Goal: Contribute content: Contribute content

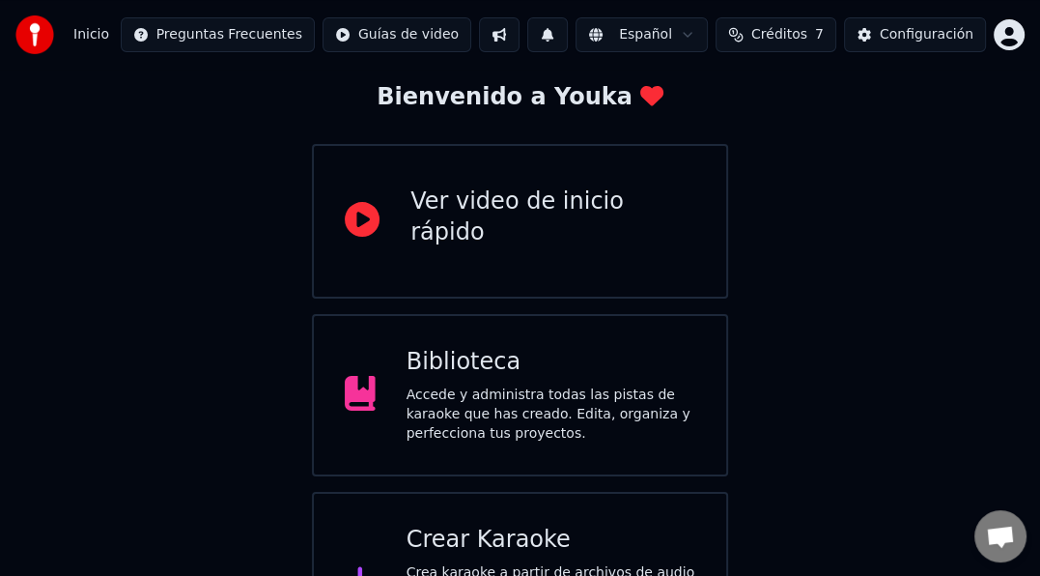
scroll to position [199, 0]
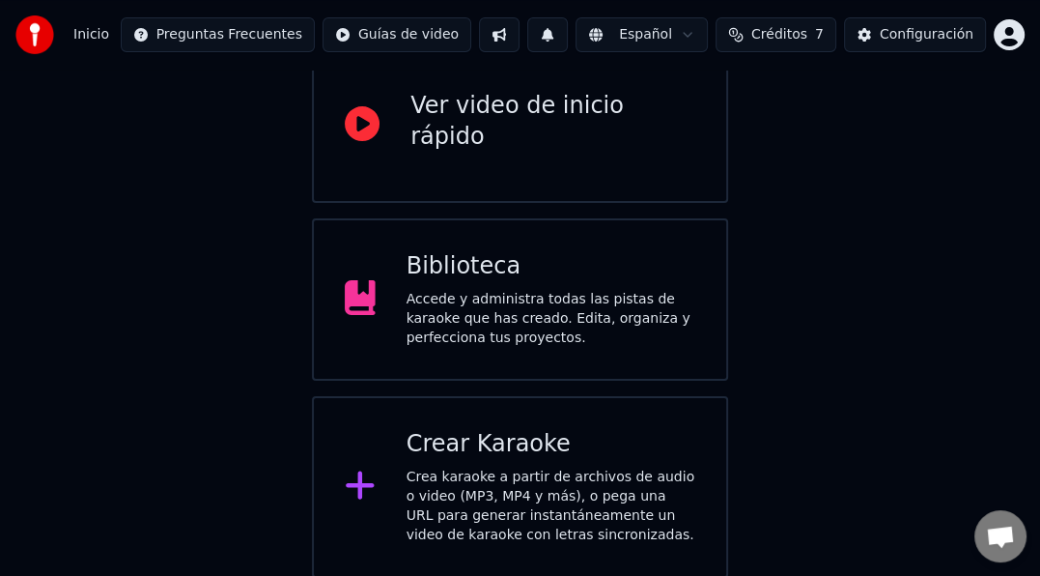
click at [561, 290] on div "Accede y administra todas las pistas de karaoke que has creado. Edita, organiza…" at bounding box center [551, 319] width 289 height 58
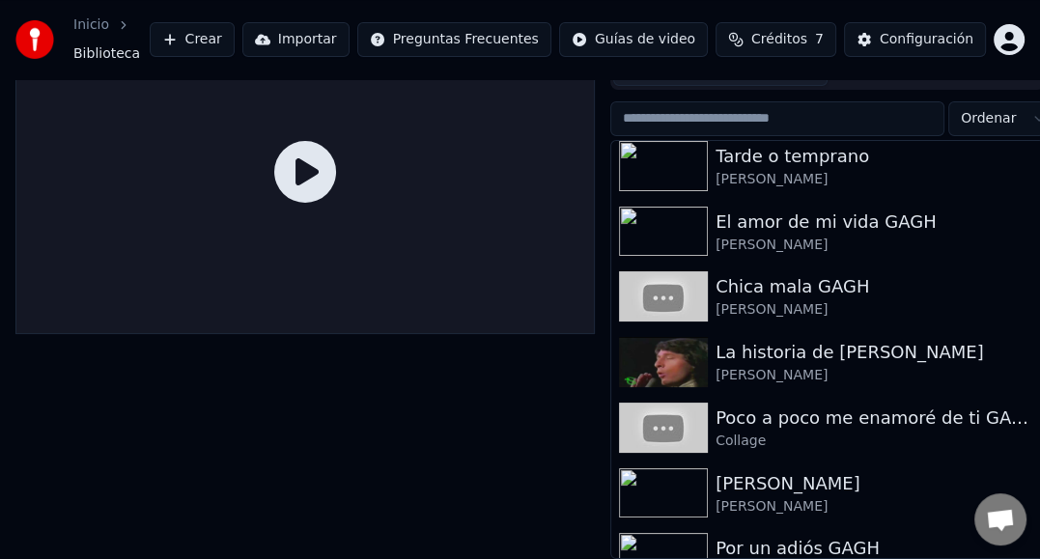
scroll to position [57, 0]
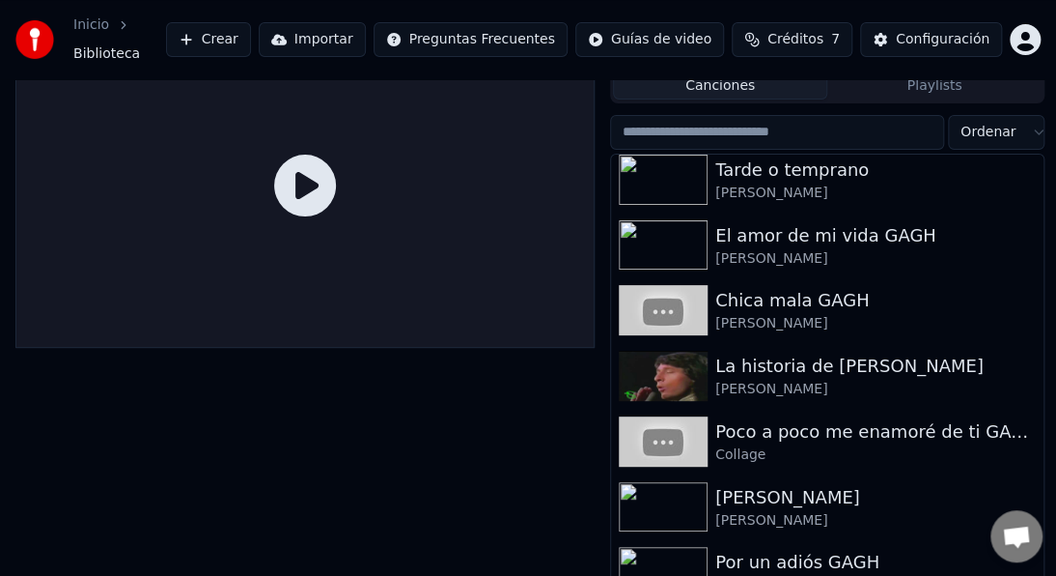
click at [1033, 100] on html "Inicio Biblioteca Crear Importar Preguntas Frecuentes Guías de video Créditos 7…" at bounding box center [528, 231] width 1056 height 576
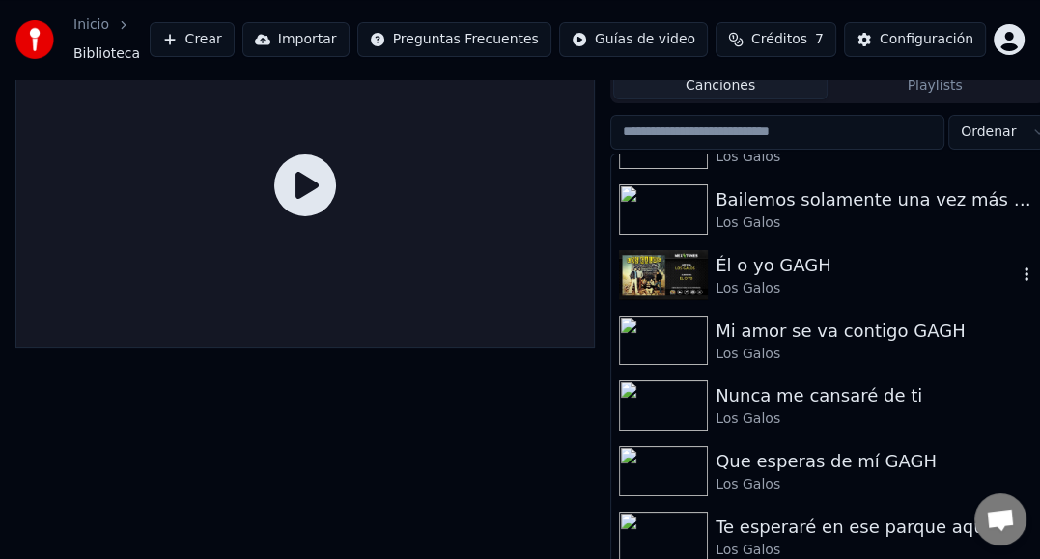
scroll to position [4512, 0]
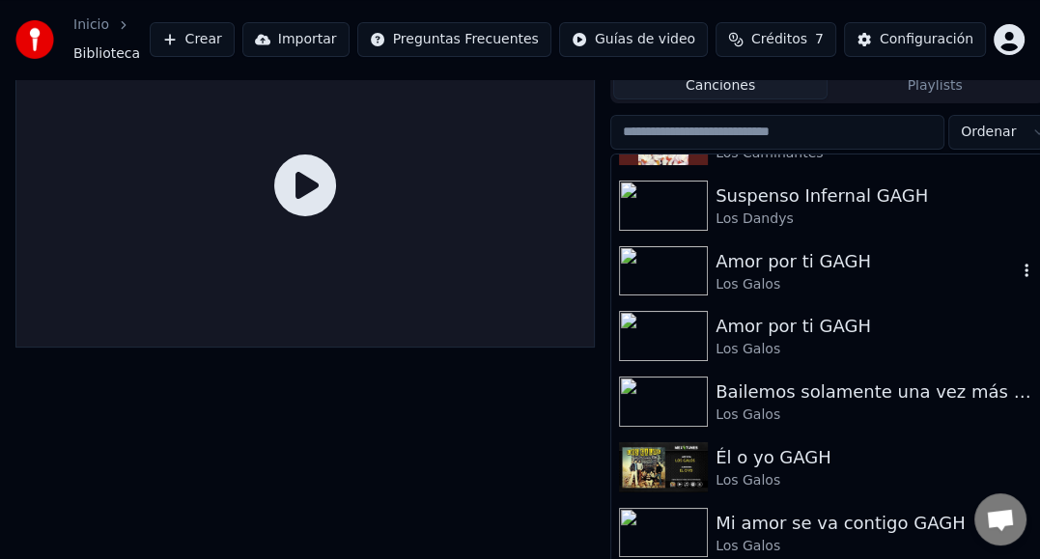
click at [727, 275] on div "Los Galos" at bounding box center [866, 284] width 301 height 19
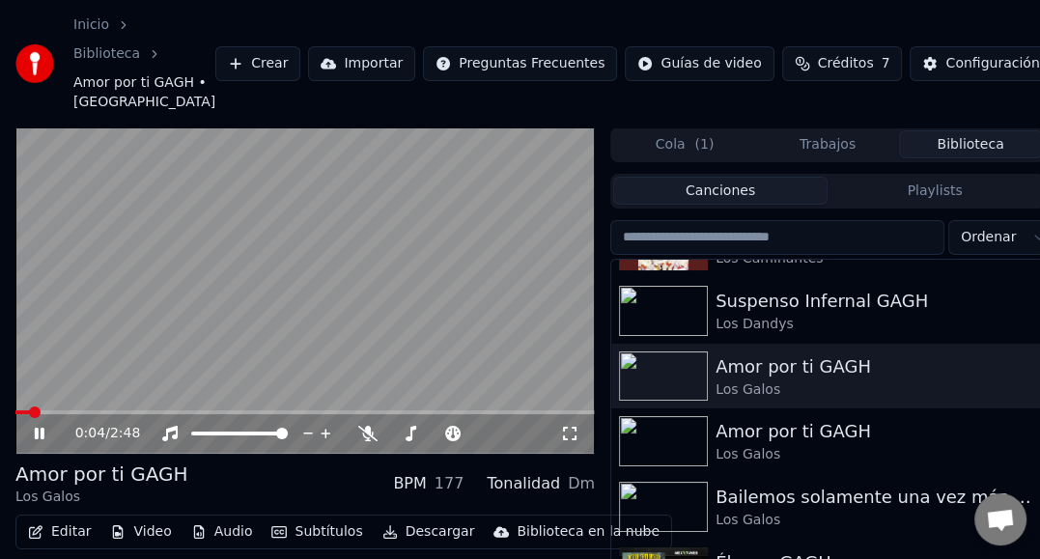
scroll to position [131, 0]
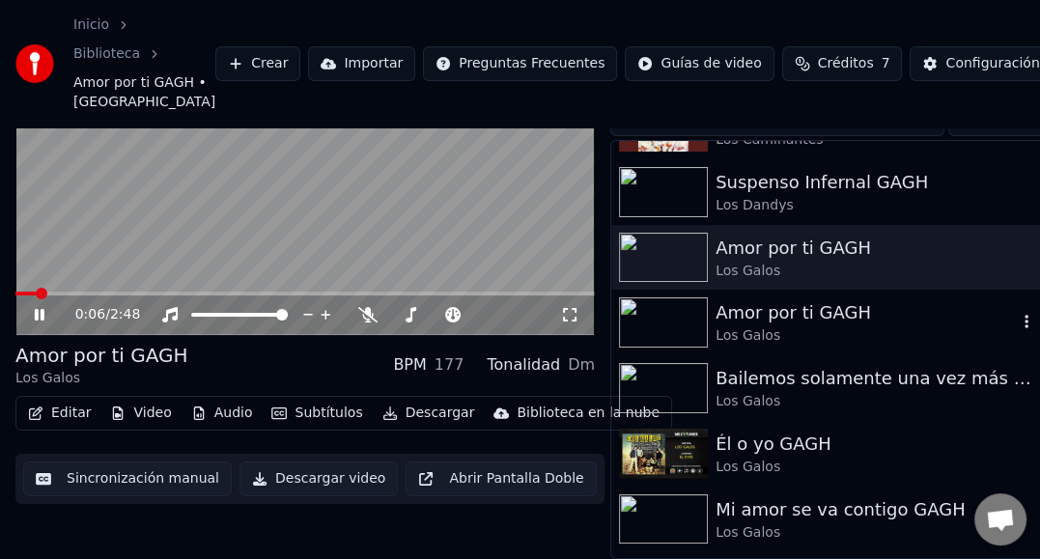
click at [667, 319] on img at bounding box center [663, 322] width 89 height 50
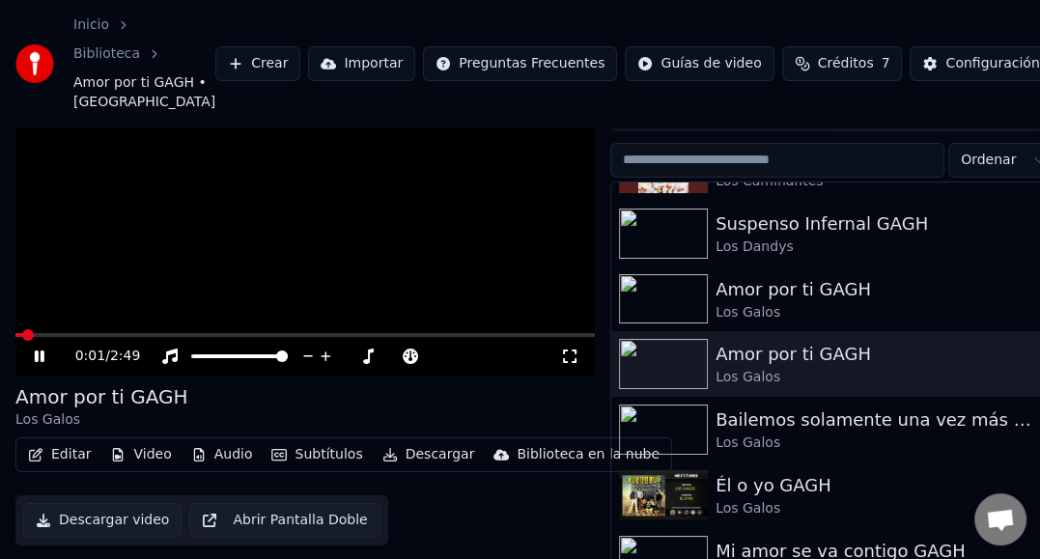
scroll to position [131, 0]
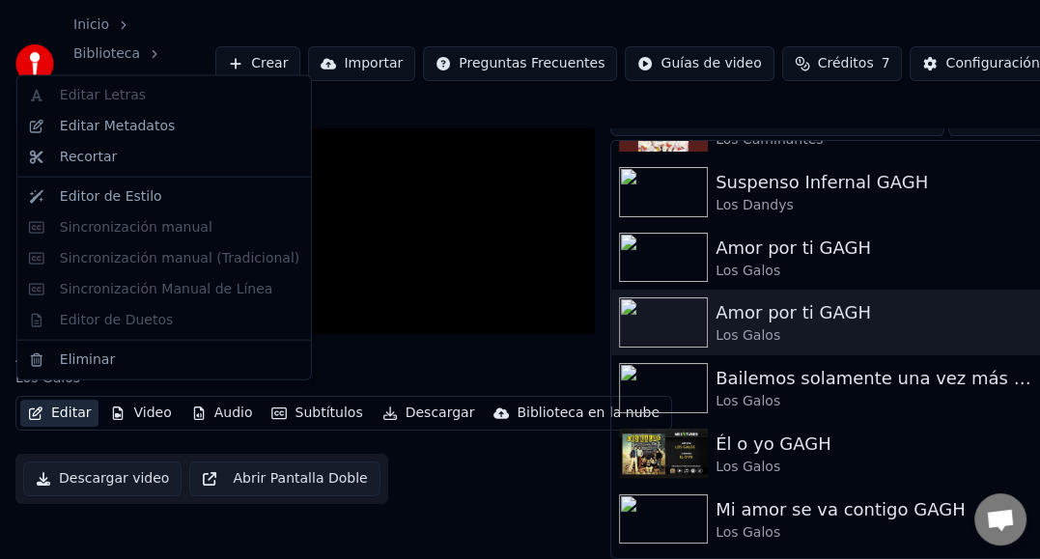
click at [68, 402] on button "Editar" at bounding box center [59, 413] width 78 height 27
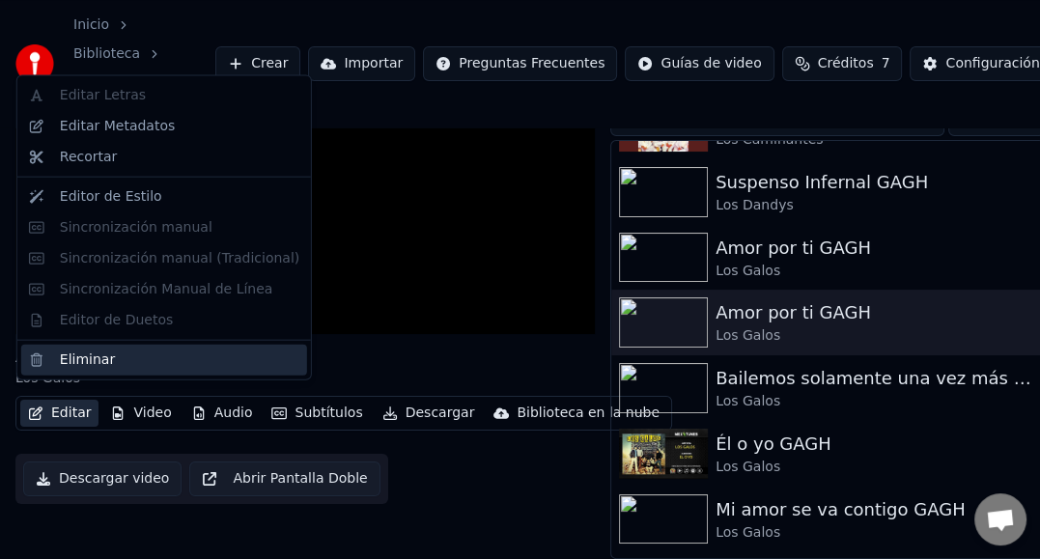
click at [90, 359] on div "Eliminar" at bounding box center [87, 359] width 55 height 19
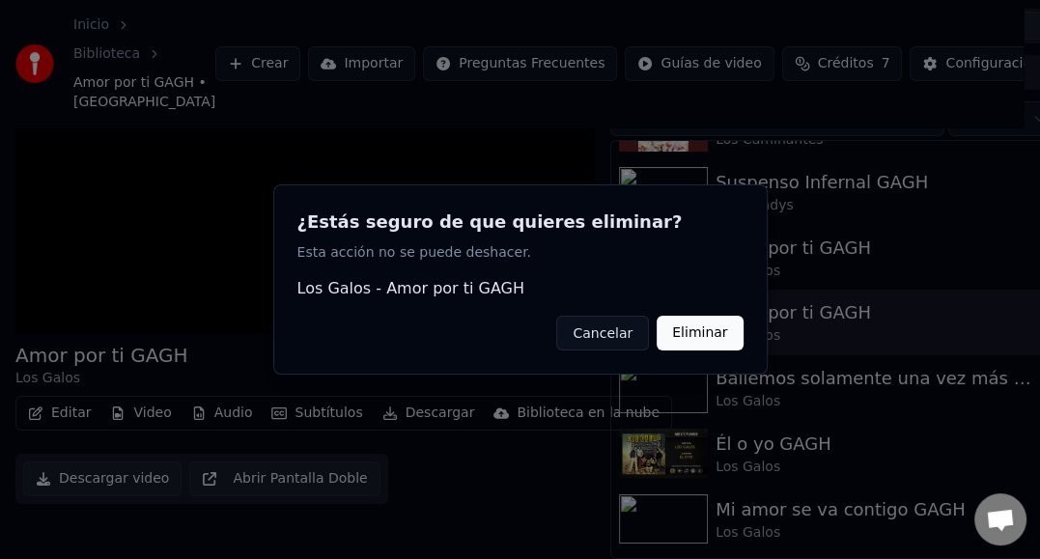
scroll to position [115, 0]
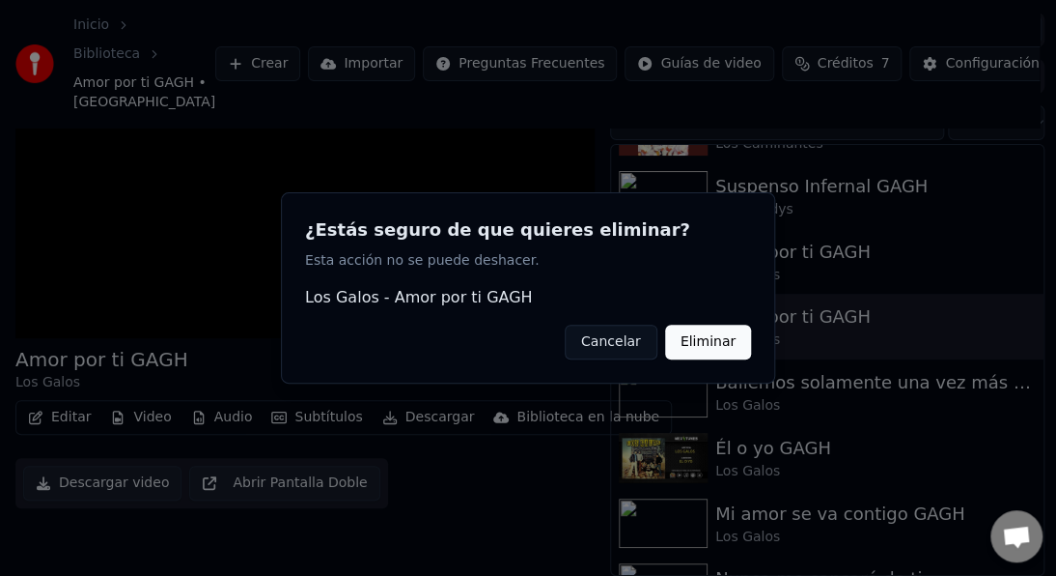
click at [718, 352] on button "Eliminar" at bounding box center [708, 341] width 86 height 35
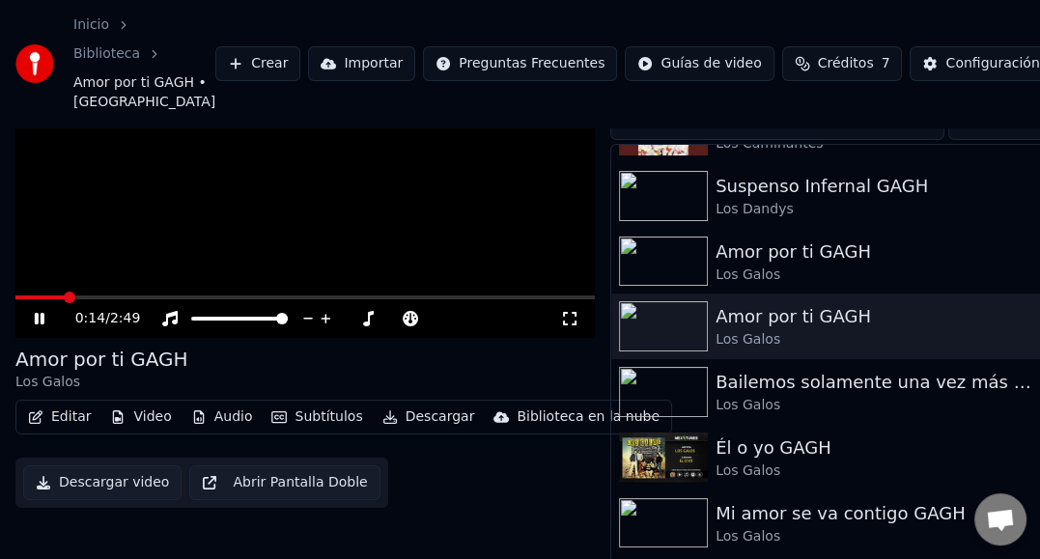
click at [342, 347] on div "Amor por ti GAGH Los Galos" at bounding box center [304, 369] width 579 height 46
click at [124, 216] on video at bounding box center [304, 176] width 579 height 326
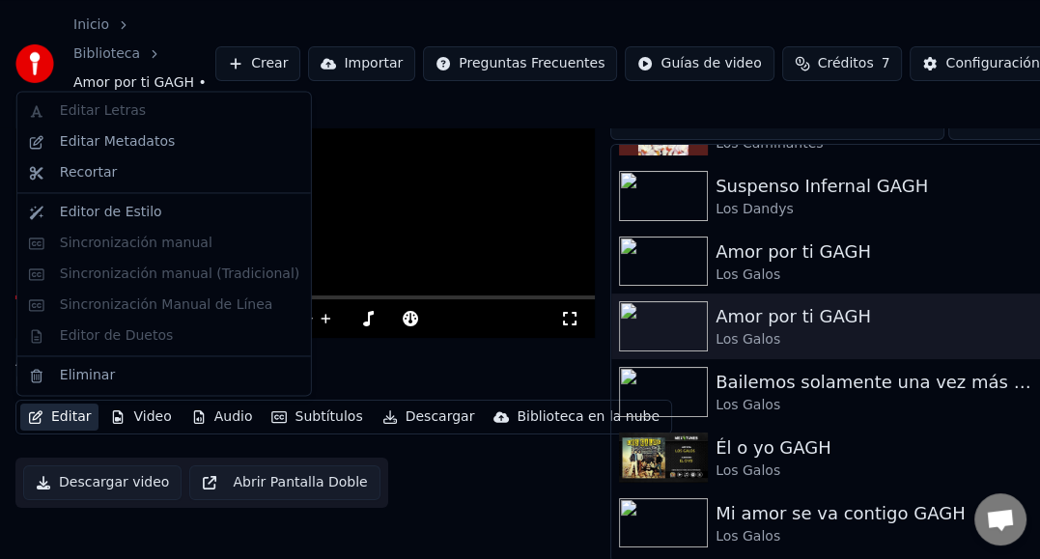
click at [55, 413] on button "Editar" at bounding box center [59, 417] width 78 height 27
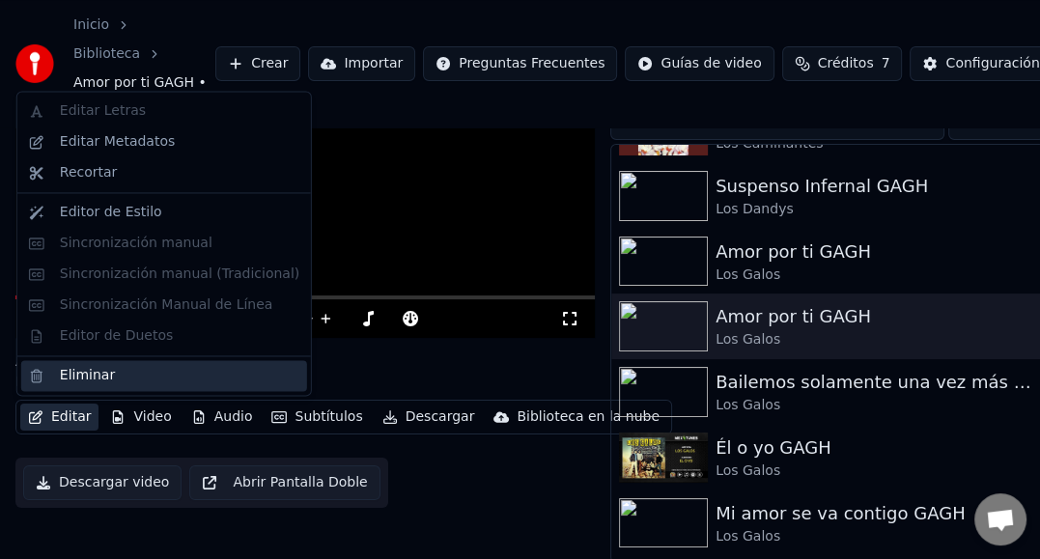
click at [73, 378] on div "Eliminar" at bounding box center [87, 375] width 55 height 19
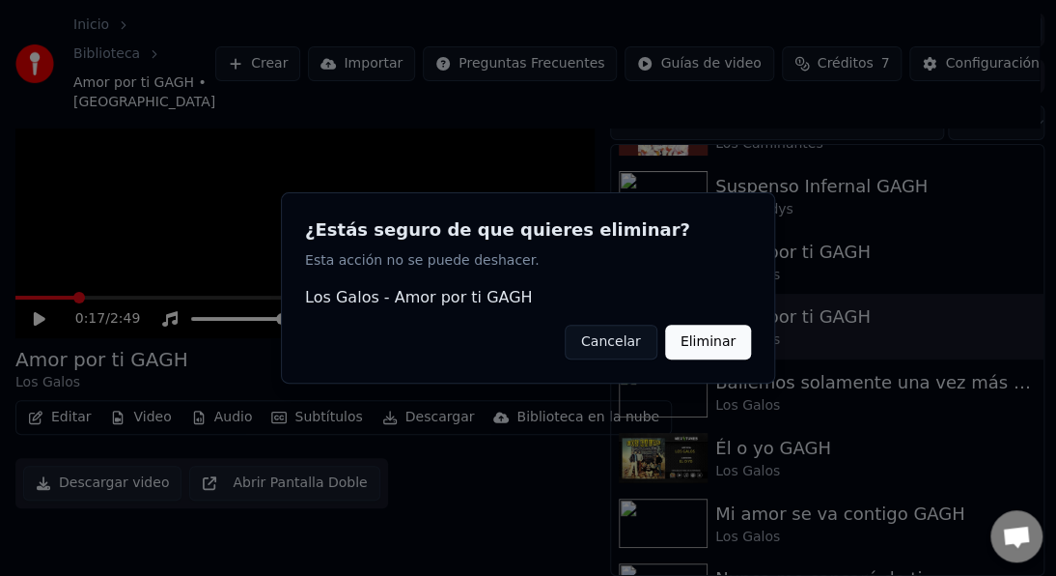
click at [699, 344] on button "Eliminar" at bounding box center [708, 341] width 86 height 35
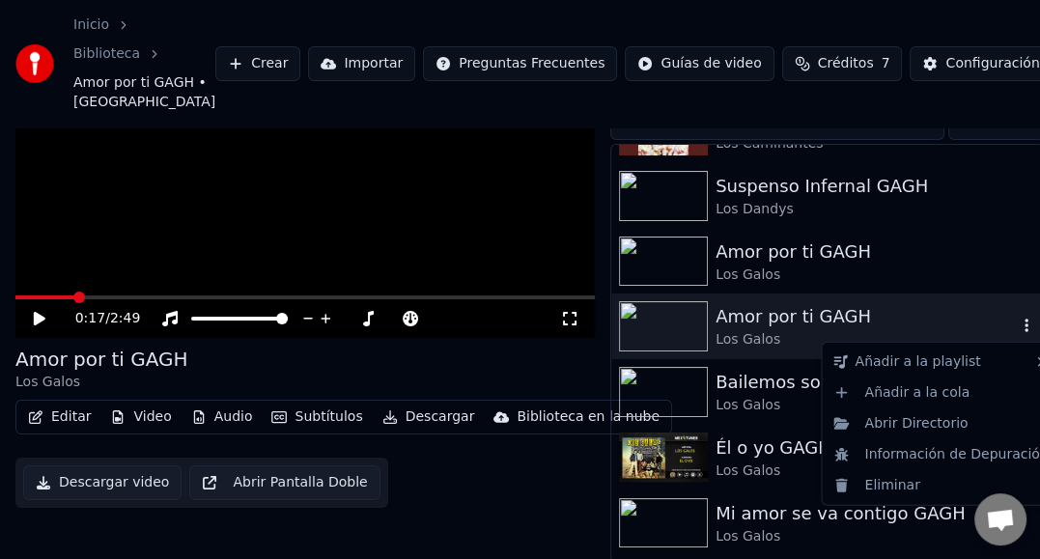
click at [1017, 325] on icon "button" at bounding box center [1026, 325] width 19 height 15
click at [932, 423] on div "Abrir Directorio" at bounding box center [941, 423] width 230 height 31
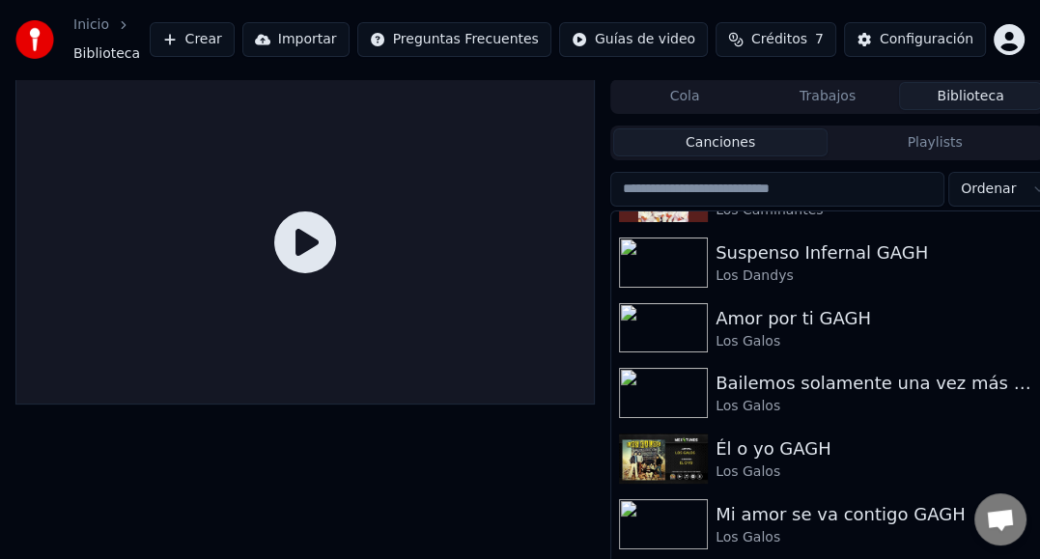
scroll to position [73, 0]
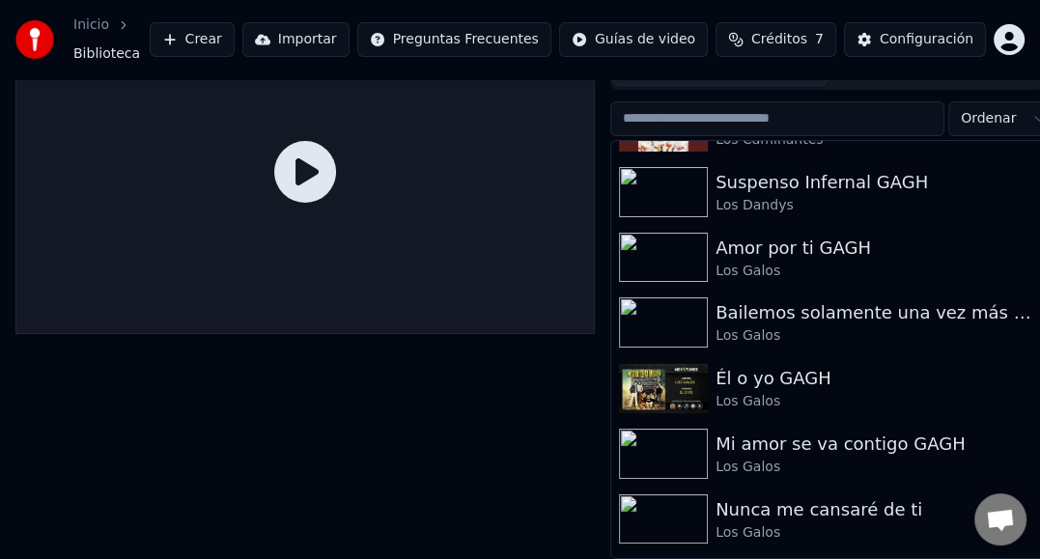
click at [235, 40] on button "Crear" at bounding box center [192, 39] width 85 height 35
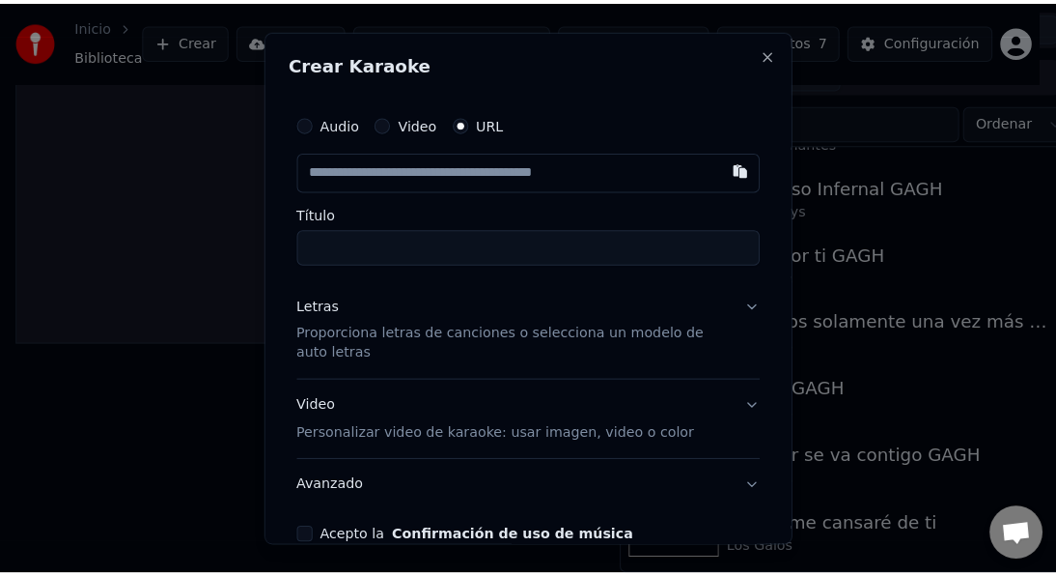
scroll to position [57, 0]
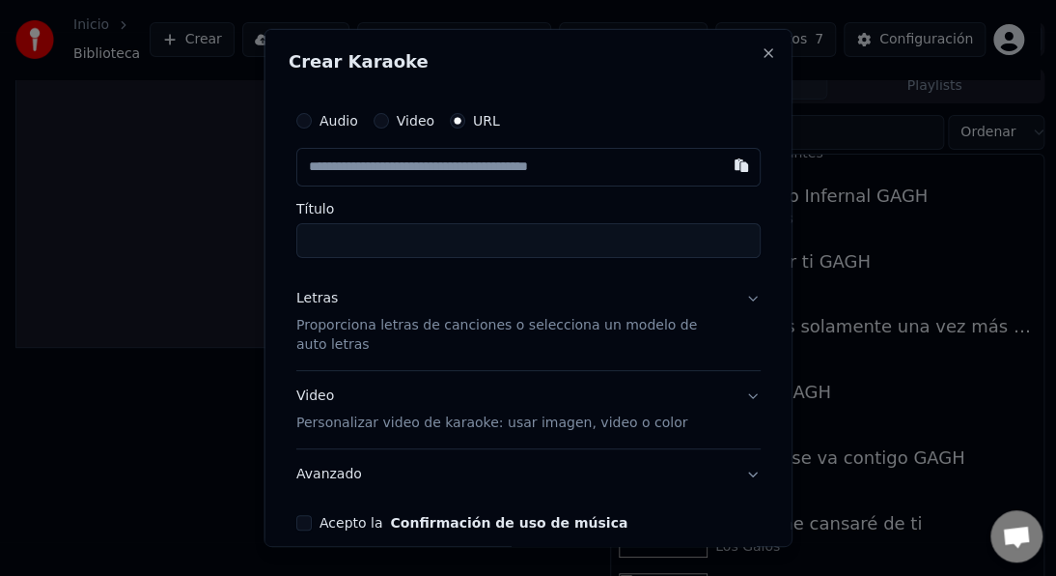
type input "**********"
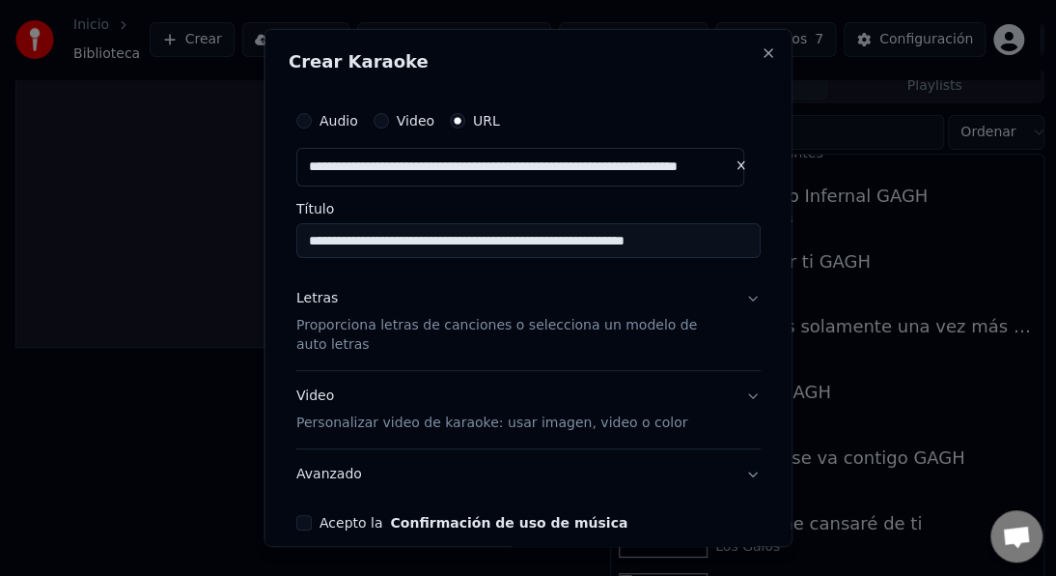
type input "**********"
drag, startPoint x: 429, startPoint y: 242, endPoint x: 599, endPoint y: 235, distance: 170.1
click at [599, 235] on input "**********" at bounding box center [528, 240] width 465 height 35
type input "**********"
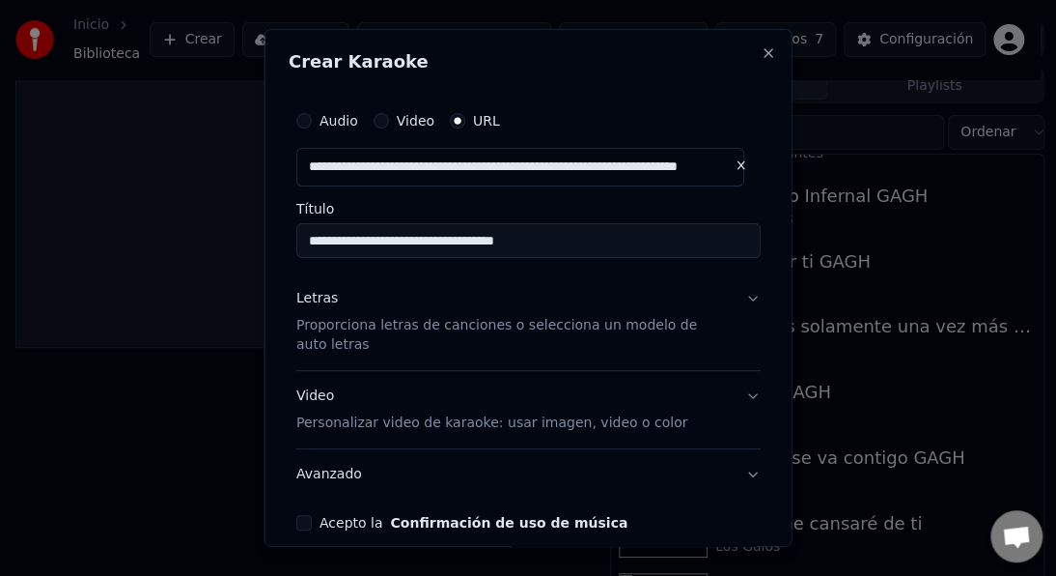
drag, startPoint x: 490, startPoint y: 245, endPoint x: 431, endPoint y: 247, distance: 58.9
click at [431, 247] on input "**********" at bounding box center [528, 240] width 465 height 35
click at [305, 236] on input "**********" at bounding box center [528, 240] width 465 height 35
paste input "*********"
drag, startPoint x: 504, startPoint y: 241, endPoint x: 634, endPoint y: 255, distance: 130.1
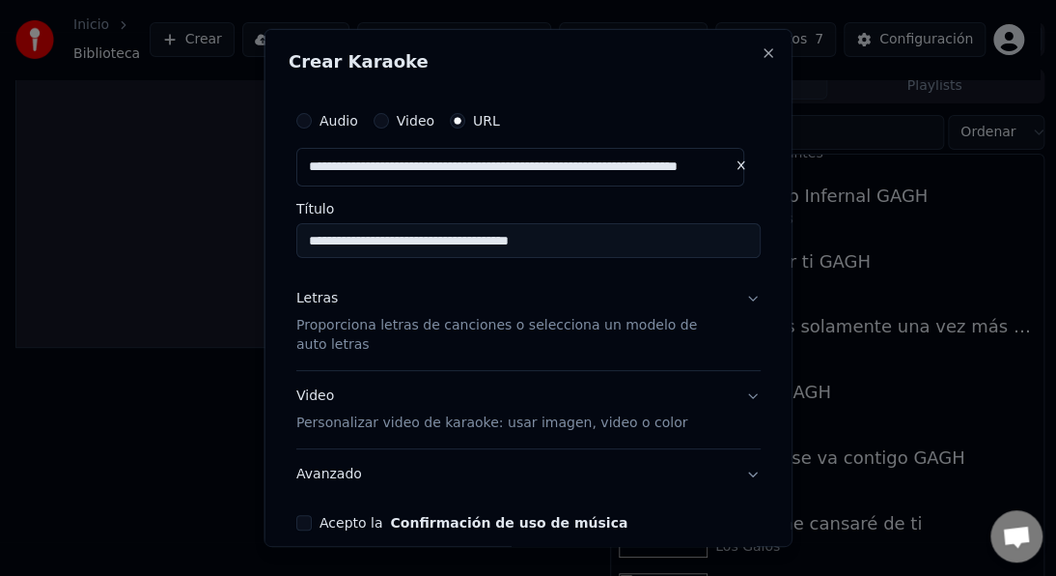
click at [634, 255] on input "**********" at bounding box center [528, 240] width 465 height 35
type input "**********"
click at [340, 329] on p "Proporciona letras de canciones o selecciona un modelo de auto letras" at bounding box center [513, 335] width 434 height 39
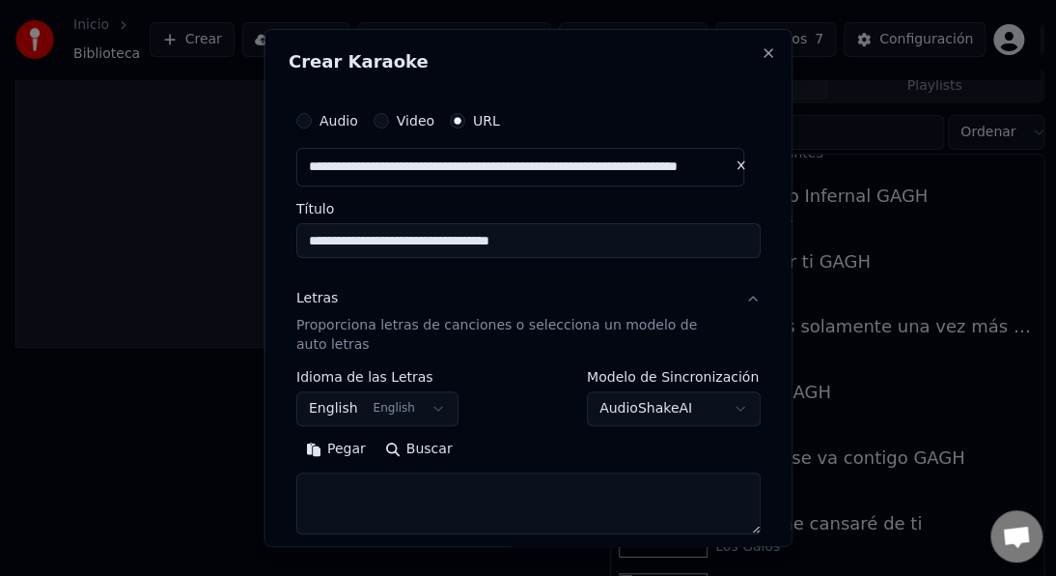
click at [394, 415] on button "English English" at bounding box center [377, 408] width 162 height 35
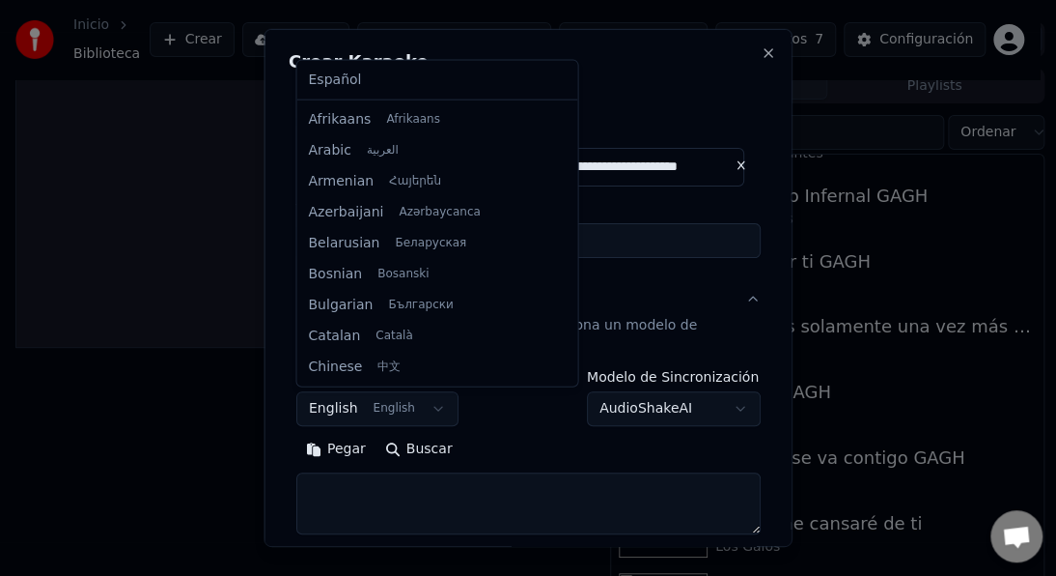
scroll to position [155, 0]
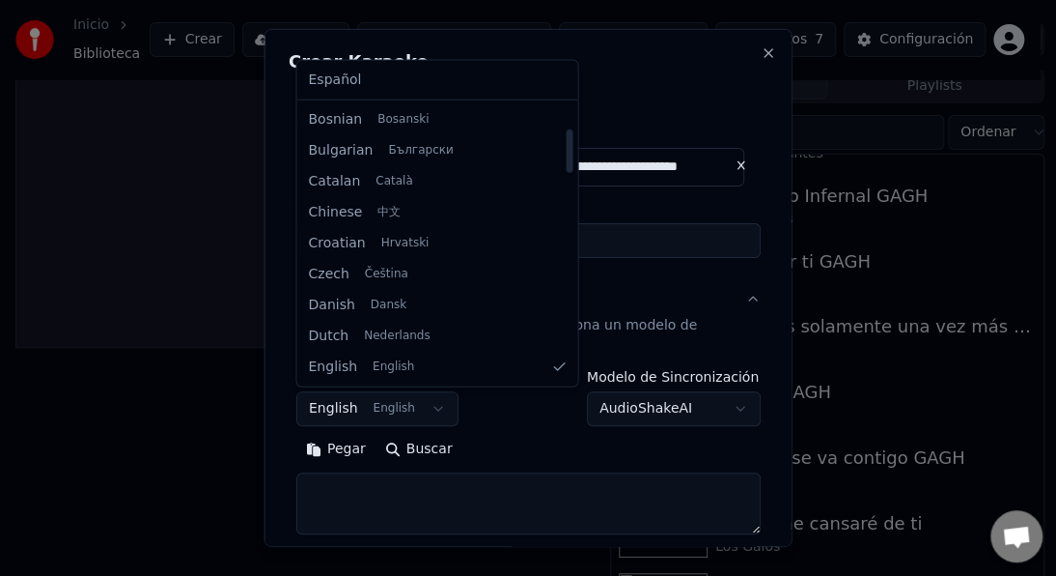
select select "**"
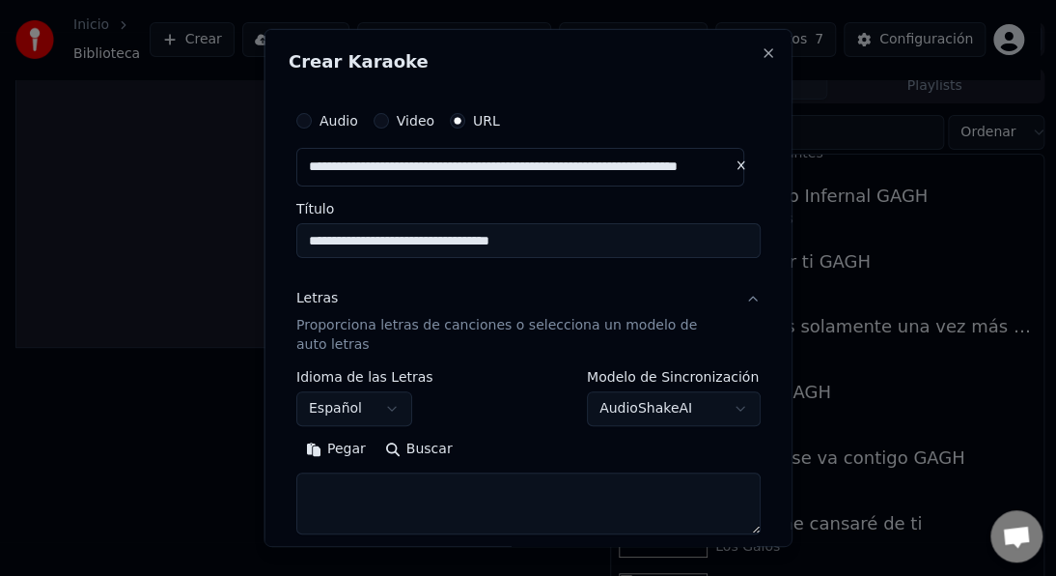
click at [351, 452] on button "Pegar" at bounding box center [335, 449] width 79 height 31
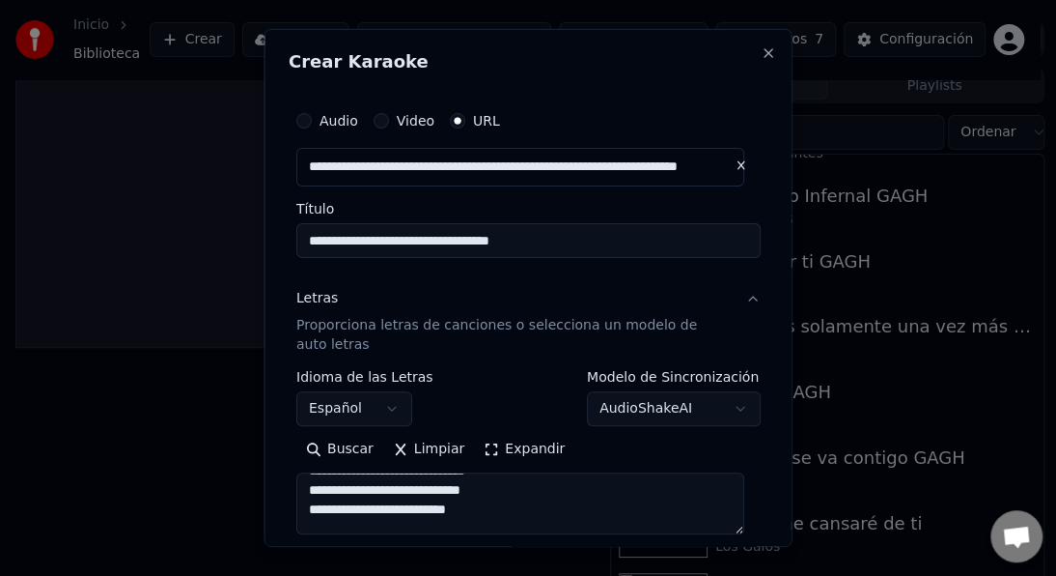
scroll to position [0, 0]
drag, startPoint x: 337, startPoint y: 490, endPoint x: 297, endPoint y: 484, distance: 40.0
click at [297, 484] on textarea "**********" at bounding box center [520, 503] width 448 height 62
click at [305, 508] on textarea "**********" at bounding box center [520, 503] width 448 height 62
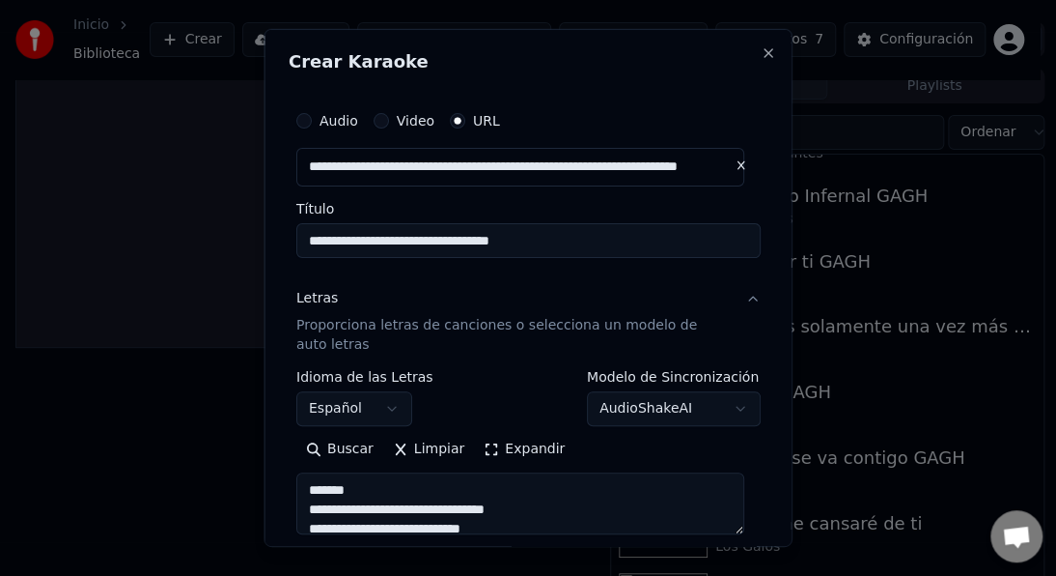
drag, startPoint x: 352, startPoint y: 509, endPoint x: 335, endPoint y: 514, distance: 17.1
click at [335, 514] on textarea "**********" at bounding box center [520, 503] width 448 height 62
drag, startPoint x: 415, startPoint y: 514, endPoint x: 442, endPoint y: 512, distance: 27.1
click at [442, 512] on textarea "**********" at bounding box center [520, 503] width 448 height 62
paste textarea
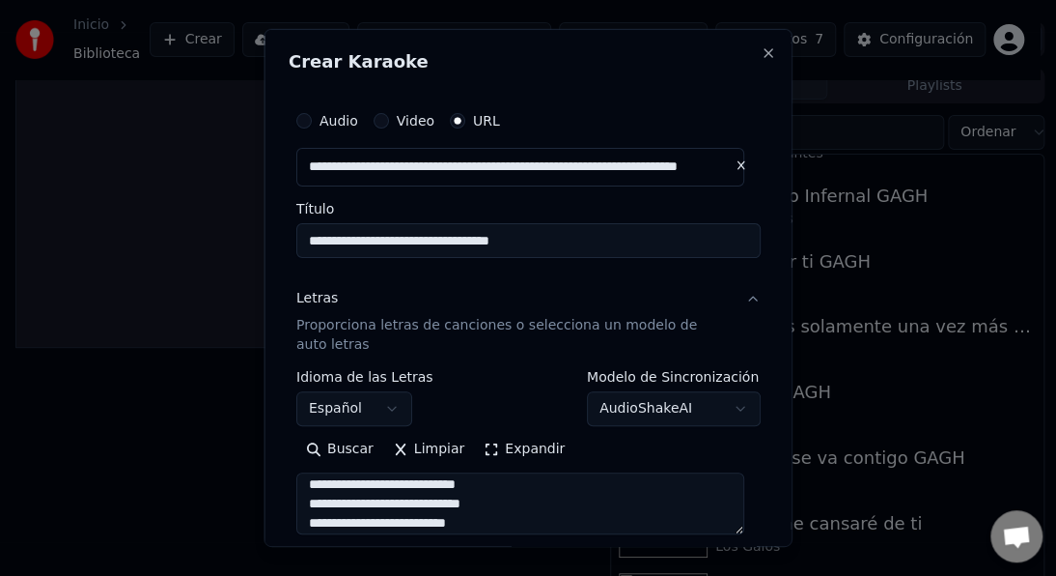
scroll to position [116, 0]
click at [326, 490] on textarea "**********" at bounding box center [520, 503] width 448 height 62
click at [311, 516] on textarea "**********" at bounding box center [520, 503] width 448 height 62
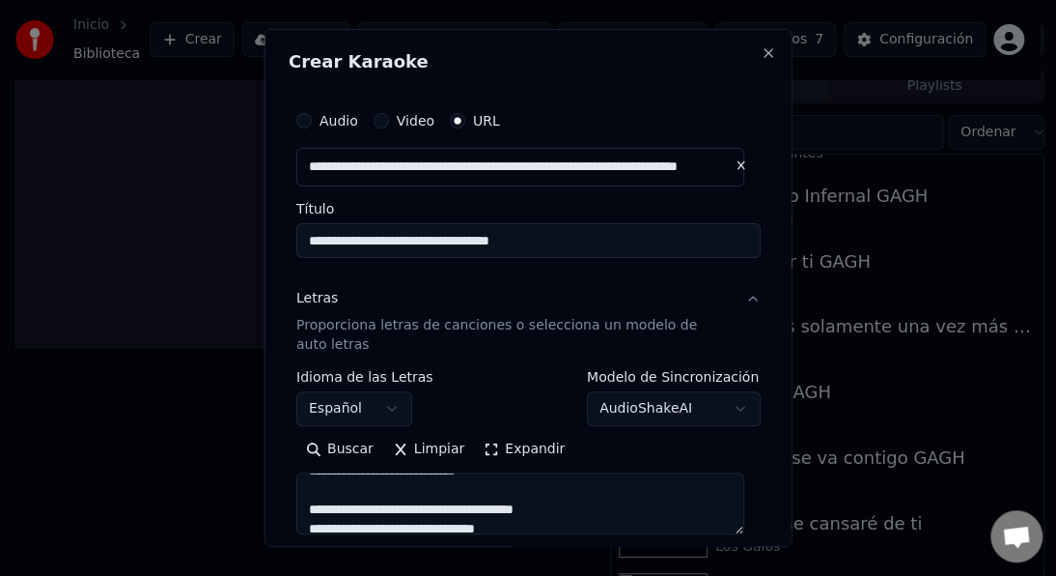
drag, startPoint x: 355, startPoint y: 510, endPoint x: 319, endPoint y: 510, distance: 36.7
click at [319, 510] on textarea "**********" at bounding box center [520, 503] width 448 height 62
click at [425, 509] on textarea "**********" at bounding box center [520, 503] width 448 height 62
click at [392, 514] on textarea "**********" at bounding box center [520, 503] width 448 height 62
click at [388, 508] on textarea "**********" at bounding box center [520, 503] width 448 height 62
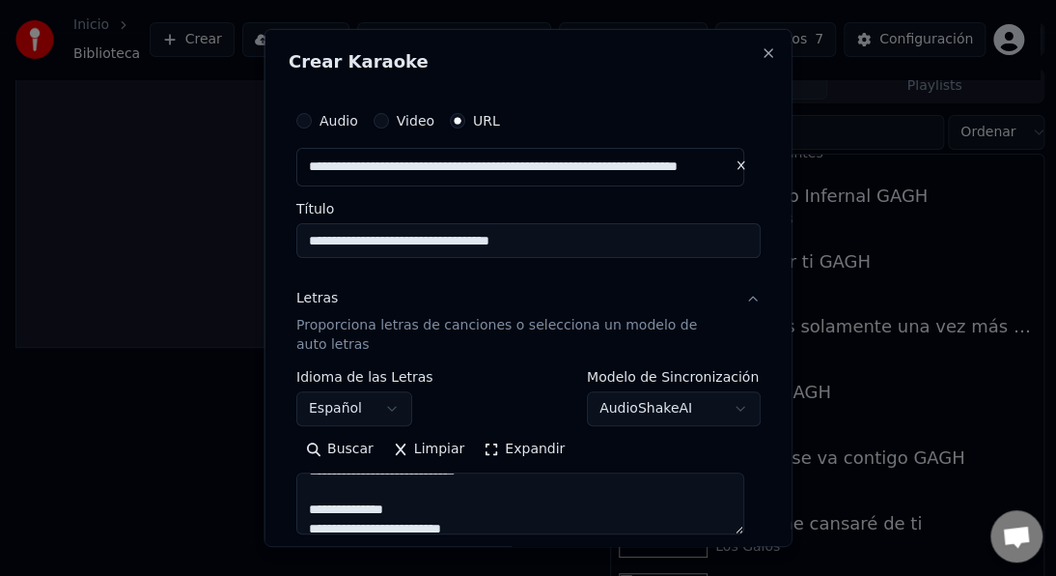
scroll to position [200, 0]
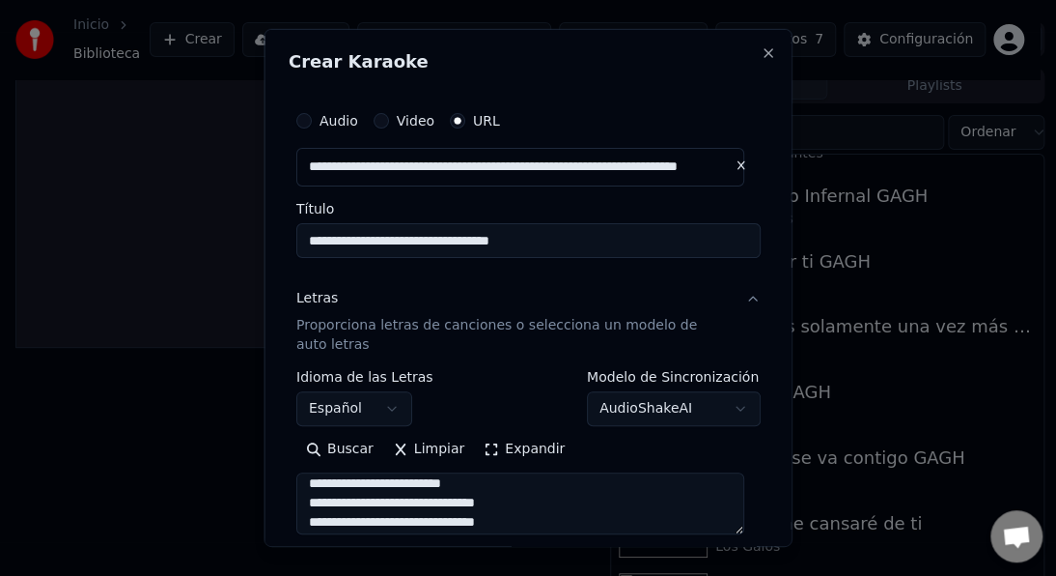
click at [459, 524] on textarea "**********" at bounding box center [520, 503] width 448 height 62
click at [461, 524] on textarea "**********" at bounding box center [520, 503] width 448 height 62
click at [386, 530] on textarea "**********" at bounding box center [520, 503] width 448 height 62
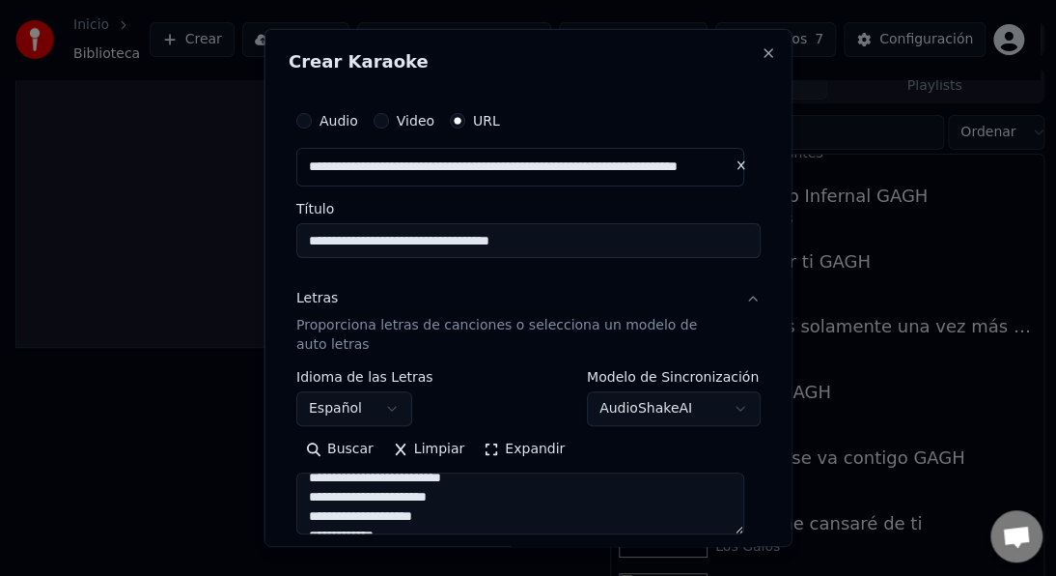
scroll to position [451, 0]
click at [366, 498] on textarea "**********" at bounding box center [520, 503] width 448 height 62
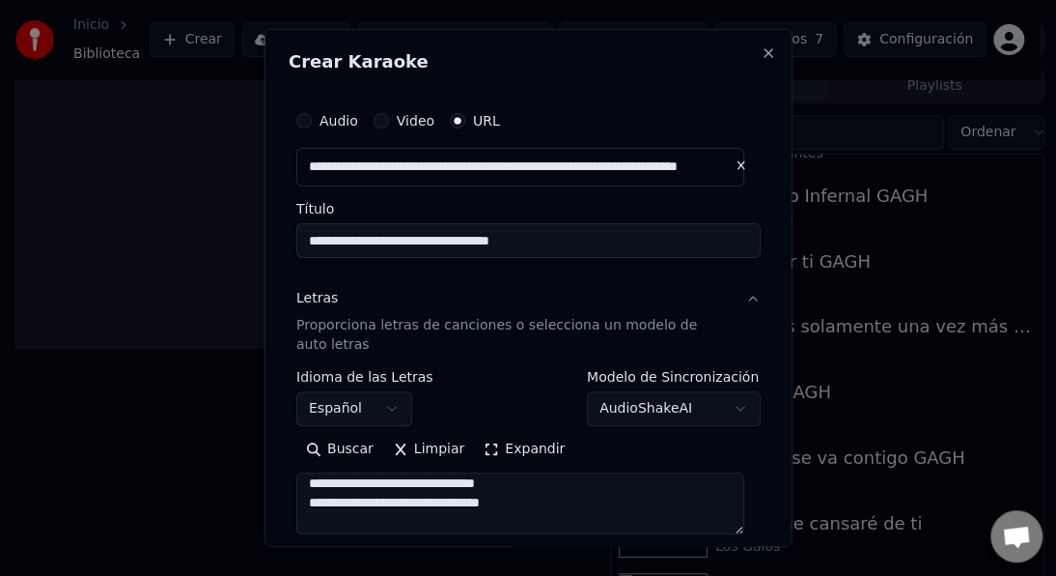
scroll to position [514, 0]
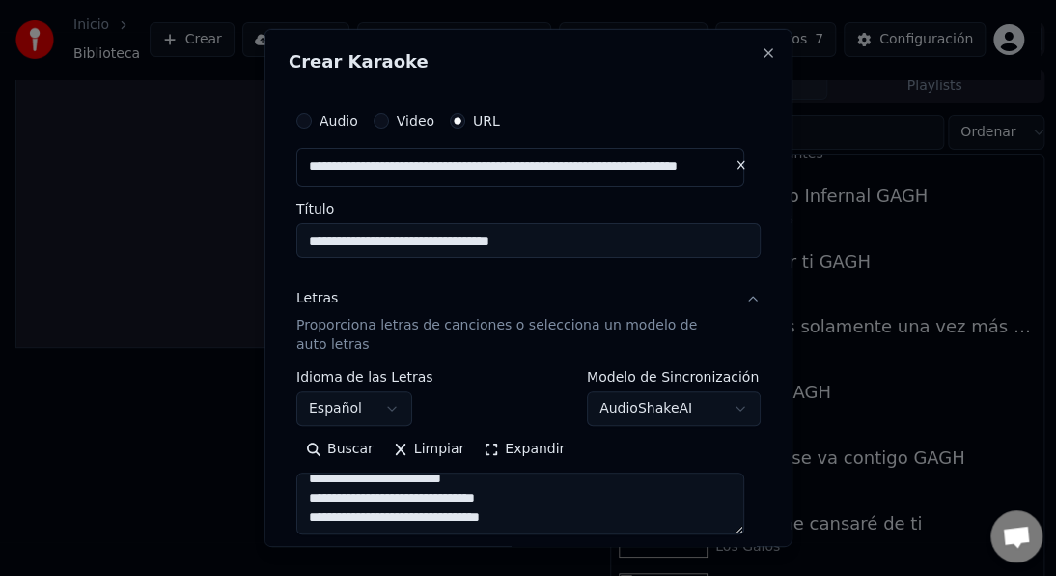
click at [465, 514] on textarea "**********" at bounding box center [520, 503] width 448 height 62
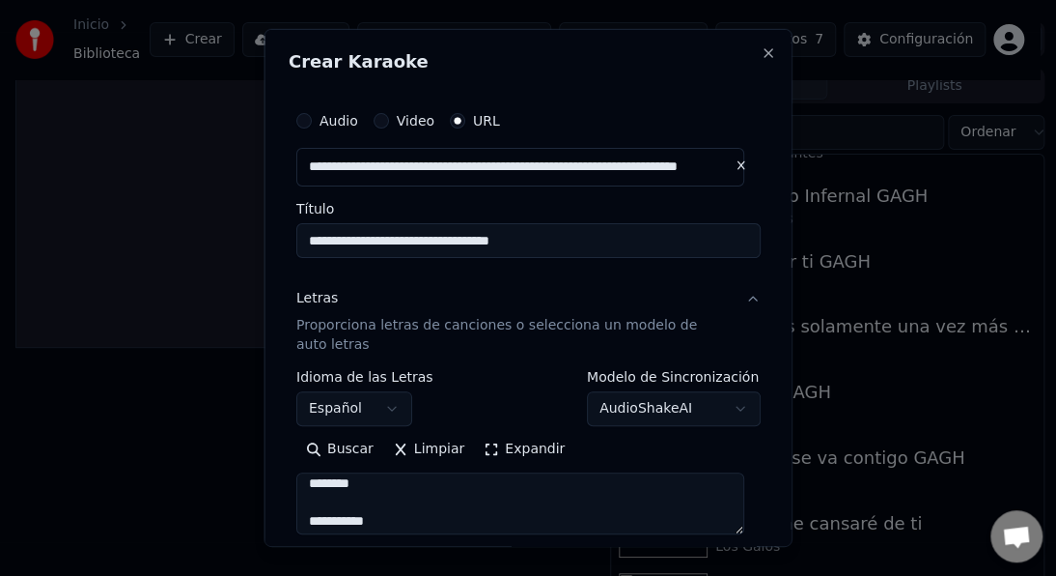
scroll to position [572, 0]
click at [634, 506] on textarea "**********" at bounding box center [520, 503] width 448 height 62
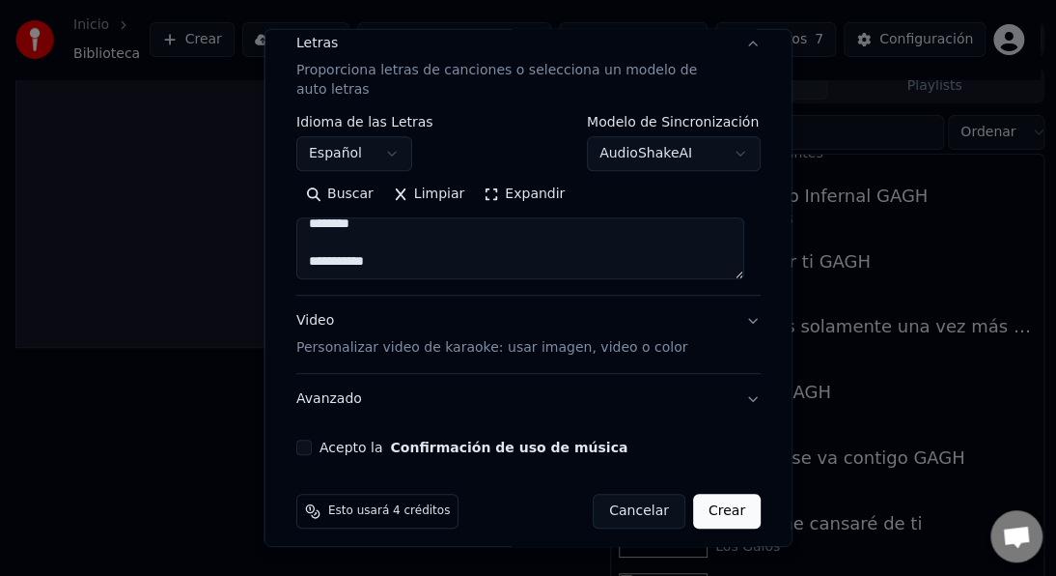
scroll to position [267, 0]
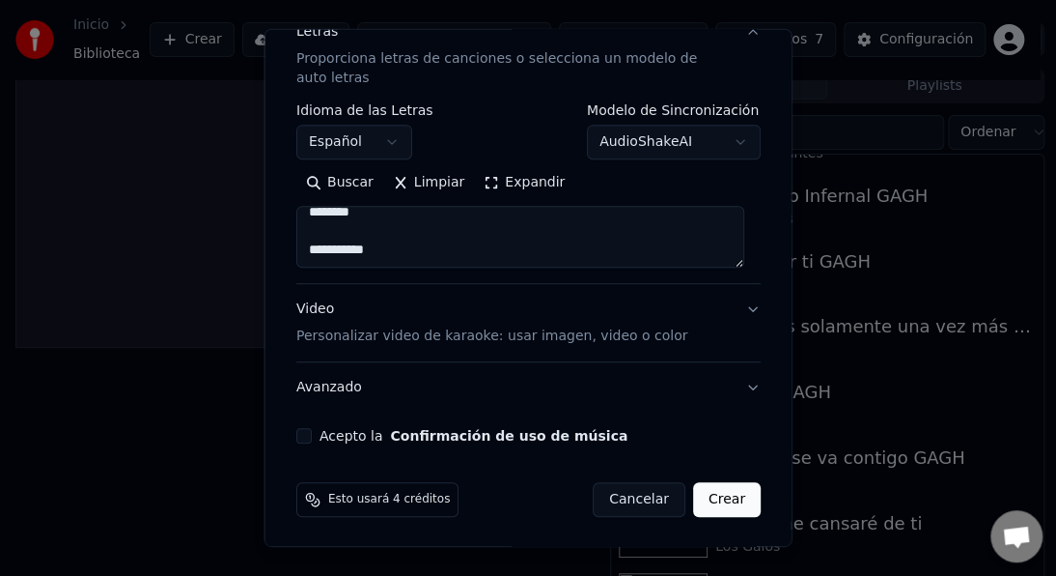
click at [302, 437] on button "Acepto la Confirmación de uso de música" at bounding box center [303, 435] width 15 height 15
click at [391, 245] on textarea "**********" at bounding box center [520, 237] width 448 height 62
type textarea "**********"
click at [718, 495] on button "Crear" at bounding box center [726, 499] width 68 height 35
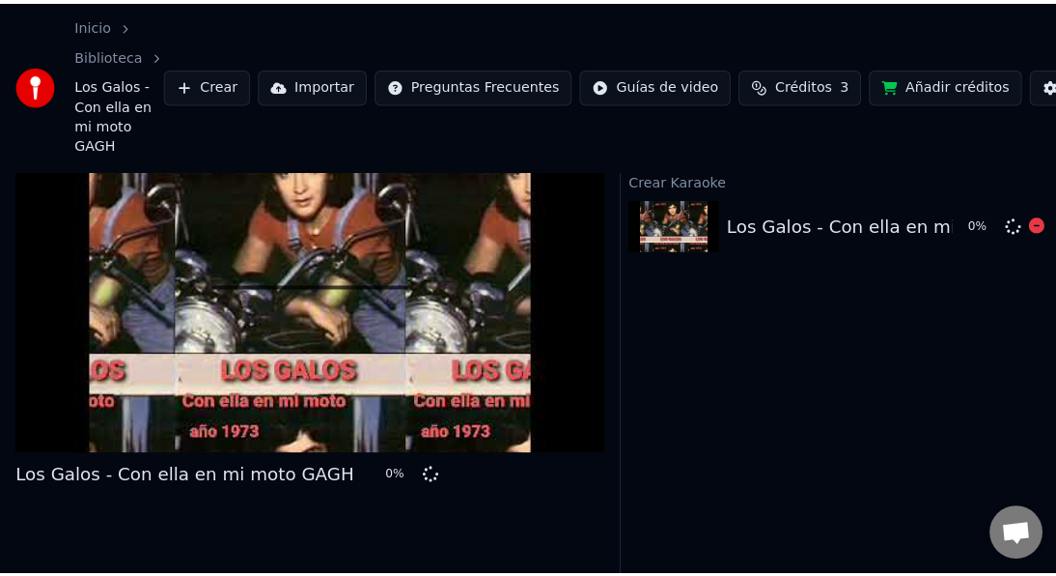
scroll to position [0, 0]
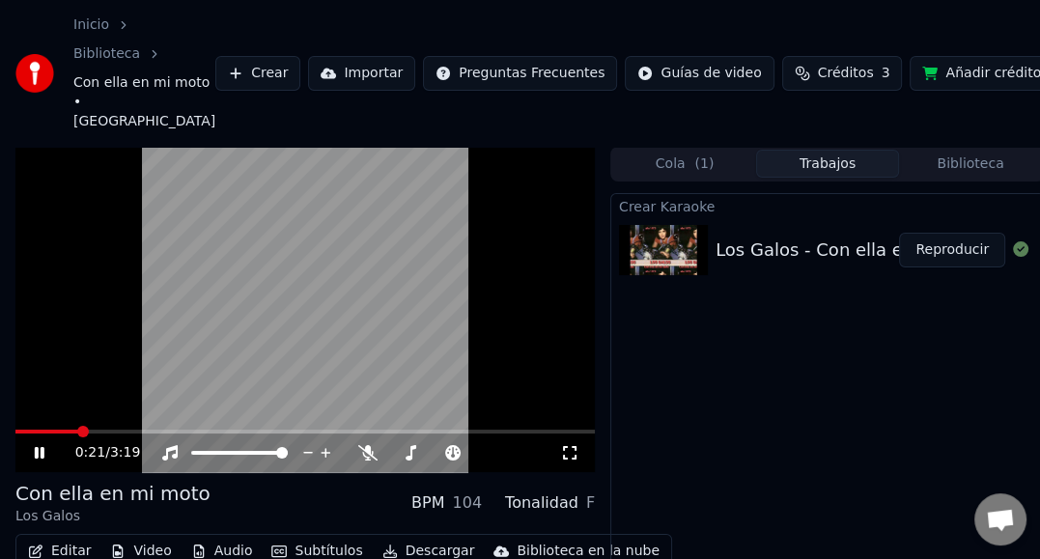
click at [403, 308] on video at bounding box center [304, 310] width 579 height 326
click at [15, 435] on span at bounding box center [21, 432] width 12 height 12
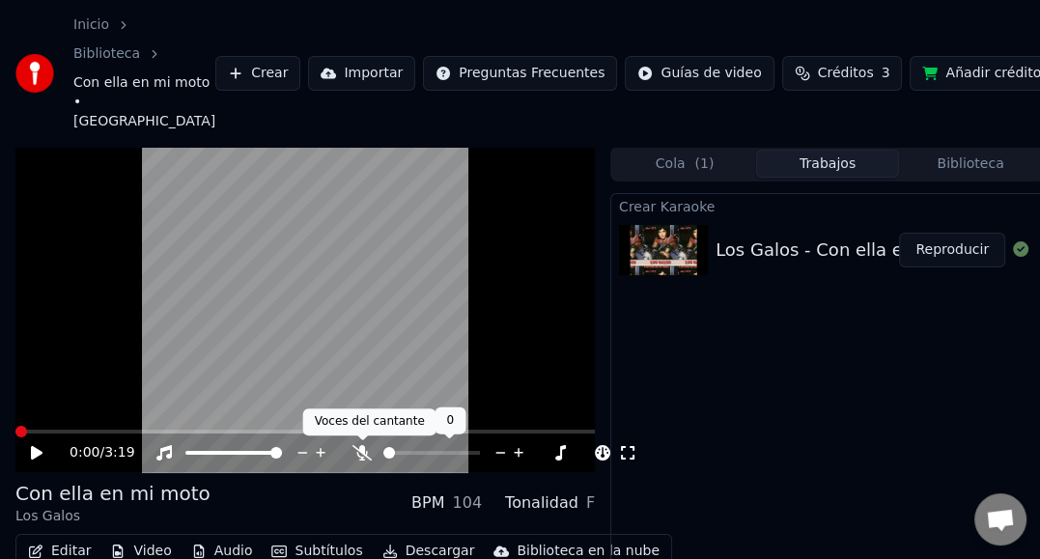
click at [364, 453] on icon at bounding box center [361, 452] width 19 height 15
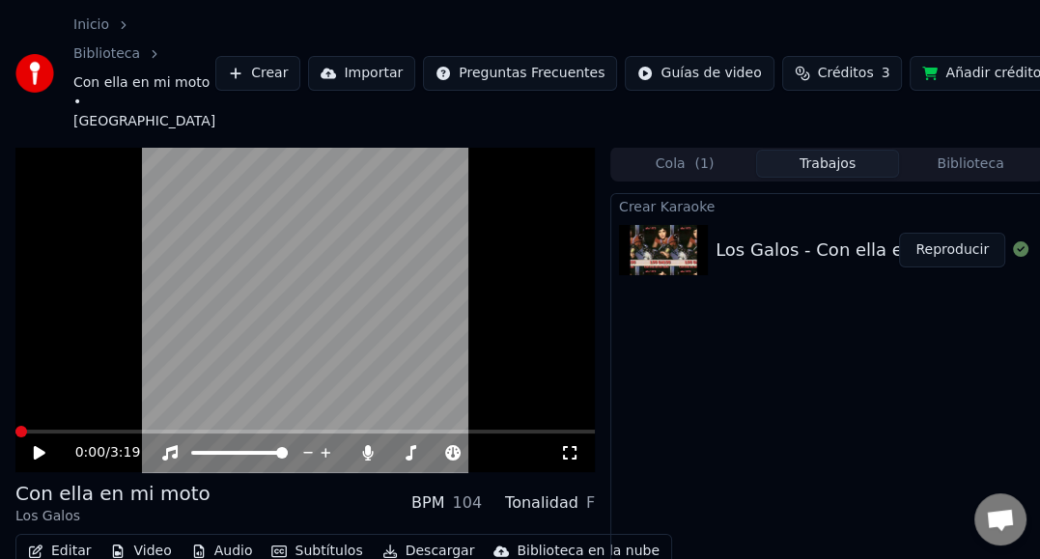
click at [30, 457] on div "0:00 / 3:19" at bounding box center [305, 452] width 564 height 19
click at [33, 452] on icon at bounding box center [53, 452] width 44 height 15
click at [294, 380] on video at bounding box center [304, 310] width 579 height 326
click at [80, 555] on button "Editar" at bounding box center [59, 551] width 78 height 27
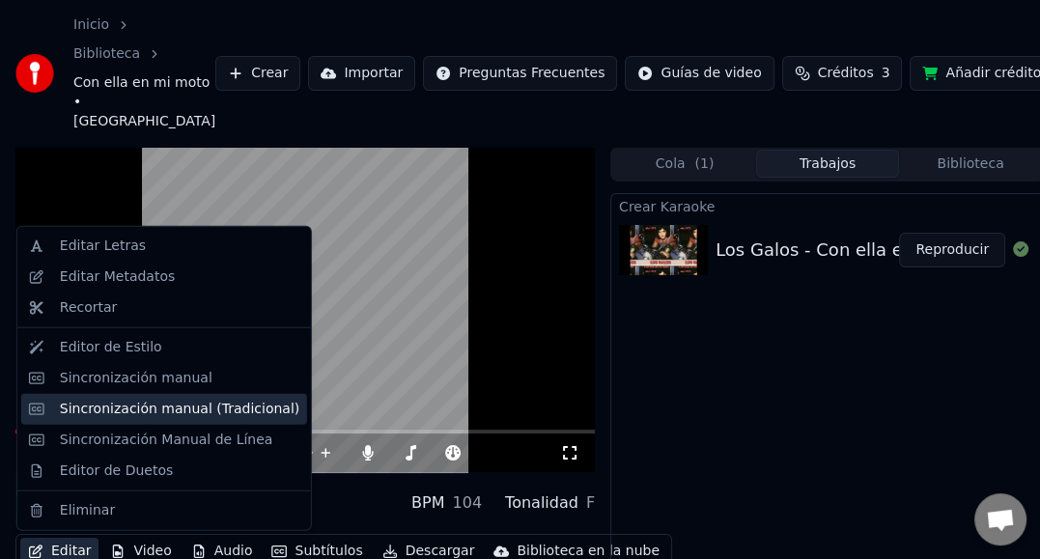
click at [124, 413] on div "Sincronización manual (Tradicional)" at bounding box center [179, 409] width 239 height 19
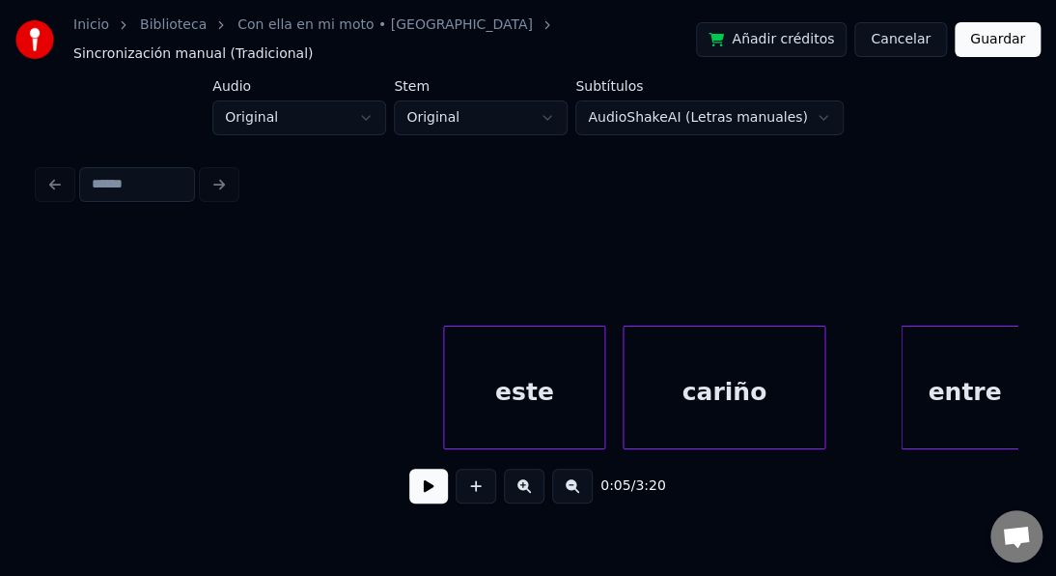
scroll to position [0, 3283]
click at [475, 332] on div "este" at bounding box center [521, 391] width 160 height 131
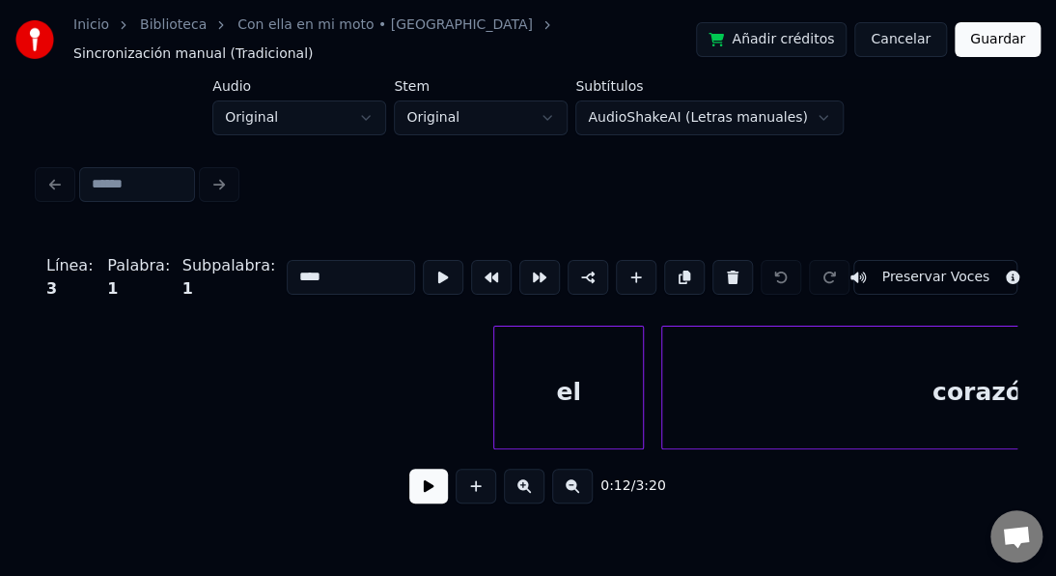
scroll to position [0, 4674]
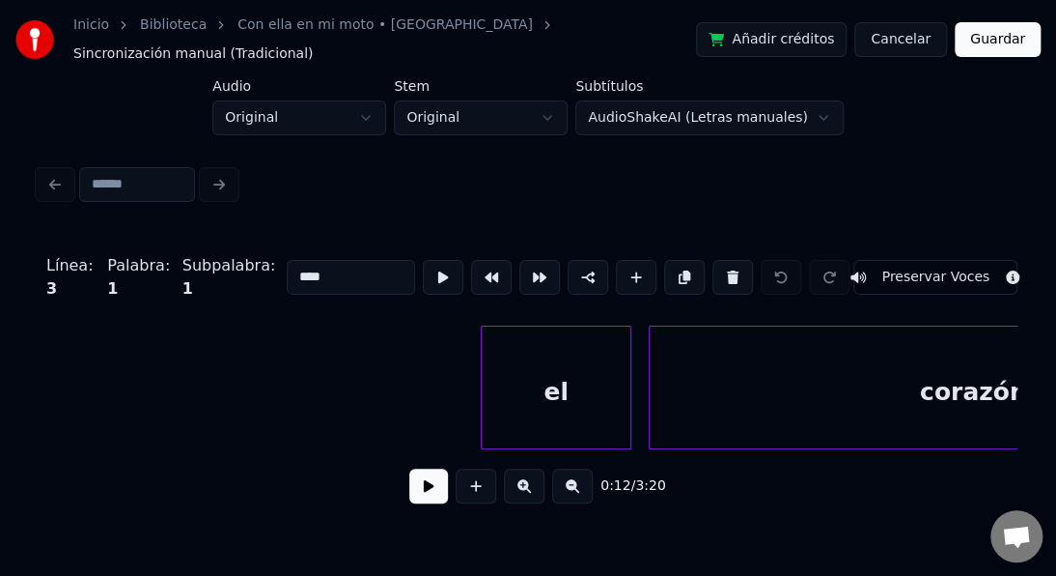
click at [523, 339] on div "el" at bounding box center [556, 391] width 149 height 131
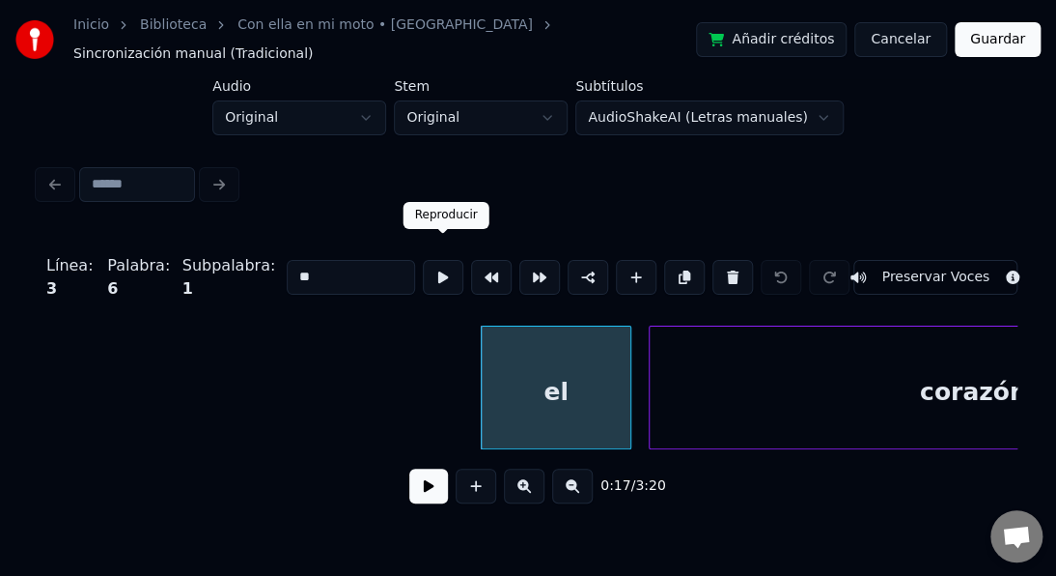
click at [444, 260] on button at bounding box center [443, 277] width 41 height 35
click at [287, 260] on input "**" at bounding box center [351, 277] width 128 height 35
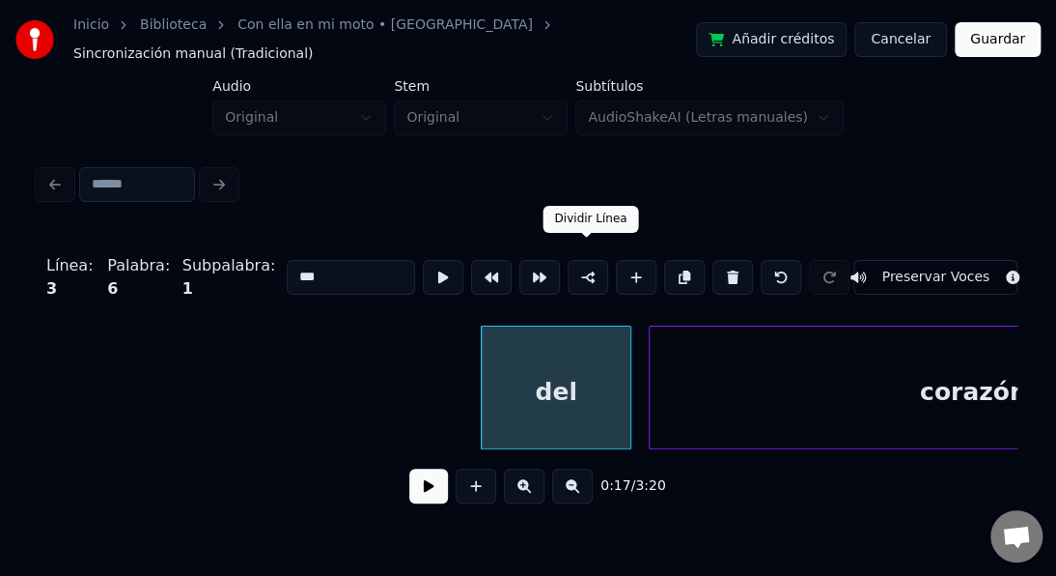
click at [577, 260] on button at bounding box center [588, 277] width 41 height 35
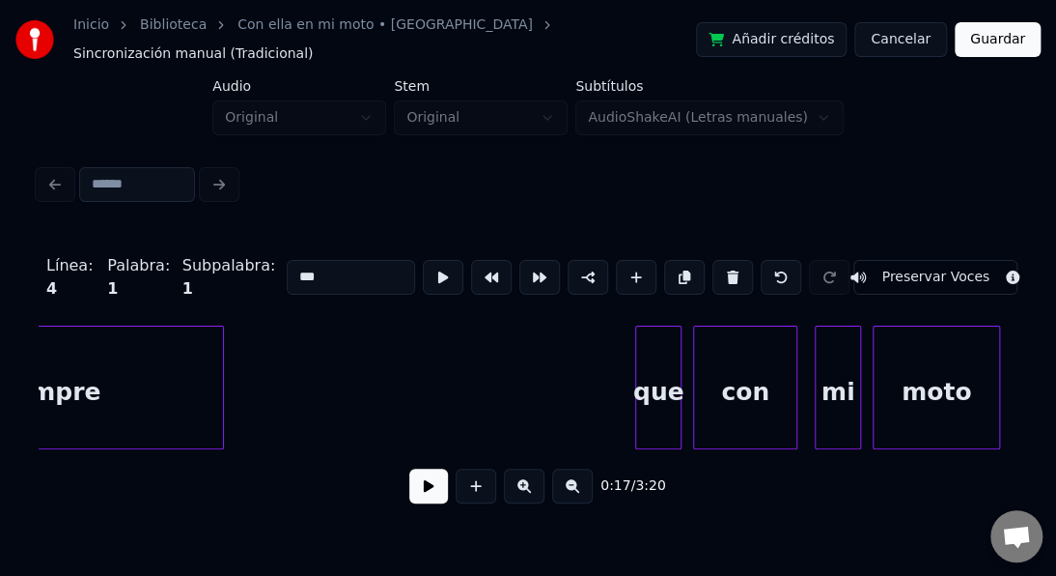
scroll to position [0, 7146]
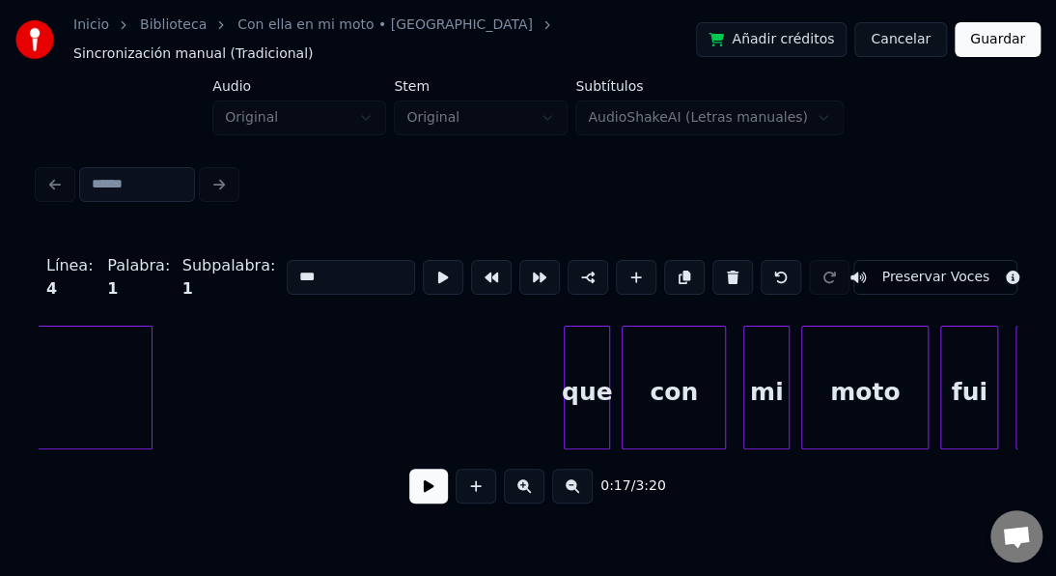
click at [583, 339] on div "que" at bounding box center [587, 391] width 44 height 131
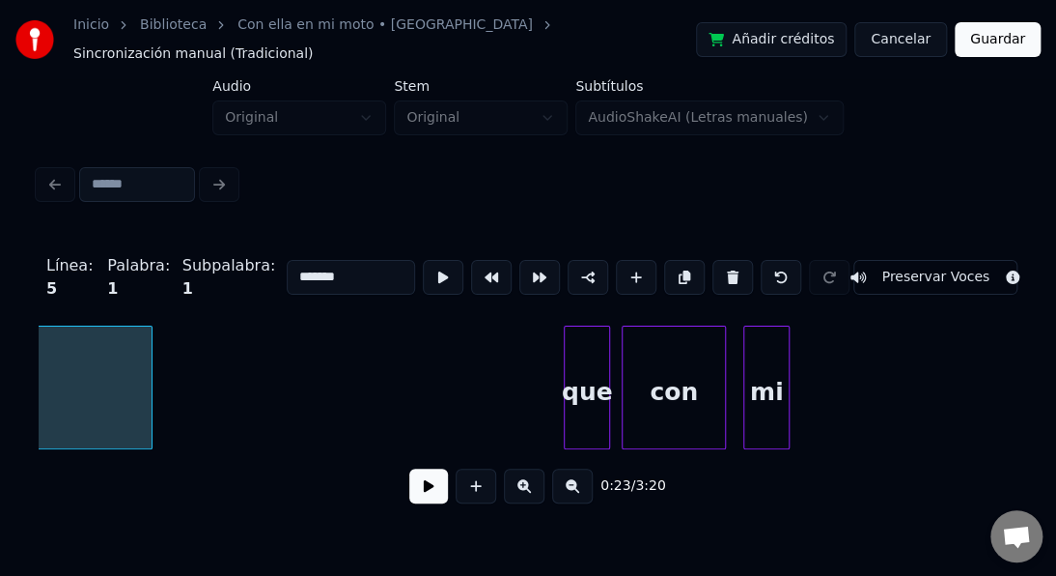
scroll to position [0, 6901]
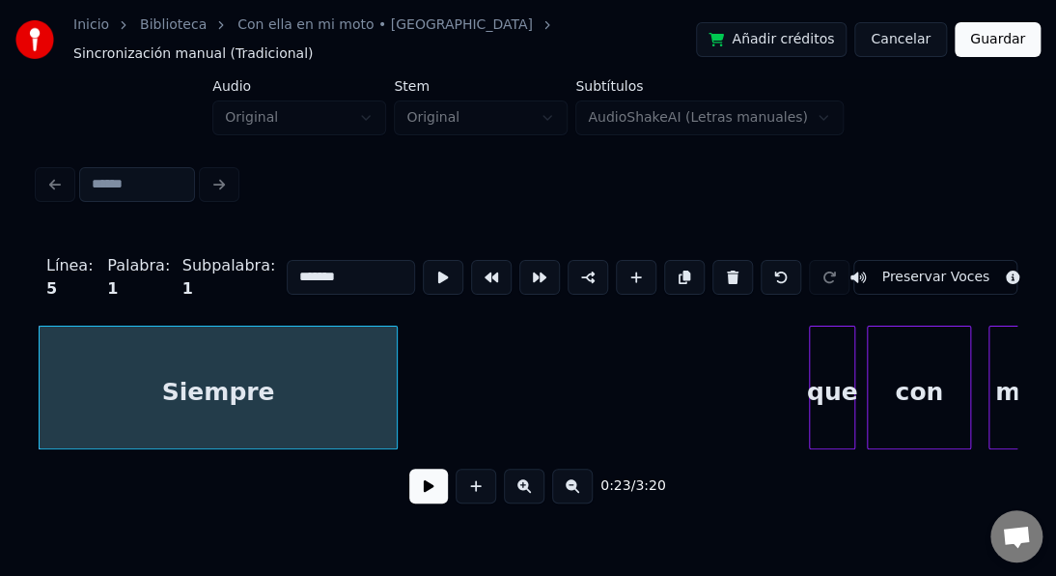
click at [831, 329] on div "que" at bounding box center [832, 391] width 44 height 131
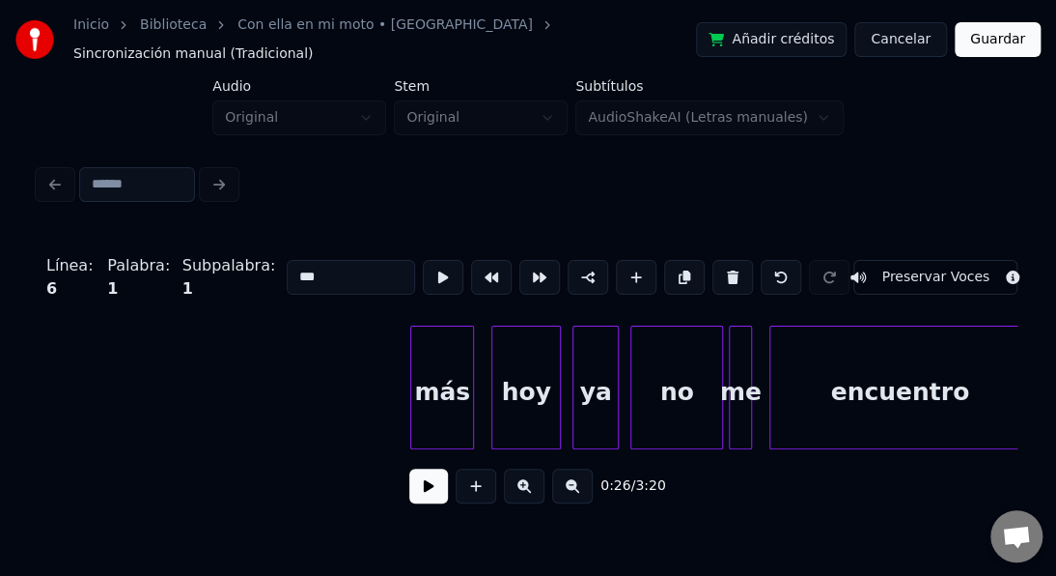
scroll to position [0, 8639]
click at [436, 326] on div "más" at bounding box center [441, 391] width 62 height 131
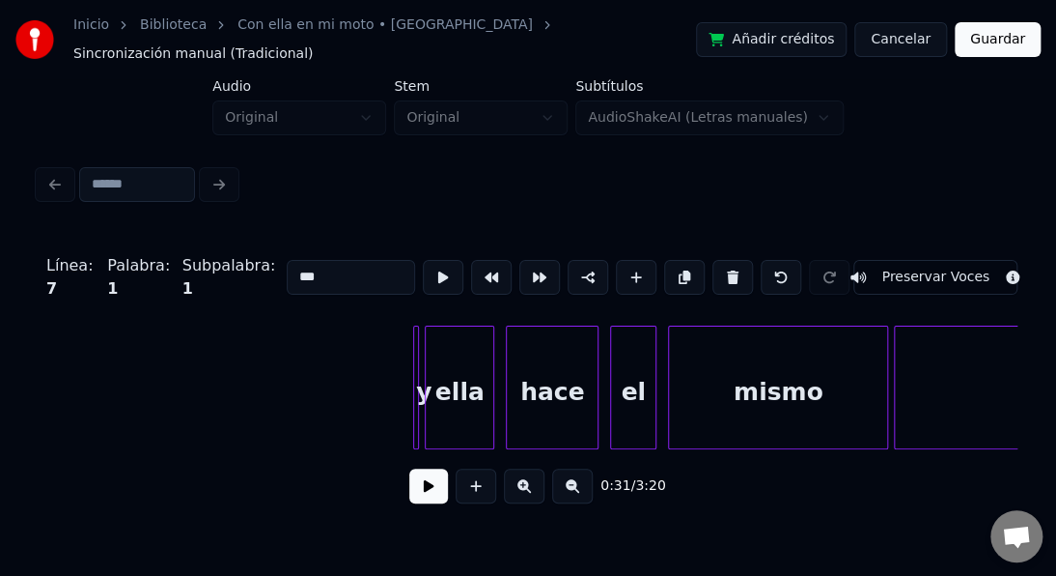
scroll to position [0, 9953]
click at [418, 349] on div "y" at bounding box center [421, 391] width 19 height 131
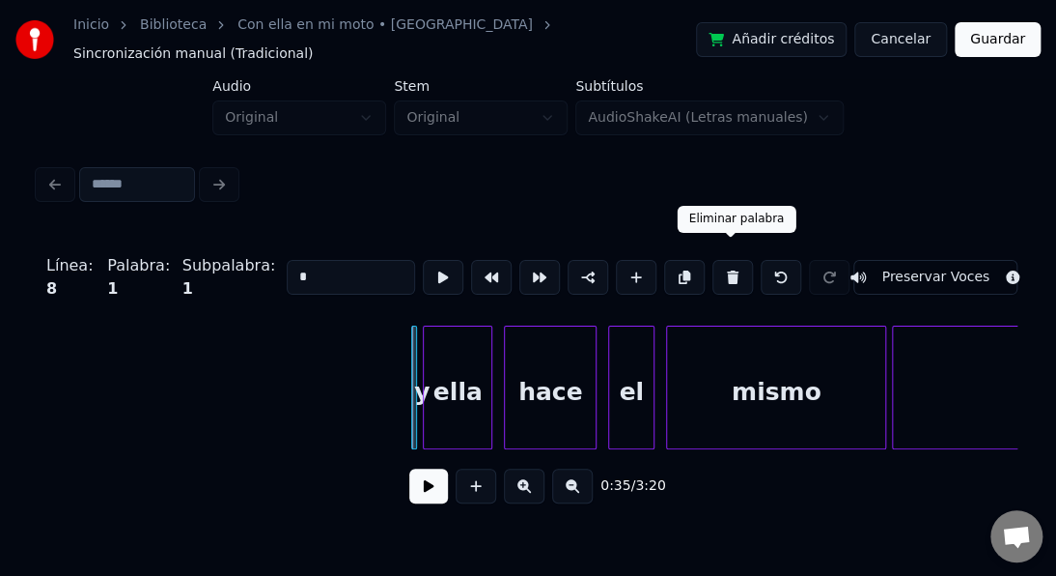
click at [741, 260] on button at bounding box center [733, 277] width 41 height 35
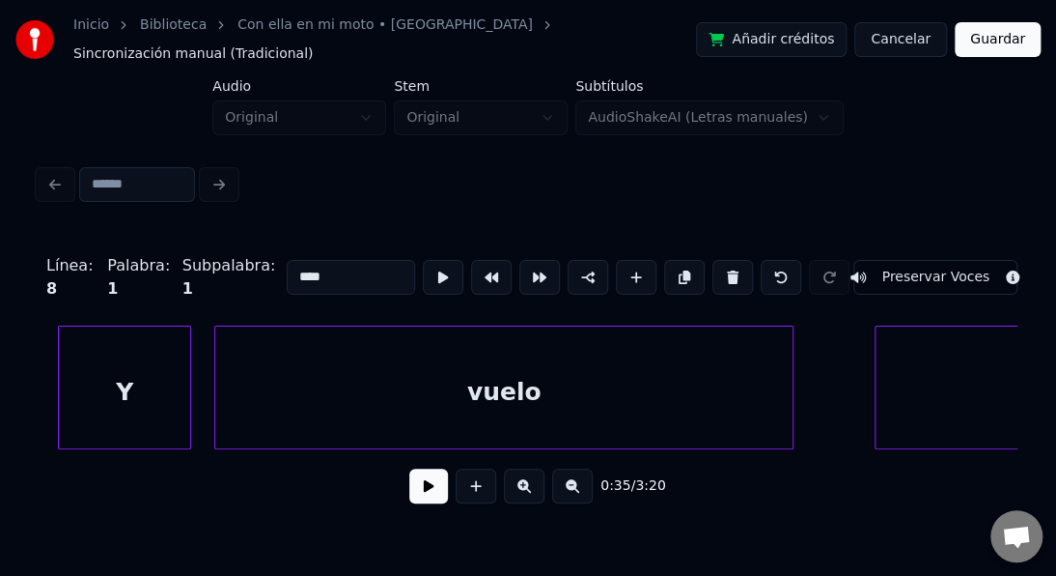
scroll to position [0, 11382]
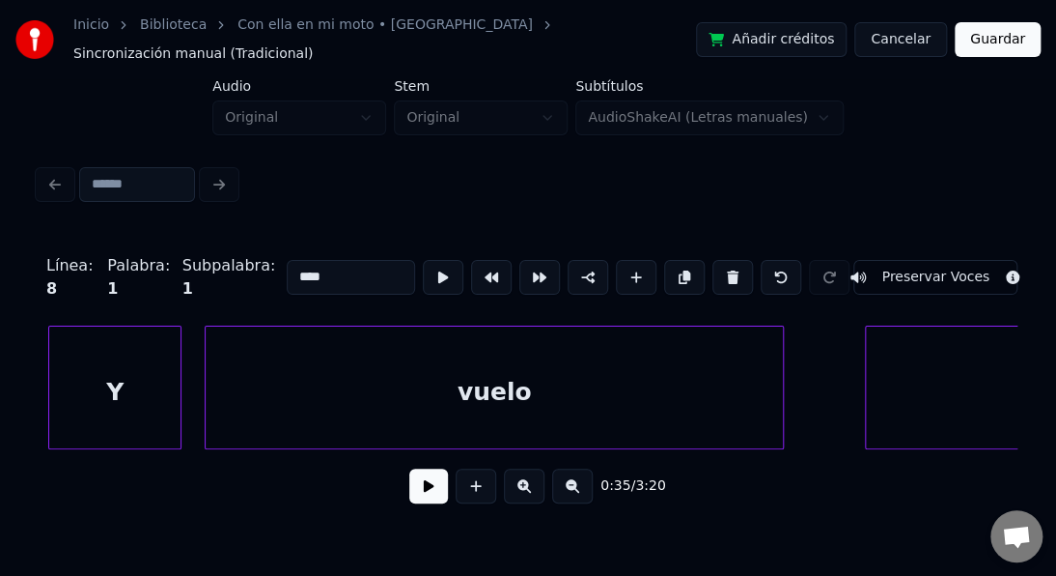
click at [117, 376] on div "Y" at bounding box center [114, 391] width 131 height 131
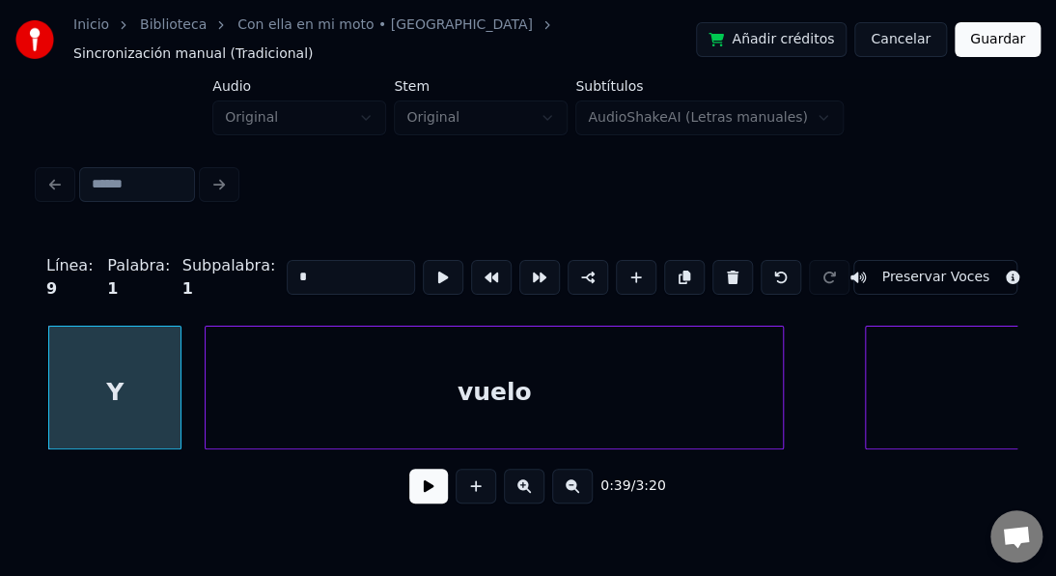
click at [293, 260] on input "*" at bounding box center [351, 277] width 128 height 35
drag, startPoint x: 296, startPoint y: 253, endPoint x: 283, endPoint y: 256, distance: 13.8
click at [287, 260] on input "*" at bounding box center [351, 277] width 128 height 35
type input "*"
drag, startPoint x: 443, startPoint y: 256, endPoint x: 438, endPoint y: 267, distance: 11.7
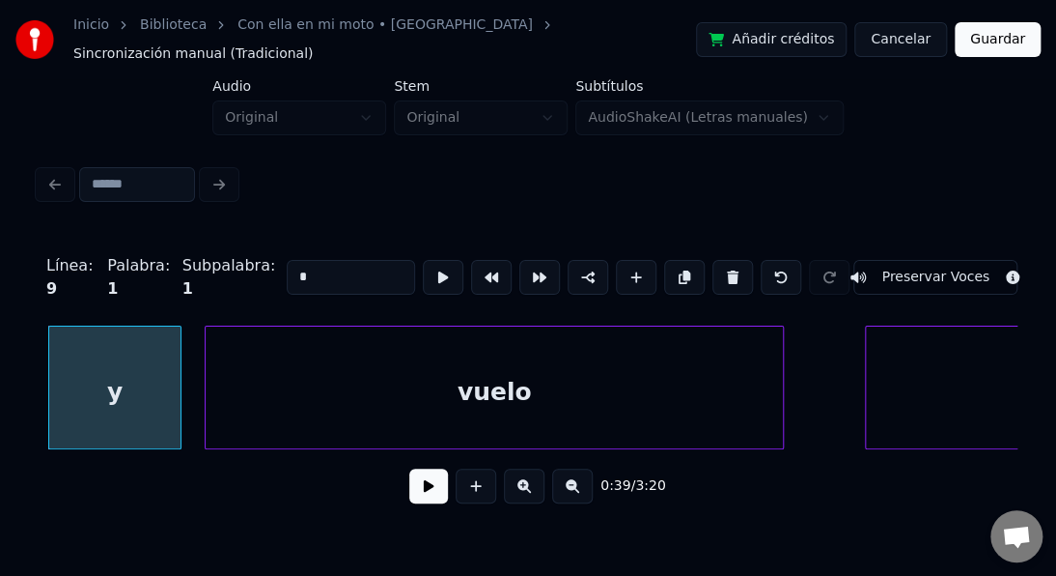
click at [438, 267] on button at bounding box center [443, 277] width 41 height 35
click at [431, 481] on button at bounding box center [428, 485] width 39 height 35
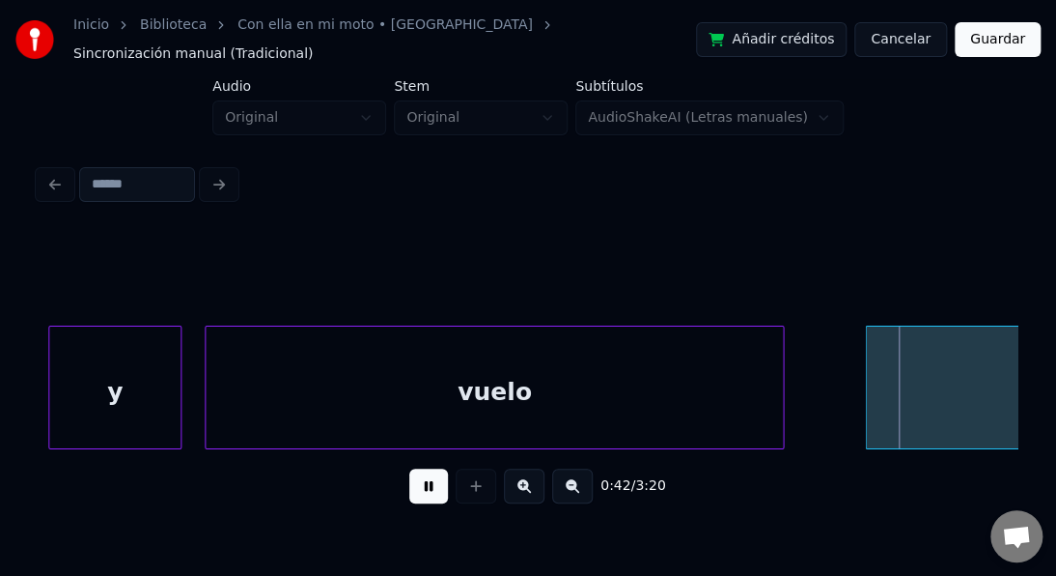
click at [430, 482] on button at bounding box center [428, 485] width 39 height 35
click at [473, 386] on div "vuelo" at bounding box center [494, 391] width 577 height 131
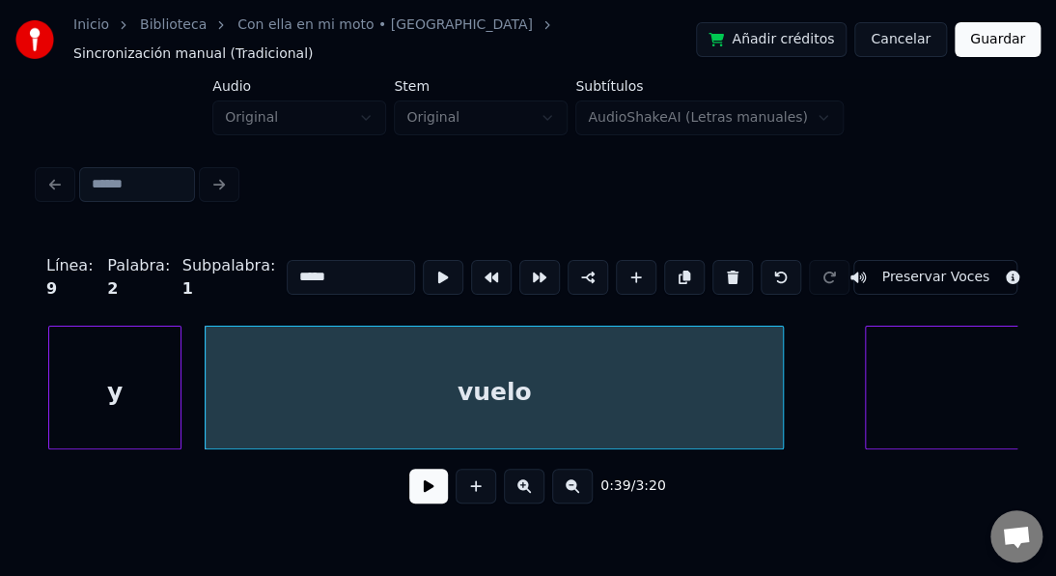
drag, startPoint x: 325, startPoint y: 258, endPoint x: 209, endPoint y: 259, distance: 116.9
click at [209, 259] on div "Línea : 9 Palabra : 2 Subpalabra : 1 ***** Preservar Voces" at bounding box center [528, 277] width 979 height 97
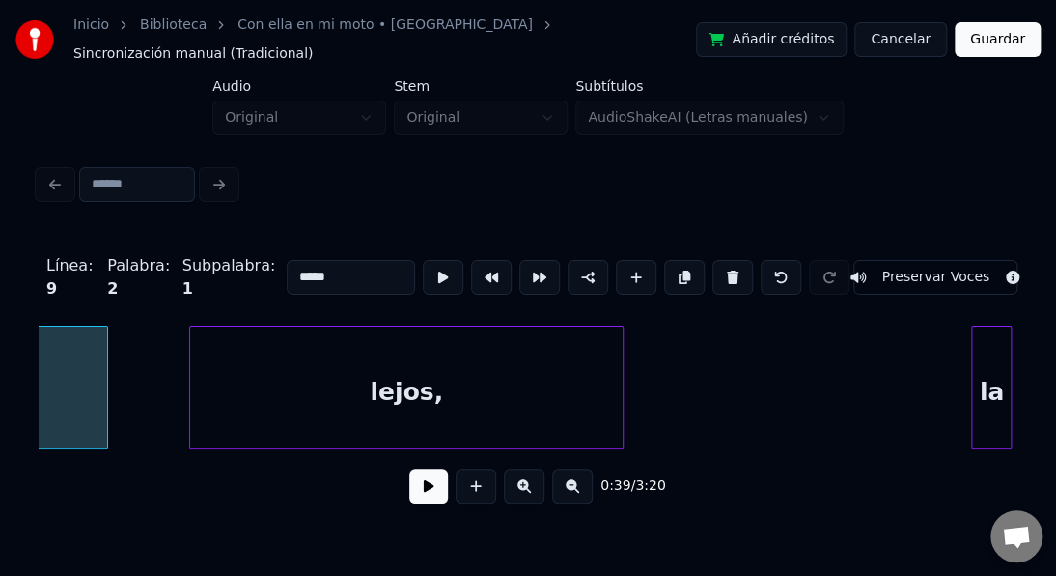
scroll to position [0, 12077]
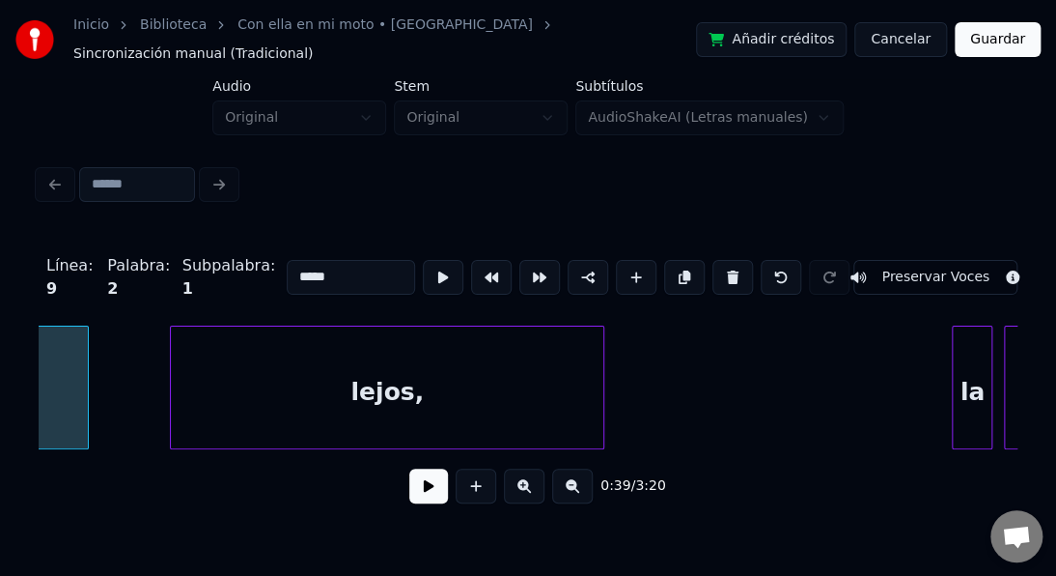
click at [405, 380] on div "lejos," at bounding box center [387, 391] width 433 height 131
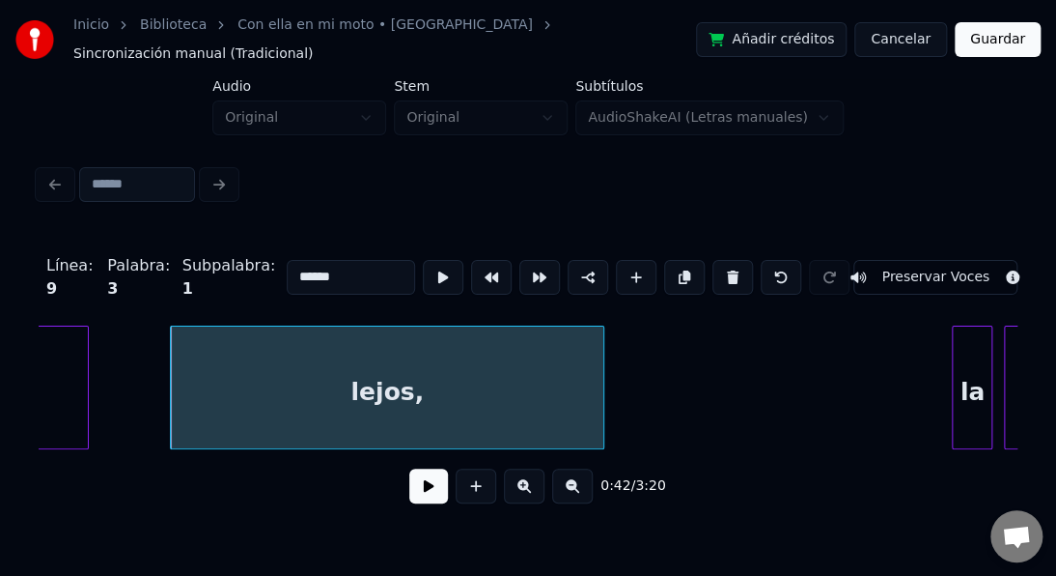
drag, startPoint x: 315, startPoint y: 259, endPoint x: 209, endPoint y: 278, distance: 108.0
click at [209, 278] on div "Línea : 9 Palabra : 3 Subpalabra : 1 ****** Preservar Voces" at bounding box center [528, 277] width 979 height 97
type input "******"
click at [452, 262] on button at bounding box center [443, 277] width 41 height 35
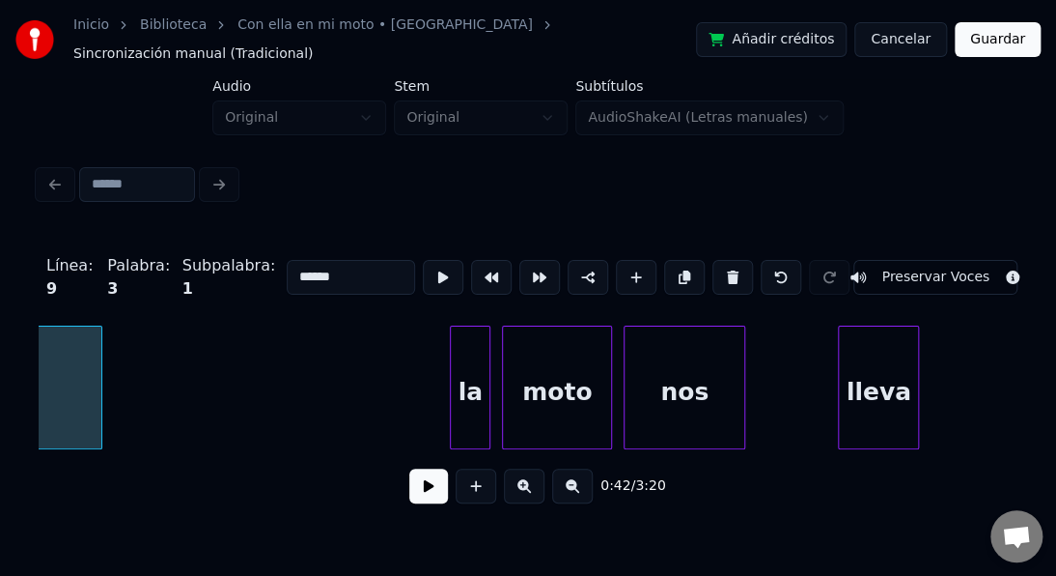
scroll to position [0, 12618]
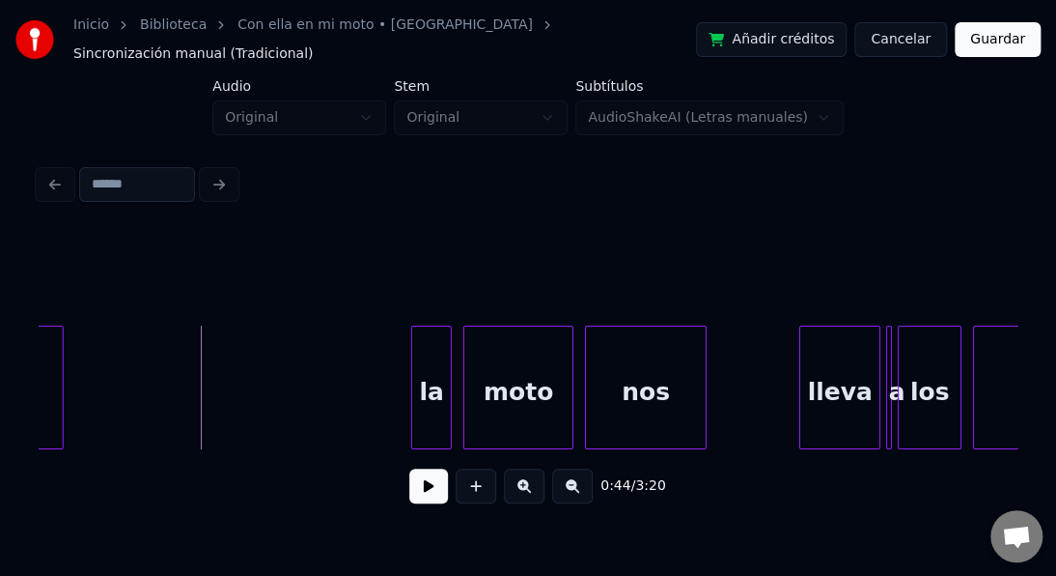
click at [430, 489] on button at bounding box center [428, 485] width 39 height 35
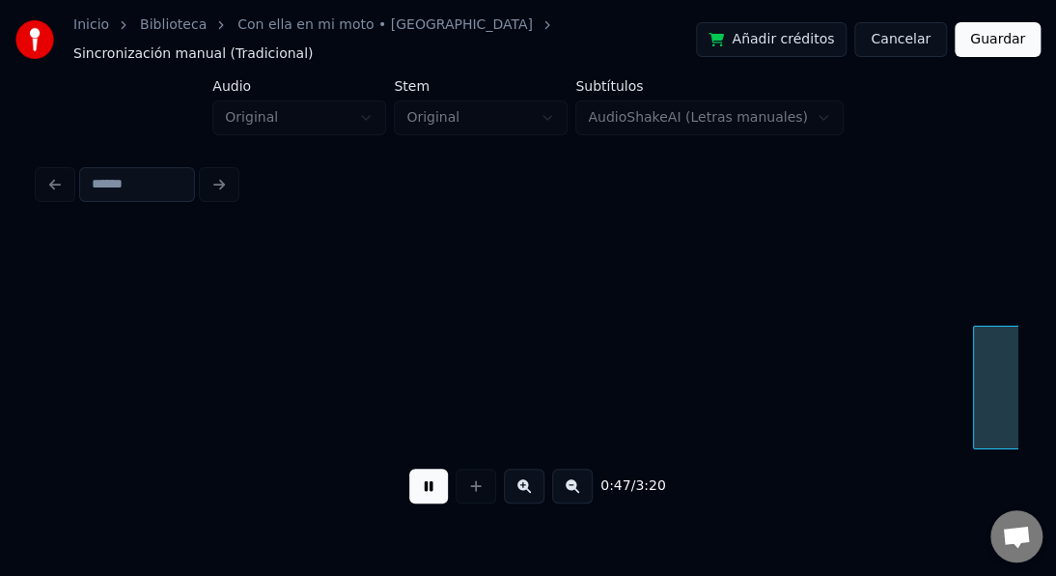
scroll to position [0, 13601]
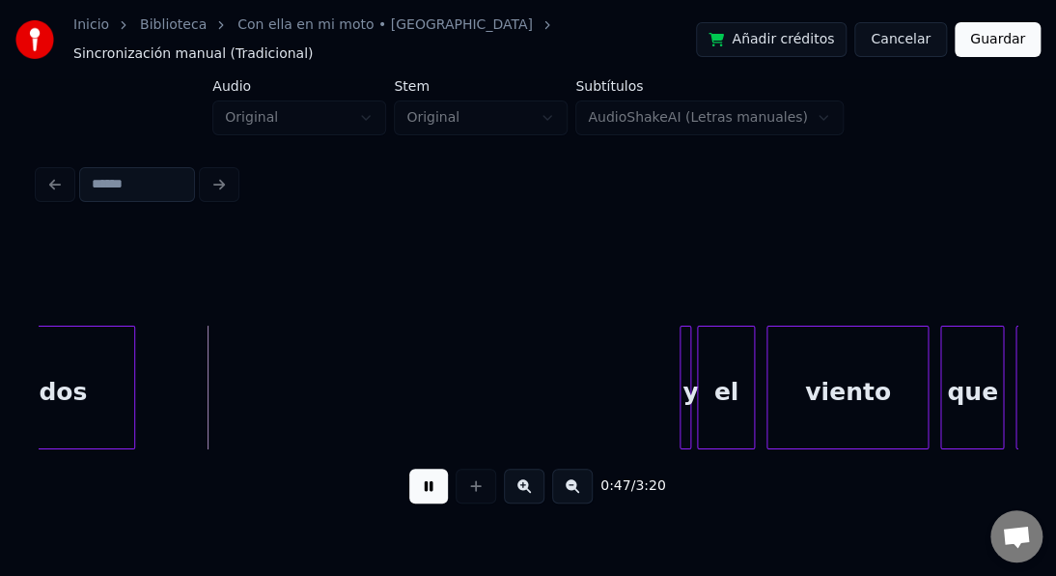
click at [430, 488] on button at bounding box center [428, 485] width 39 height 35
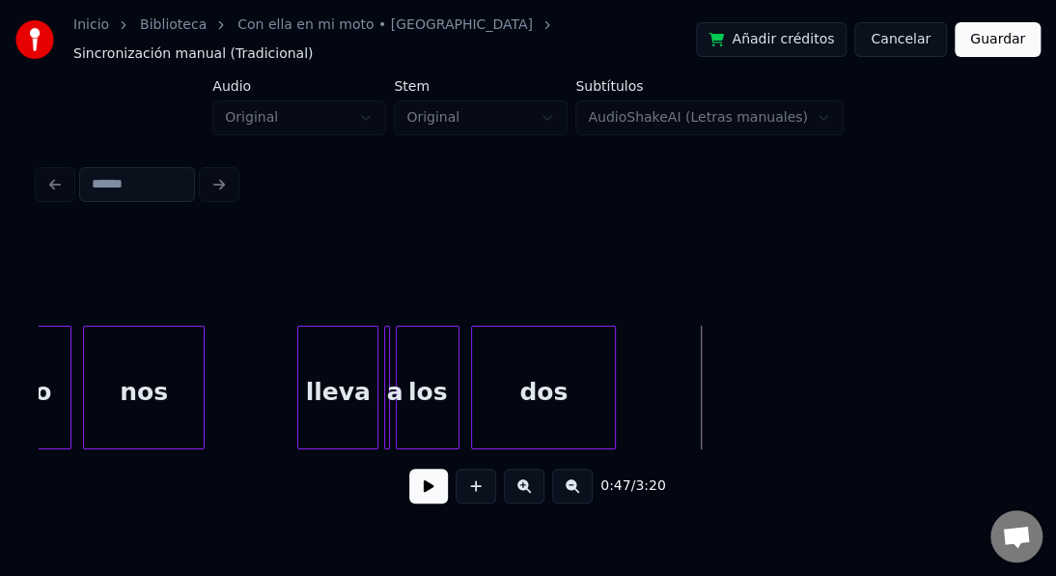
scroll to position [0, 13099]
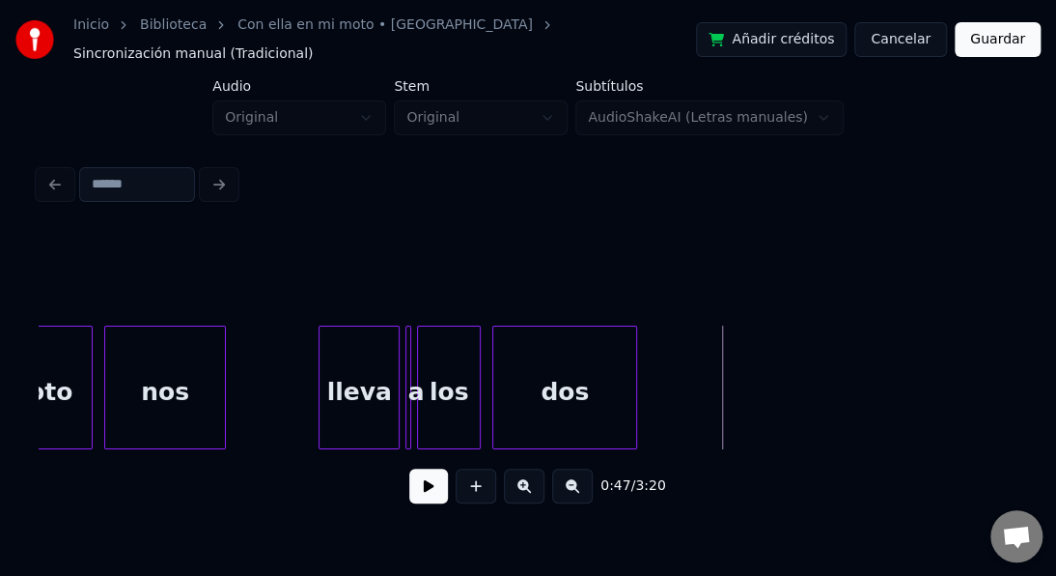
click at [373, 335] on div "lleva" at bounding box center [359, 391] width 79 height 131
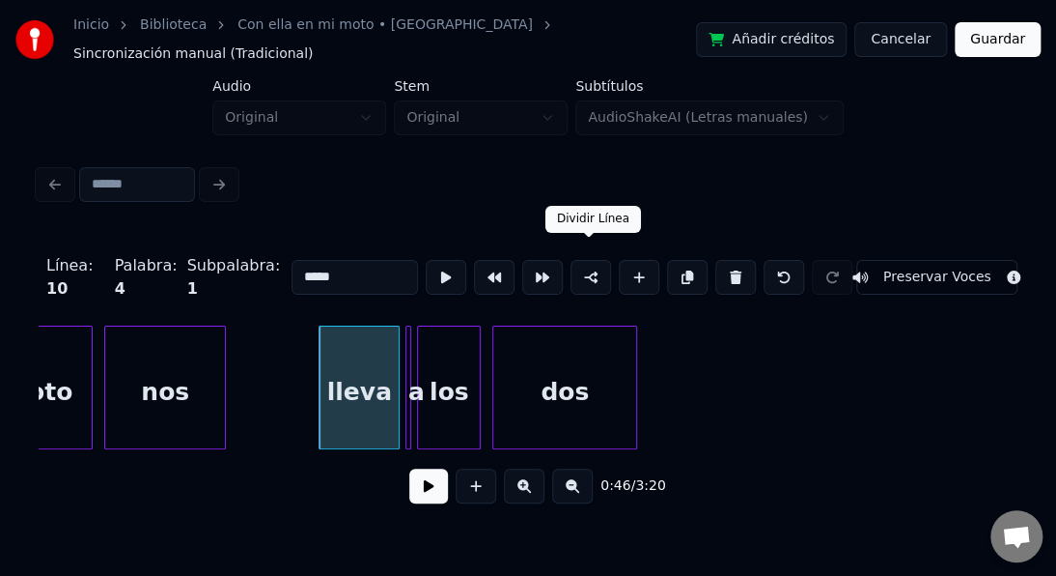
drag, startPoint x: 579, startPoint y: 259, endPoint x: 589, endPoint y: 252, distance: 11.8
click at [584, 260] on button at bounding box center [591, 277] width 41 height 35
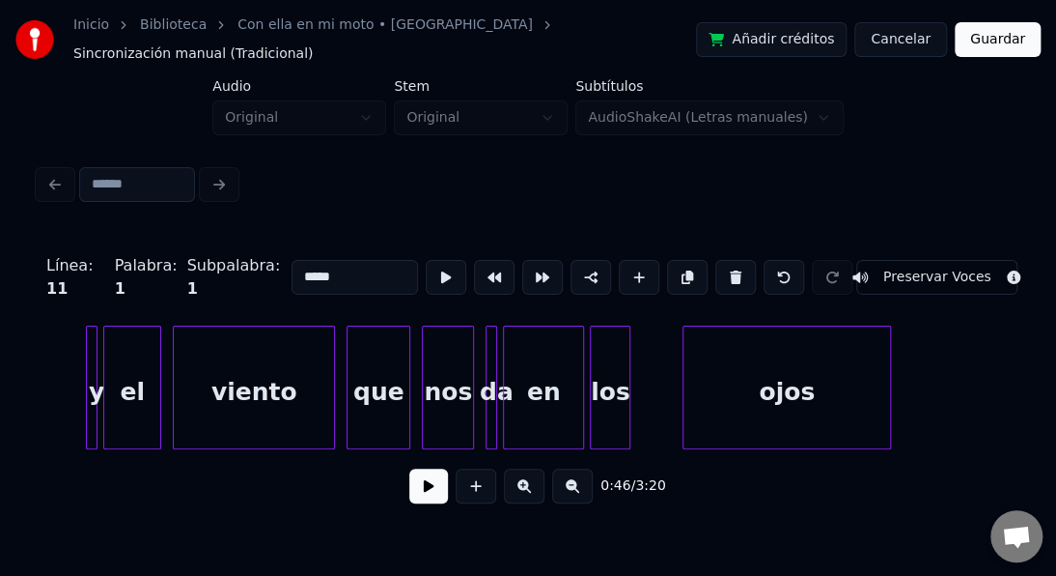
scroll to position [0, 14219]
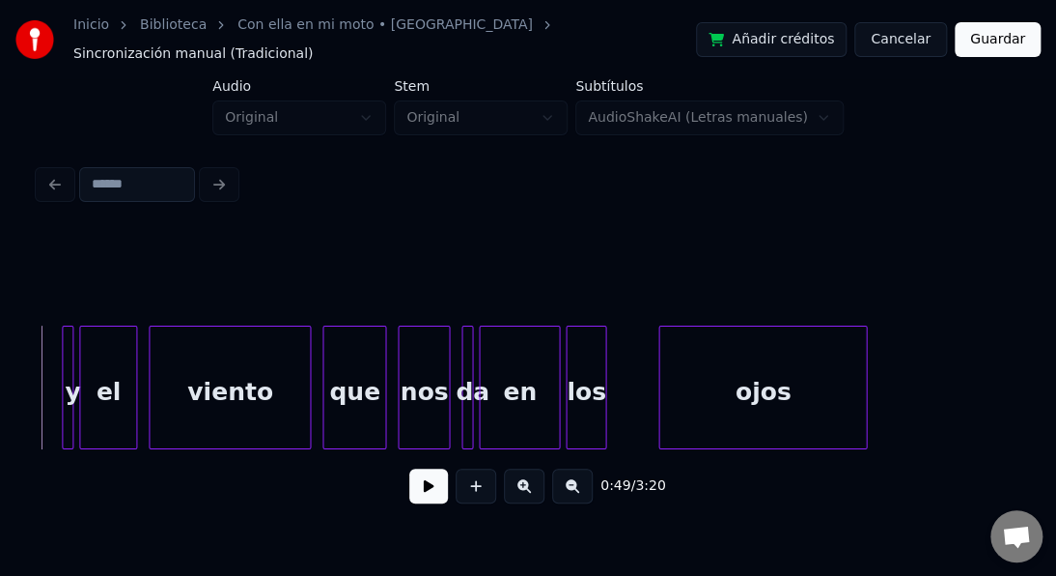
click at [433, 485] on button at bounding box center [428, 485] width 39 height 35
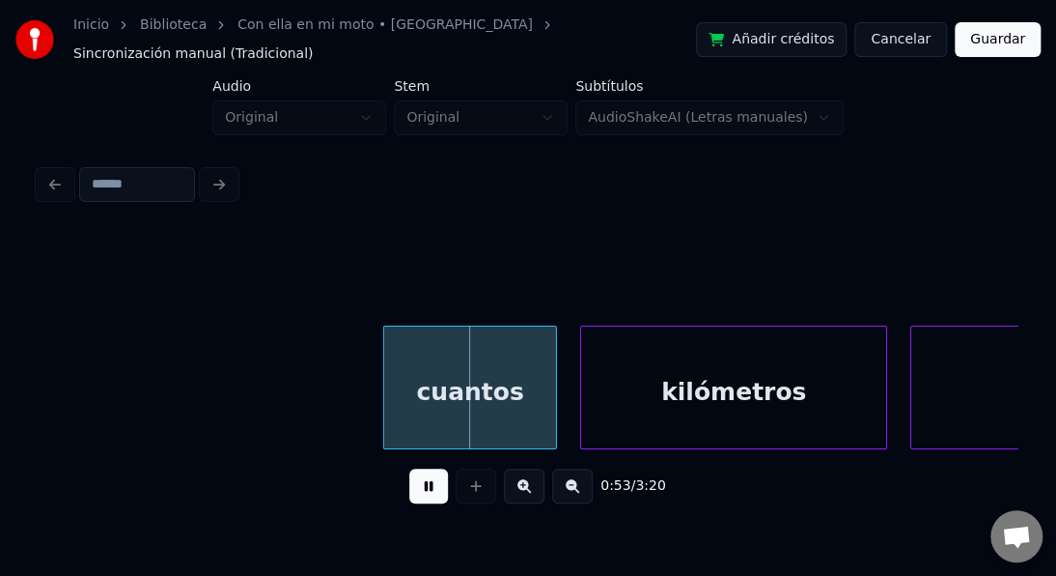
click at [429, 485] on button at bounding box center [428, 485] width 39 height 35
click at [433, 353] on div "cuantos" at bounding box center [470, 391] width 172 height 131
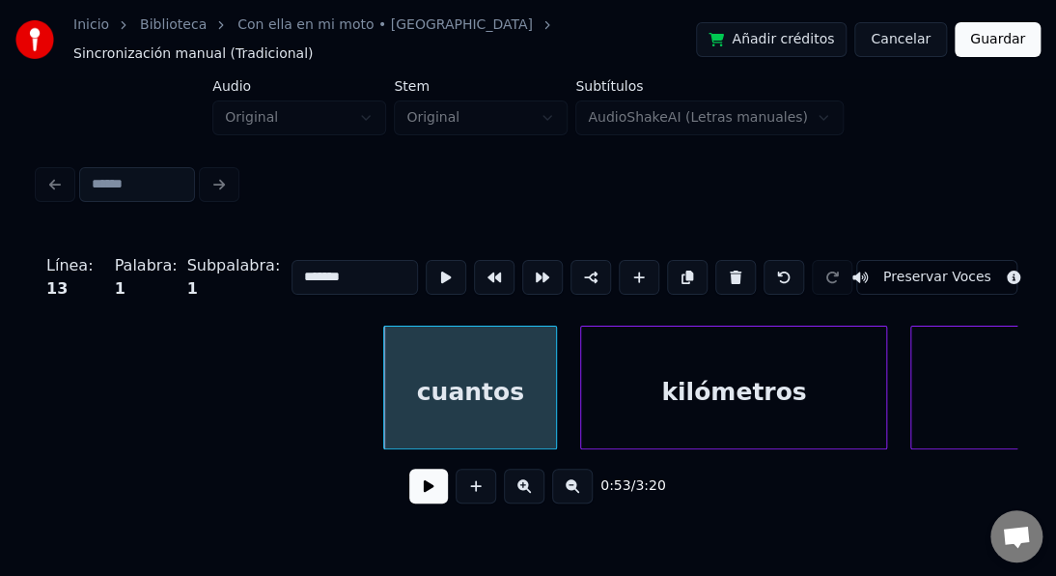
click at [420, 487] on button at bounding box center [428, 485] width 39 height 35
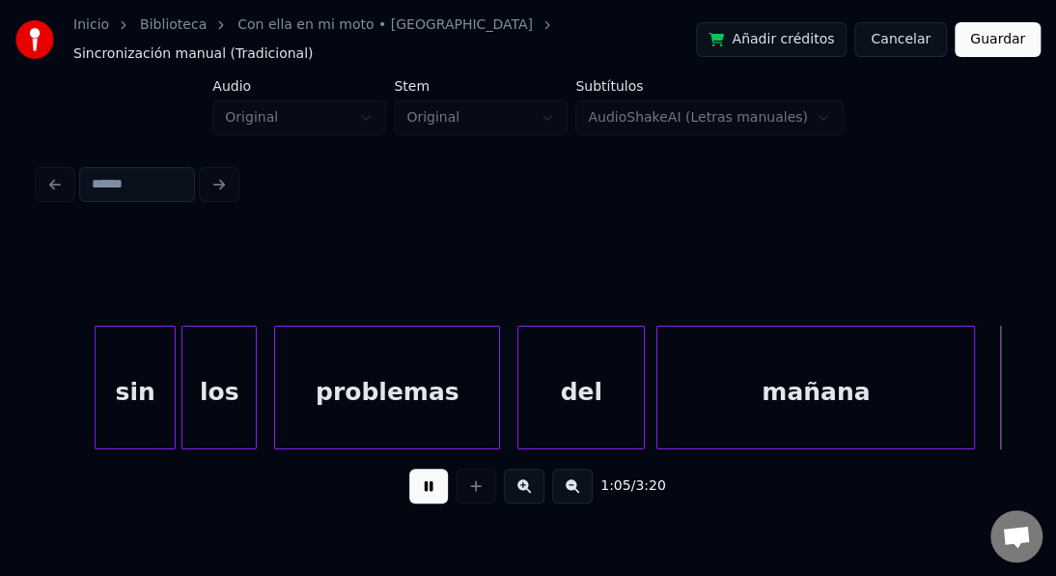
scroll to position [0, 19125]
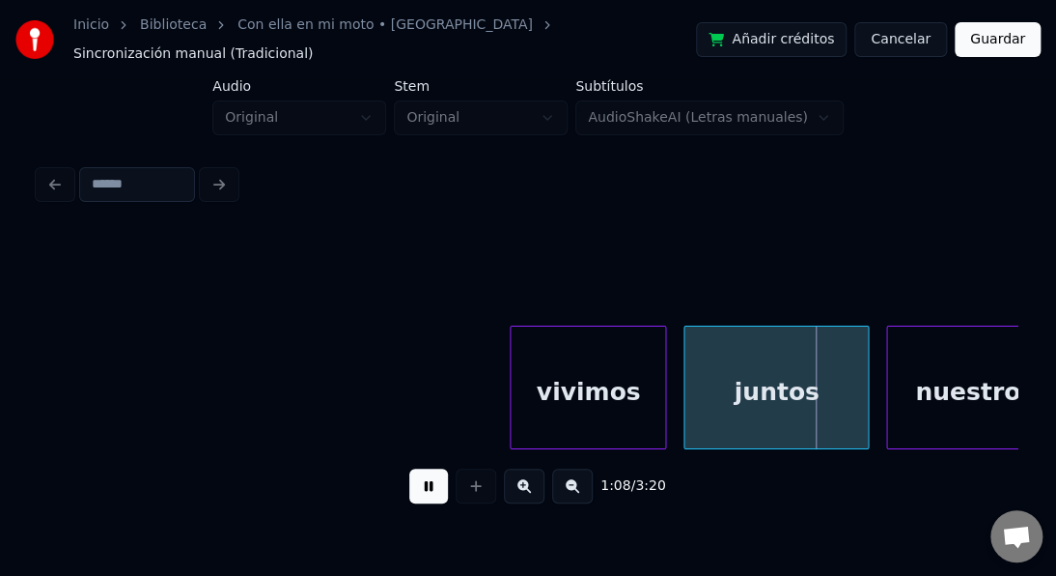
click at [432, 489] on button at bounding box center [428, 485] width 39 height 35
click at [579, 359] on div "vivimos" at bounding box center [588, 391] width 155 height 131
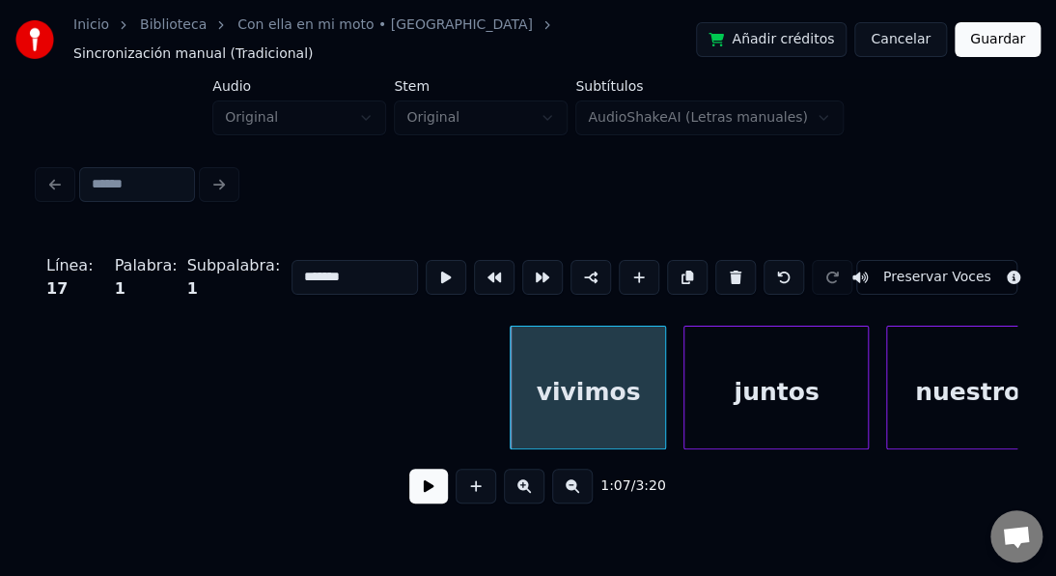
click at [417, 493] on button at bounding box center [428, 485] width 39 height 35
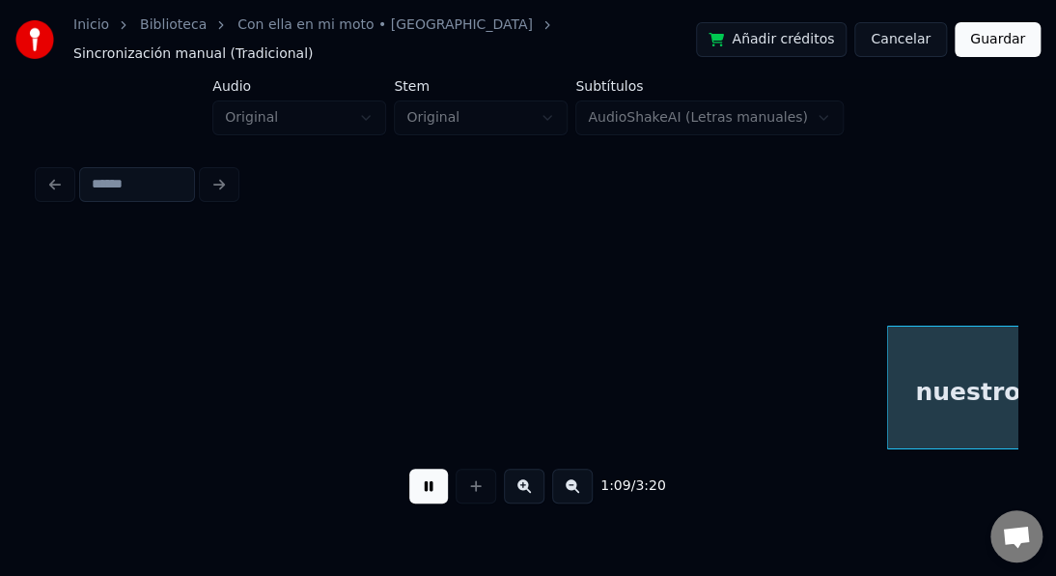
scroll to position [0, 20105]
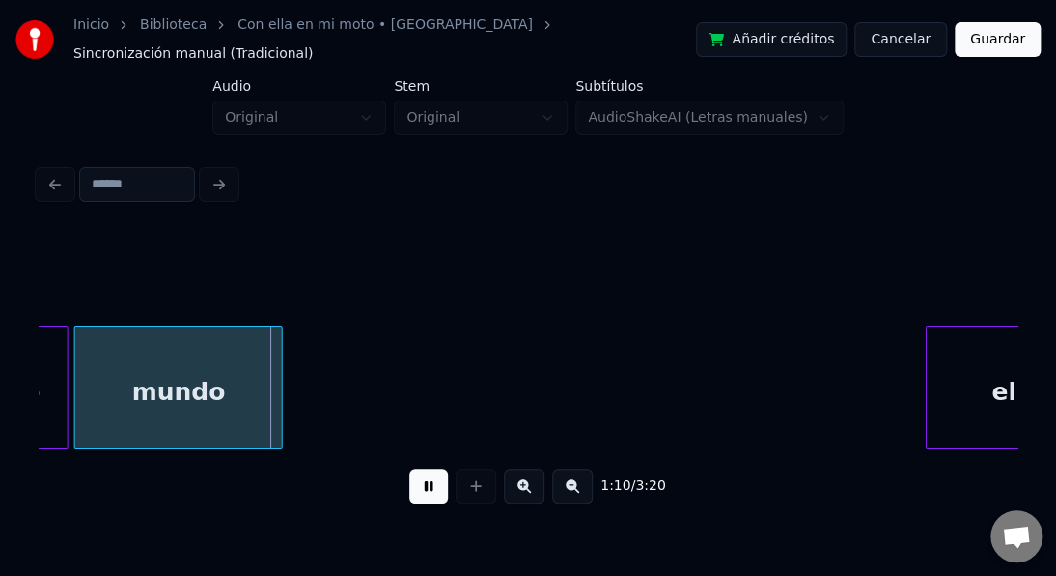
click at [417, 493] on button at bounding box center [428, 485] width 39 height 35
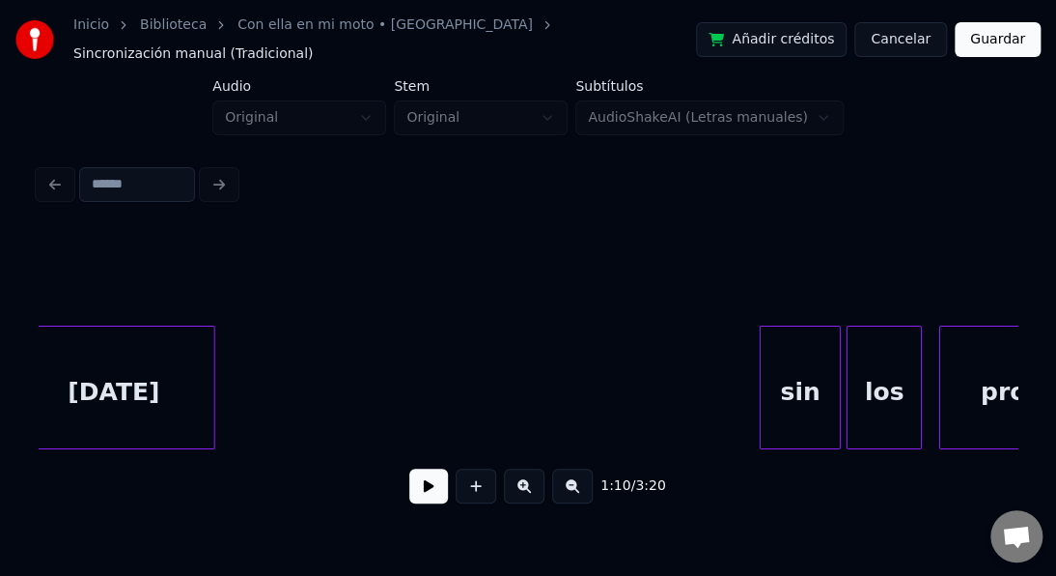
click at [138, 350] on div "[DATE]" at bounding box center [114, 391] width 201 height 131
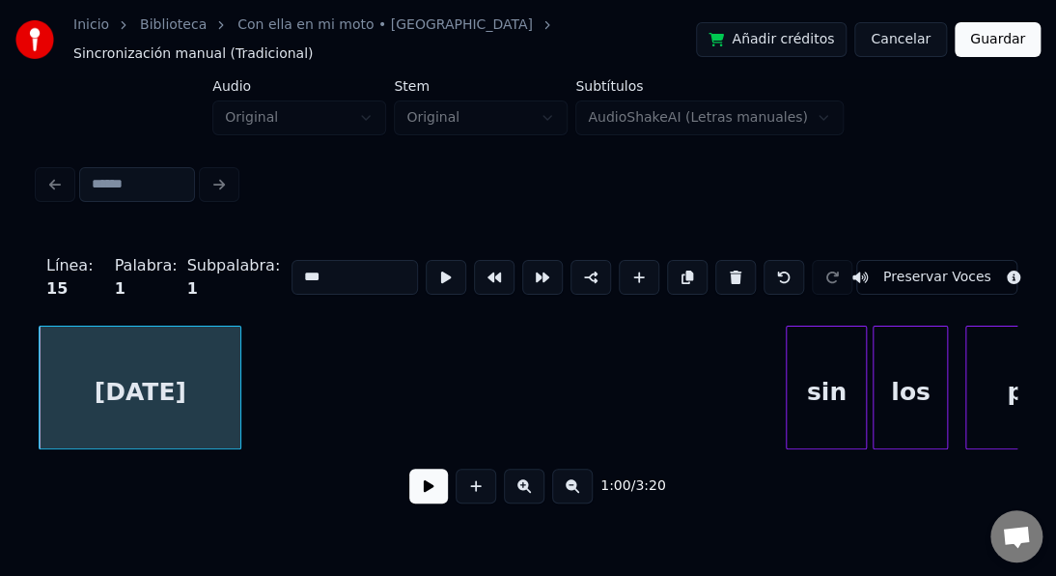
click at [804, 335] on div "sin" at bounding box center [826, 391] width 79 height 131
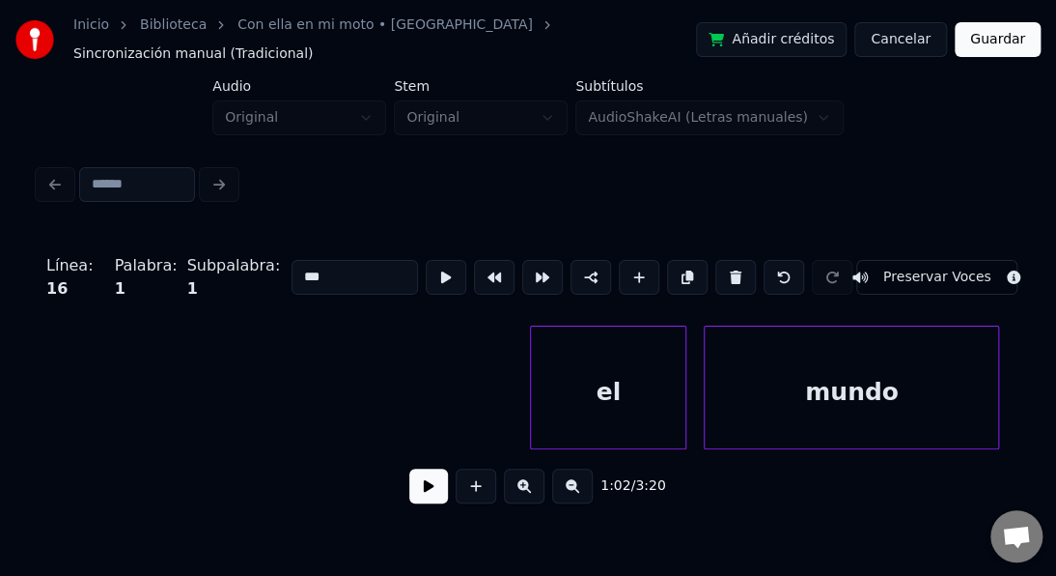
scroll to position [0, 20504]
click at [549, 340] on div "el" at bounding box center [605, 391] width 155 height 131
type input "**"
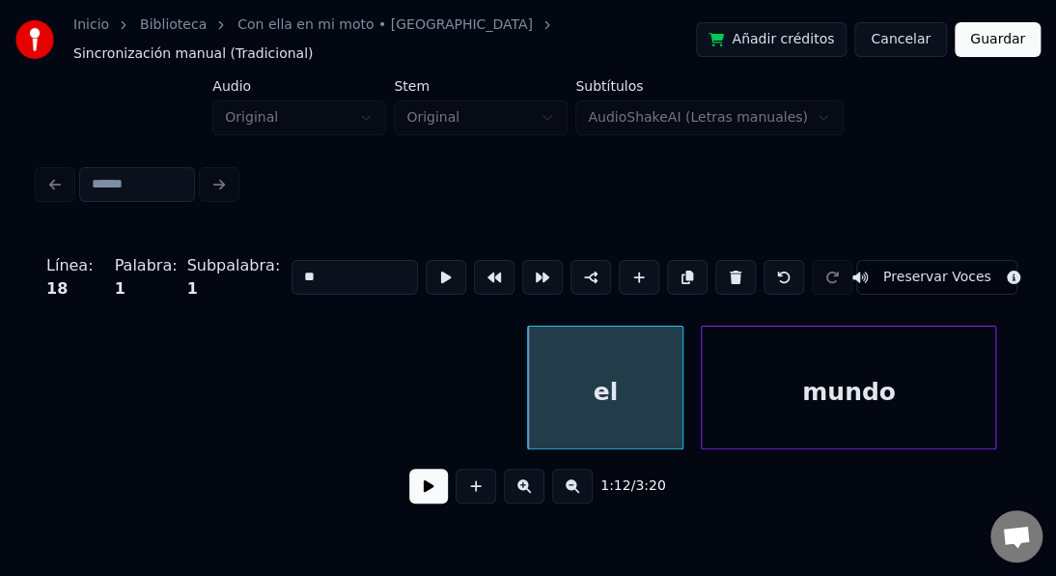
click at [437, 485] on button at bounding box center [428, 485] width 39 height 35
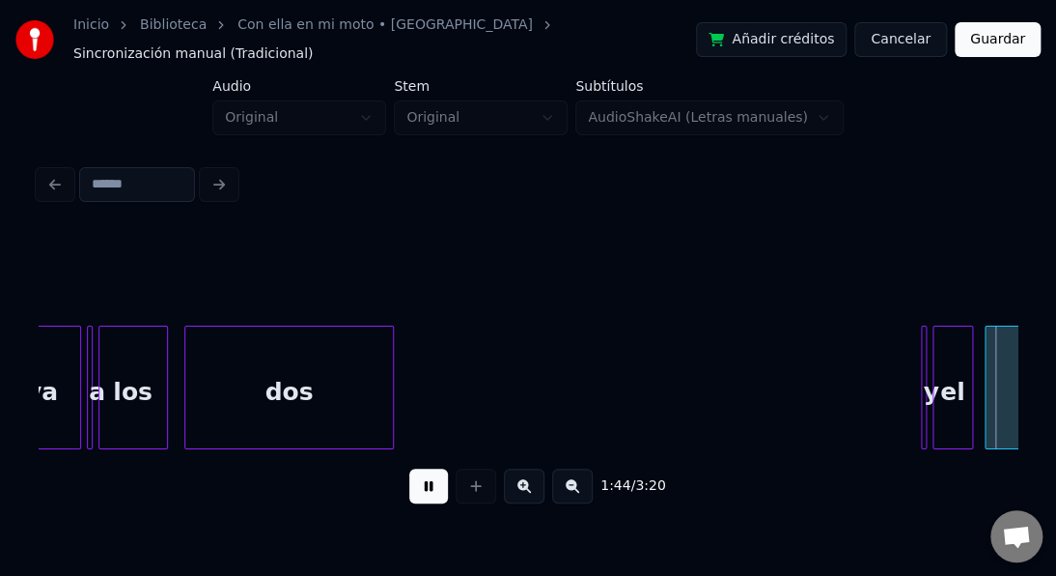
scroll to position [0, 30304]
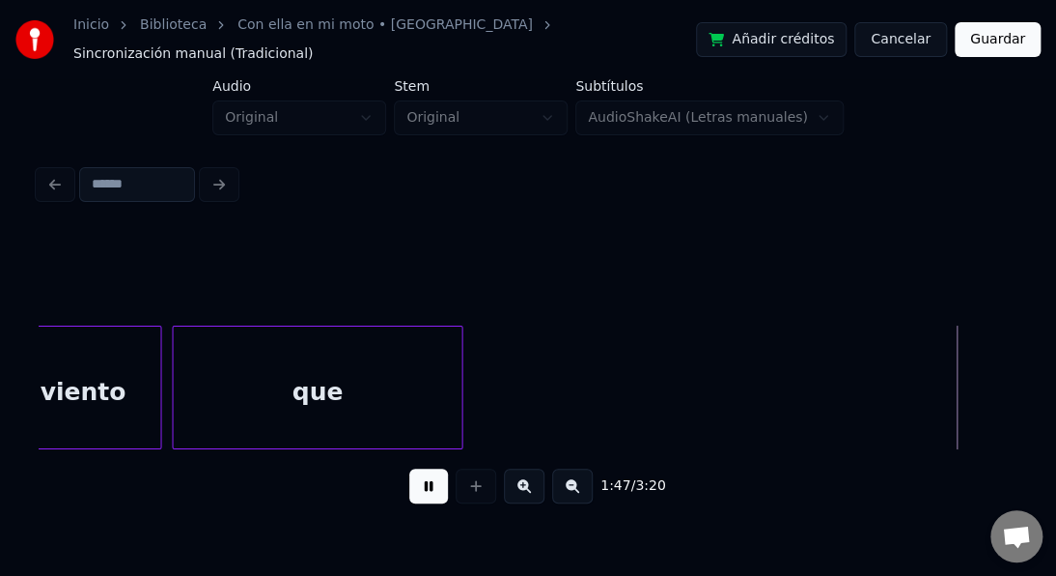
click at [437, 484] on button at bounding box center [428, 485] width 39 height 35
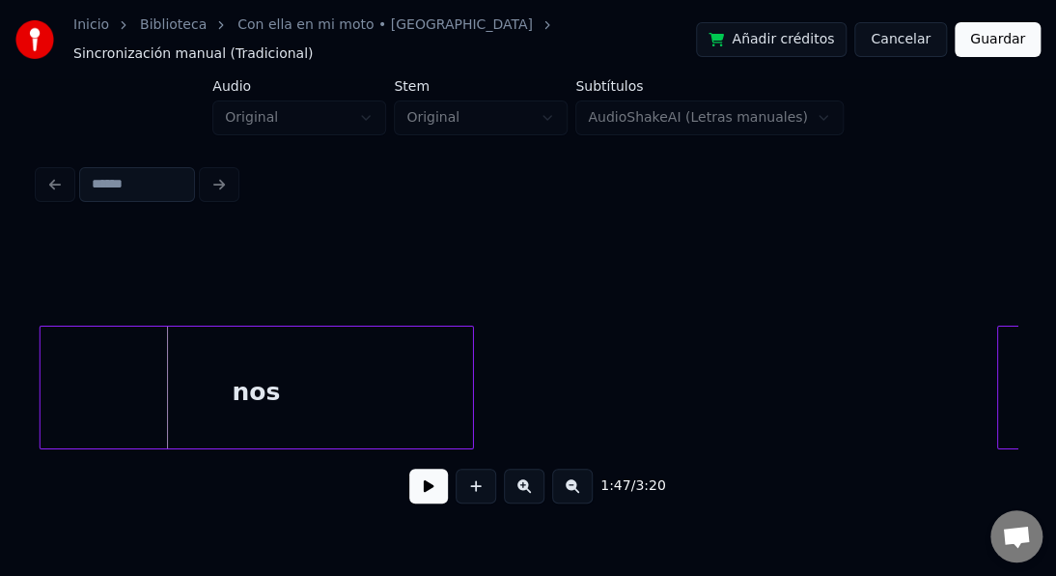
scroll to position [0, 31124]
click at [112, 326] on div "nos" at bounding box center [258, 391] width 433 height 131
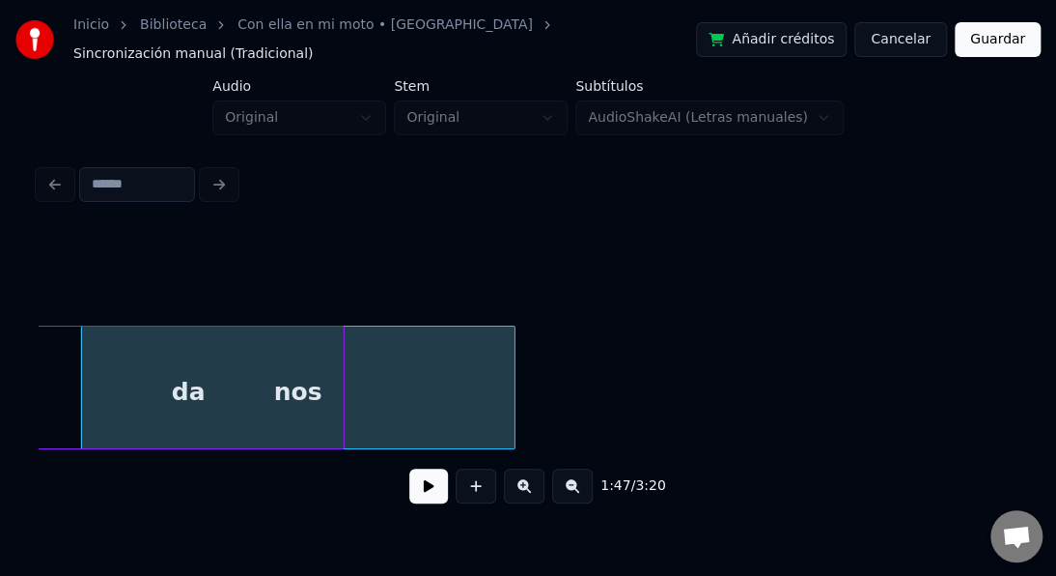
scroll to position [0, 31076]
click at [0, 289] on div "Inicio Biblioteca Con ella en mi moto • Los Galos Sincronización manual (Tradic…" at bounding box center [528, 256] width 1056 height 512
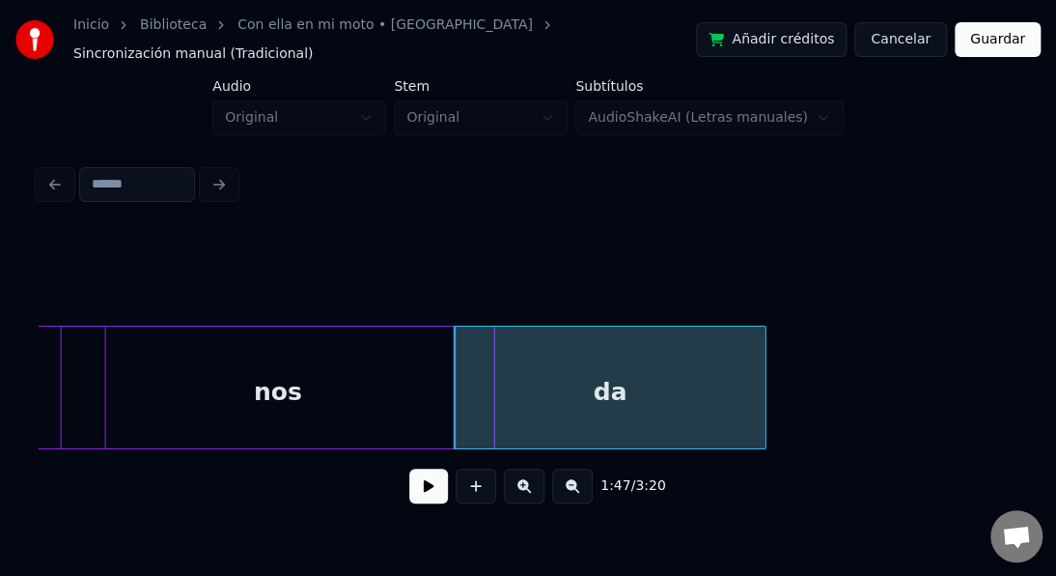
scroll to position [0, 30617]
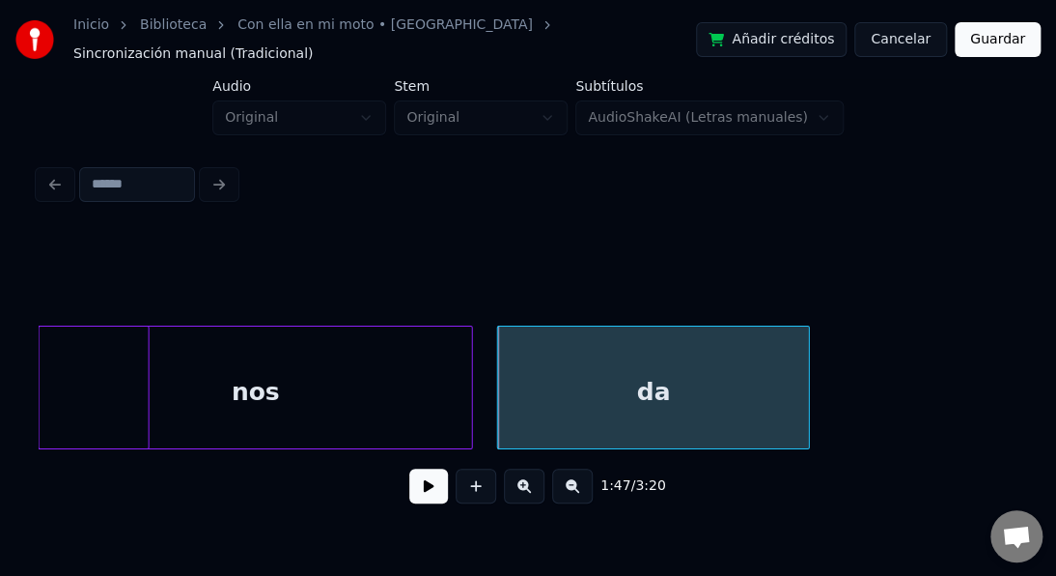
click at [0, 294] on div "Inicio Biblioteca Con ella en mi moto • Los Galos Sincronización manual (Tradic…" at bounding box center [528, 256] width 1056 height 512
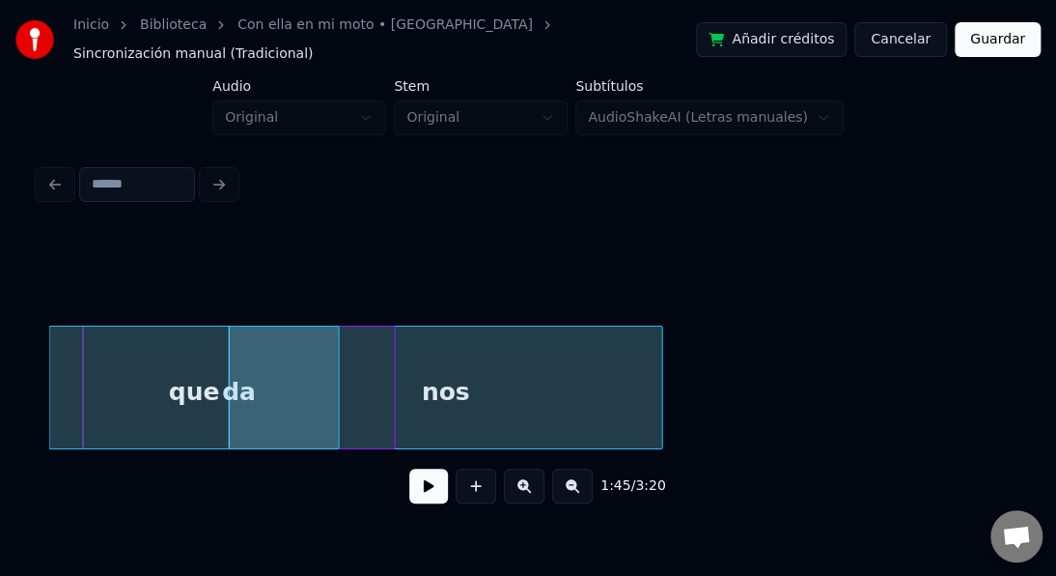
scroll to position [0, 30419]
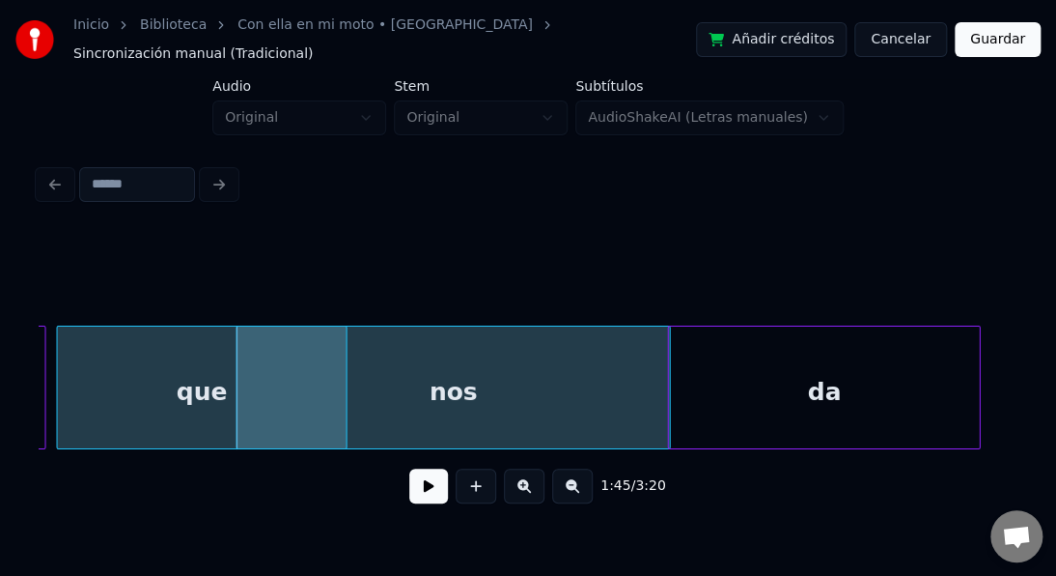
click at [770, 301] on div "1:45 / 3:20" at bounding box center [528, 376] width 979 height 294
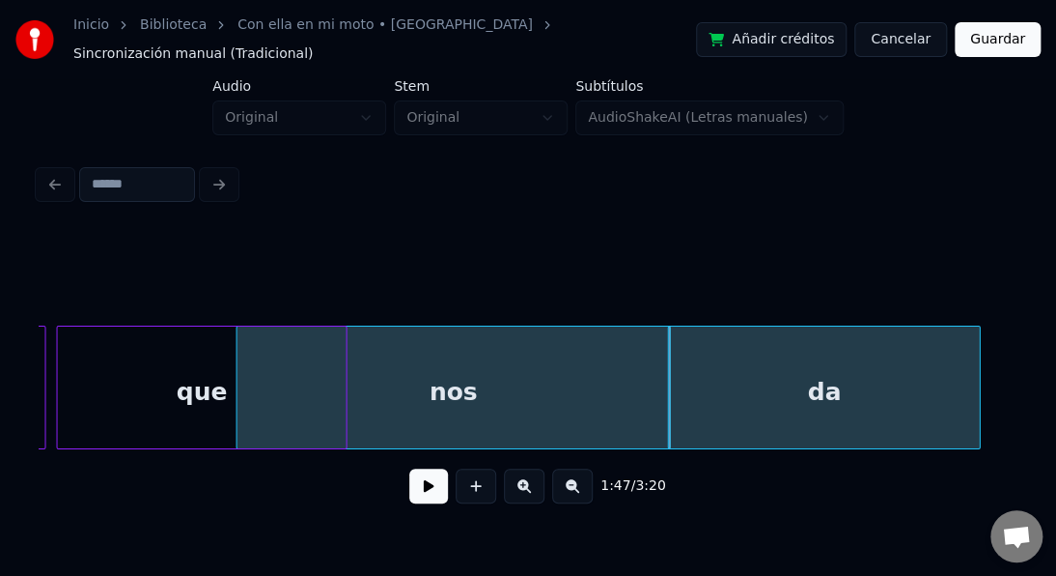
click at [166, 345] on div "que" at bounding box center [202, 391] width 288 height 131
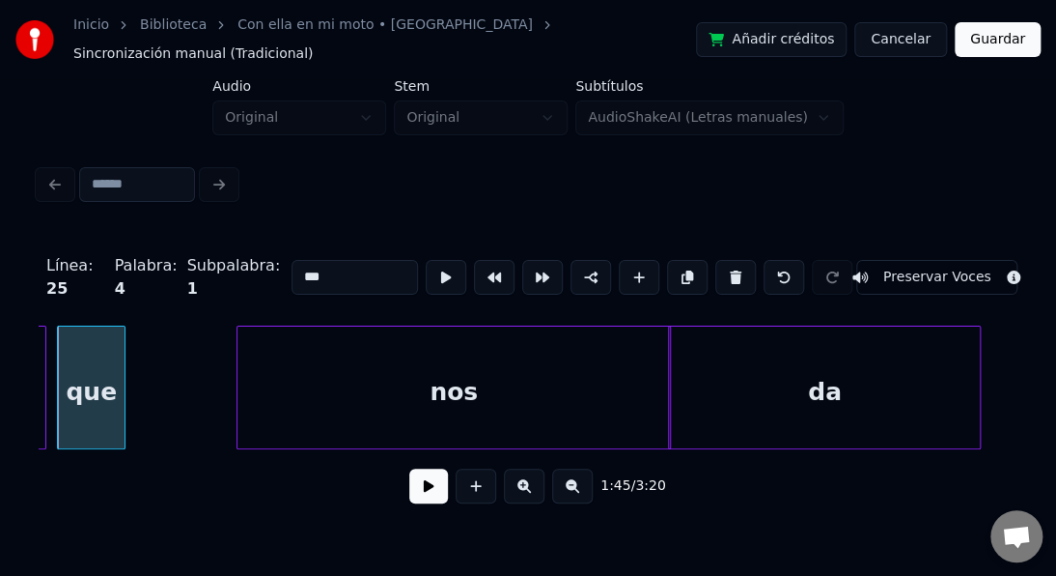
click at [120, 373] on div at bounding box center [122, 387] width 6 height 122
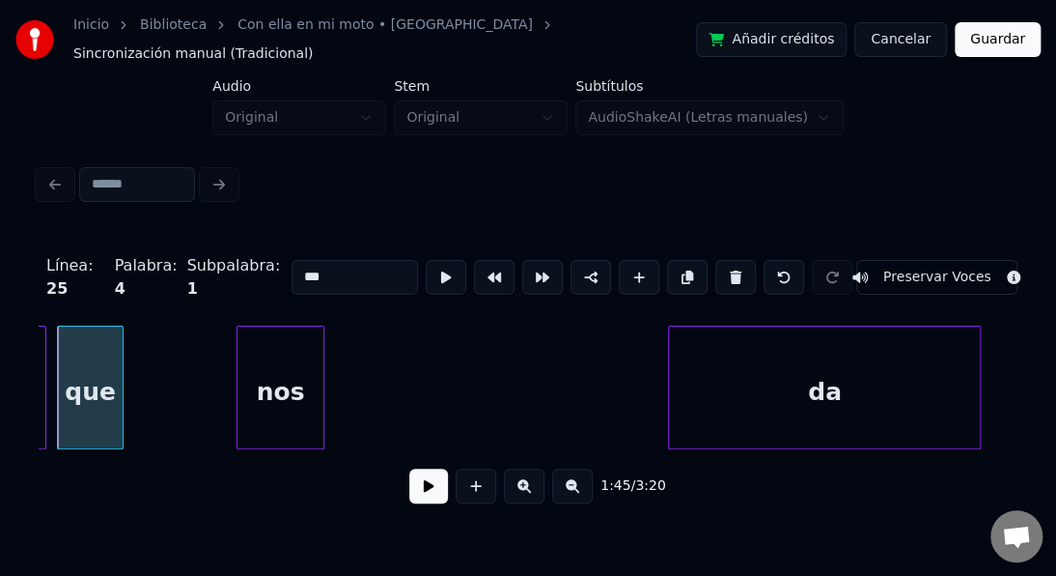
click at [318, 337] on div at bounding box center [321, 387] width 6 height 122
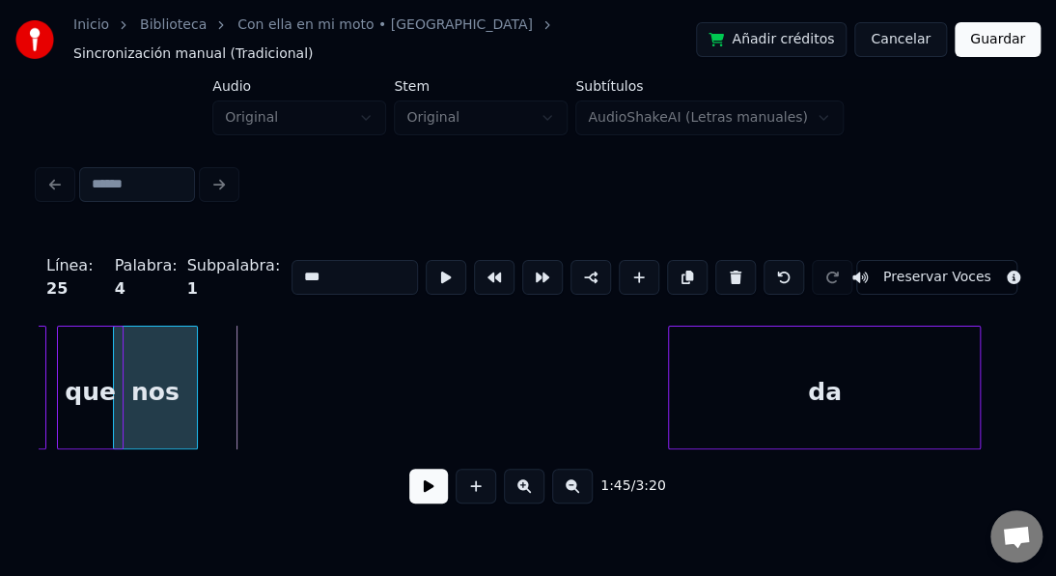
click at [174, 342] on div "nos" at bounding box center [155, 391] width 83 height 131
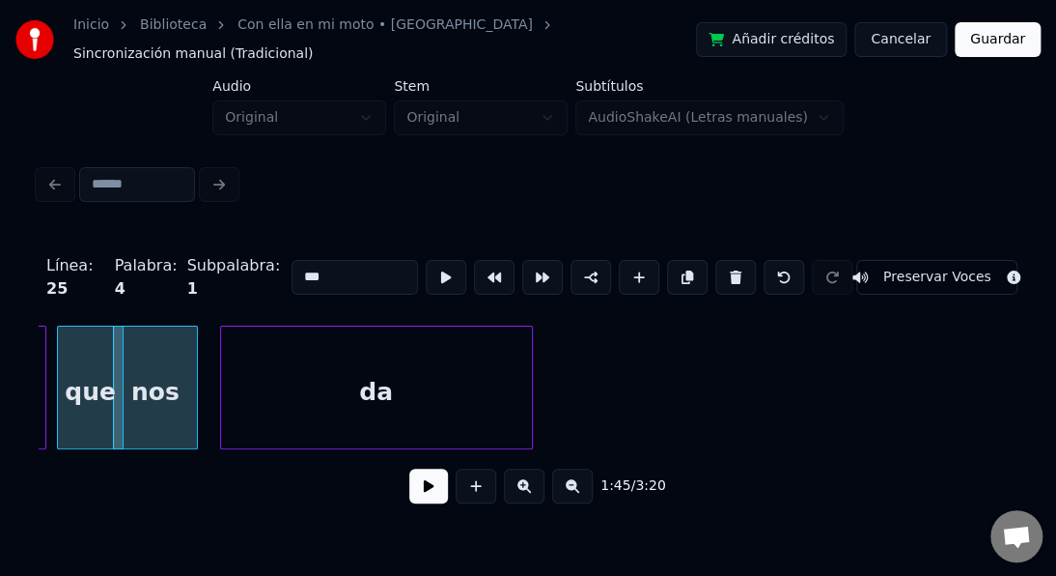
click at [251, 339] on div "da" at bounding box center [376, 391] width 311 height 131
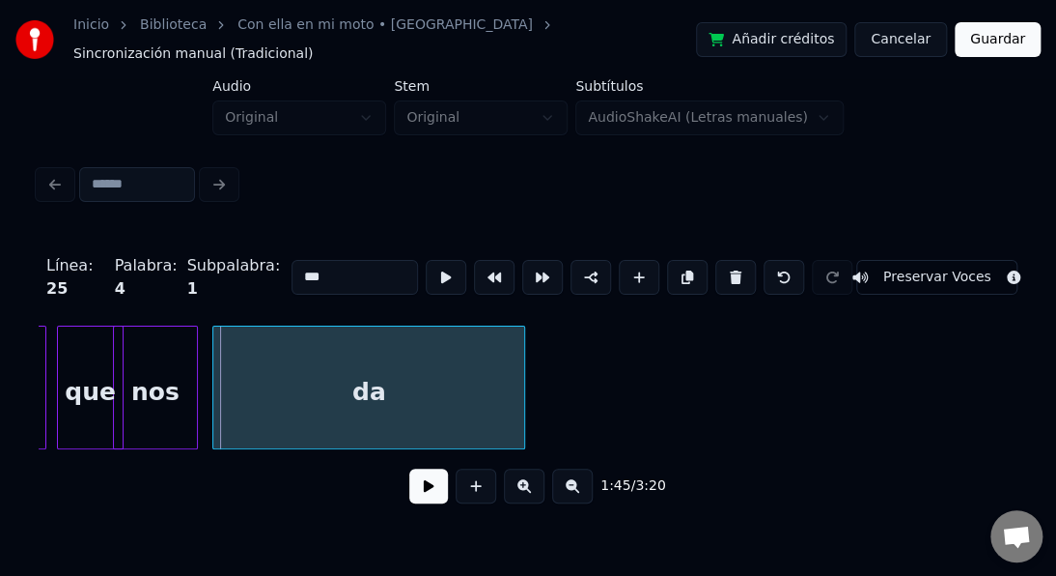
click at [523, 397] on div "da" at bounding box center [368, 387] width 313 height 124
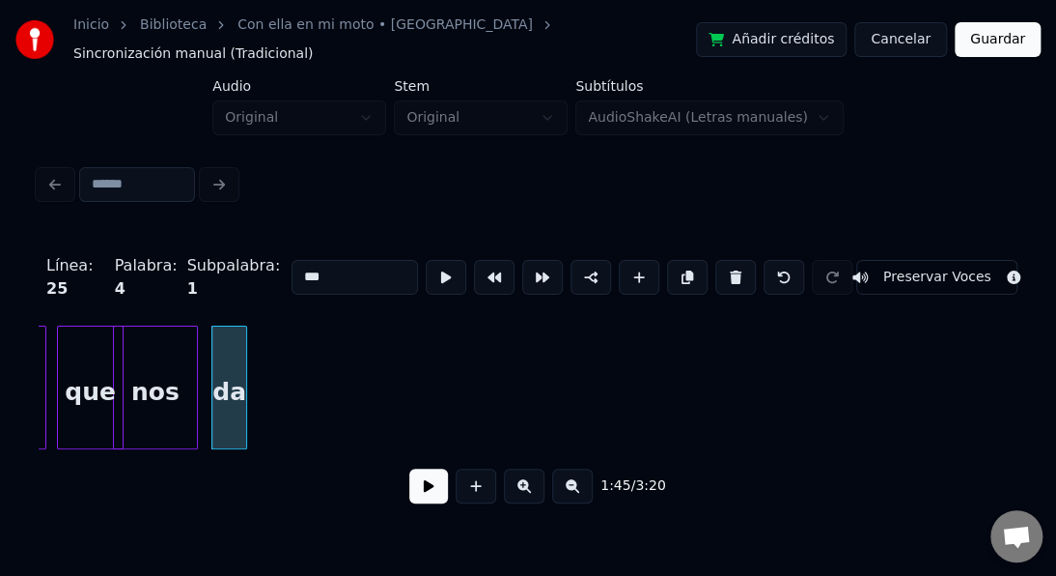
click at [243, 345] on div at bounding box center [243, 387] width 6 height 122
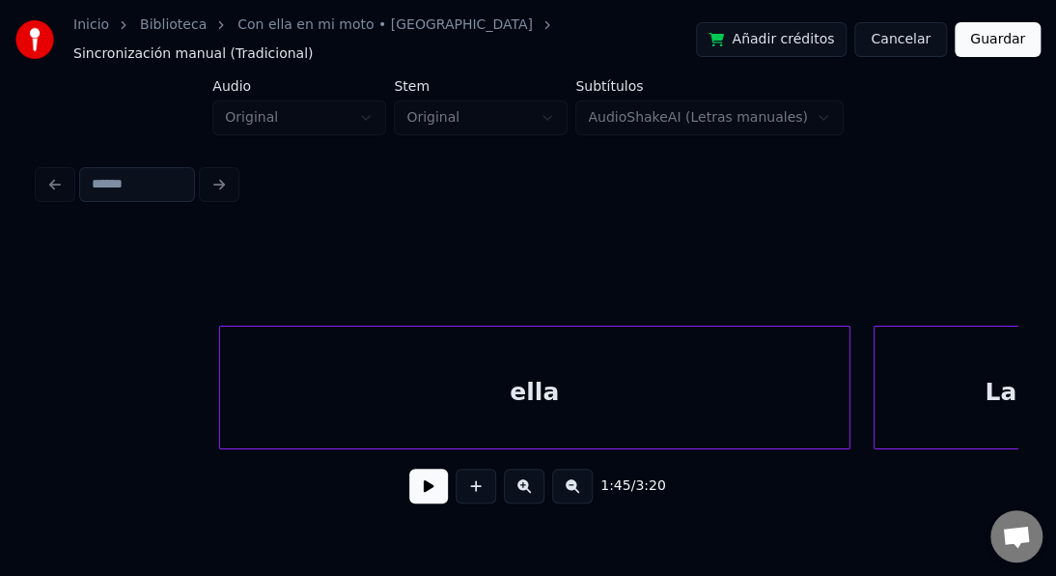
scroll to position [0, 44771]
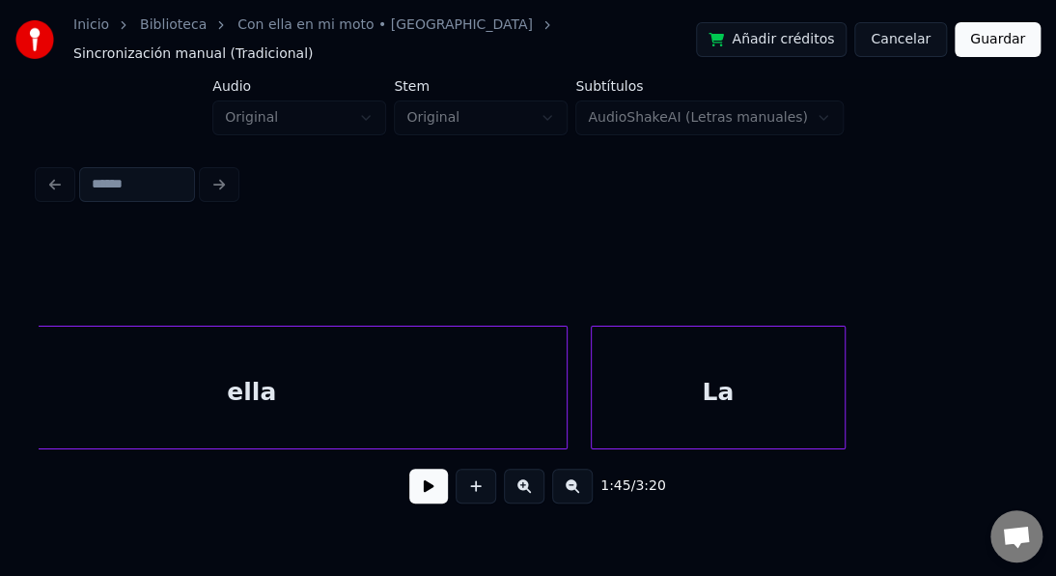
click at [464, 347] on div "ella" at bounding box center [252, 391] width 630 height 131
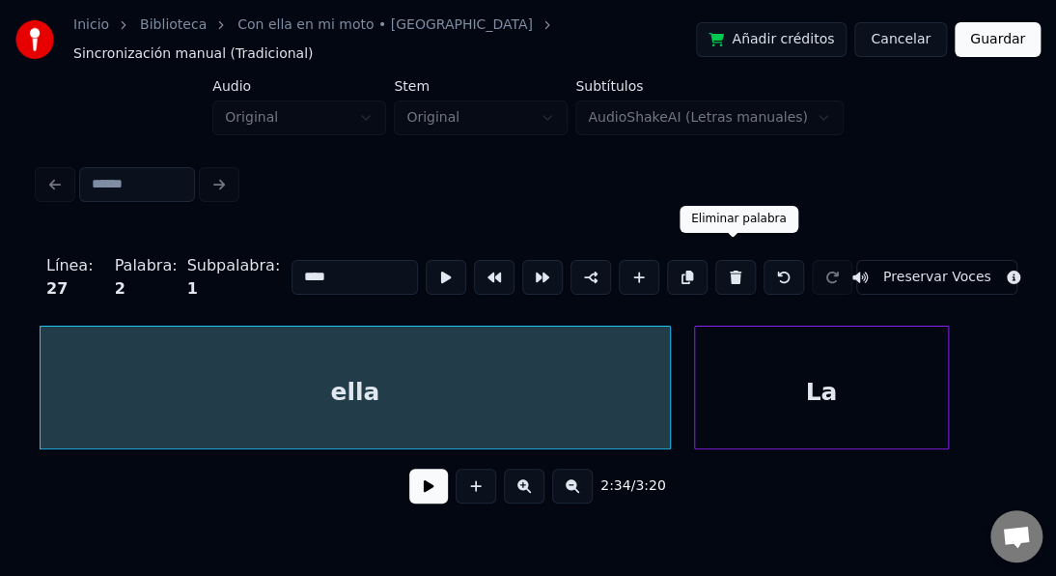
click at [725, 263] on button at bounding box center [736, 277] width 41 height 35
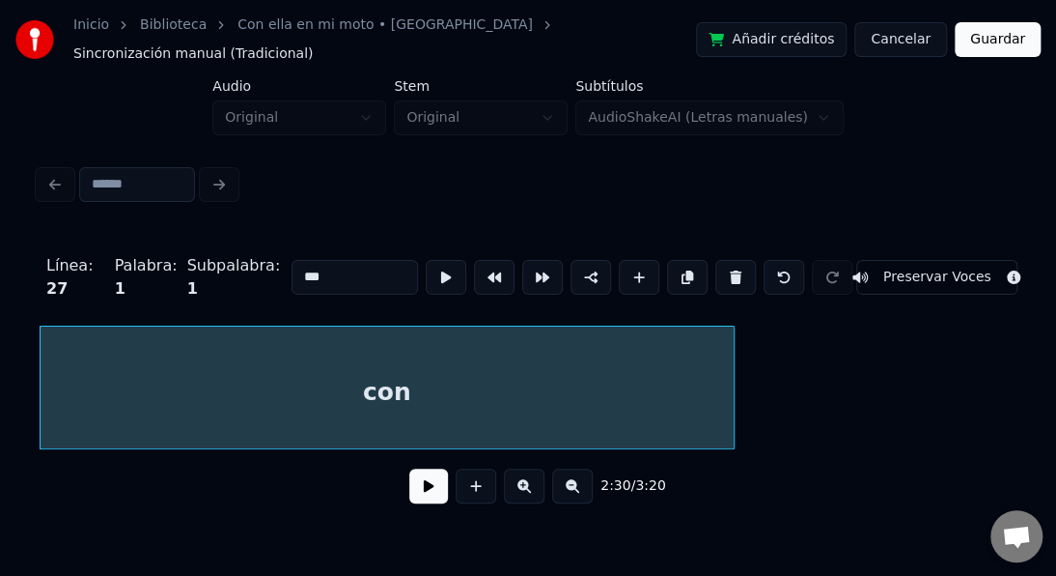
click at [725, 263] on button at bounding box center [736, 277] width 41 height 35
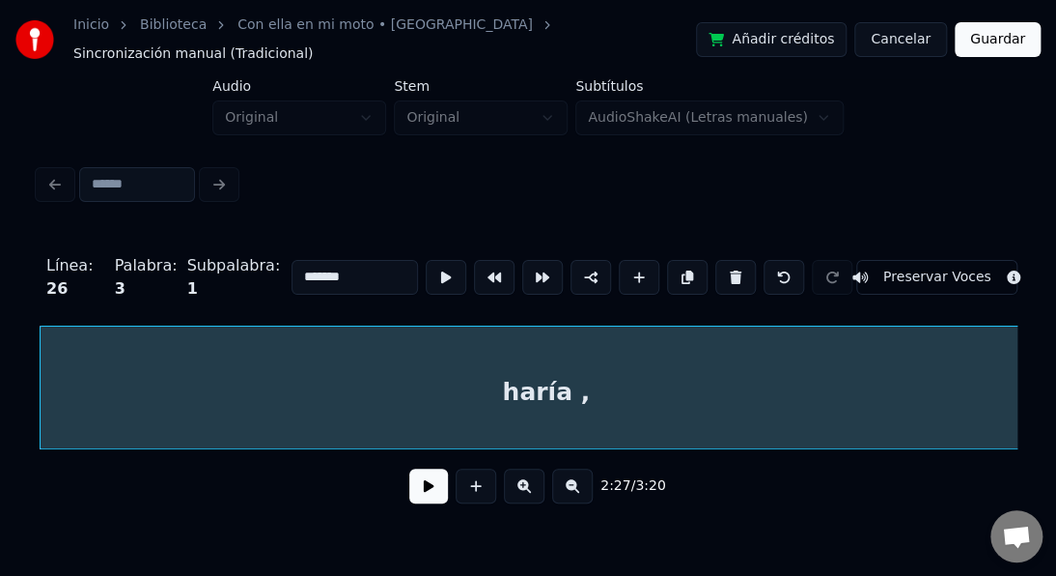
click at [725, 263] on button at bounding box center [736, 277] width 41 height 35
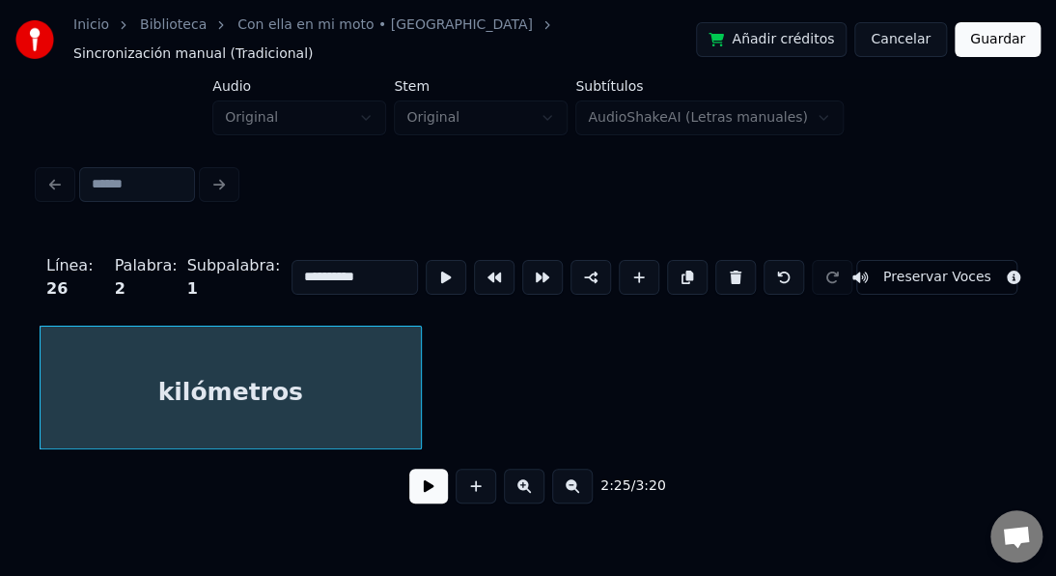
click at [725, 263] on button at bounding box center [736, 277] width 41 height 35
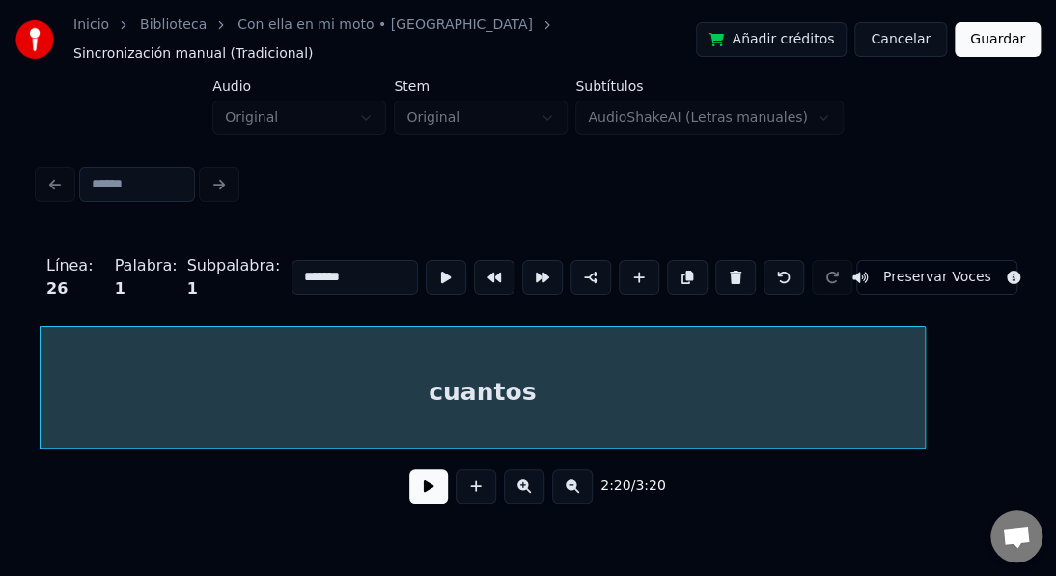
click at [725, 263] on button at bounding box center [736, 277] width 41 height 35
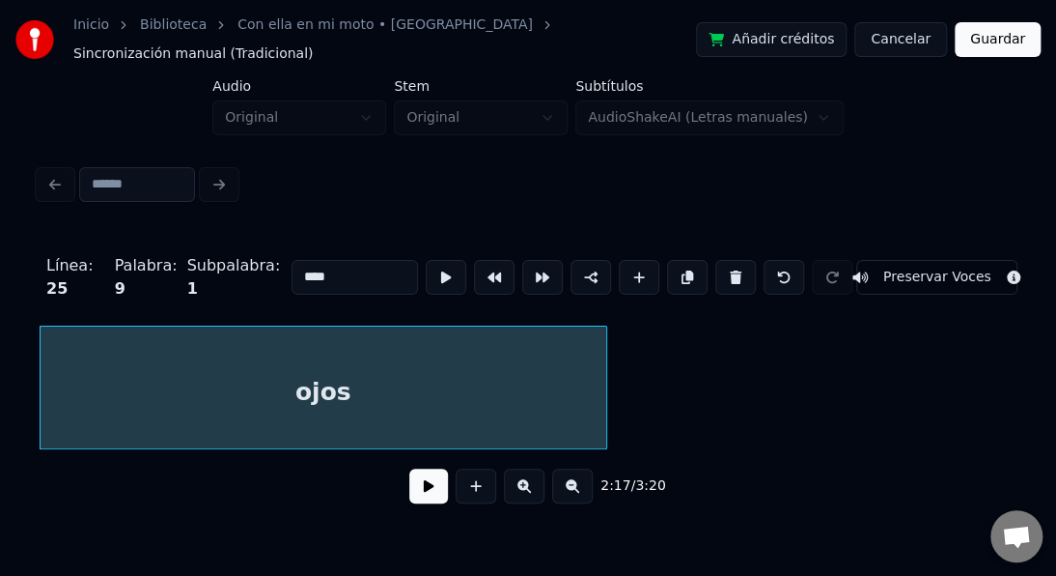
click at [725, 263] on button at bounding box center [736, 277] width 41 height 35
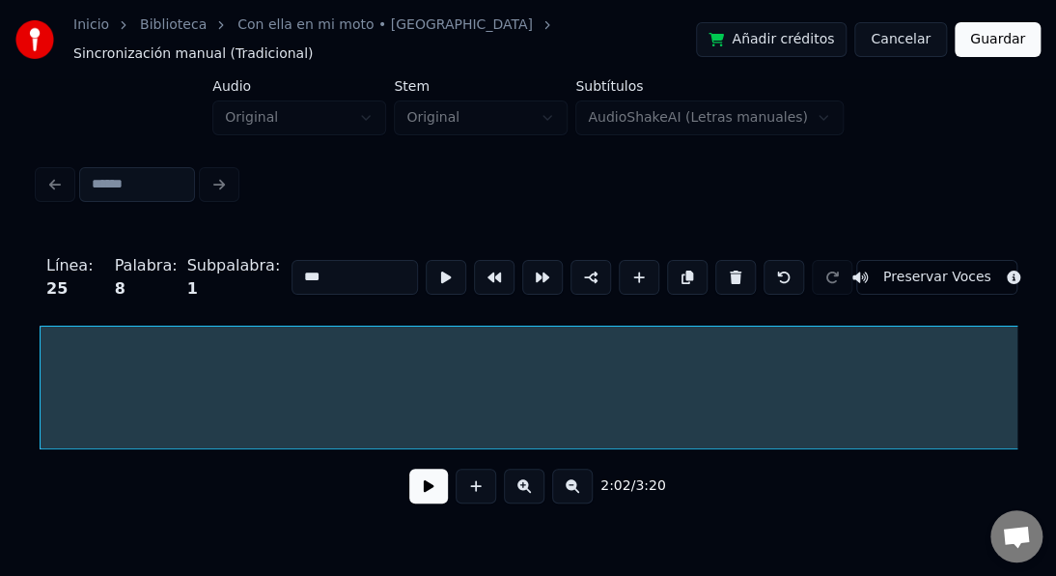
click at [725, 263] on button at bounding box center [736, 277] width 41 height 35
type input "**"
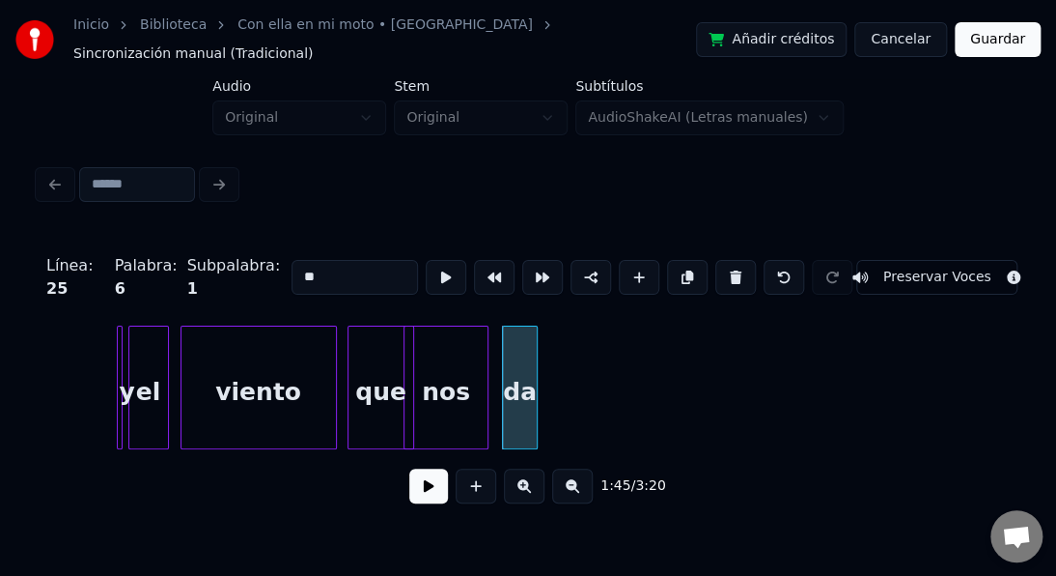
scroll to position [0, 30127]
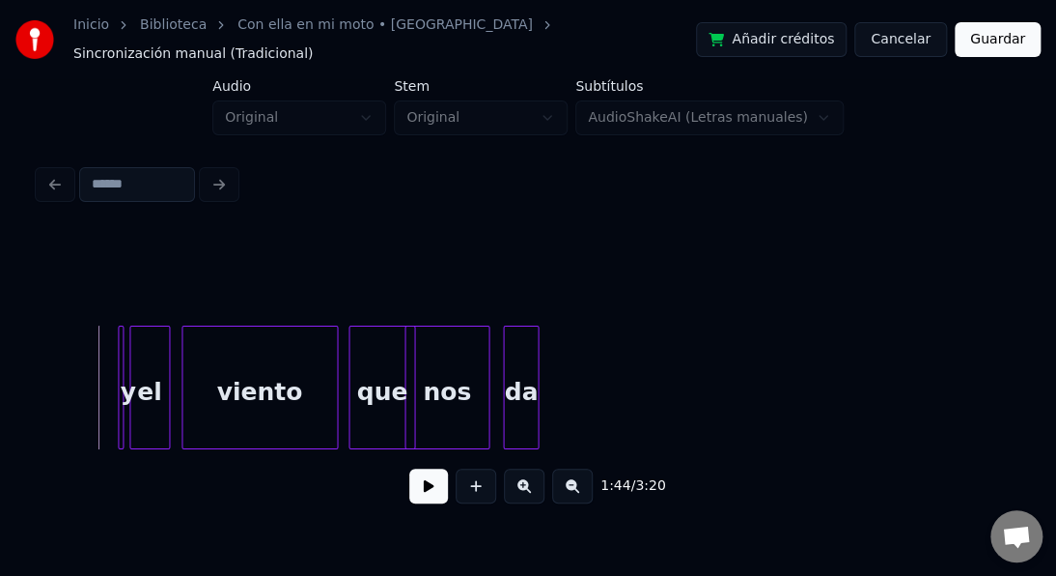
click at [430, 489] on button at bounding box center [428, 485] width 39 height 35
click at [430, 487] on button at bounding box center [428, 485] width 39 height 35
drag, startPoint x: 468, startPoint y: 486, endPoint x: 466, endPoint y: 464, distance: 22.3
click at [467, 485] on button at bounding box center [476, 485] width 41 height 35
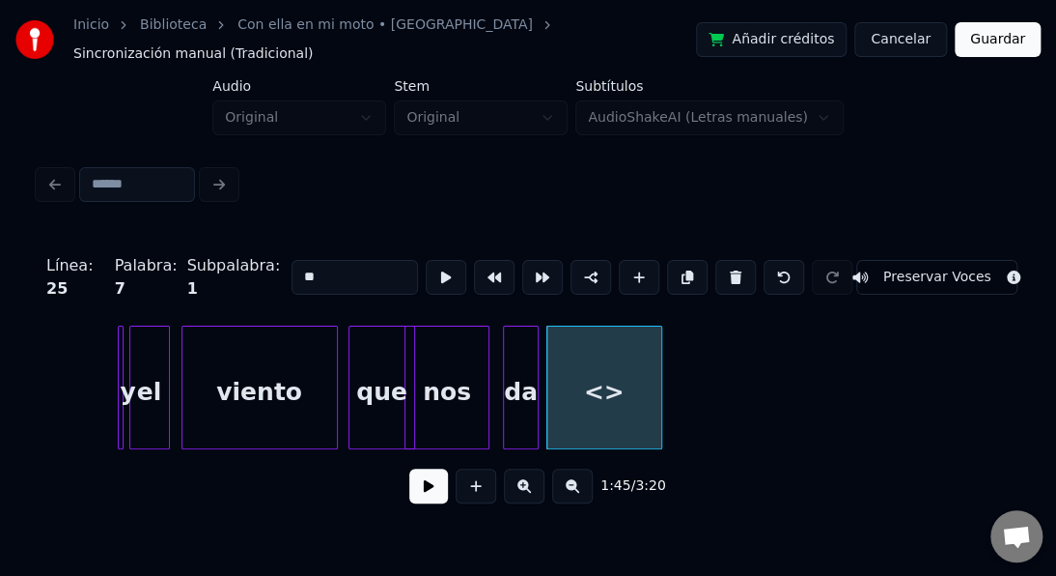
drag, startPoint x: 315, startPoint y: 256, endPoint x: 272, endPoint y: 251, distance: 42.8
click at [277, 252] on div "Línea : 25 Palabra : 7 Subpalabra : 1 ** Preservar Voces" at bounding box center [528, 277] width 979 height 97
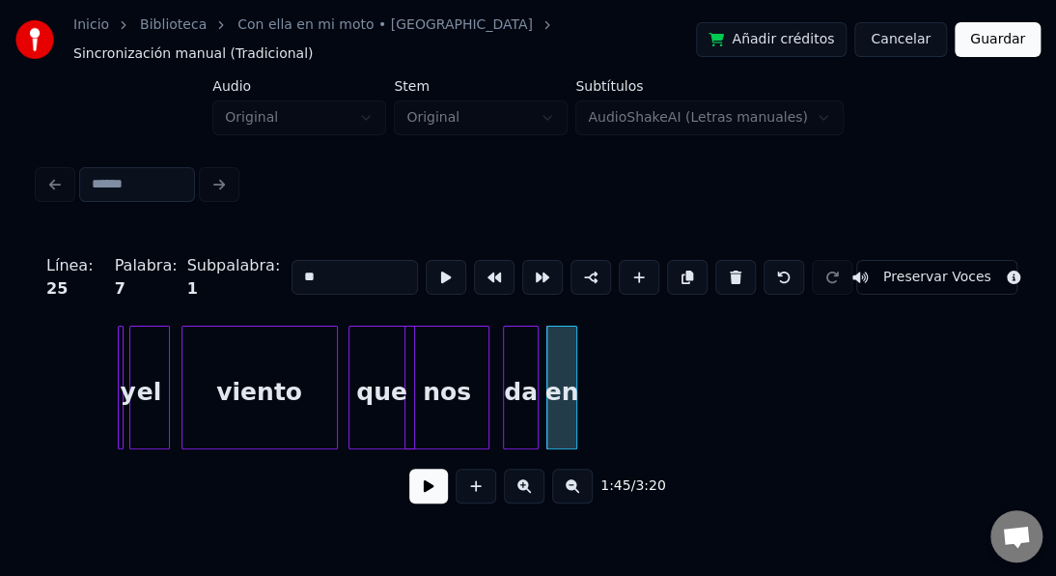
click at [575, 403] on div at bounding box center [574, 387] width 6 height 122
type input "**"
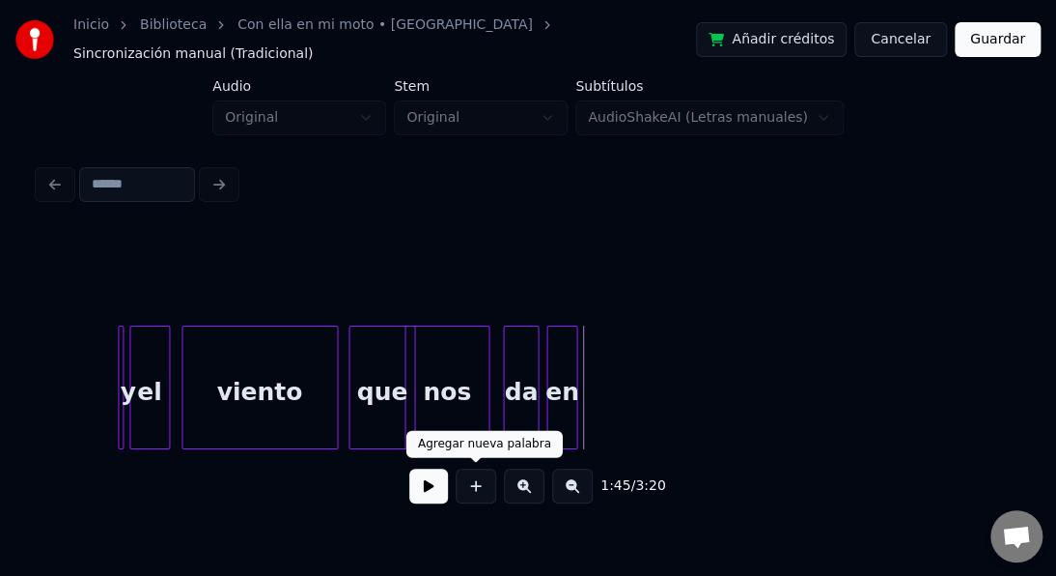
drag, startPoint x: 473, startPoint y: 485, endPoint x: 447, endPoint y: 431, distance: 60.0
click at [471, 477] on button at bounding box center [476, 485] width 41 height 35
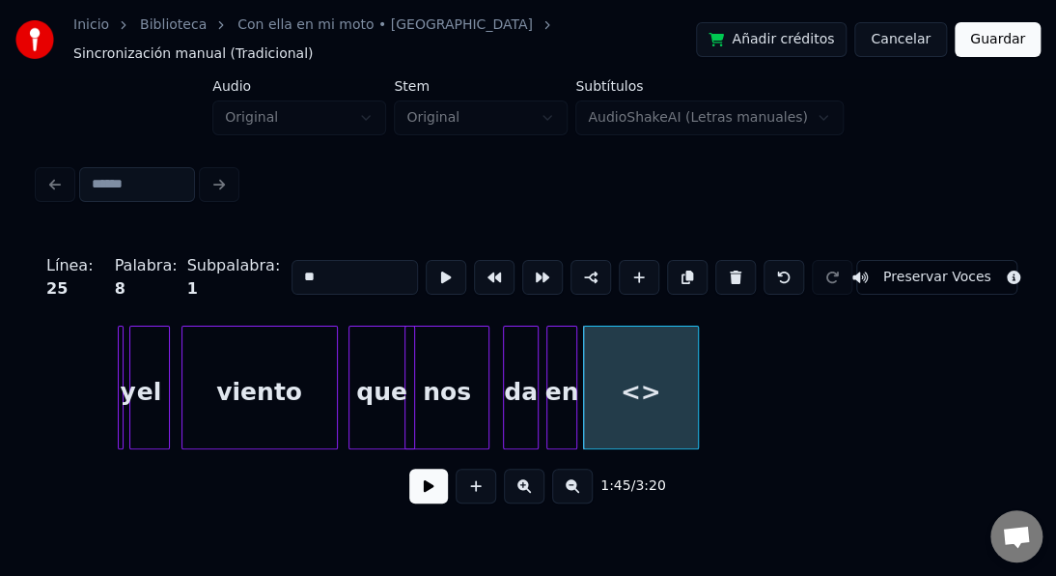
drag, startPoint x: 336, startPoint y: 262, endPoint x: 239, endPoint y: 242, distance: 98.5
click at [240, 243] on div "Línea : 25 Palabra : 8 Subpalabra : 1 ** Preservar Voces" at bounding box center [528, 277] width 979 height 97
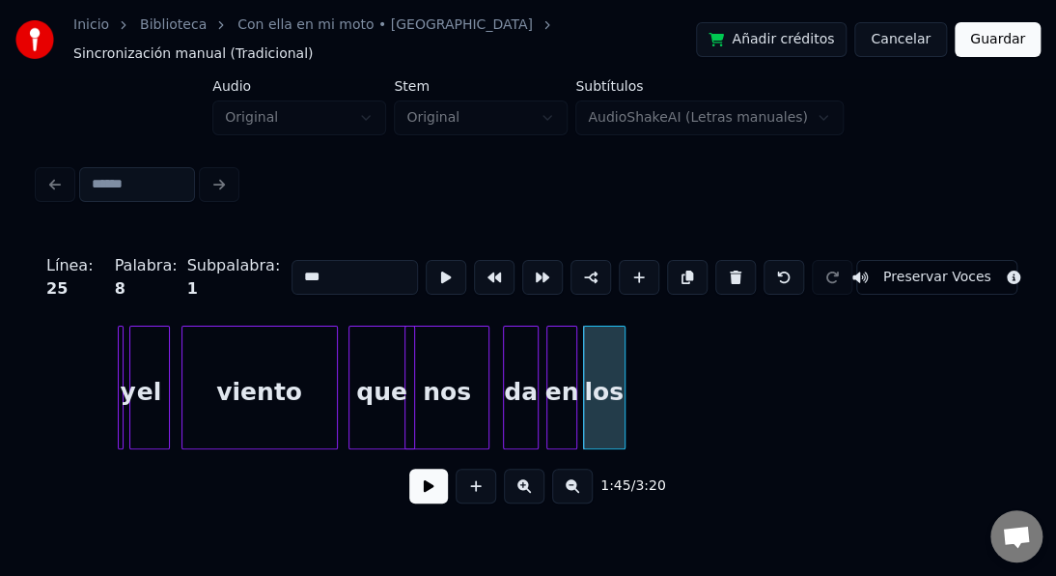
click at [621, 408] on div at bounding box center [622, 387] width 6 height 122
type input "***"
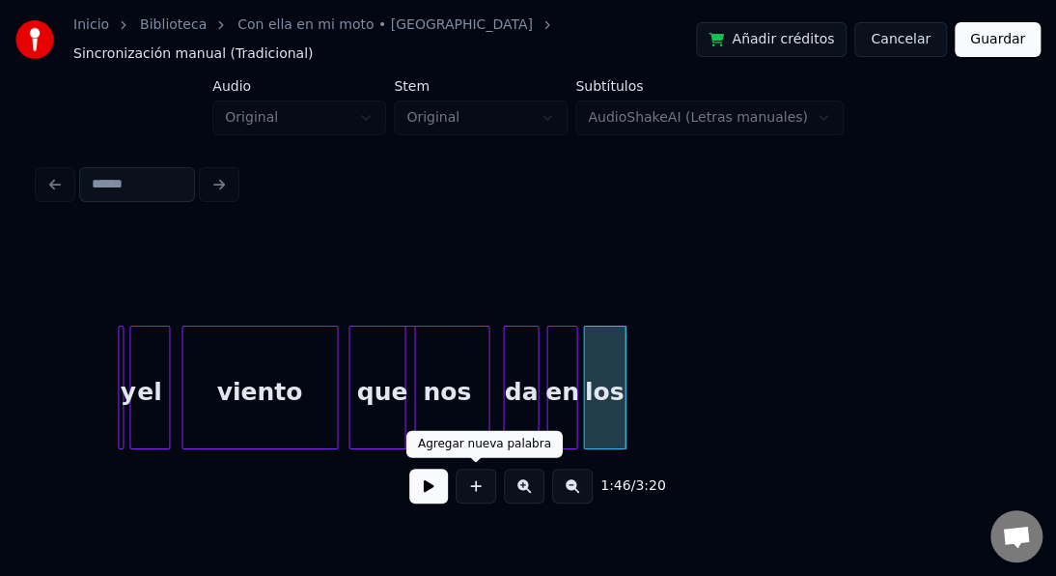
drag, startPoint x: 478, startPoint y: 484, endPoint x: 465, endPoint y: 418, distance: 67.0
click at [479, 483] on button at bounding box center [476, 485] width 41 height 35
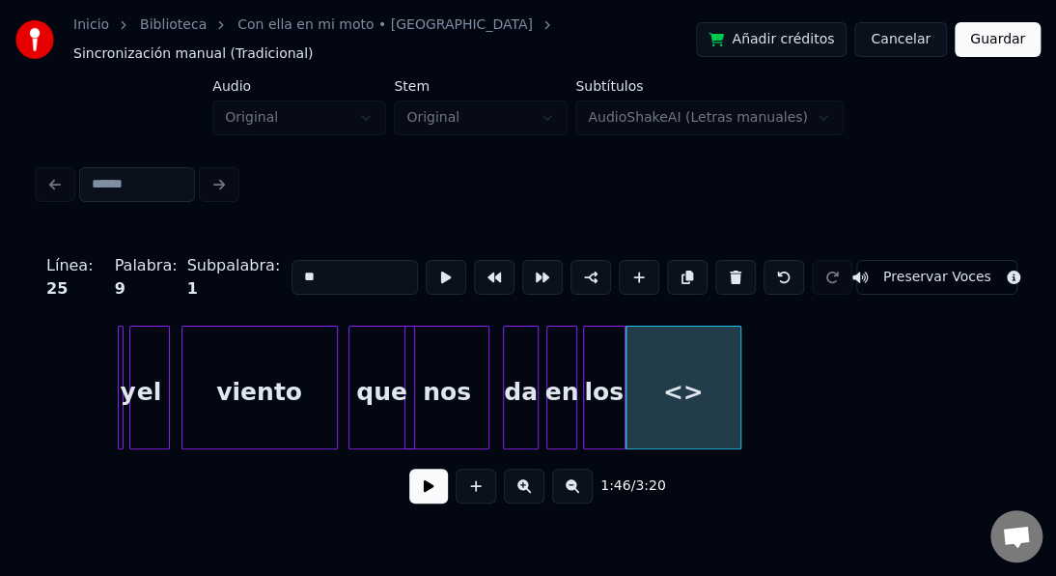
drag, startPoint x: 347, startPoint y: 263, endPoint x: 236, endPoint y: 246, distance: 112.3
click at [236, 246] on div "Línea : 25 Palabra : 9 Subpalabra : 1 ** Preservar Voces" at bounding box center [528, 277] width 979 height 97
type input "****"
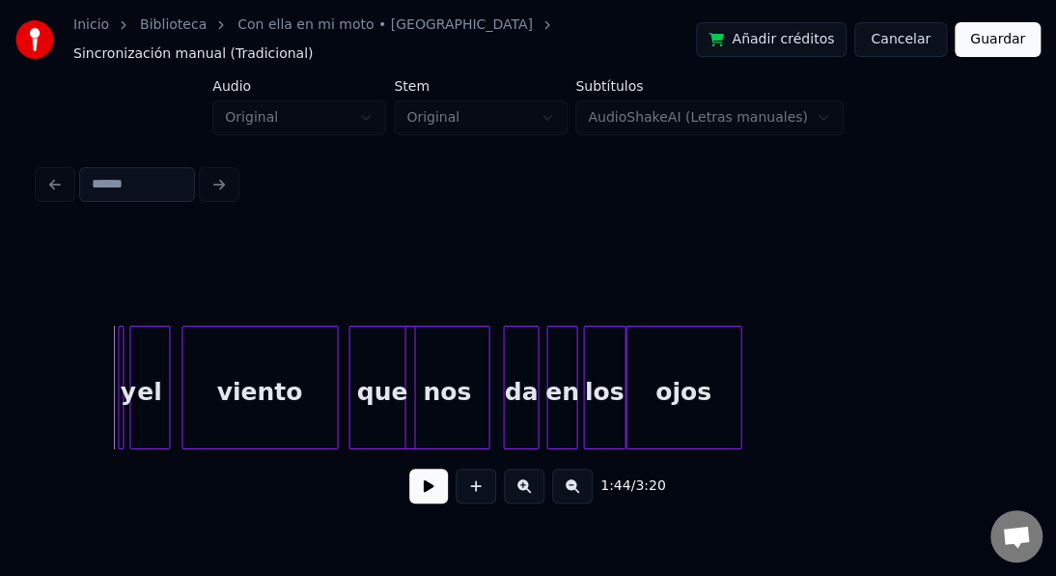
click at [424, 478] on button at bounding box center [428, 485] width 39 height 35
click at [424, 477] on button at bounding box center [428, 485] width 39 height 35
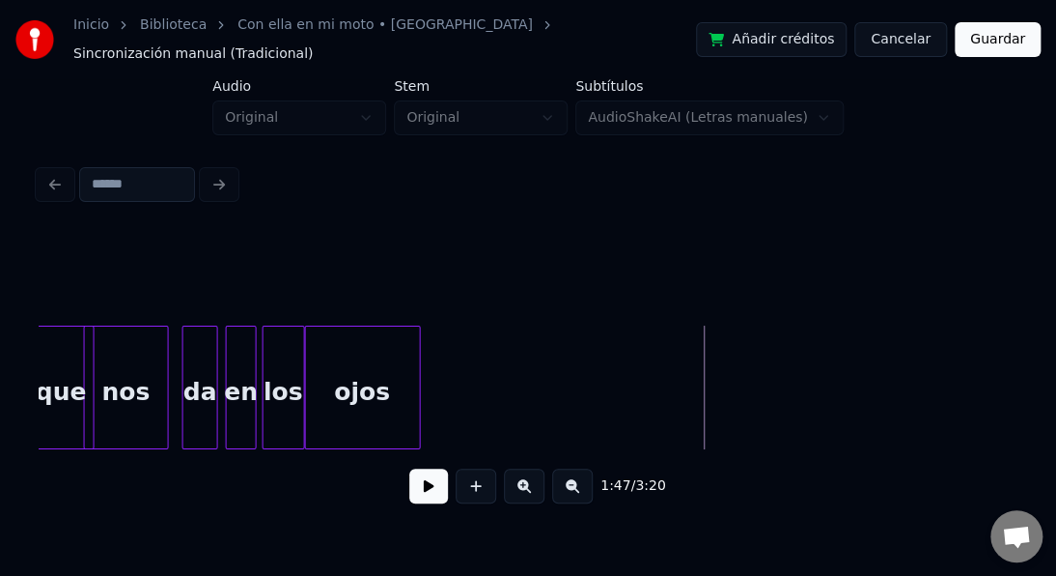
scroll to position [0, 30413]
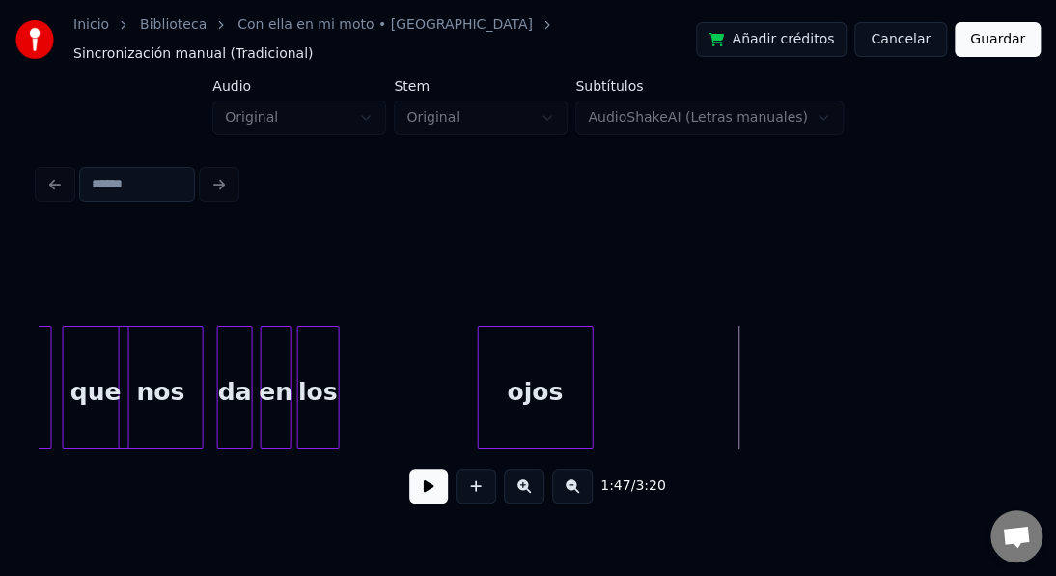
click at [516, 365] on div "ojos" at bounding box center [536, 391] width 114 height 131
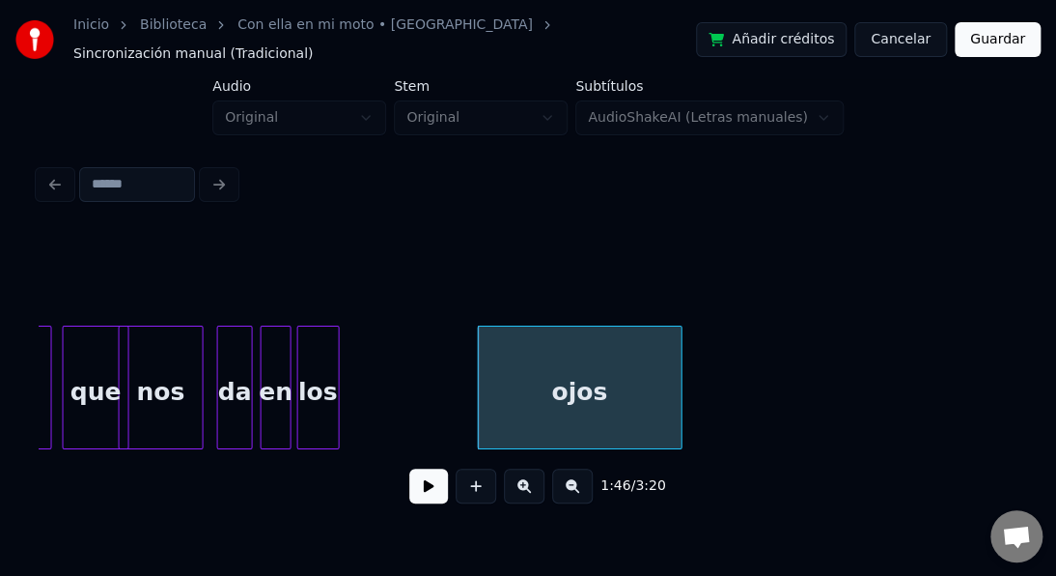
click at [680, 390] on div at bounding box center [679, 387] width 6 height 122
click at [544, 344] on div "ojos" at bounding box center [580, 391] width 203 height 131
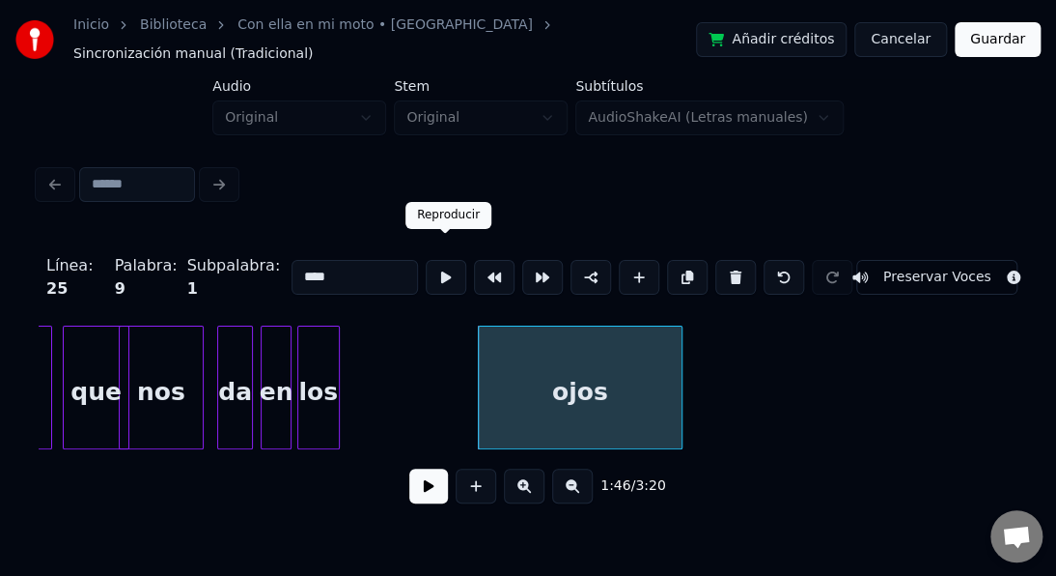
click at [438, 260] on button at bounding box center [446, 277] width 41 height 35
click at [337, 357] on div at bounding box center [340, 387] width 6 height 122
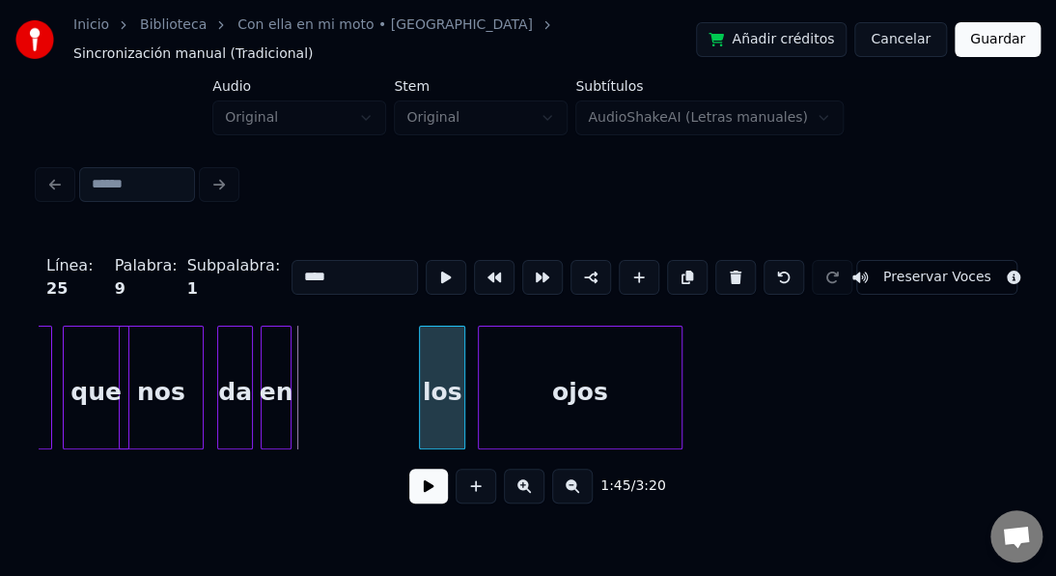
click at [447, 340] on div "los" at bounding box center [442, 391] width 44 height 131
click at [451, 260] on button at bounding box center [446, 277] width 41 height 35
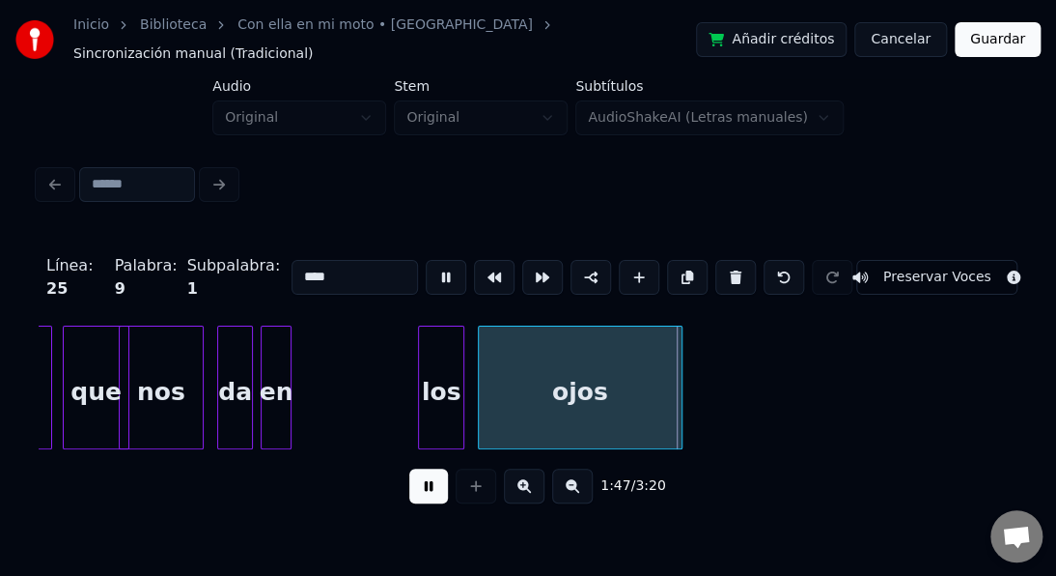
click at [451, 260] on button at bounding box center [446, 277] width 41 height 35
click at [419, 365] on div at bounding box center [422, 387] width 6 height 122
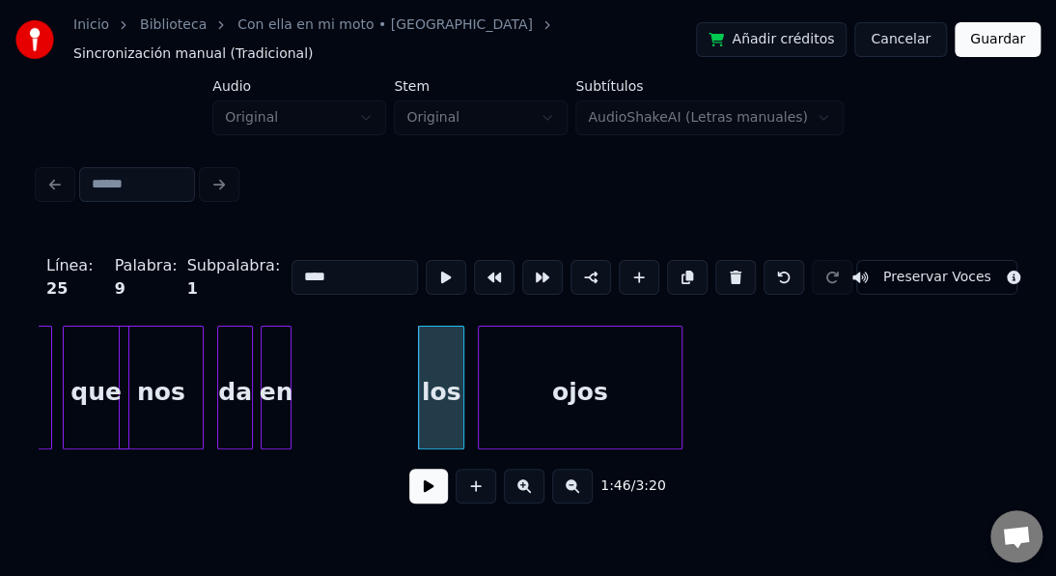
click at [437, 334] on div "los" at bounding box center [441, 391] width 44 height 131
type input "***"
click at [444, 260] on button at bounding box center [446, 277] width 41 height 35
click at [470, 342] on div at bounding box center [472, 387] width 6 height 122
click at [447, 261] on button at bounding box center [446, 277] width 41 height 35
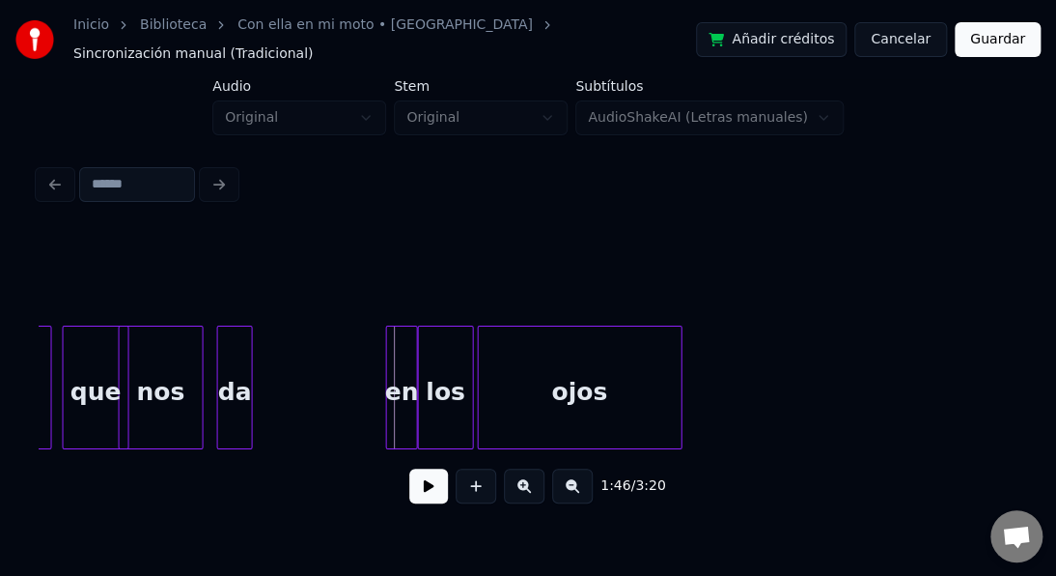
click at [403, 327] on div "en" at bounding box center [402, 391] width 30 height 131
click at [402, 327] on div "en" at bounding box center [402, 391] width 30 height 131
click at [395, 345] on div "en" at bounding box center [402, 391] width 30 height 131
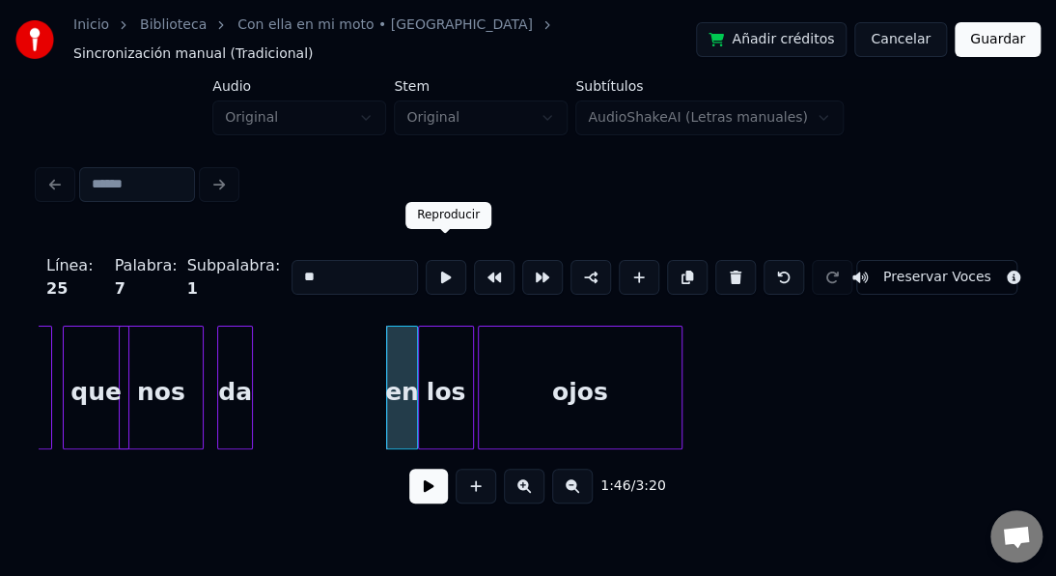
click at [448, 260] on button at bounding box center [446, 277] width 41 height 35
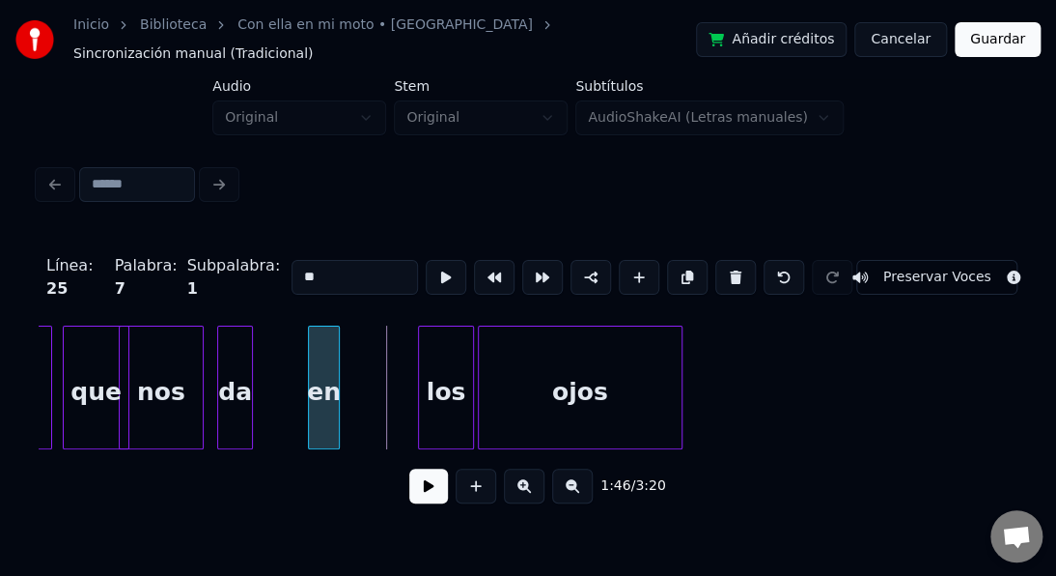
click at [328, 340] on div "en" at bounding box center [324, 391] width 30 height 131
click at [451, 261] on button at bounding box center [446, 277] width 41 height 35
click at [394, 373] on div at bounding box center [396, 387] width 6 height 122
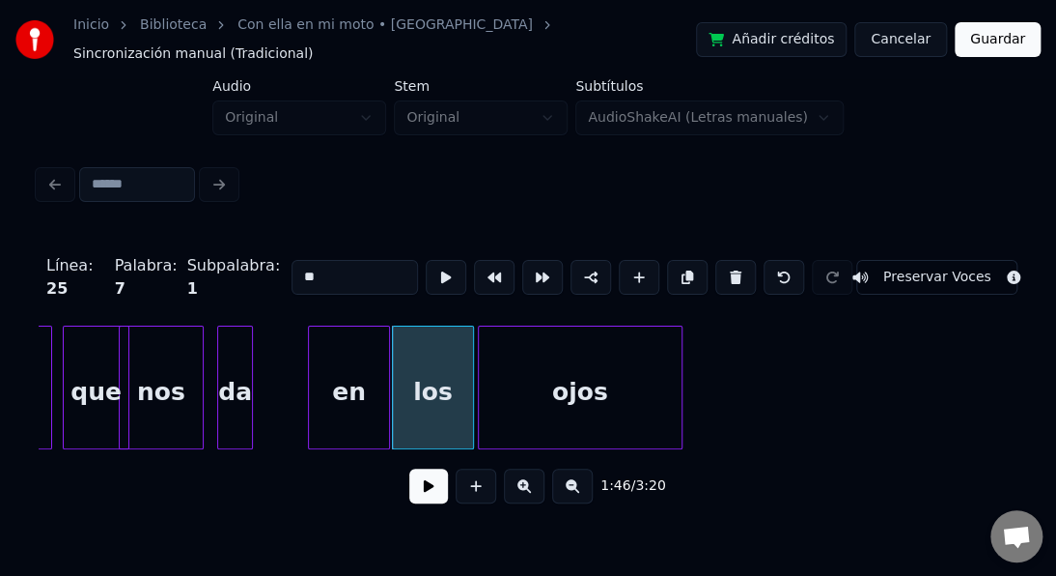
click at [388, 356] on div at bounding box center [386, 387] width 6 height 122
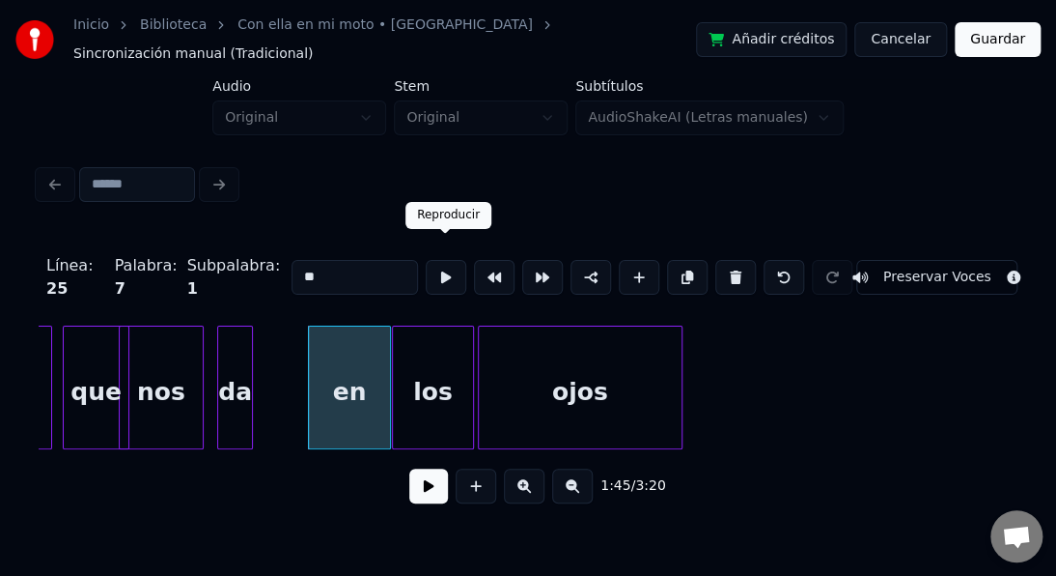
click at [442, 260] on button at bounding box center [446, 277] width 41 height 35
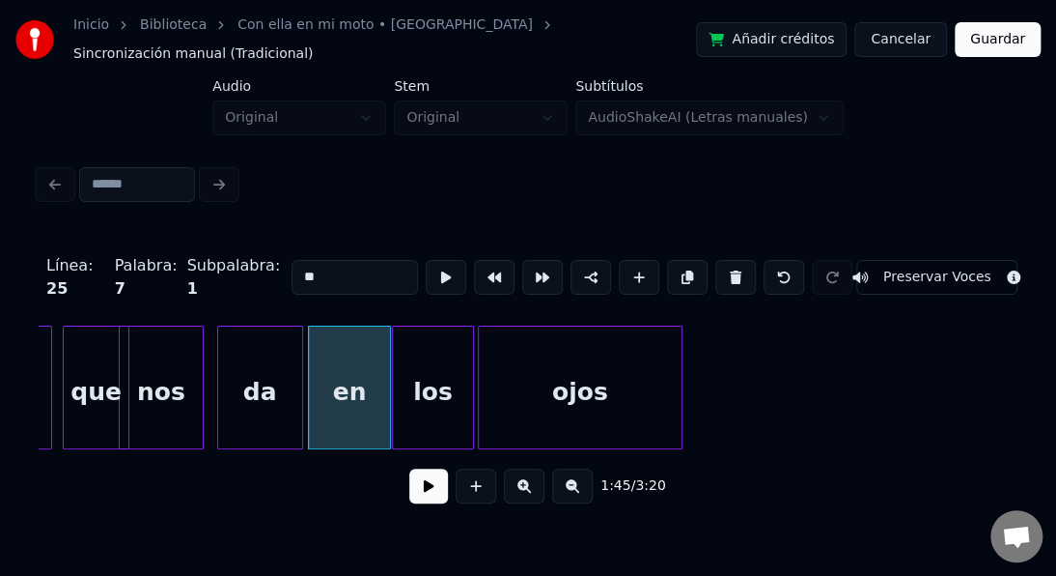
click at [298, 341] on div at bounding box center [299, 387] width 6 height 122
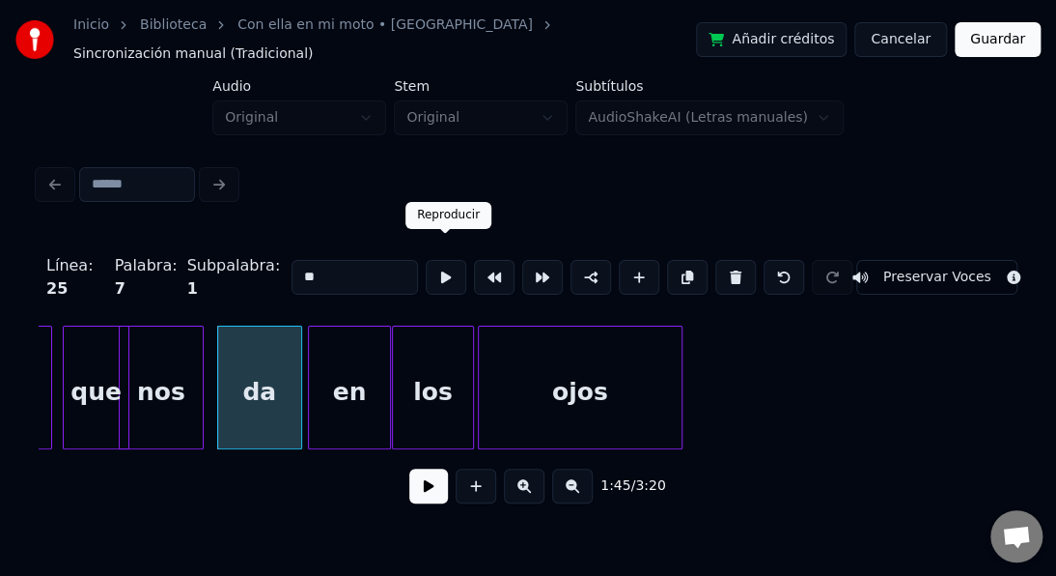
click at [448, 262] on button at bounding box center [446, 277] width 41 height 35
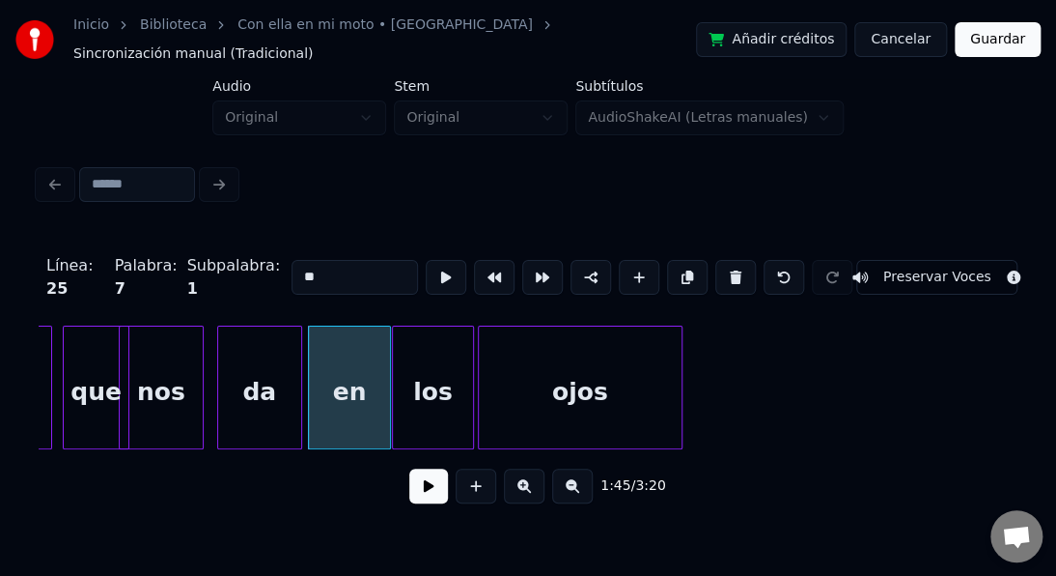
click at [259, 351] on div "da" at bounding box center [259, 391] width 83 height 131
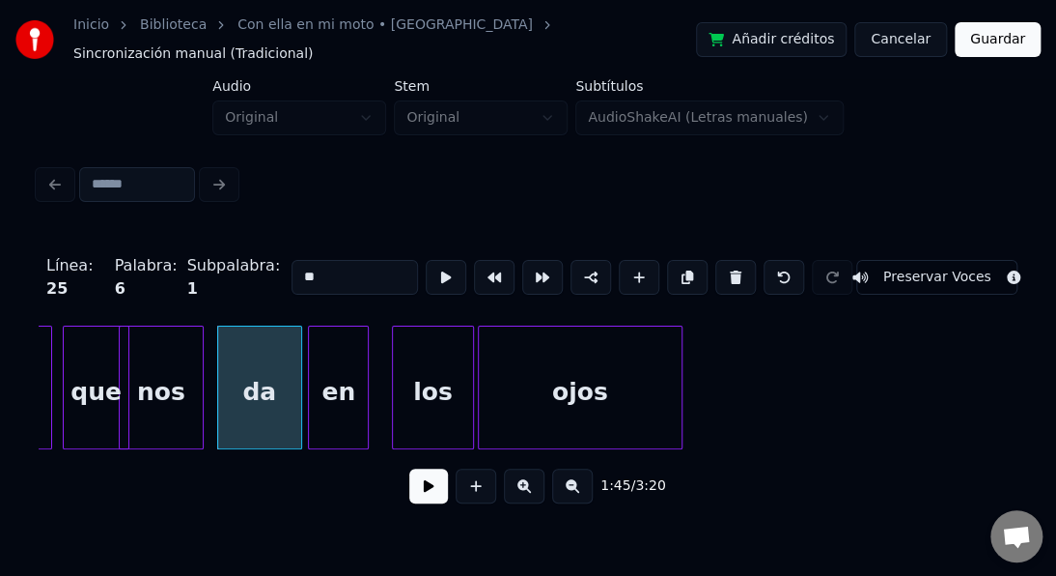
click at [366, 402] on div at bounding box center [365, 387] width 6 height 122
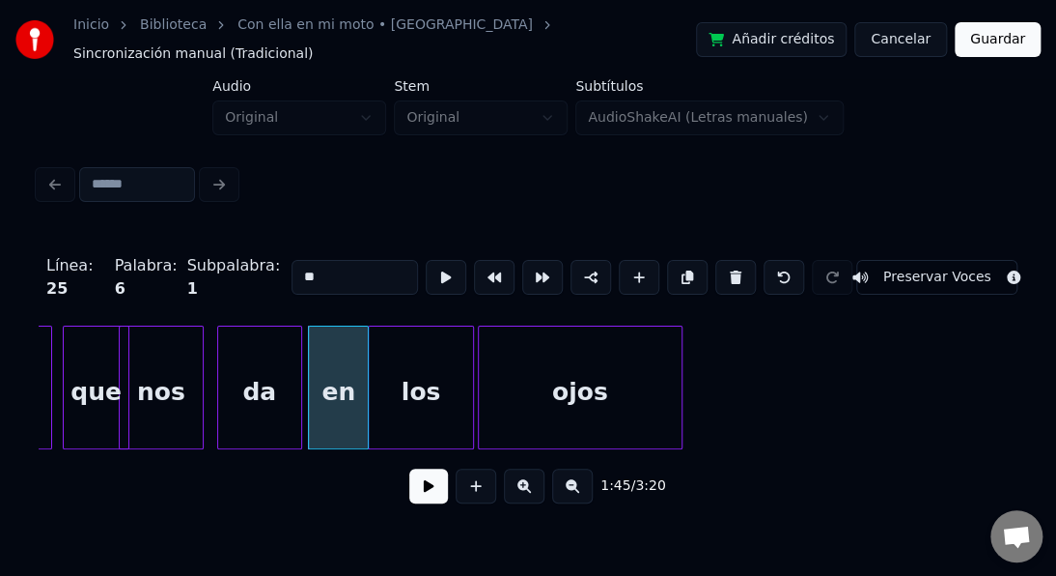
click at [371, 390] on div at bounding box center [372, 387] width 6 height 122
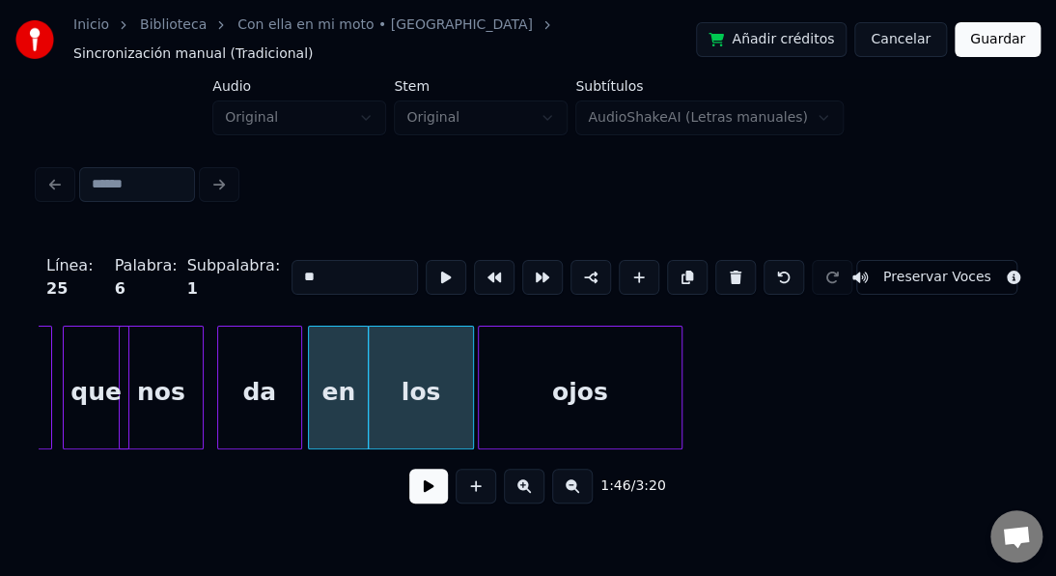
click at [417, 414] on div "los" at bounding box center [421, 391] width 104 height 131
type input "***"
click at [356, 340] on div "en" at bounding box center [338, 391] width 59 height 131
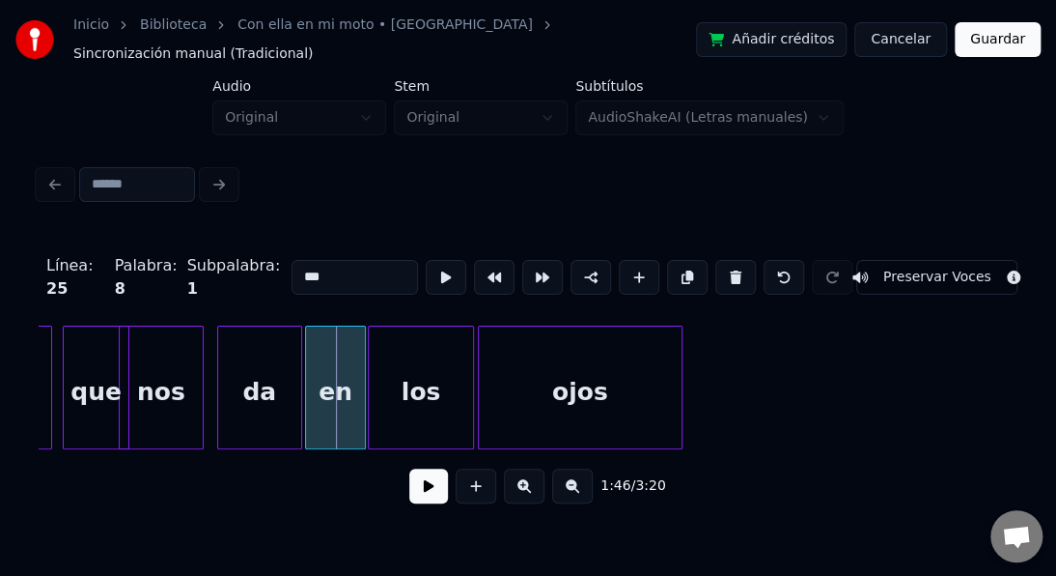
click at [355, 344] on div "en" at bounding box center [335, 391] width 59 height 131
click at [444, 260] on button at bounding box center [446, 277] width 41 height 35
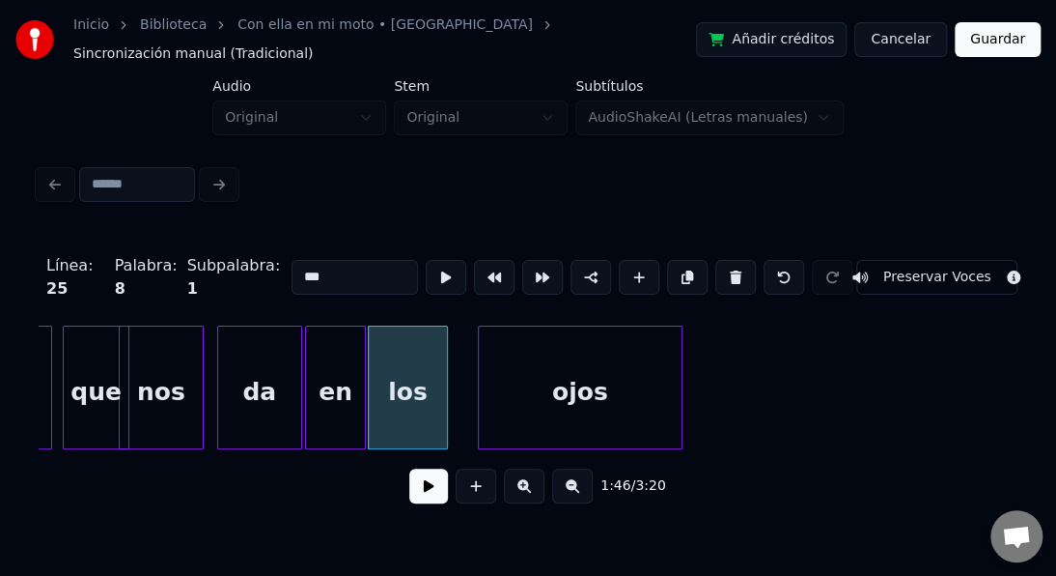
click at [444, 387] on div at bounding box center [444, 387] width 6 height 122
click at [451, 379] on div at bounding box center [454, 387] width 6 height 122
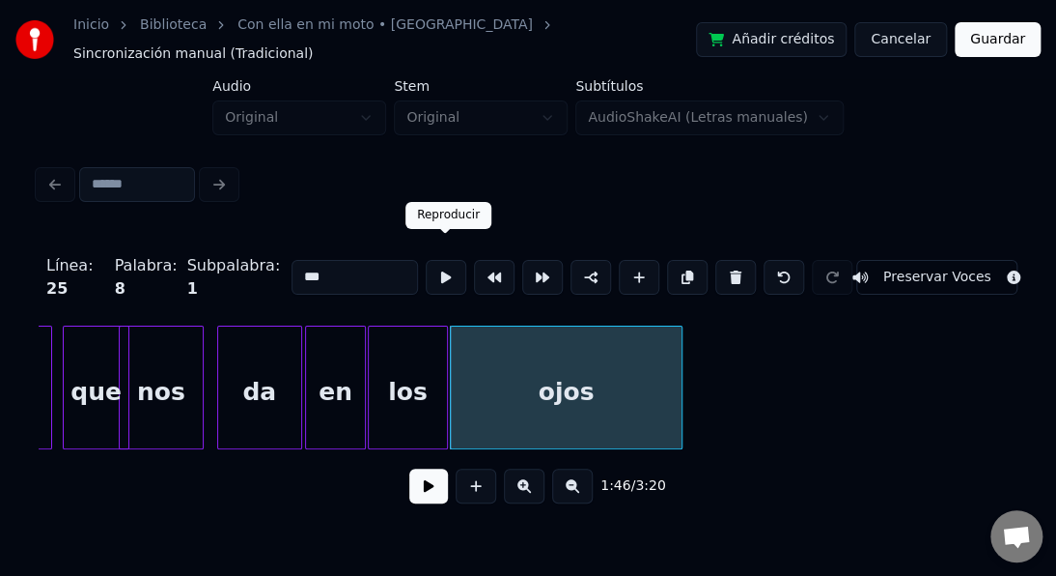
click at [446, 267] on button at bounding box center [446, 277] width 41 height 35
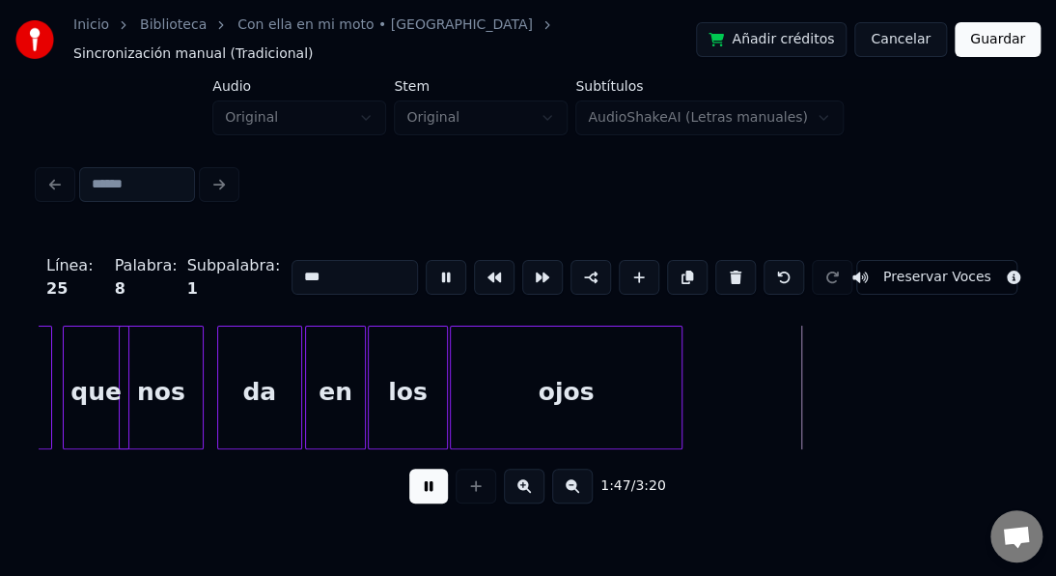
click at [446, 267] on button at bounding box center [446, 277] width 41 height 35
click at [492, 356] on div "ojos" at bounding box center [566, 391] width 231 height 131
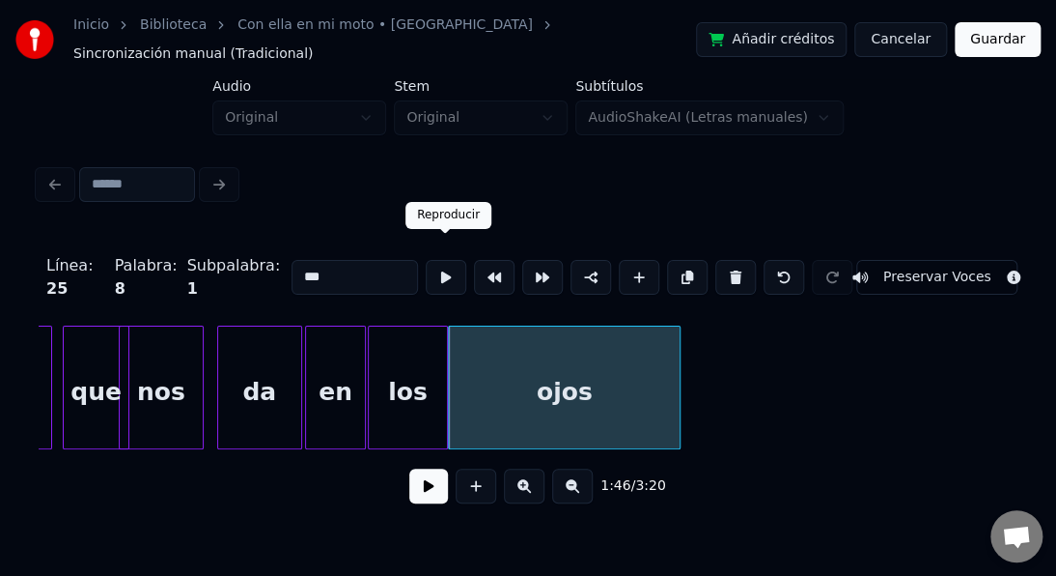
click at [438, 263] on button at bounding box center [446, 277] width 41 height 35
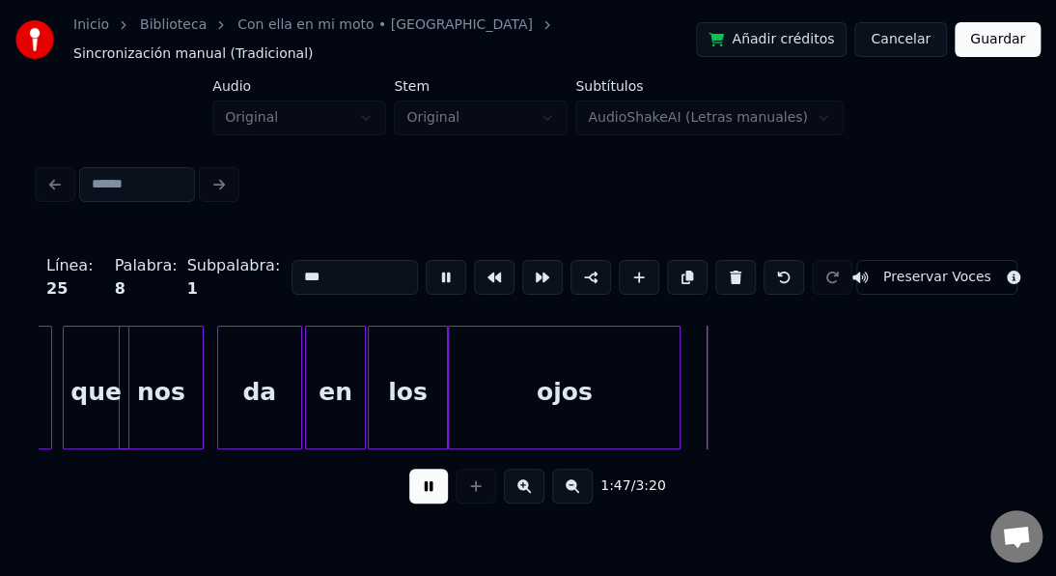
click at [438, 263] on button at bounding box center [446, 277] width 41 height 35
click at [412, 363] on div "los" at bounding box center [407, 391] width 77 height 131
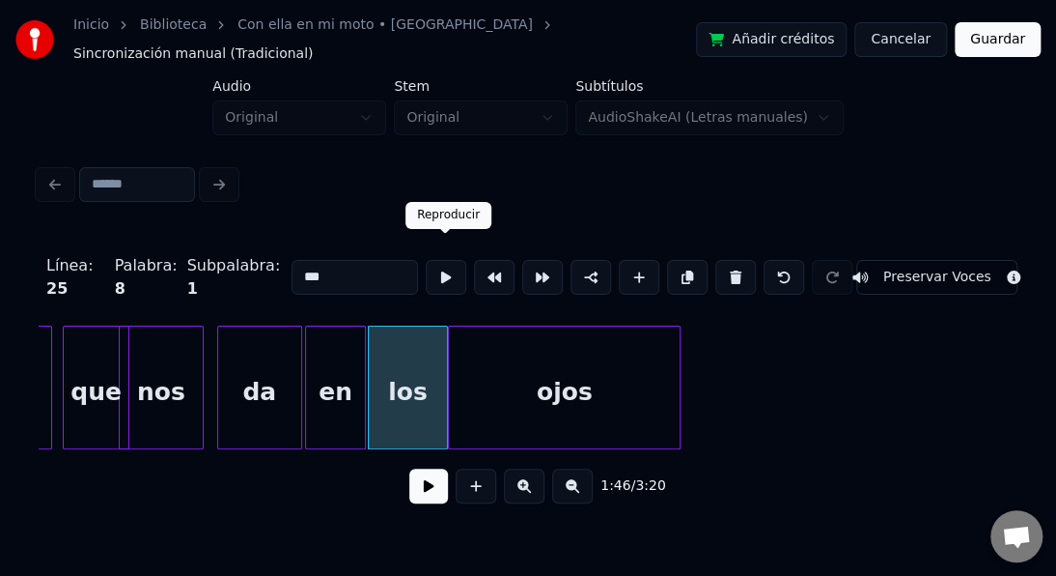
click at [443, 260] on button at bounding box center [446, 277] width 41 height 35
click at [352, 340] on div "en" at bounding box center [335, 391] width 59 height 131
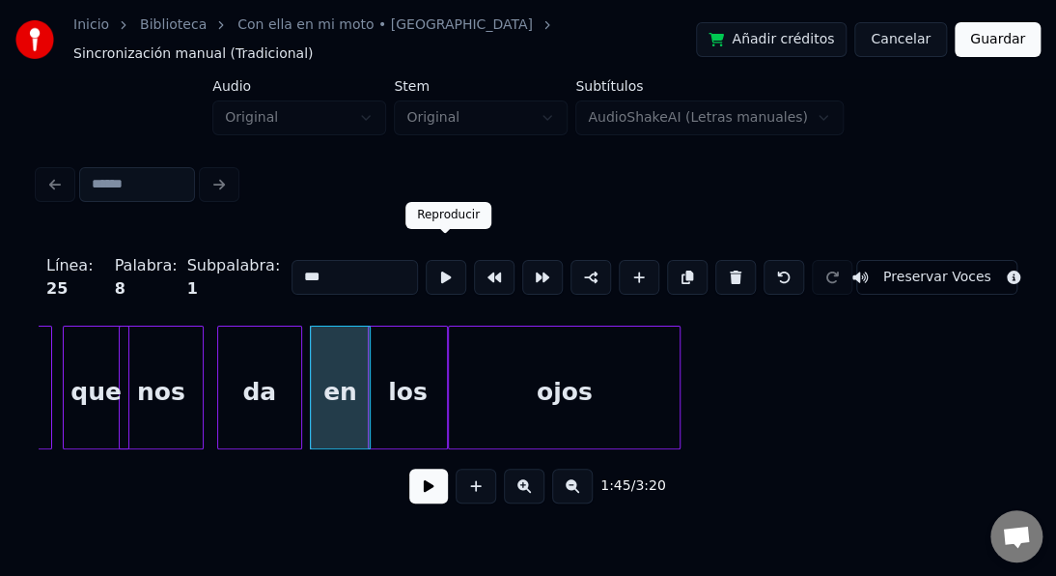
click at [448, 260] on button at bounding box center [446, 277] width 41 height 35
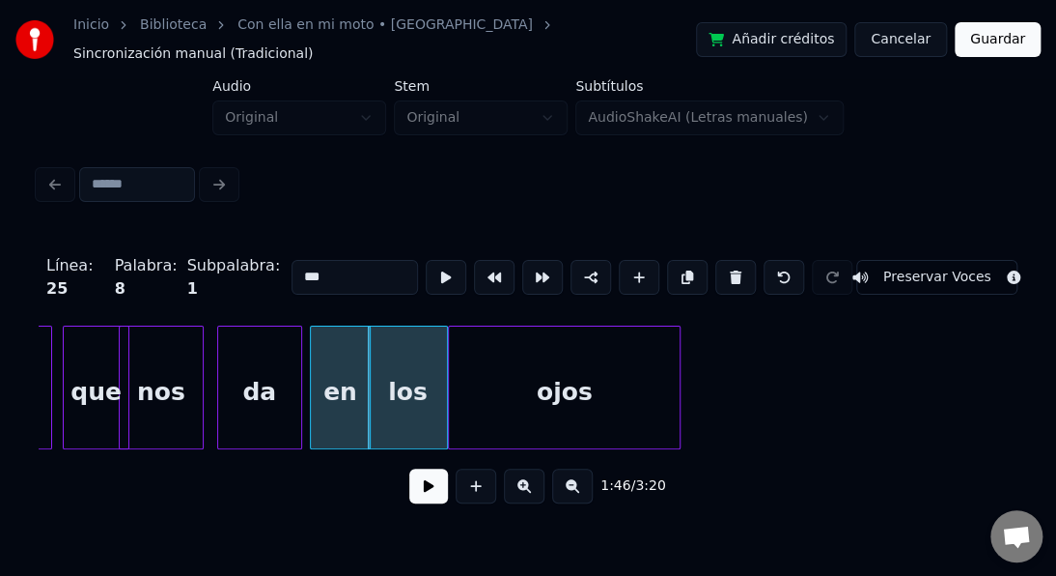
click at [448, 260] on button at bounding box center [446, 277] width 41 height 35
click at [344, 354] on div "en" at bounding box center [333, 391] width 59 height 131
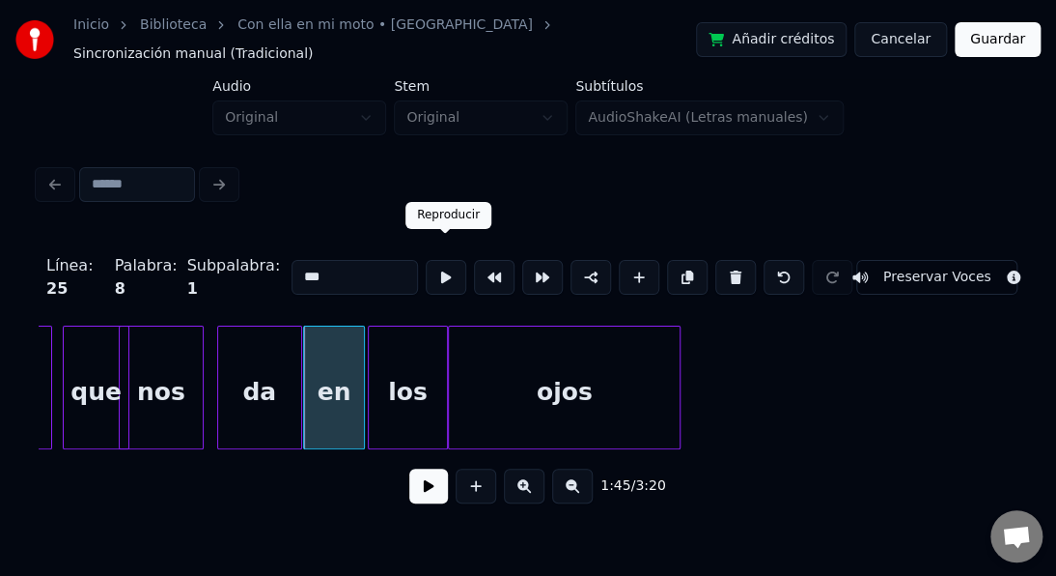
click at [447, 260] on button at bounding box center [446, 277] width 41 height 35
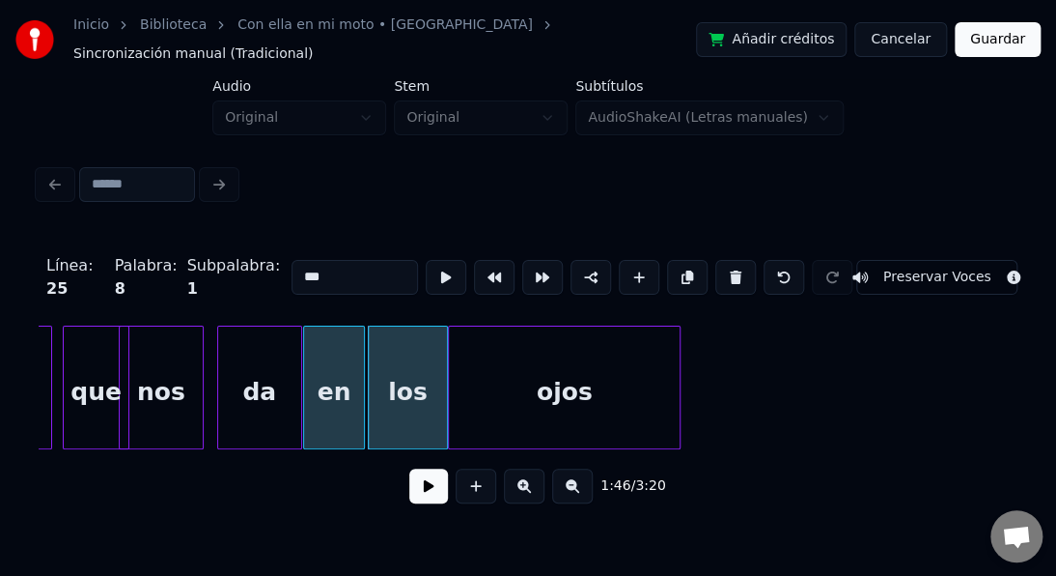
click at [444, 260] on button at bounding box center [446, 277] width 41 height 35
click at [433, 370] on div at bounding box center [432, 387] width 6 height 122
click at [439, 360] on div at bounding box center [440, 387] width 6 height 122
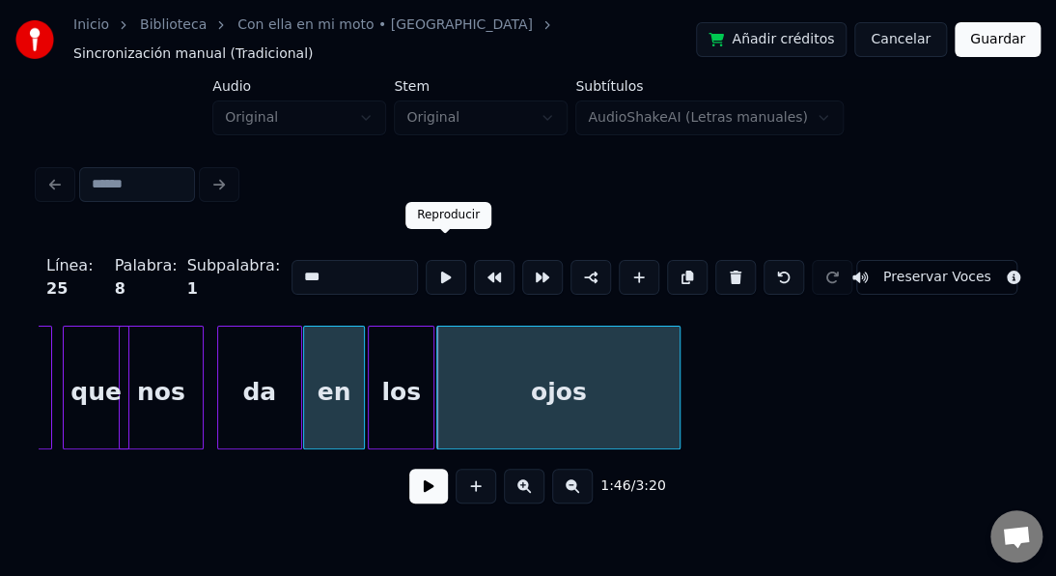
click at [452, 263] on button at bounding box center [446, 277] width 41 height 35
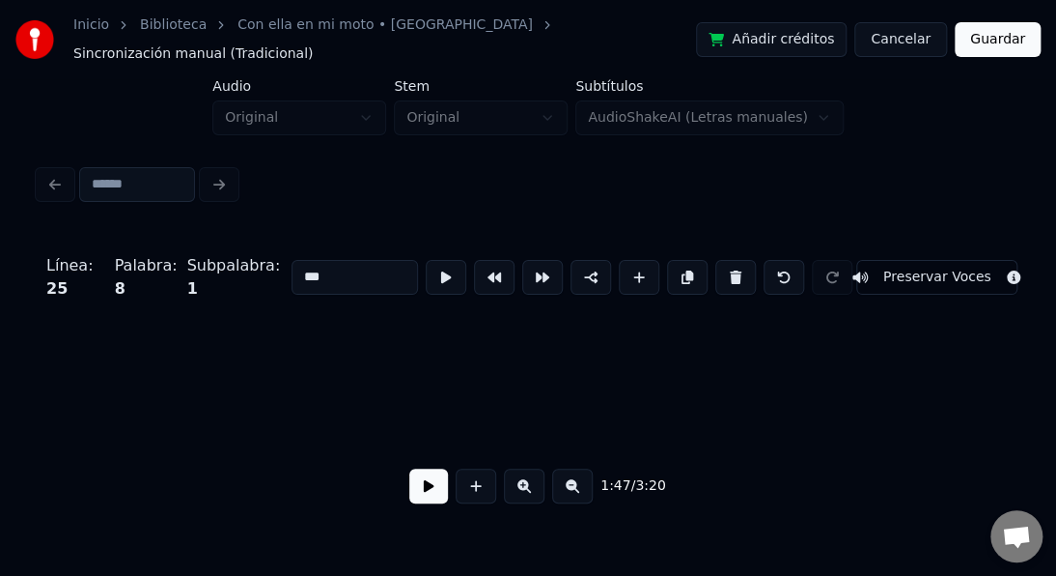
scroll to position [0, 31147]
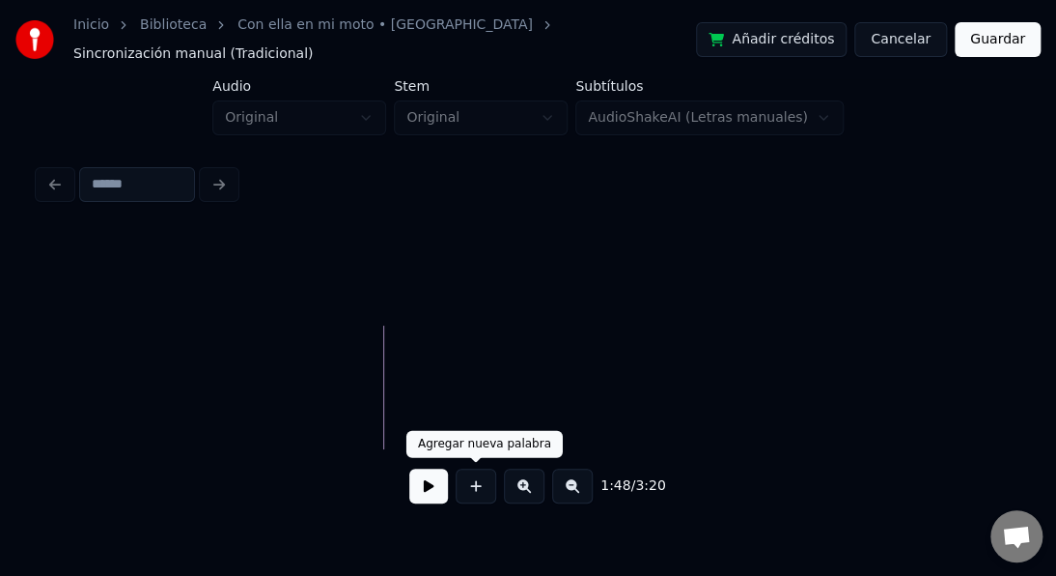
click at [478, 484] on button at bounding box center [476, 485] width 41 height 35
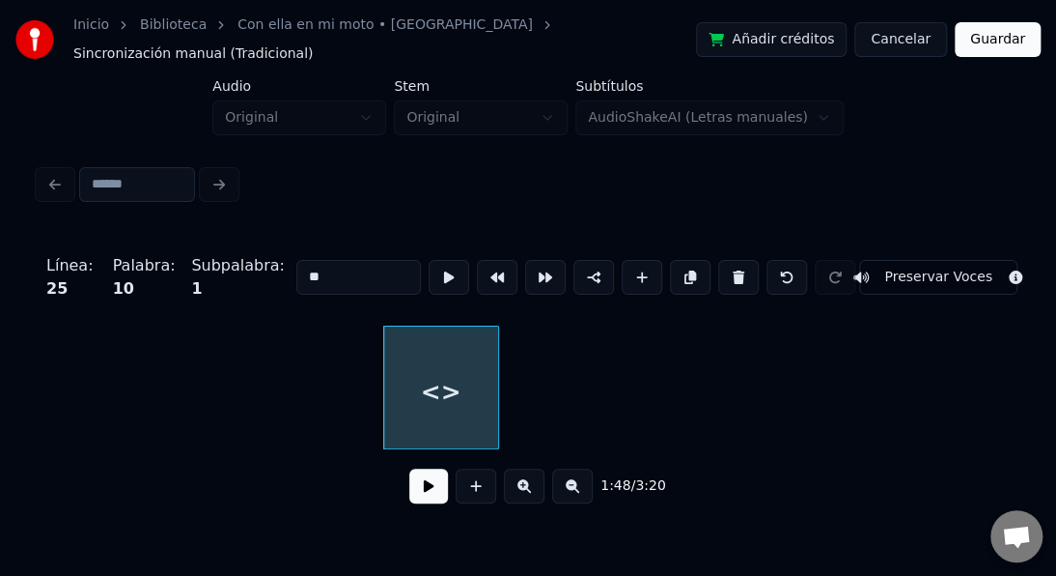
drag, startPoint x: 322, startPoint y: 261, endPoint x: 267, endPoint y: 267, distance: 55.3
click at [267, 267] on div "Línea : 25 Palabra : 10 Subpalabra : 1 ** Preservar Voces" at bounding box center [528, 277] width 979 height 97
click at [447, 260] on button at bounding box center [449, 277] width 41 height 35
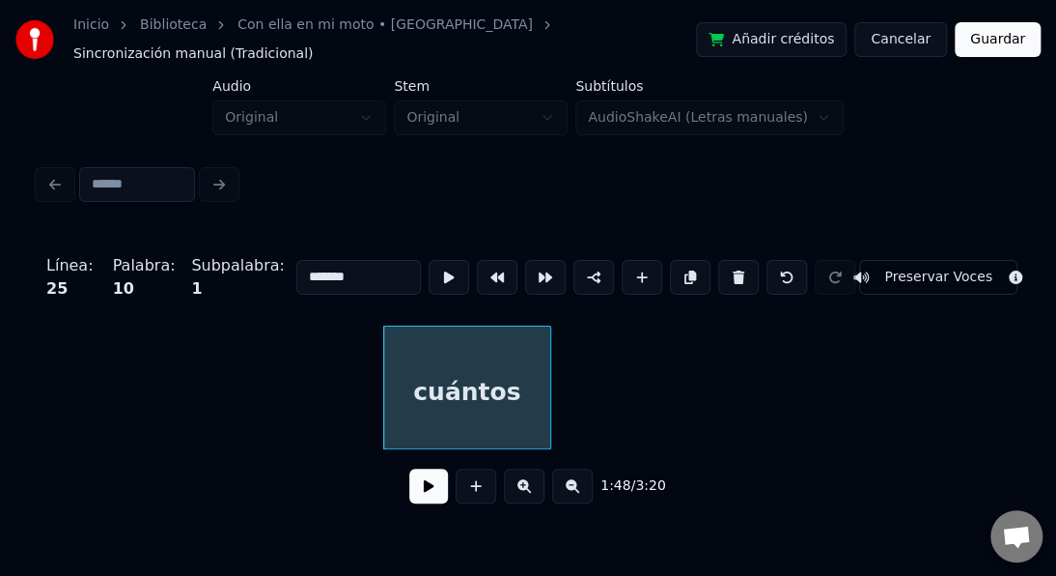
click at [549, 408] on div at bounding box center [548, 387] width 6 height 122
type input "*******"
click at [437, 260] on button at bounding box center [449, 277] width 41 height 35
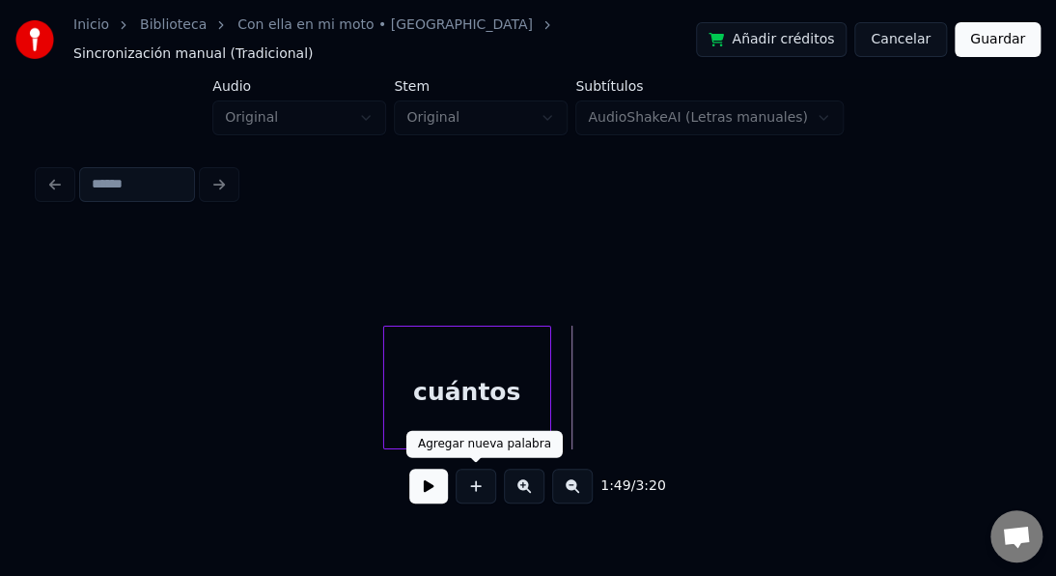
drag, startPoint x: 479, startPoint y: 485, endPoint x: 474, endPoint y: 467, distance: 18.0
click at [478, 485] on button at bounding box center [476, 485] width 41 height 35
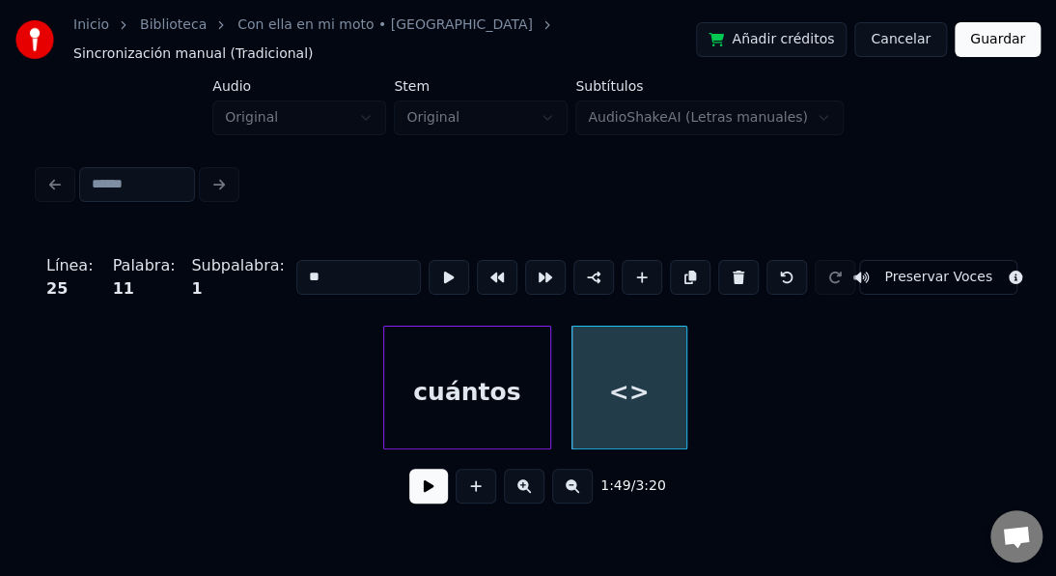
drag, startPoint x: 275, startPoint y: 245, endPoint x: 199, endPoint y: 240, distance: 76.4
click at [199, 240] on div "Línea : 25 Palabra : 11 Subpalabra : 1 ** Preservar Voces" at bounding box center [528, 277] width 979 height 97
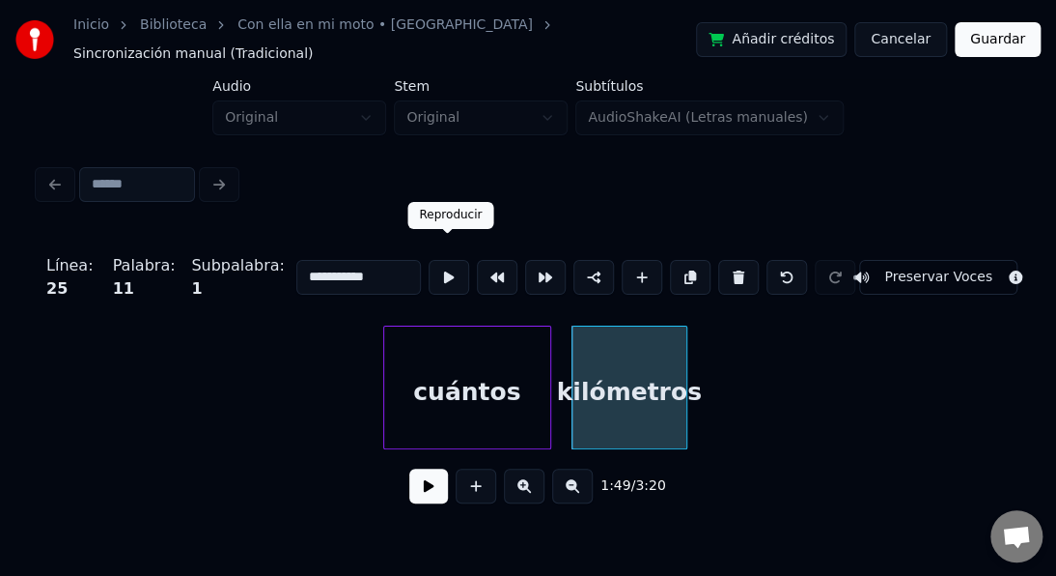
type input "**********"
click at [437, 261] on button at bounding box center [449, 277] width 41 height 35
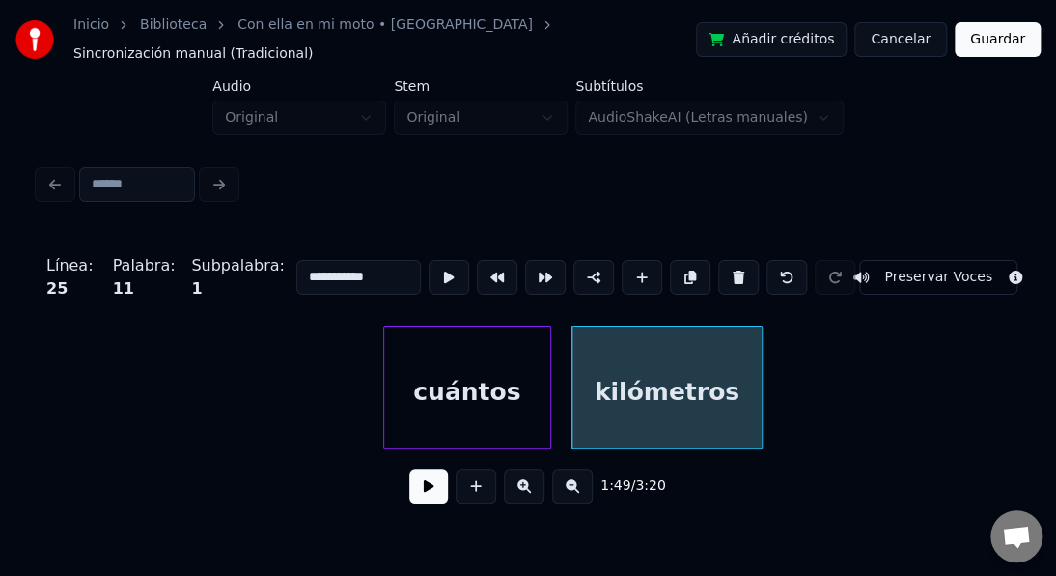
click at [761, 360] on div at bounding box center [759, 387] width 6 height 122
click at [435, 264] on button at bounding box center [449, 277] width 41 height 35
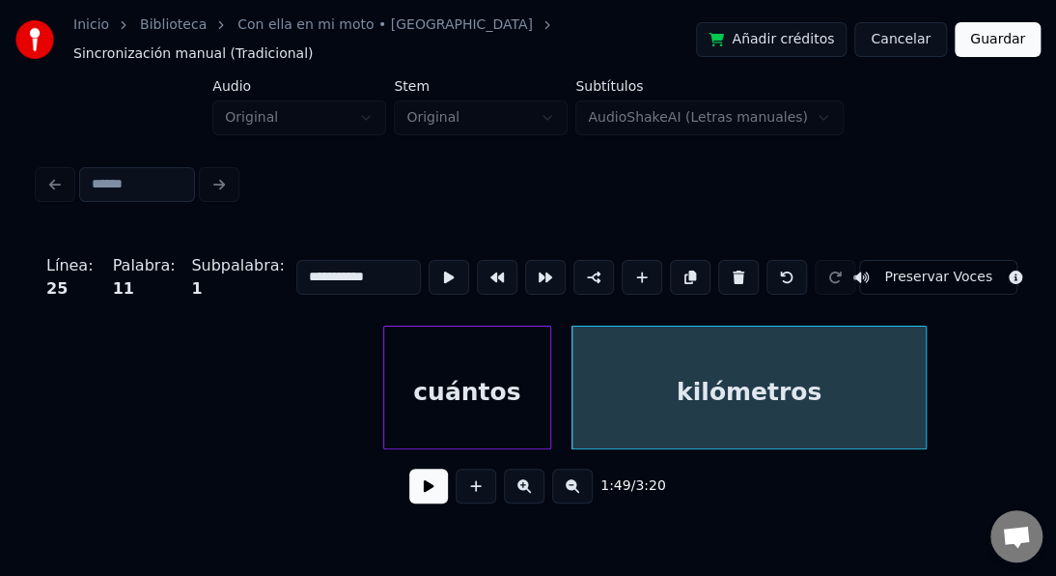
click at [922, 413] on div at bounding box center [923, 387] width 6 height 122
click at [444, 260] on button at bounding box center [449, 277] width 41 height 35
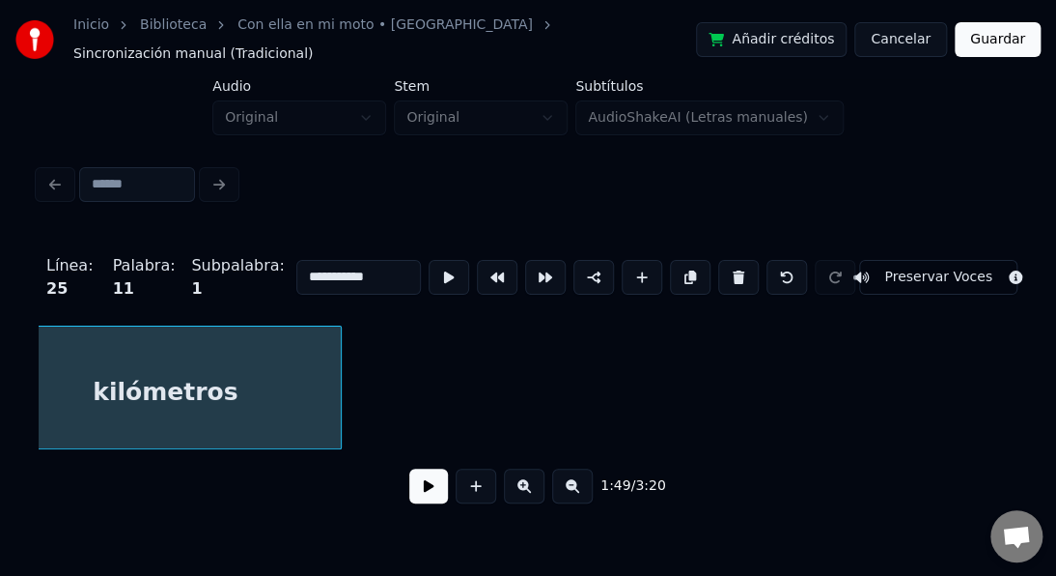
scroll to position [0, 31727]
click at [333, 393] on div at bounding box center [333, 387] width 6 height 122
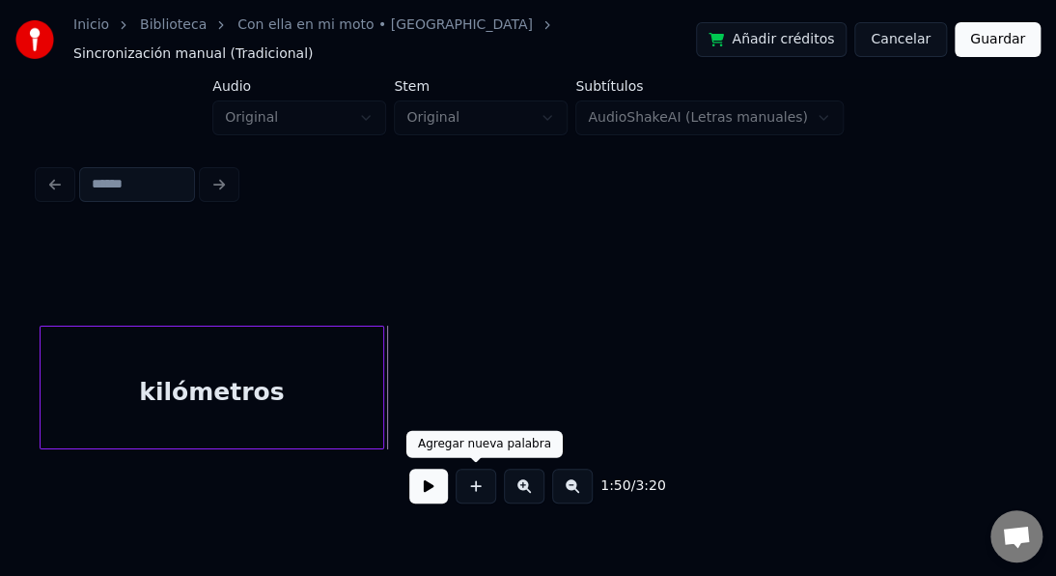
drag, startPoint x: 467, startPoint y: 479, endPoint x: 456, endPoint y: 464, distance: 19.3
click at [465, 480] on button at bounding box center [476, 485] width 41 height 35
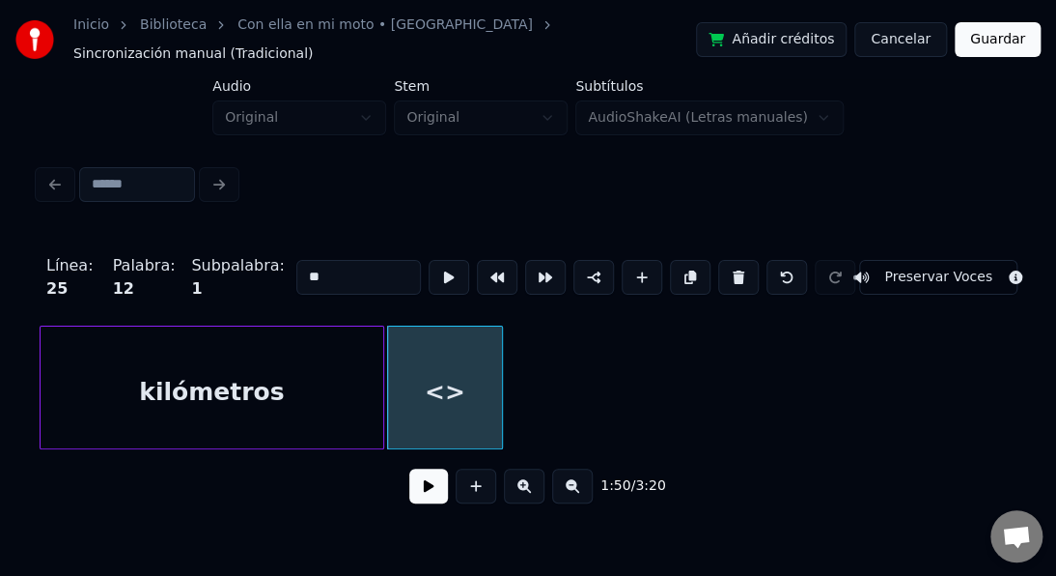
drag, startPoint x: 311, startPoint y: 251, endPoint x: 247, endPoint y: 252, distance: 63.7
click at [250, 253] on div "Línea : 25 Palabra : 12 Subpalabra : 1 ** Preservar Voces" at bounding box center [528, 277] width 979 height 97
type input "*****"
click at [429, 483] on button at bounding box center [428, 485] width 39 height 35
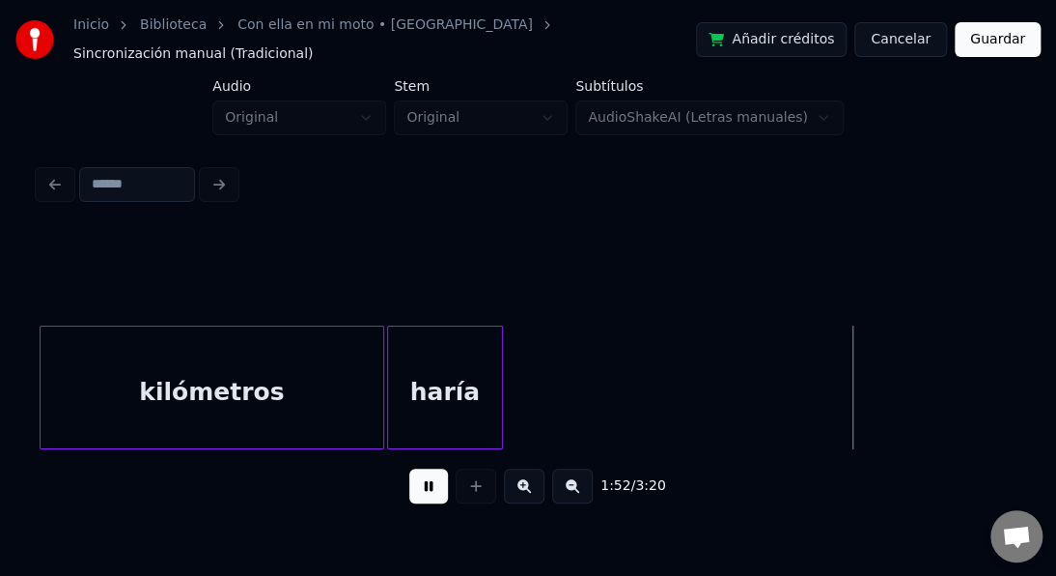
click at [426, 479] on button at bounding box center [428, 485] width 39 height 35
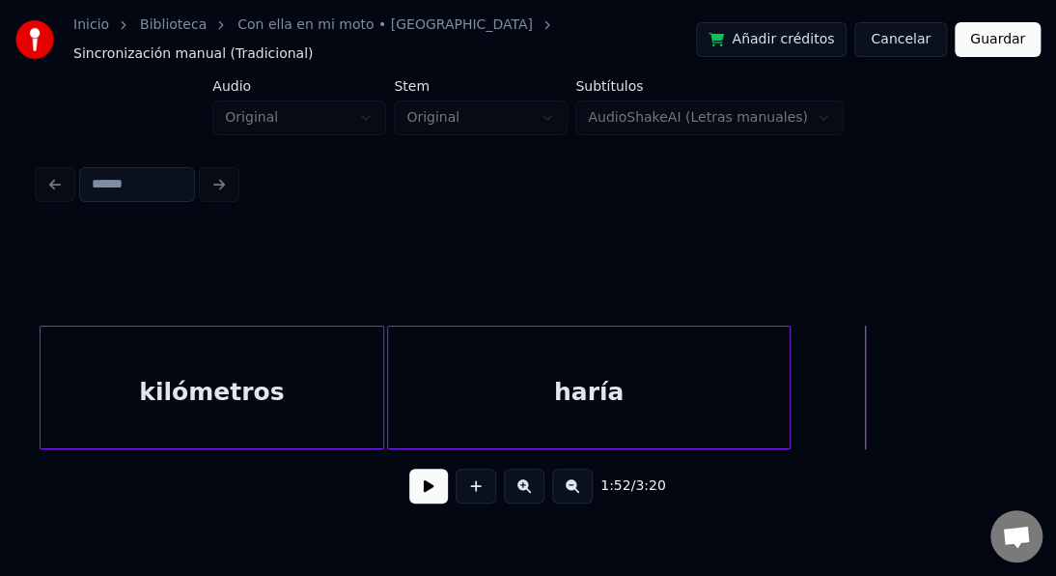
click at [787, 422] on div at bounding box center [787, 387] width 6 height 122
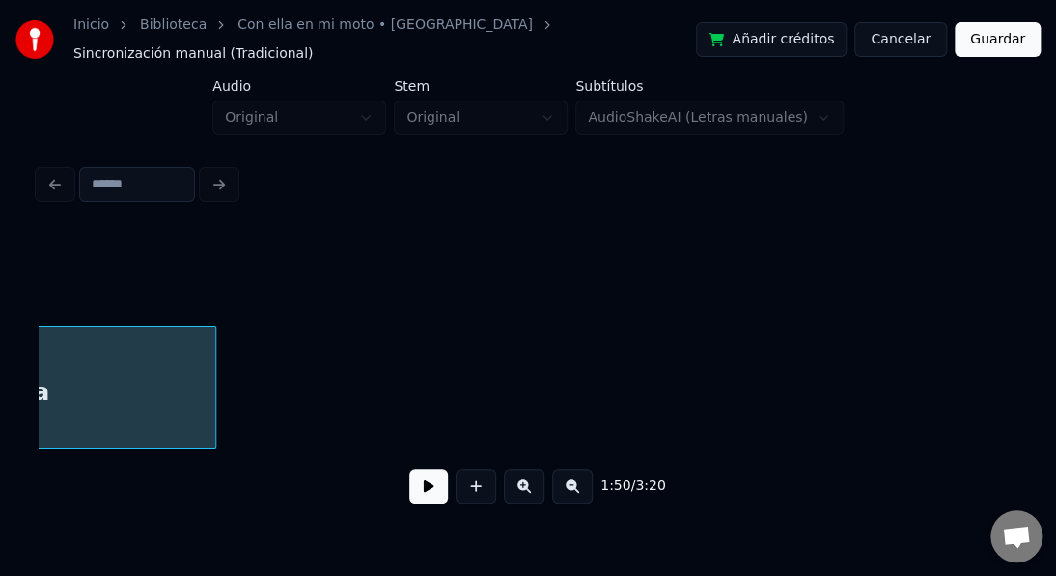
scroll to position [0, 32259]
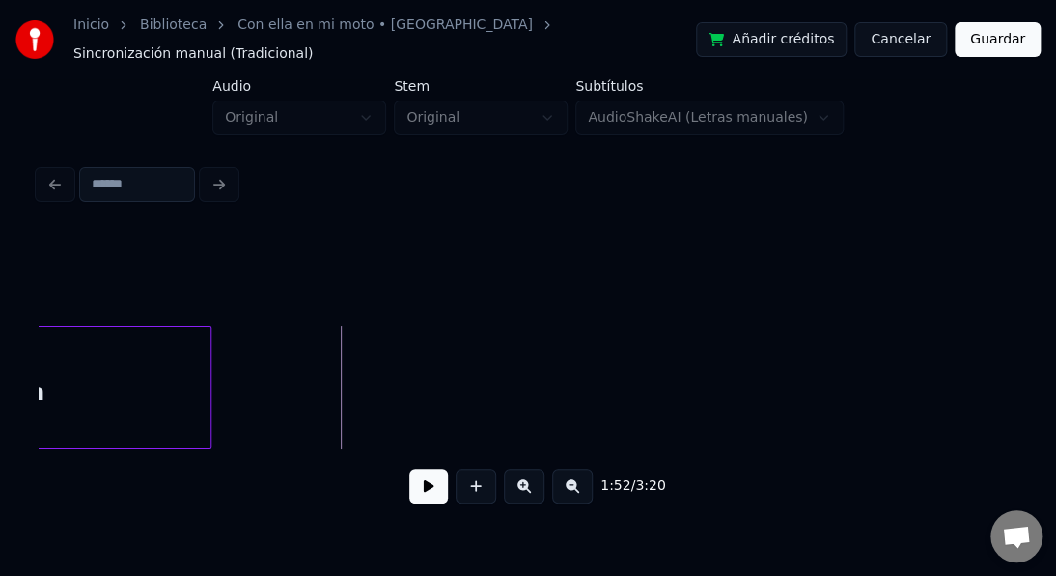
click at [424, 491] on button at bounding box center [428, 485] width 39 height 35
click at [423, 491] on button at bounding box center [428, 485] width 39 height 35
drag, startPoint x: 475, startPoint y: 482, endPoint x: 452, endPoint y: 438, distance: 49.3
click at [471, 475] on button at bounding box center [476, 485] width 41 height 35
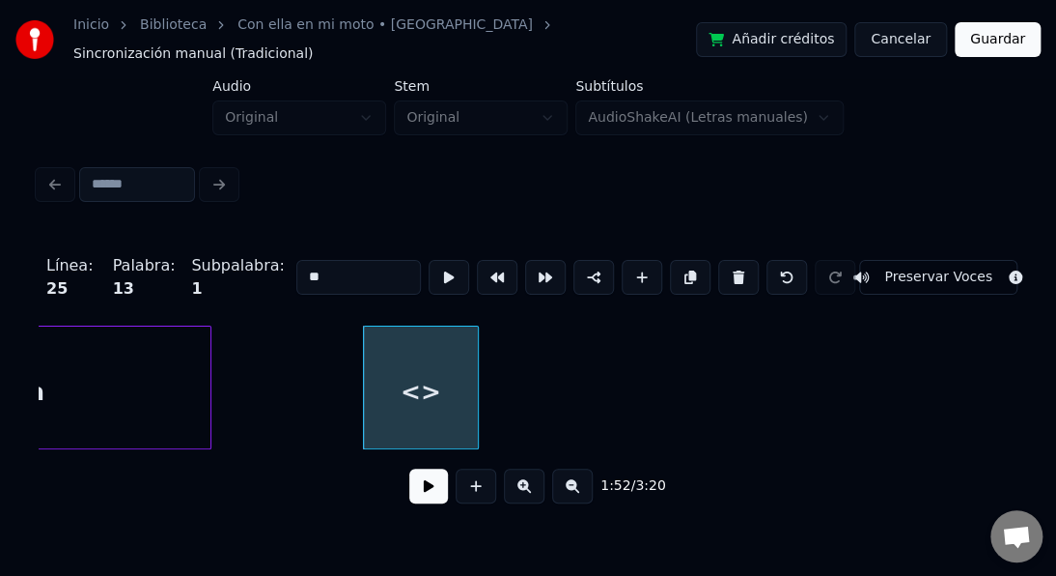
drag, startPoint x: 319, startPoint y: 262, endPoint x: 264, endPoint y: 259, distance: 55.1
click at [265, 259] on div "Línea : 25 Palabra : 13 Subpalabra : 1 ** Preservar Voces" at bounding box center [528, 277] width 979 height 97
type input "***"
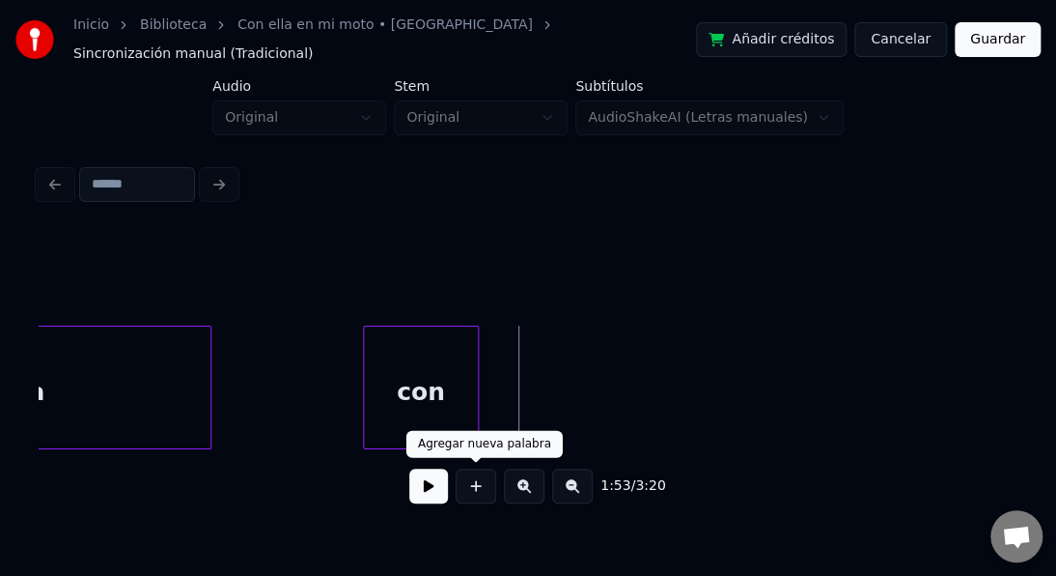
drag, startPoint x: 475, startPoint y: 491, endPoint x: 460, endPoint y: 416, distance: 75.9
click at [472, 486] on button at bounding box center [476, 485] width 41 height 35
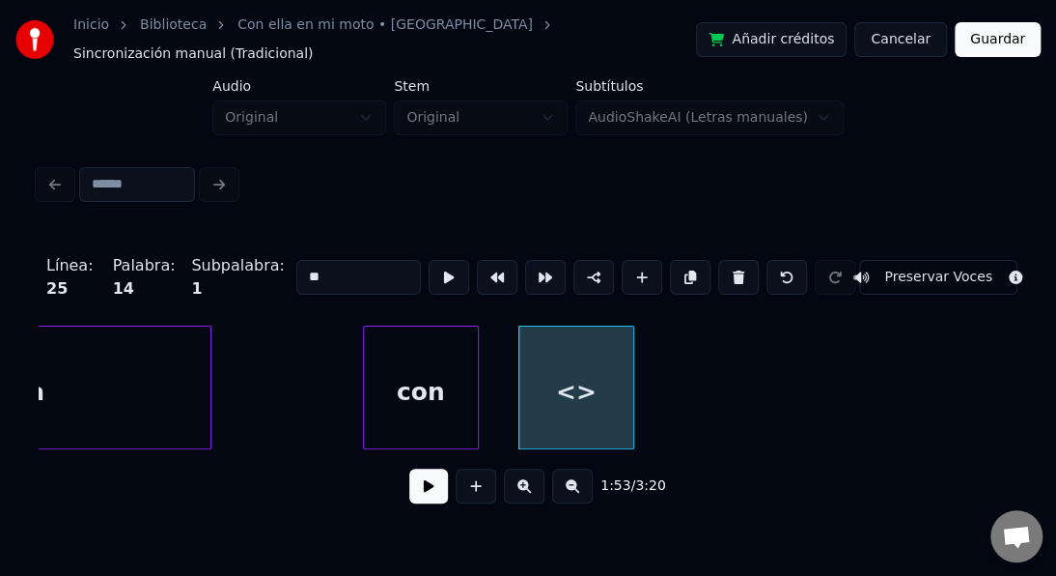
drag, startPoint x: 334, startPoint y: 257, endPoint x: 232, endPoint y: 261, distance: 102.4
click at [235, 262] on div "Línea : 25 Palabra : 14 Subpalabra : 1 ** Preservar Voces" at bounding box center [528, 277] width 979 height 97
click at [423, 417] on div "con" at bounding box center [421, 391] width 114 height 131
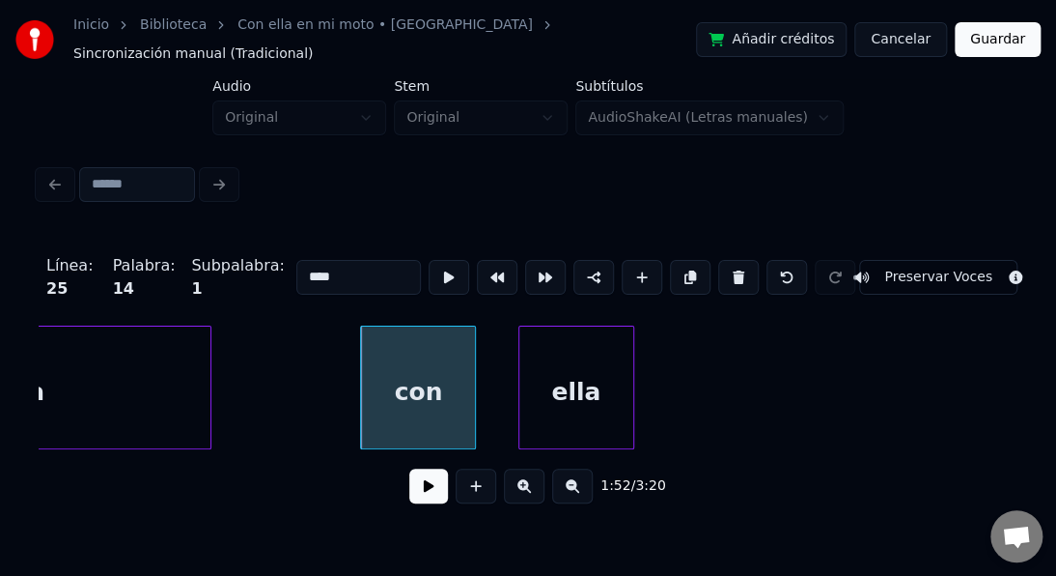
type input "****"
click at [433, 484] on button at bounding box center [428, 485] width 39 height 35
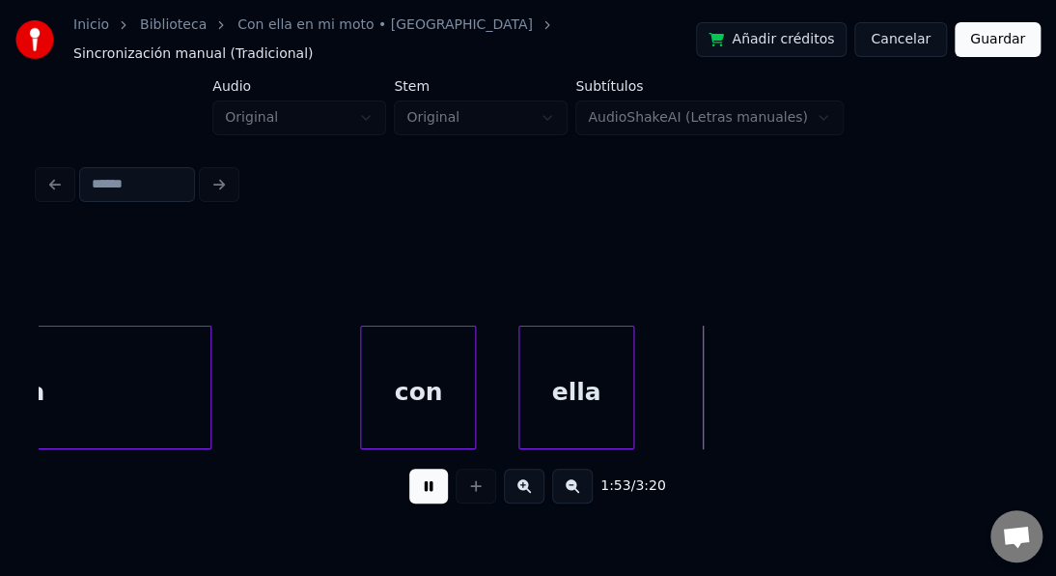
click at [428, 486] on button at bounding box center [428, 485] width 39 height 35
click at [507, 416] on div at bounding box center [510, 387] width 6 height 122
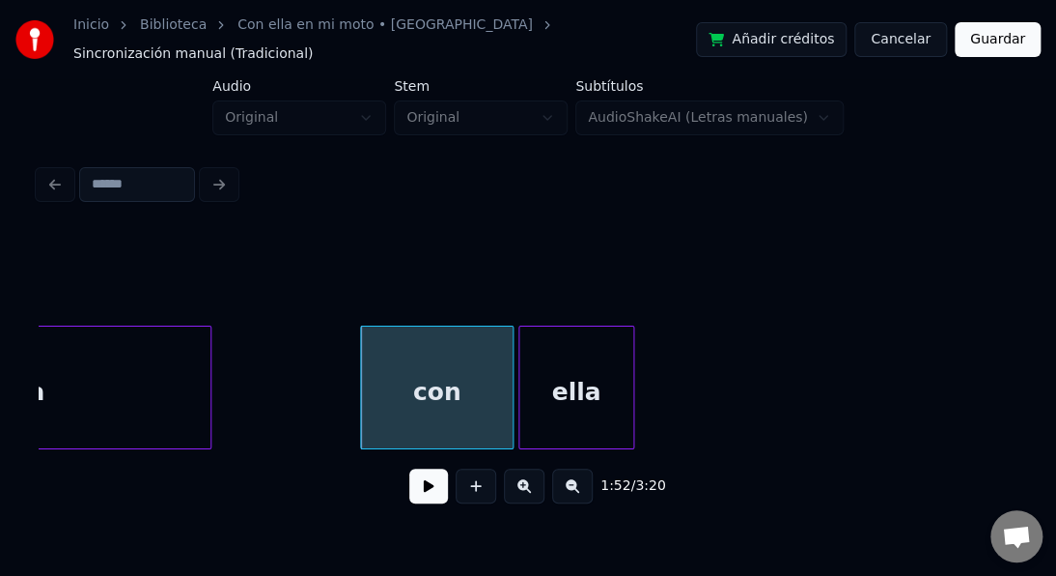
click at [554, 391] on div "ella" at bounding box center [577, 391] width 114 height 131
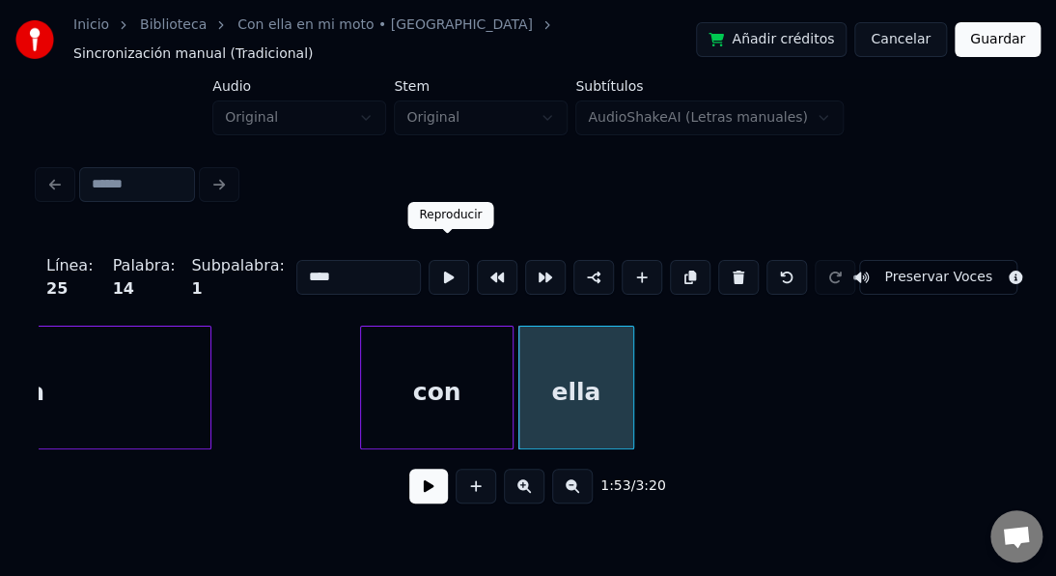
click at [459, 265] on button at bounding box center [449, 277] width 41 height 35
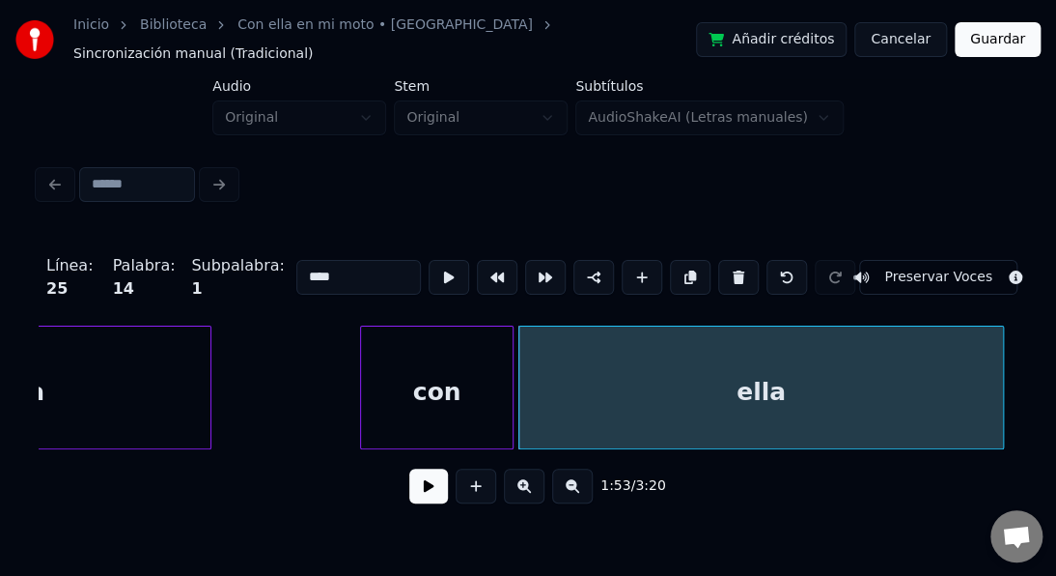
click at [1000, 408] on div at bounding box center [1001, 387] width 6 height 122
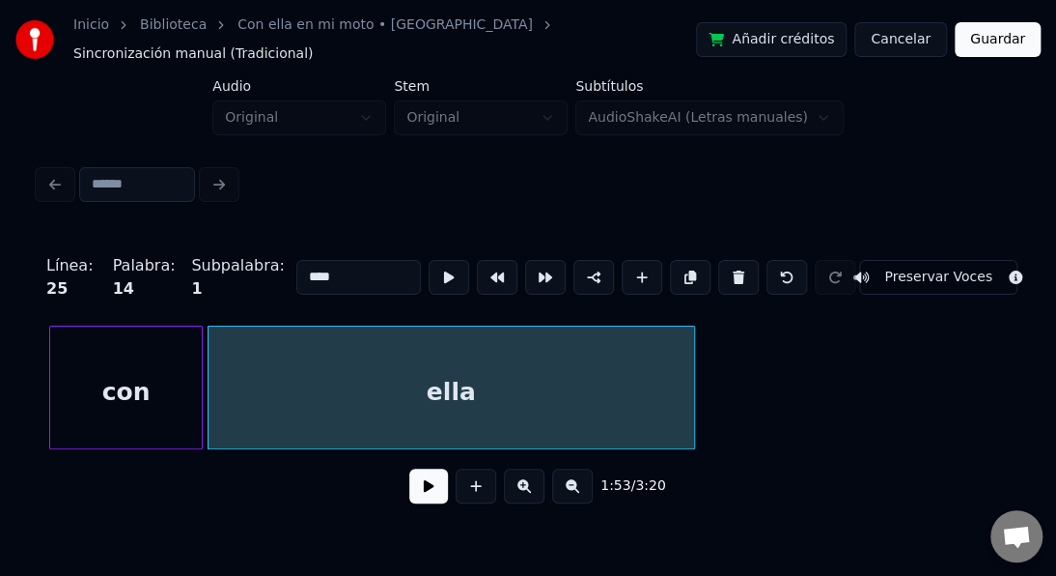
scroll to position [0, 32606]
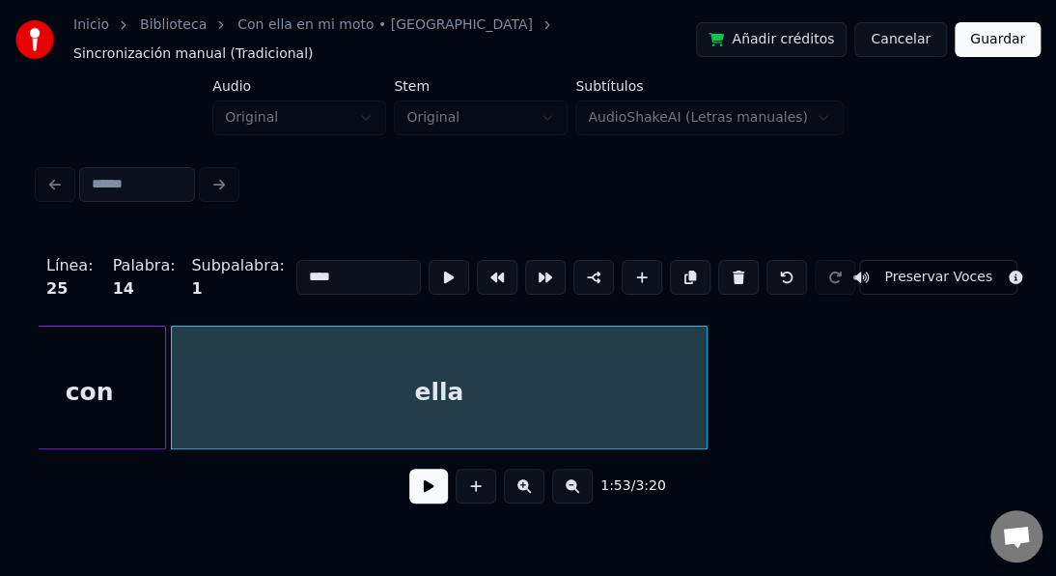
click at [703, 391] on div at bounding box center [704, 387] width 6 height 122
click at [443, 260] on button at bounding box center [449, 277] width 41 height 35
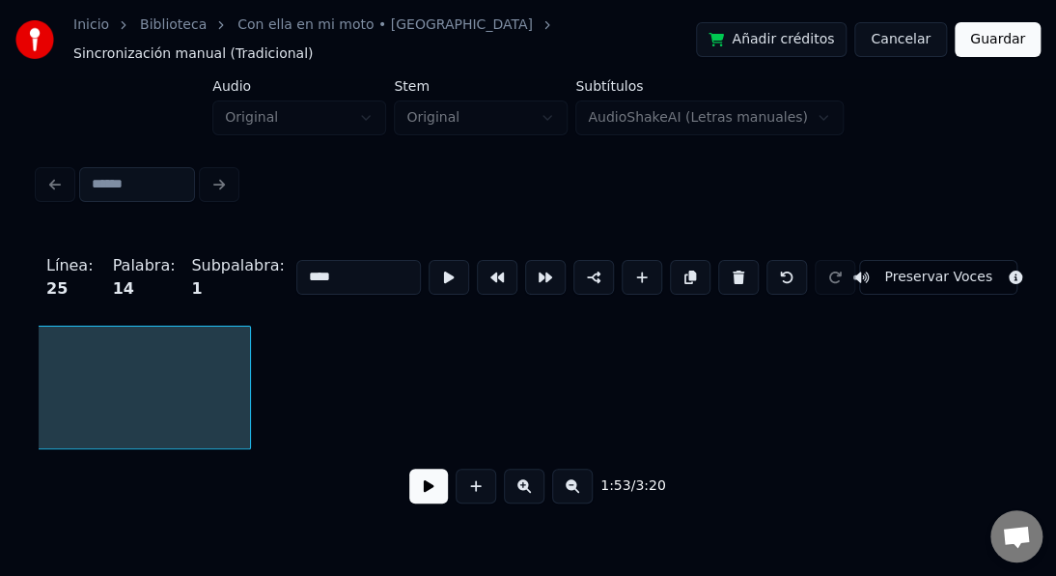
scroll to position [0, 33070]
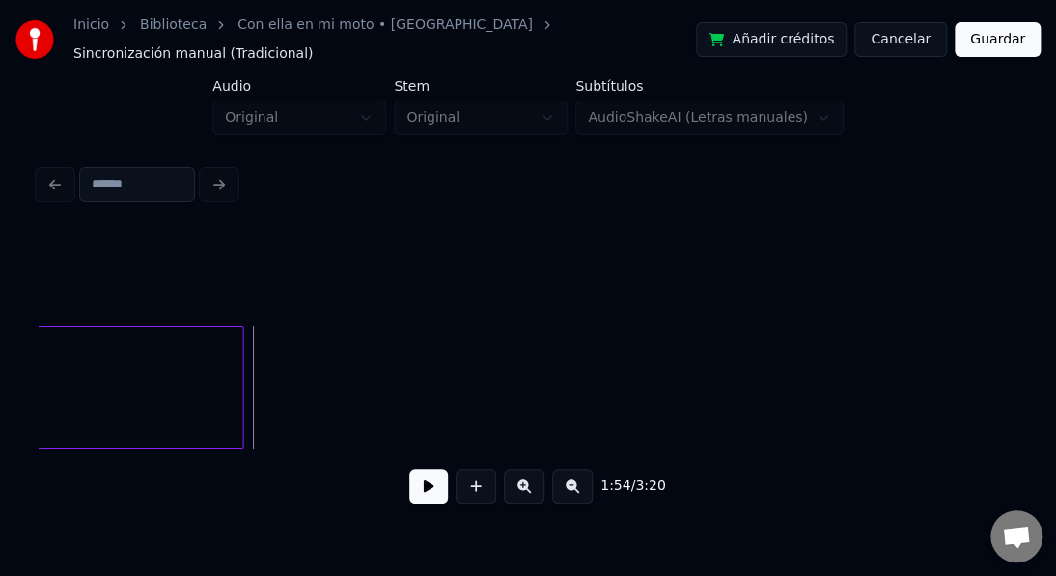
click at [421, 486] on button at bounding box center [428, 485] width 39 height 35
click at [429, 481] on button at bounding box center [428, 485] width 39 height 35
click at [426, 487] on button at bounding box center [428, 485] width 39 height 35
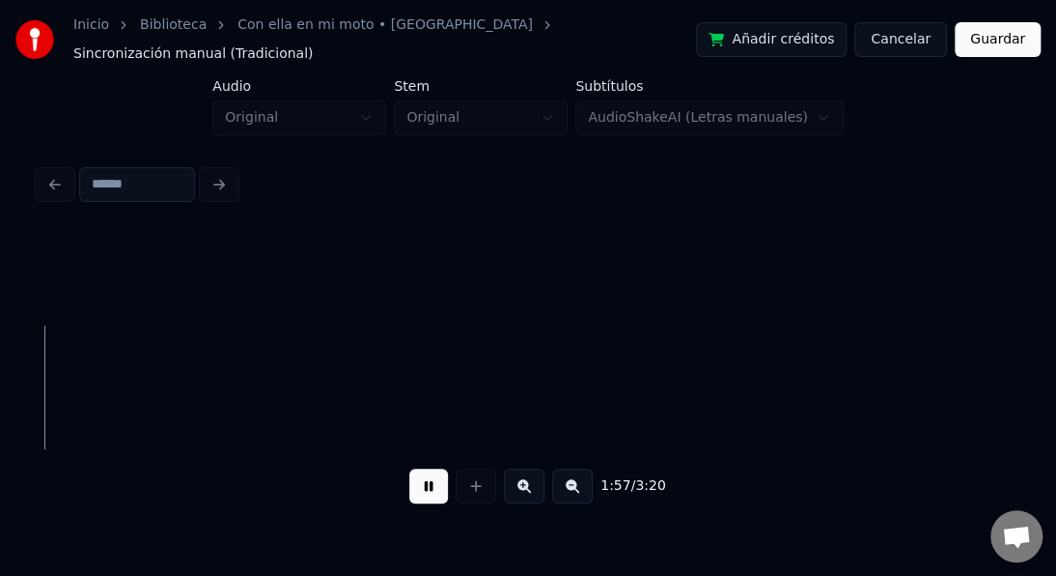
click at [426, 487] on button at bounding box center [428, 485] width 39 height 35
drag, startPoint x: 187, startPoint y: 386, endPoint x: 290, endPoint y: 449, distance: 120.1
click at [435, 490] on button at bounding box center [428, 485] width 39 height 35
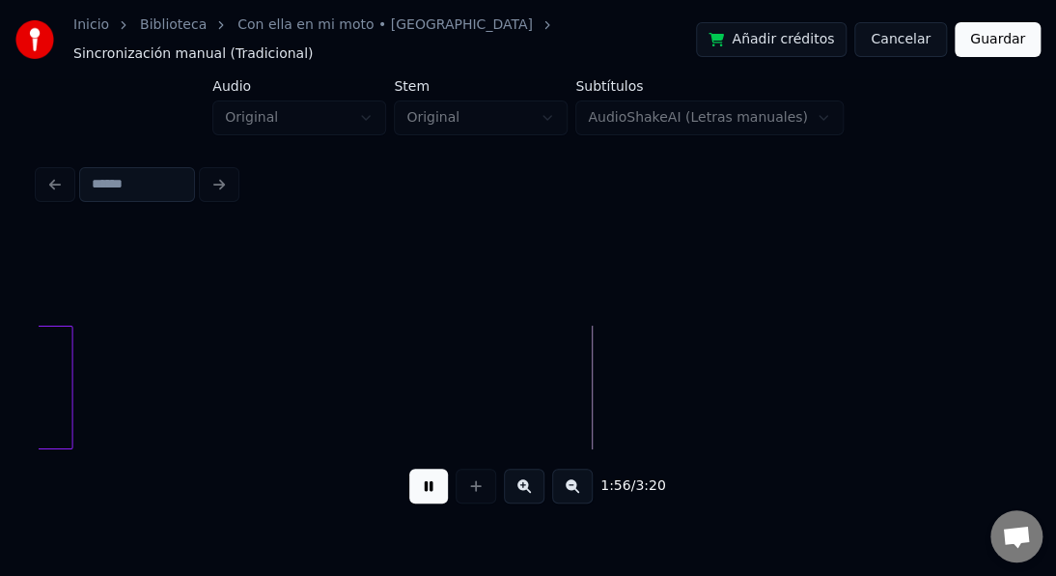
click at [435, 490] on button at bounding box center [428, 485] width 39 height 35
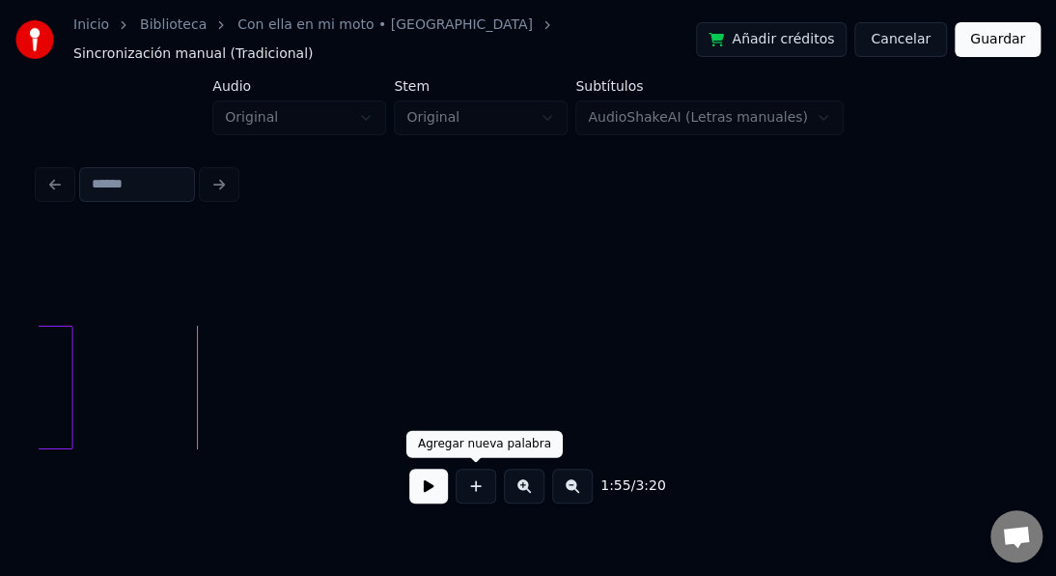
drag, startPoint x: 475, startPoint y: 487, endPoint x: 464, endPoint y: 478, distance: 14.5
click at [474, 487] on button at bounding box center [476, 485] width 41 height 35
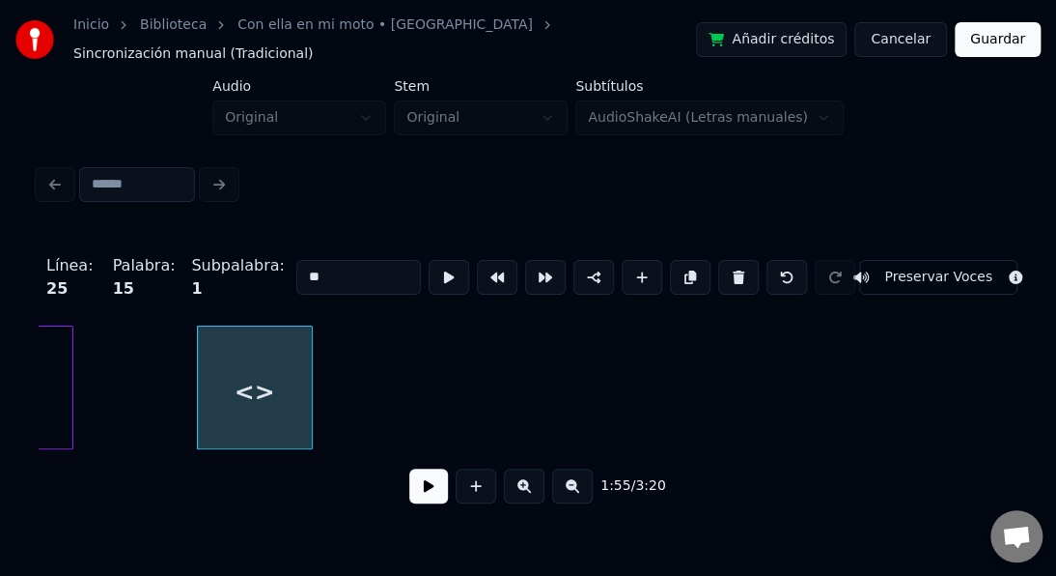
drag, startPoint x: 297, startPoint y: 258, endPoint x: 252, endPoint y: 250, distance: 46.0
click at [259, 251] on div "Línea : 25 Palabra : 15 Subpalabra : 1 ** Preservar Voces" at bounding box center [528, 277] width 979 height 97
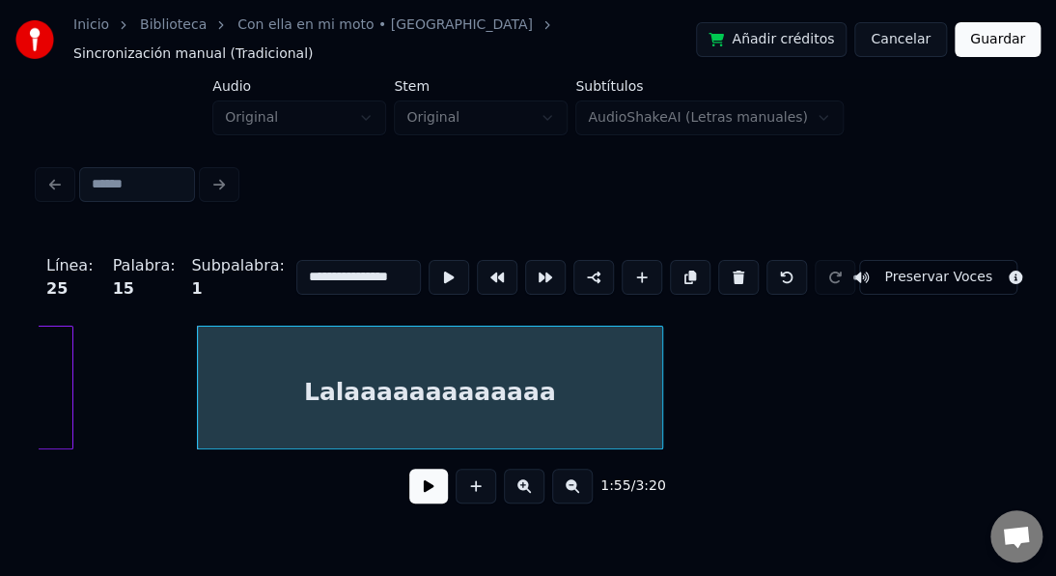
click at [658, 416] on div at bounding box center [660, 387] width 6 height 122
type input "**********"
click at [419, 485] on button at bounding box center [428, 485] width 39 height 35
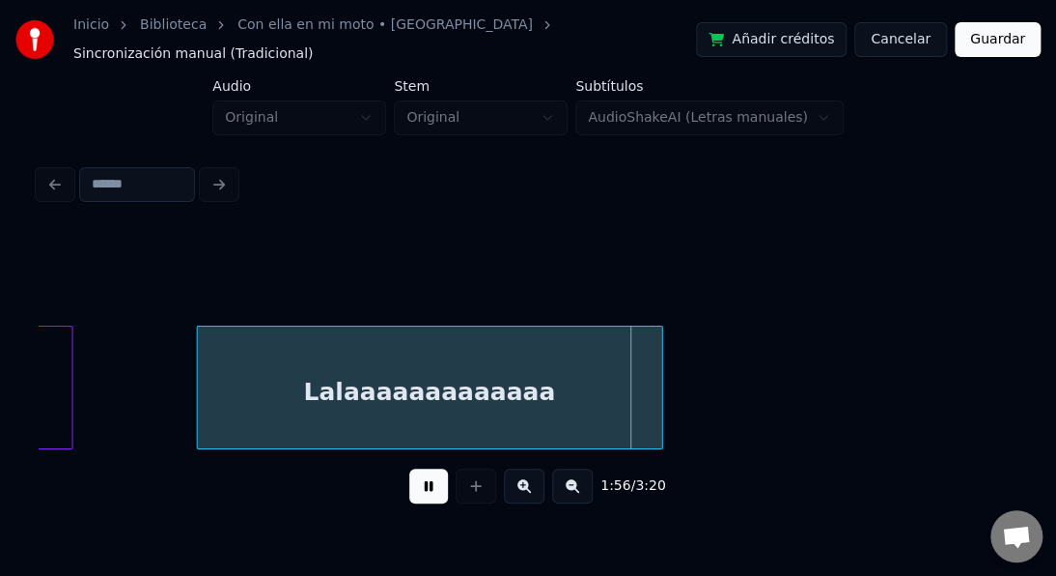
click at [419, 485] on button at bounding box center [428, 485] width 39 height 35
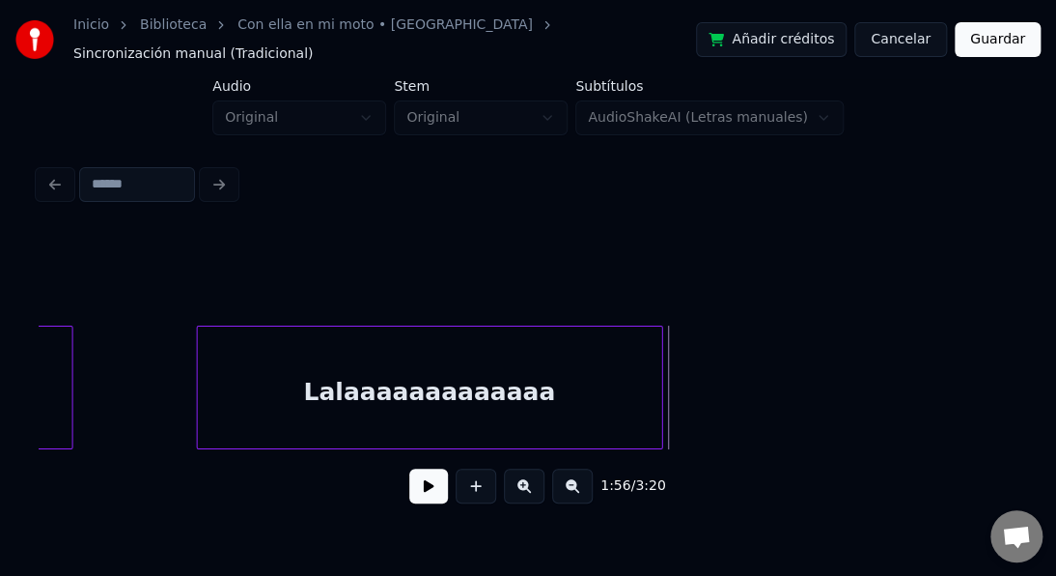
click at [419, 485] on button at bounding box center [428, 485] width 39 height 35
click at [419, 487] on button at bounding box center [428, 485] width 39 height 35
click at [268, 363] on div "Lalaaaaaaaaaaaaa" at bounding box center [430, 391] width 465 height 131
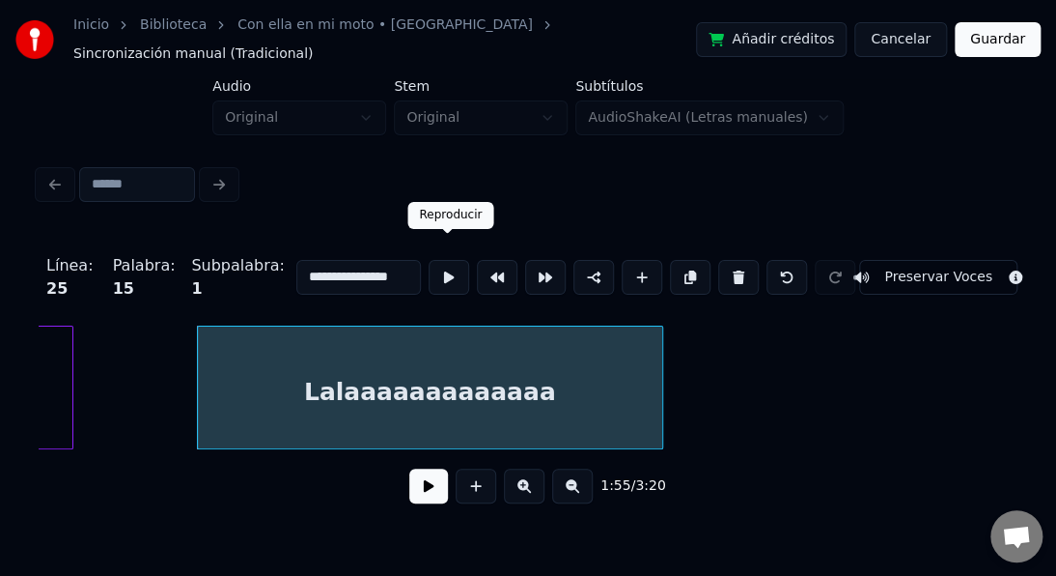
click at [443, 260] on button at bounding box center [449, 277] width 41 height 35
click at [440, 260] on button at bounding box center [449, 277] width 41 height 35
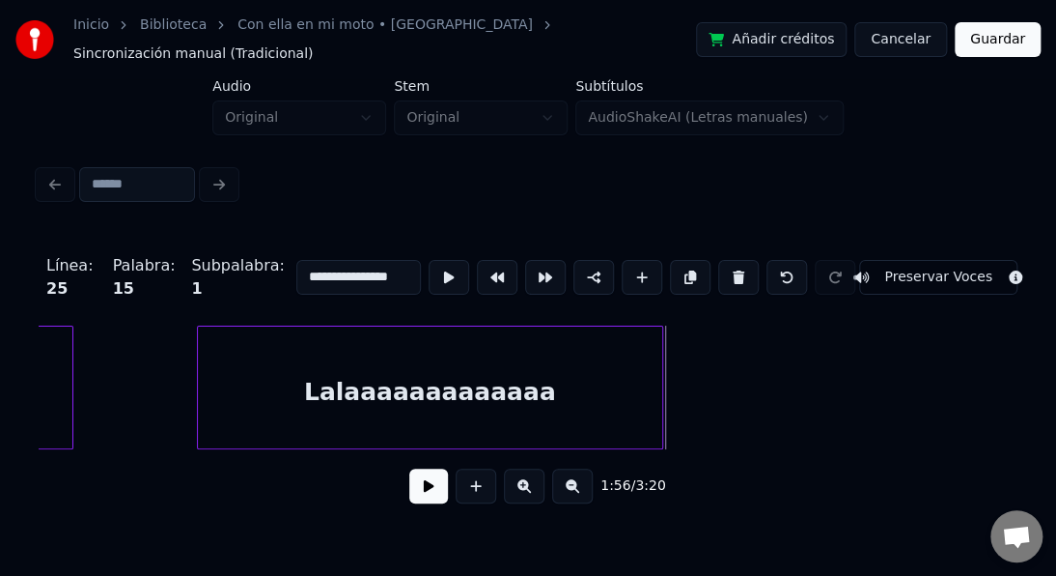
click at [440, 260] on button at bounding box center [449, 277] width 41 height 35
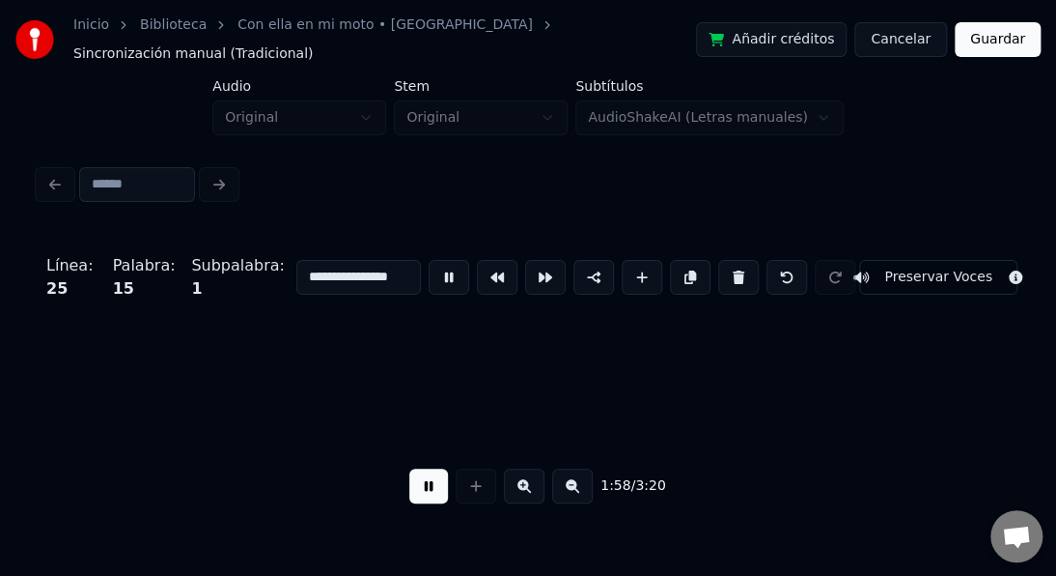
scroll to position [0, 34223]
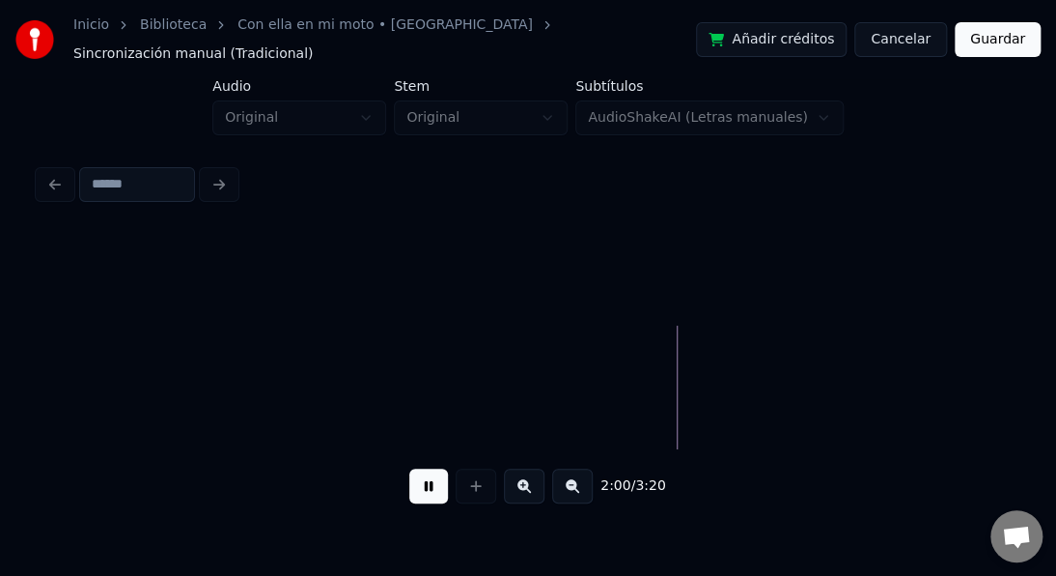
click at [429, 488] on button at bounding box center [428, 485] width 39 height 35
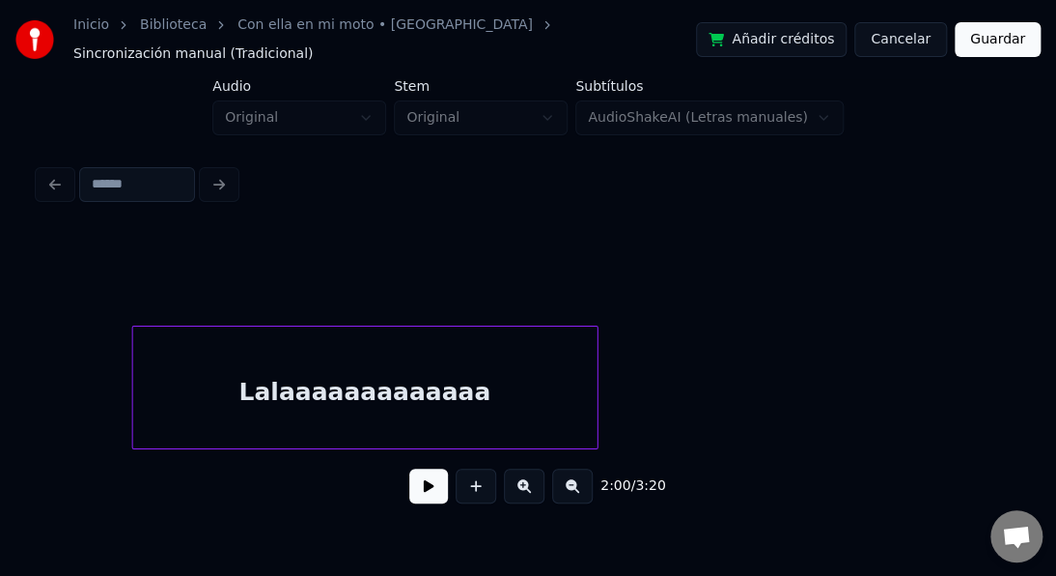
scroll to position [0, 33296]
click at [232, 375] on div "Lalaaaaaaaaaaaaa" at bounding box center [375, 391] width 465 height 131
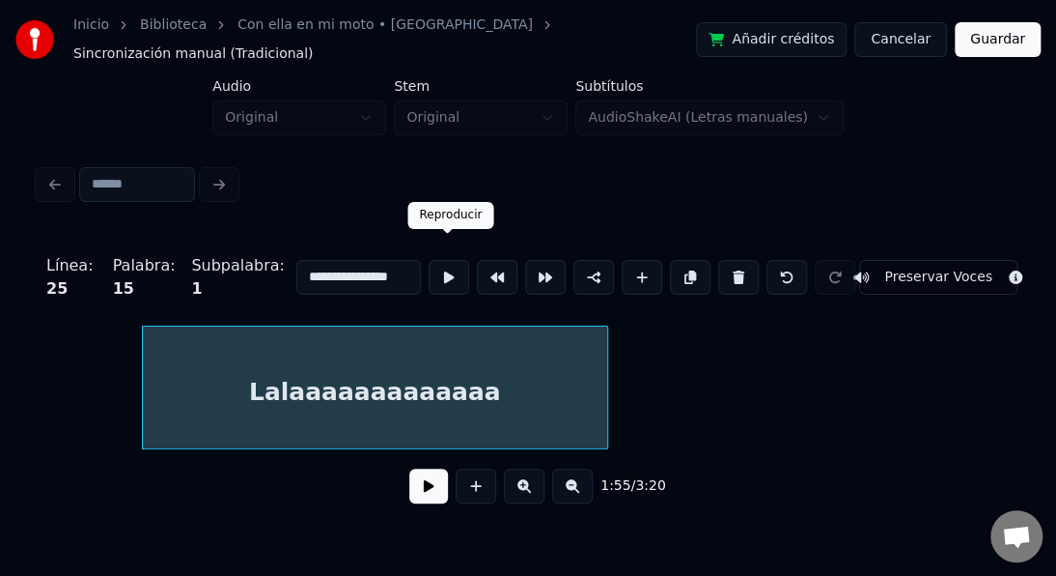
click at [447, 260] on button at bounding box center [449, 277] width 41 height 35
click at [448, 260] on button at bounding box center [449, 277] width 41 height 35
click at [326, 354] on div "Lalaaaaaaaaaaaaa" at bounding box center [375, 391] width 465 height 131
click at [448, 260] on button at bounding box center [449, 277] width 41 height 35
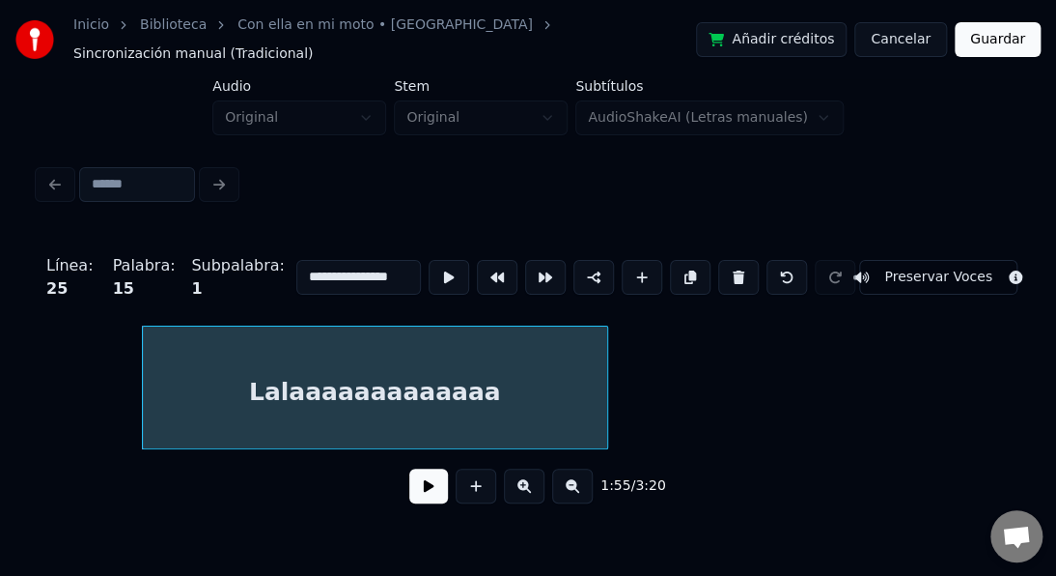
click at [448, 260] on button at bounding box center [449, 277] width 41 height 35
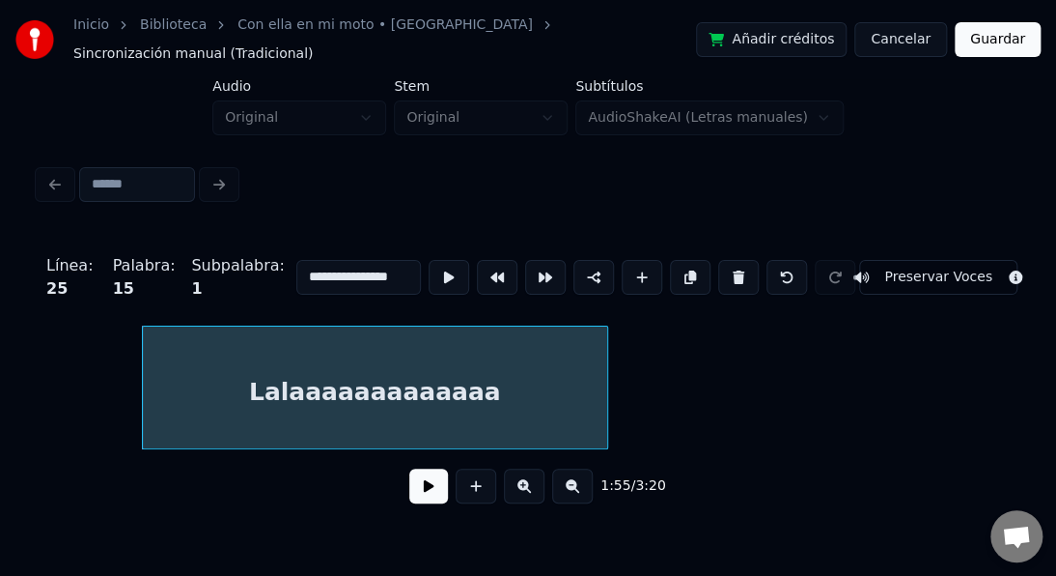
click at [437, 260] on button at bounding box center [449, 277] width 41 height 35
click at [302, 384] on div "Lalaaaaaaaaaaaaa" at bounding box center [375, 391] width 465 height 131
drag, startPoint x: 313, startPoint y: 265, endPoint x: 317, endPoint y: 298, distance: 34.0
click at [313, 268] on input "**********" at bounding box center [358, 277] width 125 height 35
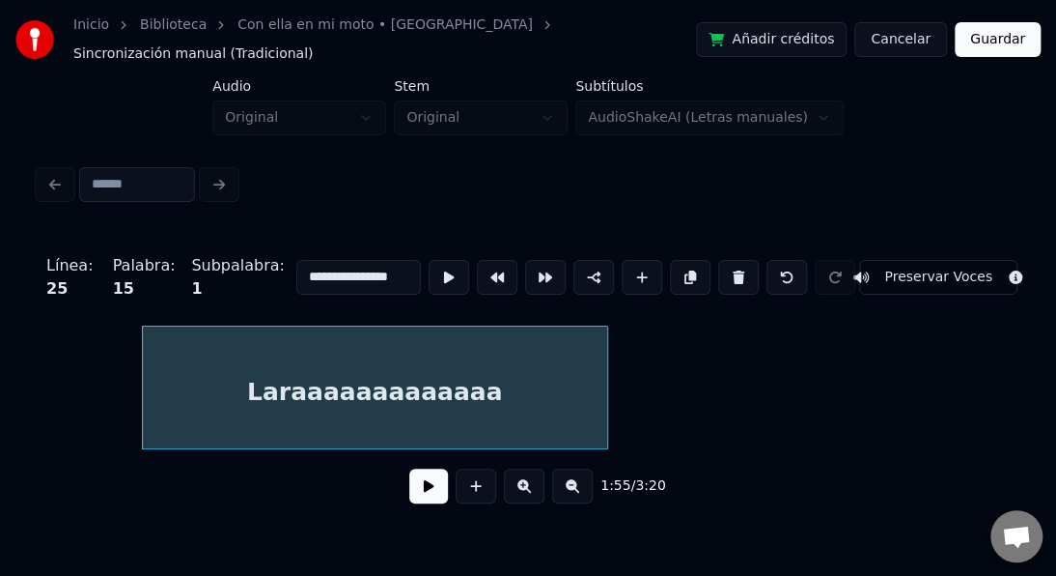
click at [391, 377] on div "Laraaaaaaaaaaaaa" at bounding box center [375, 391] width 465 height 131
click at [452, 260] on button at bounding box center [449, 277] width 41 height 35
click at [446, 260] on button at bounding box center [449, 277] width 41 height 35
click at [433, 390] on div "Laraaaaaaaaaaaaa" at bounding box center [375, 391] width 465 height 131
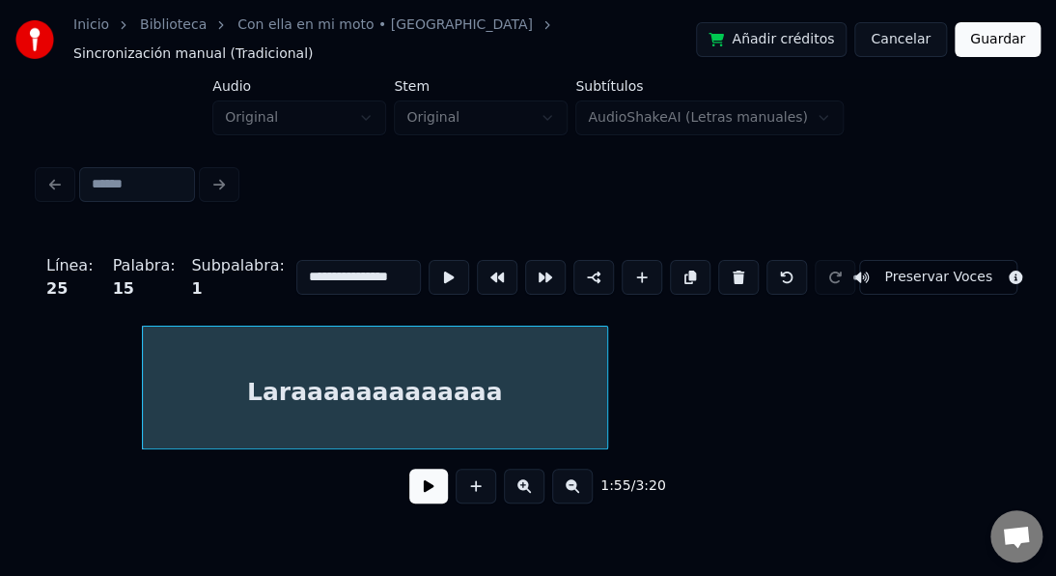
drag, startPoint x: 376, startPoint y: 265, endPoint x: 413, endPoint y: 268, distance: 37.8
click at [413, 269] on input "**********" at bounding box center [358, 277] width 125 height 35
type input "**********"
click at [437, 473] on button at bounding box center [428, 485] width 39 height 35
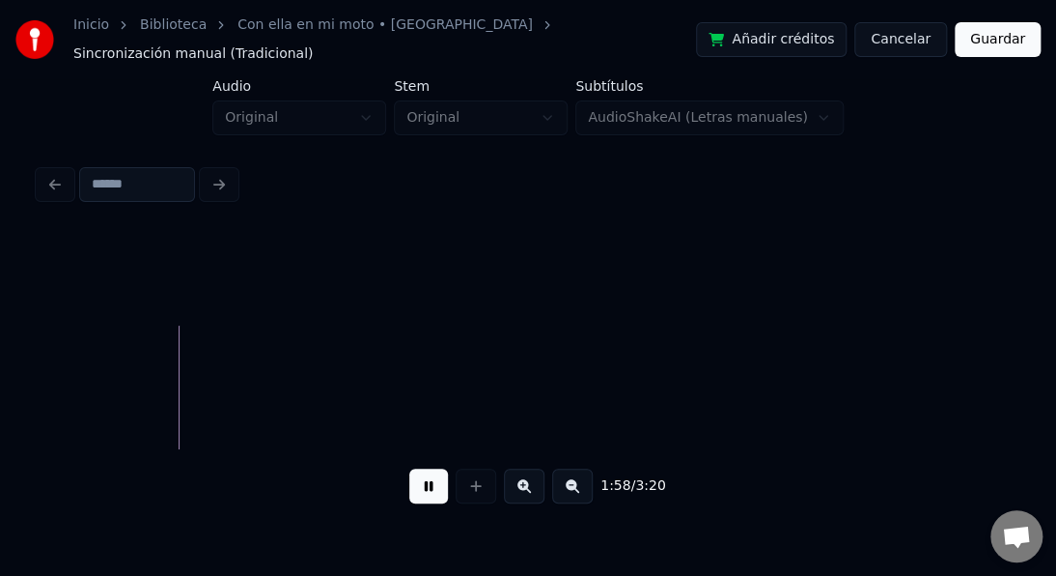
click at [421, 483] on button at bounding box center [428, 485] width 39 height 35
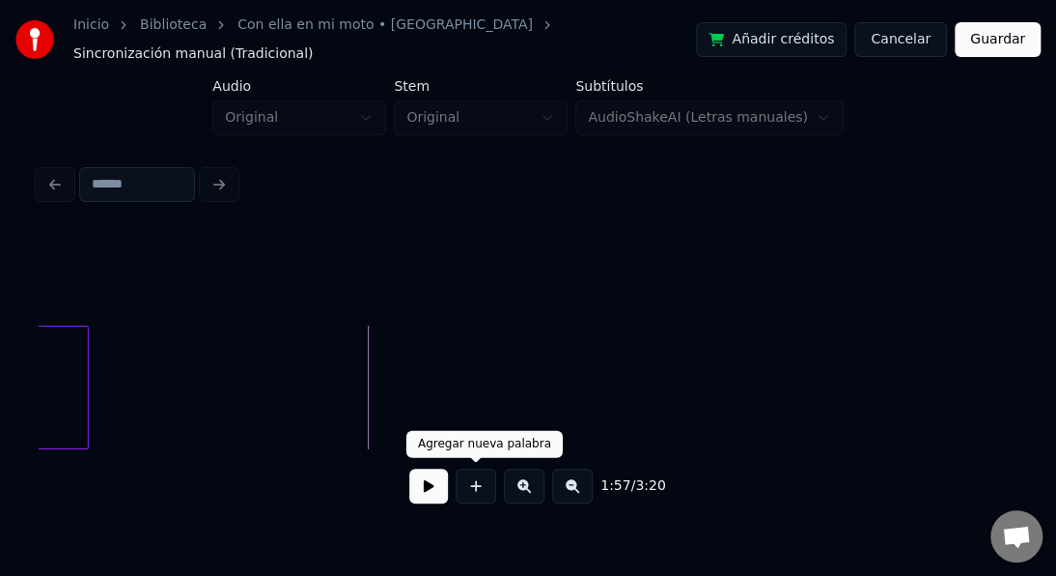
drag, startPoint x: 472, startPoint y: 491, endPoint x: 458, endPoint y: 438, distance: 54.1
click at [467, 476] on button at bounding box center [476, 485] width 41 height 35
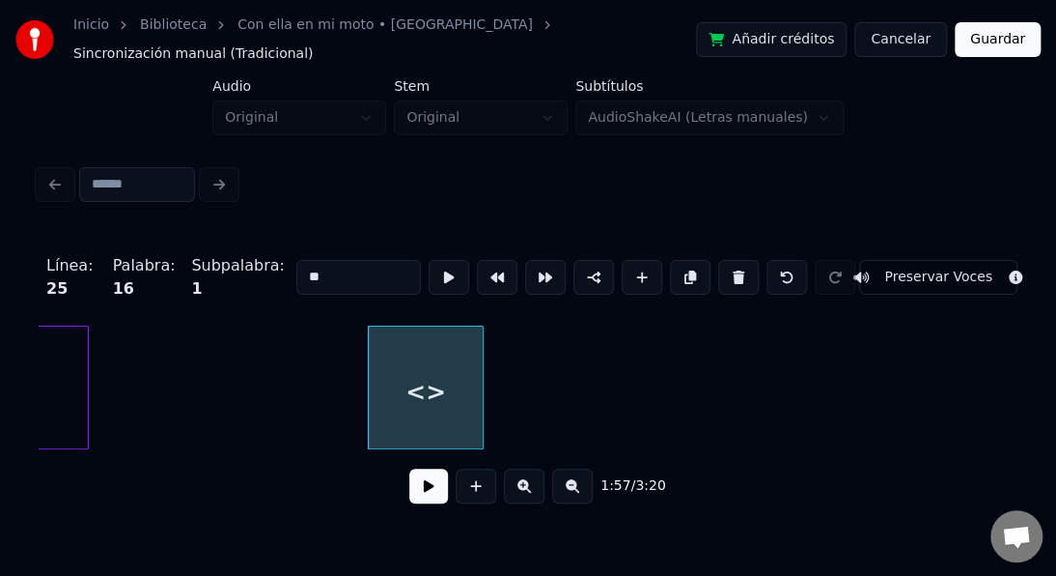
drag, startPoint x: 347, startPoint y: 256, endPoint x: 259, endPoint y: 239, distance: 89.4
click at [259, 239] on div "Línea : 25 Palabra : 16 Subpalabra : 1 ** Preservar Voces" at bounding box center [528, 277] width 979 height 97
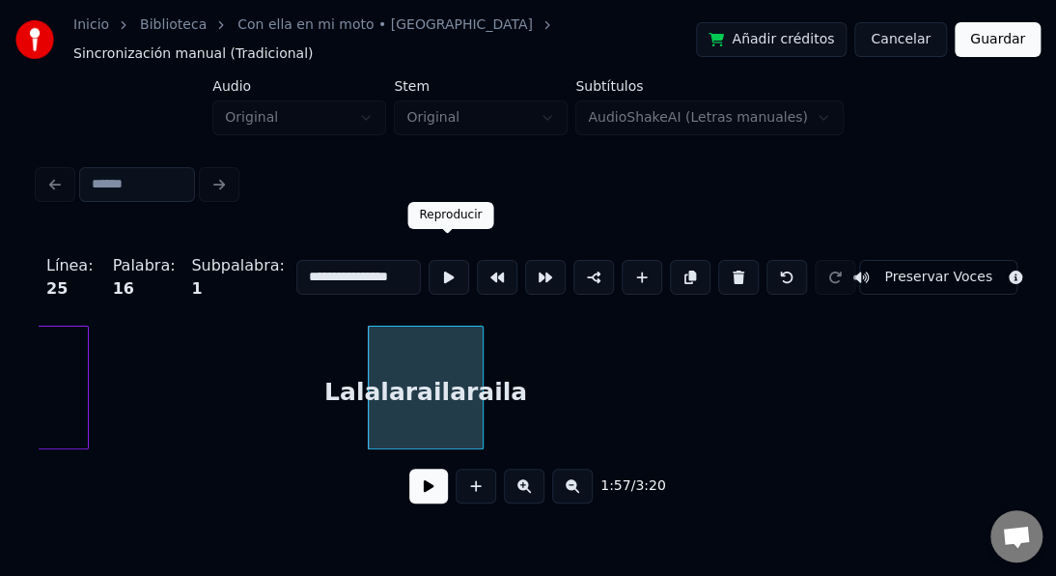
click at [440, 263] on button at bounding box center [449, 277] width 41 height 35
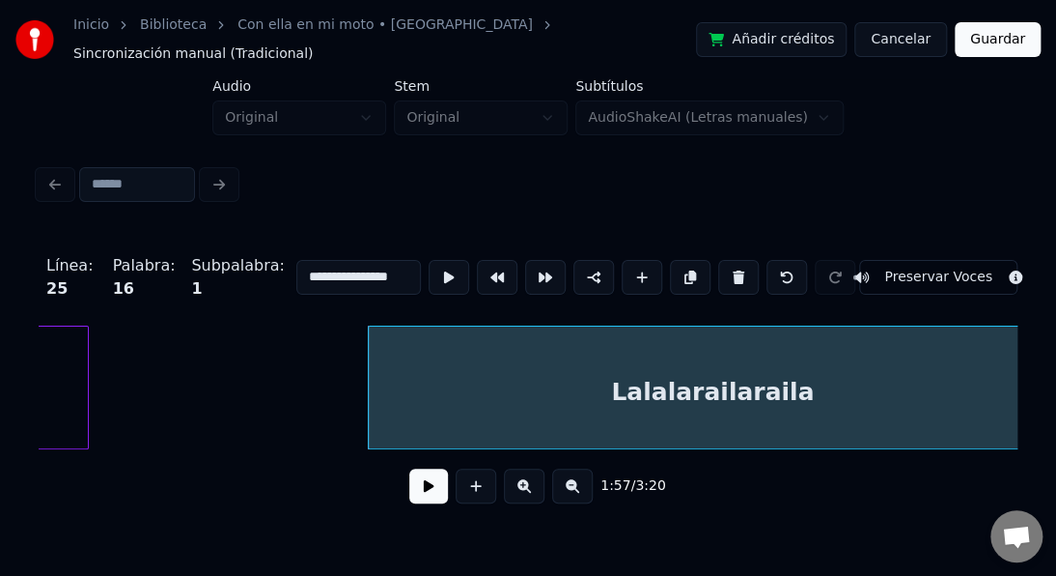
click at [1055, 428] on div "**********" at bounding box center [528, 256] width 1056 height 512
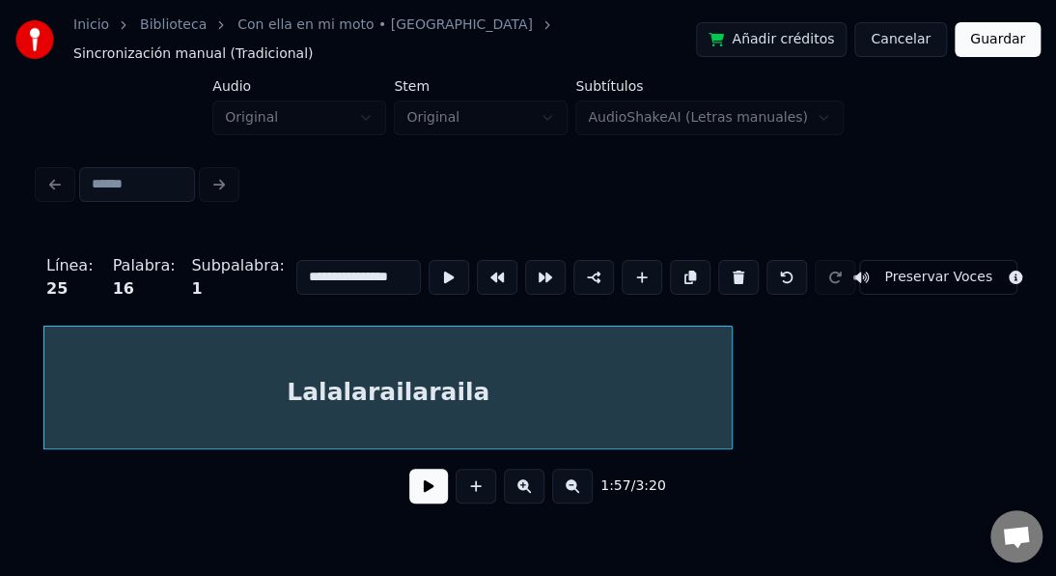
scroll to position [0, 34163]
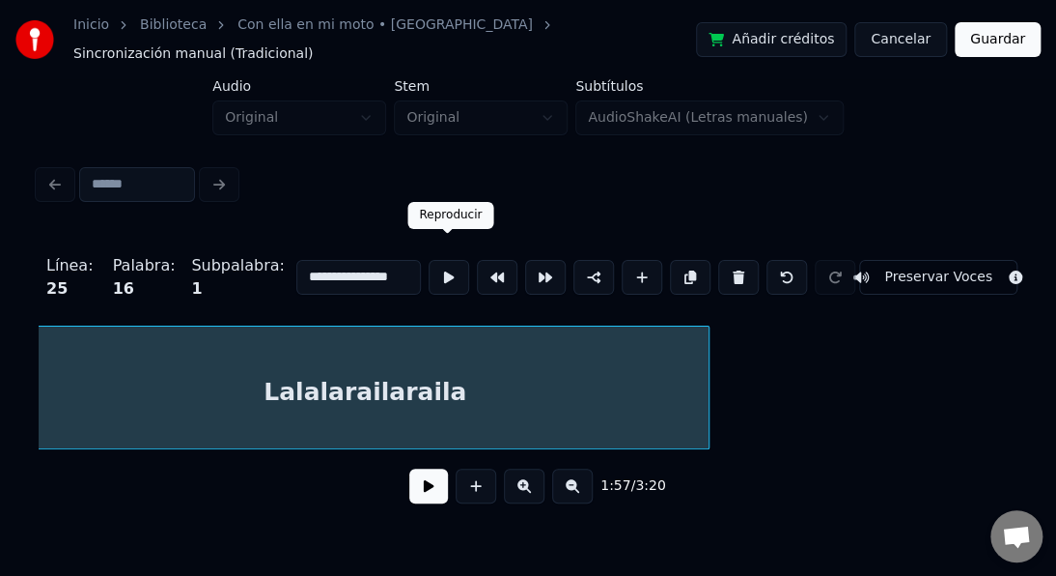
click at [448, 263] on button at bounding box center [449, 277] width 41 height 35
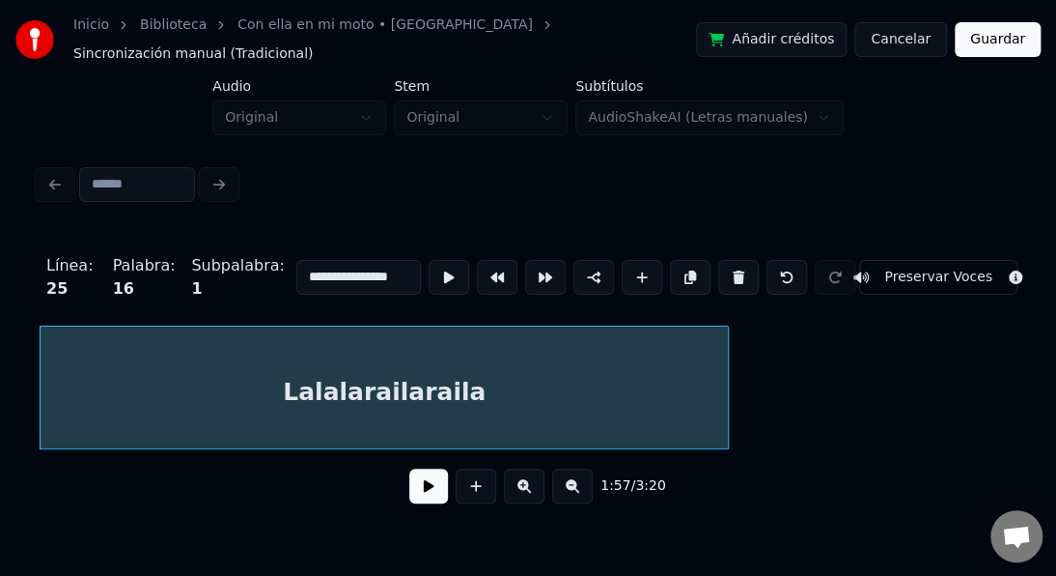
click at [467, 385] on div "Lalalarailaraila" at bounding box center [385, 391] width 688 height 131
click at [391, 262] on input "**********" at bounding box center [358, 277] width 125 height 35
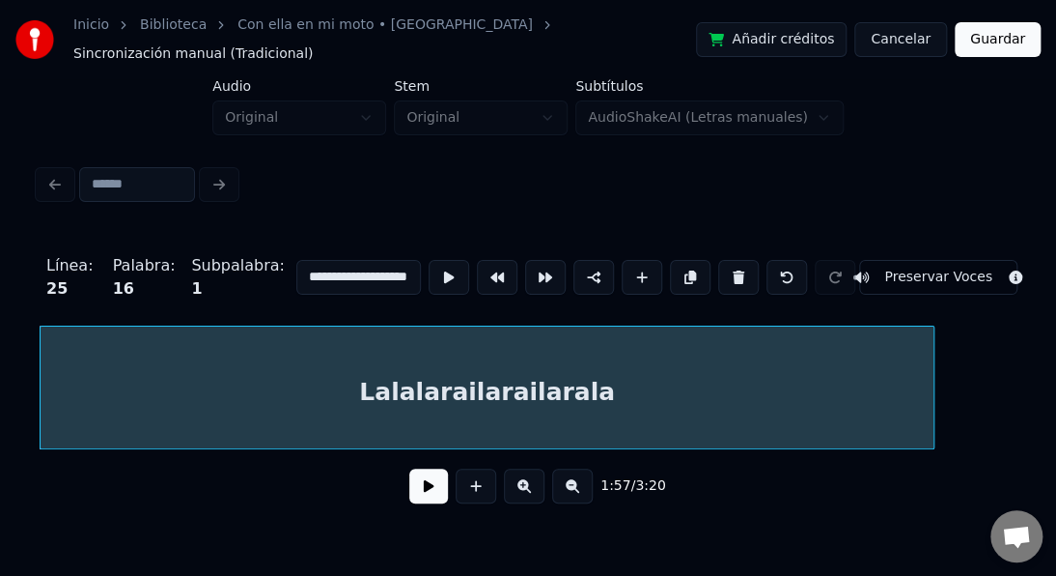
click at [931, 407] on div at bounding box center [931, 387] width 6 height 122
click at [445, 260] on button at bounding box center [449, 277] width 41 height 35
click at [539, 332] on div "Lalalarailarailarala" at bounding box center [486, 391] width 891 height 131
click at [402, 268] on input "**********" at bounding box center [358, 277] width 125 height 35
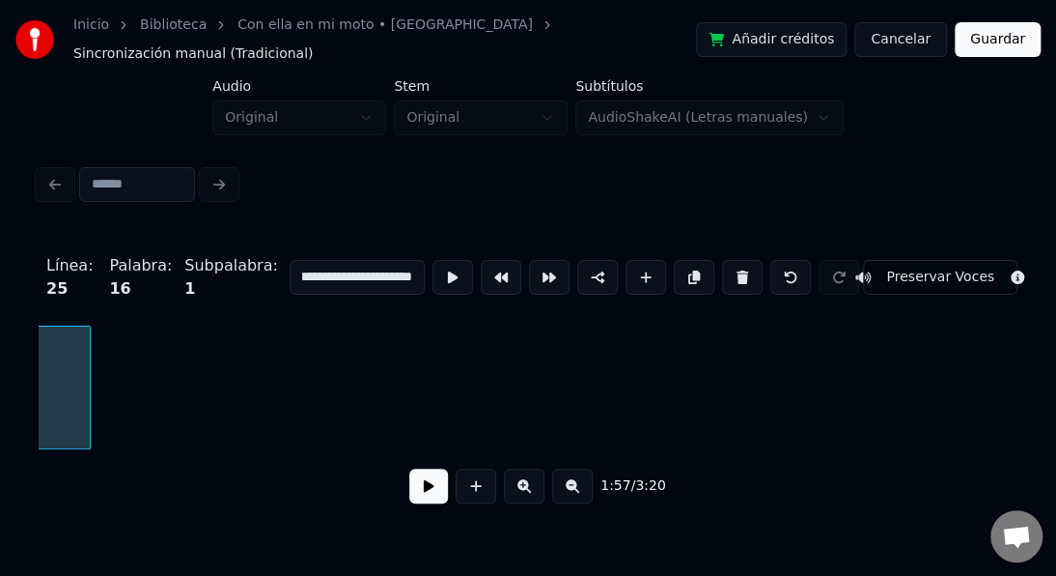
scroll to position [0, 34994]
type input "**********"
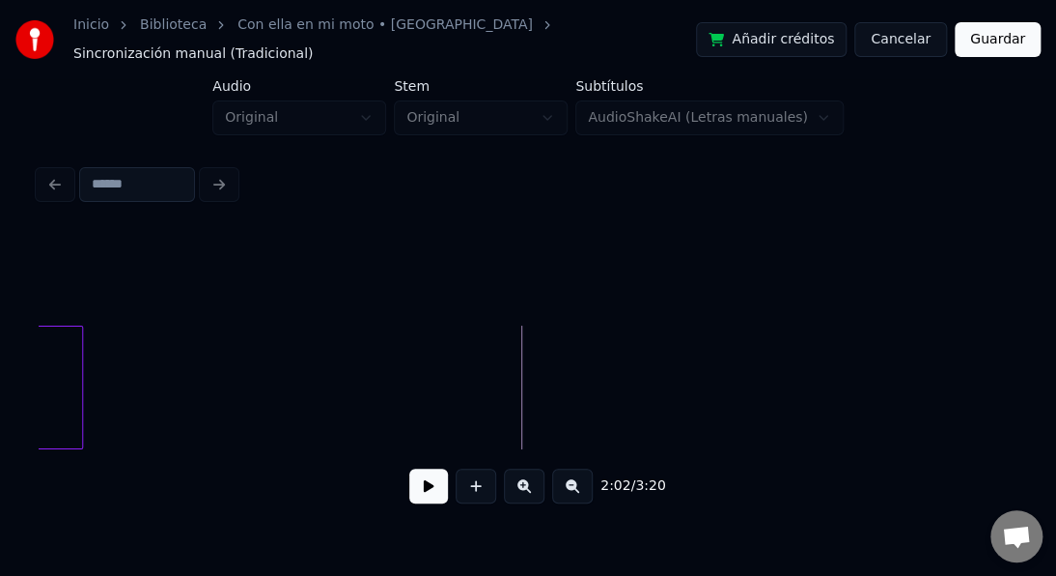
click at [433, 484] on button at bounding box center [428, 485] width 39 height 35
click at [433, 485] on button at bounding box center [428, 485] width 39 height 35
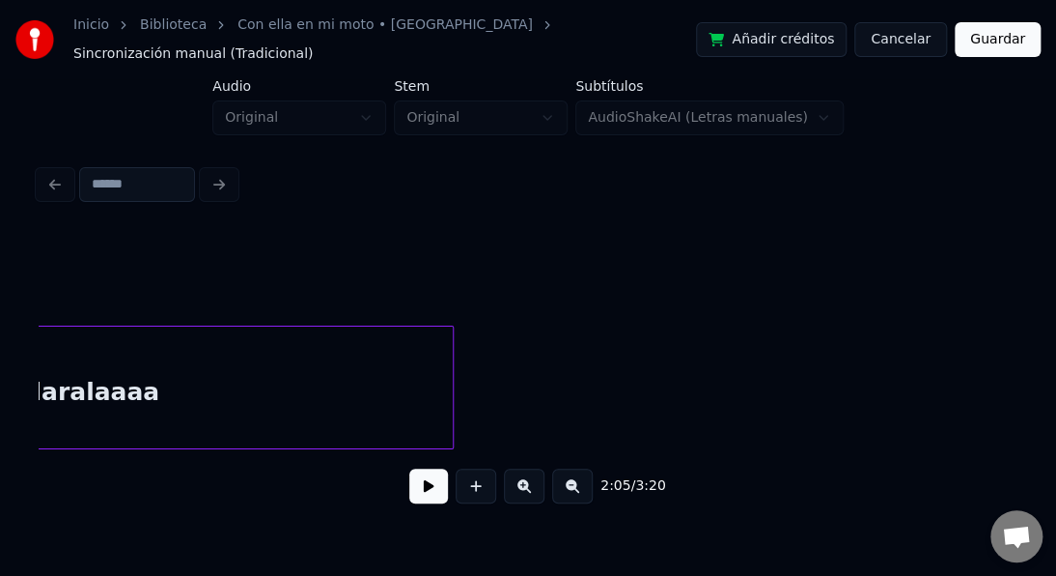
click at [206, 382] on div "Lalalarailarailaralaaaa" at bounding box center [7, 391] width 891 height 131
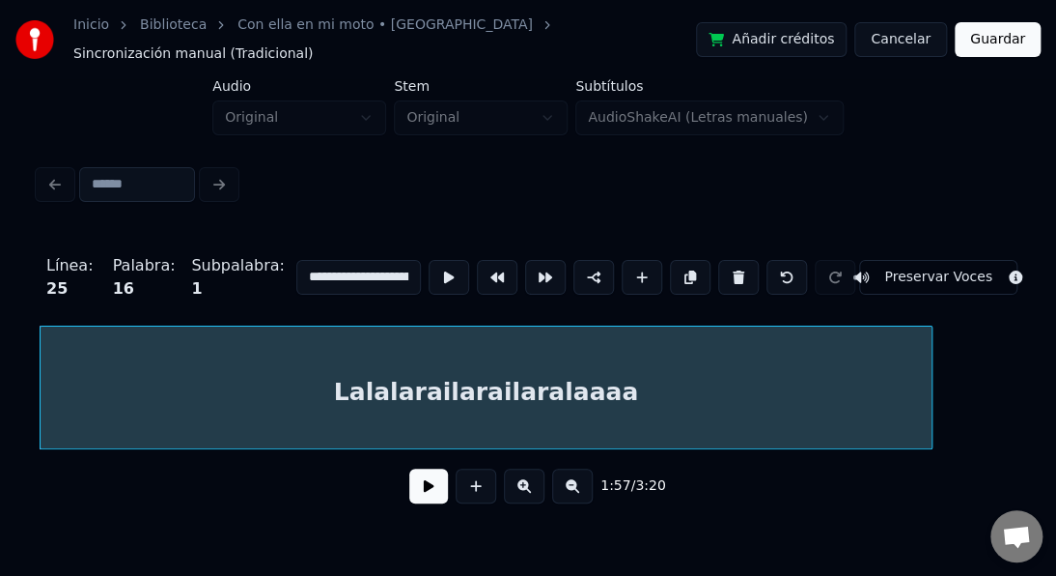
scroll to position [0, 15]
drag, startPoint x: 293, startPoint y: 261, endPoint x: 512, endPoint y: 283, distance: 220.3
click at [512, 283] on div "**********" at bounding box center [528, 277] width 979 height 97
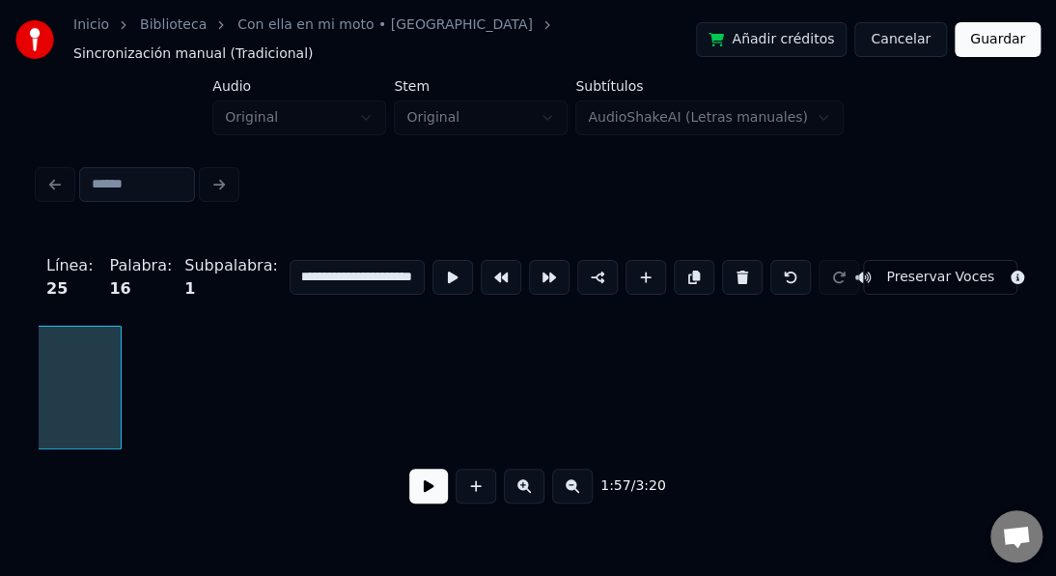
scroll to position [0, 0]
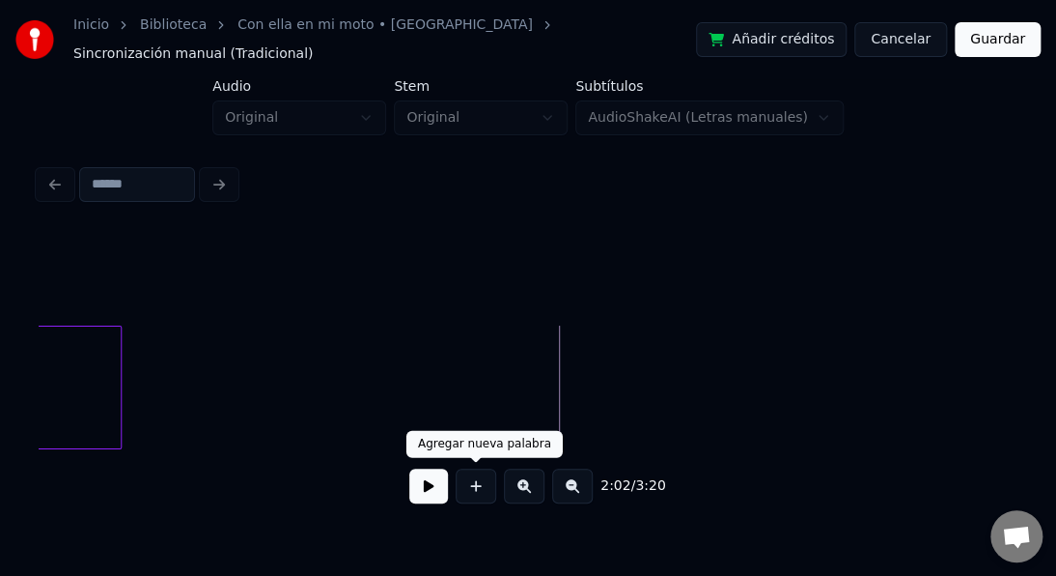
click at [479, 484] on button at bounding box center [476, 485] width 41 height 35
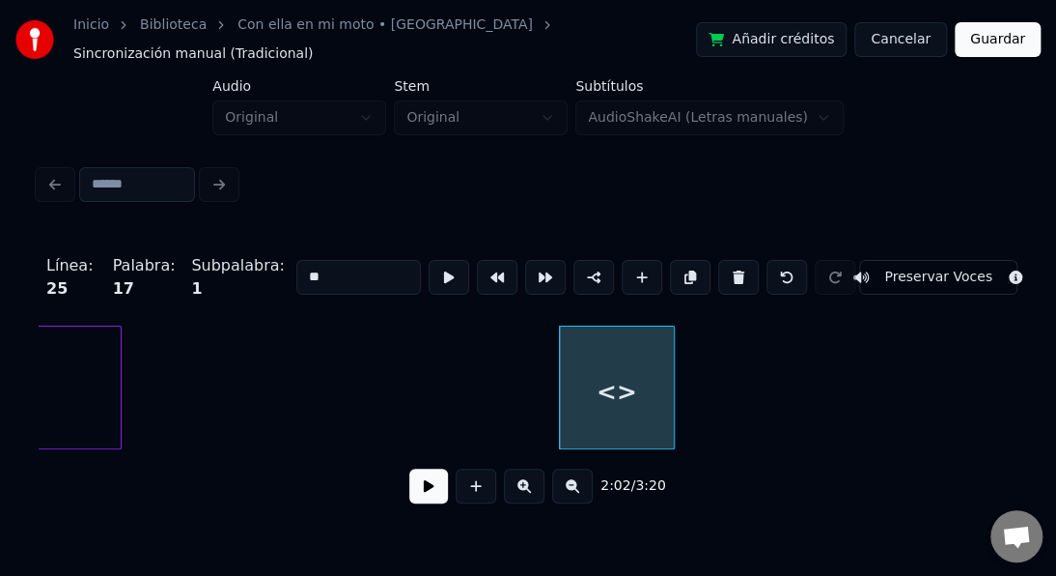
drag, startPoint x: 354, startPoint y: 255, endPoint x: 232, endPoint y: 247, distance: 122.9
click at [239, 247] on div "Línea : 25 Palabra : 17 Subpalabra : 1 ** Preservar Voces" at bounding box center [528, 277] width 979 height 97
paste input "**********"
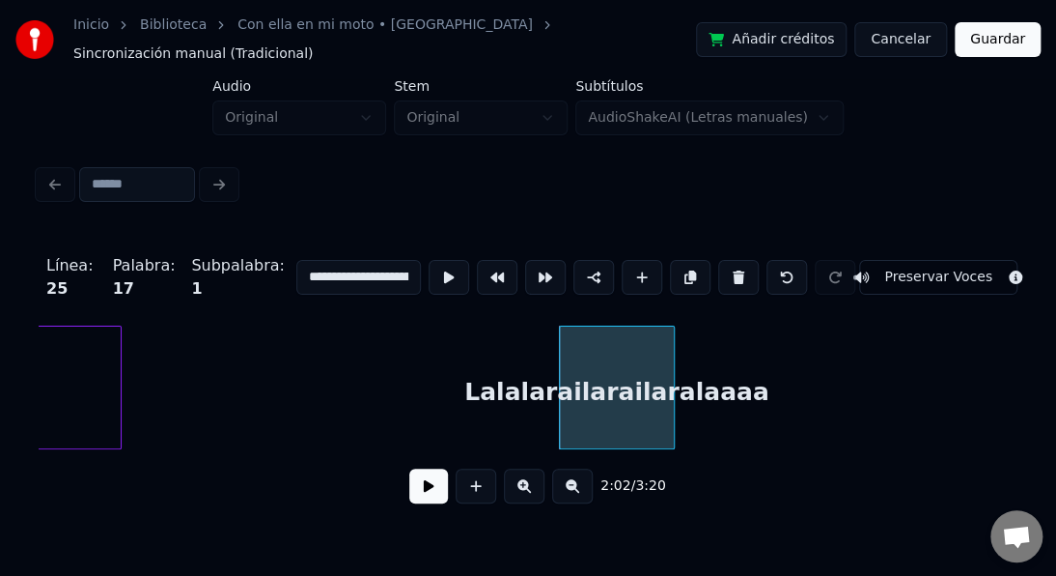
scroll to position [0, 15]
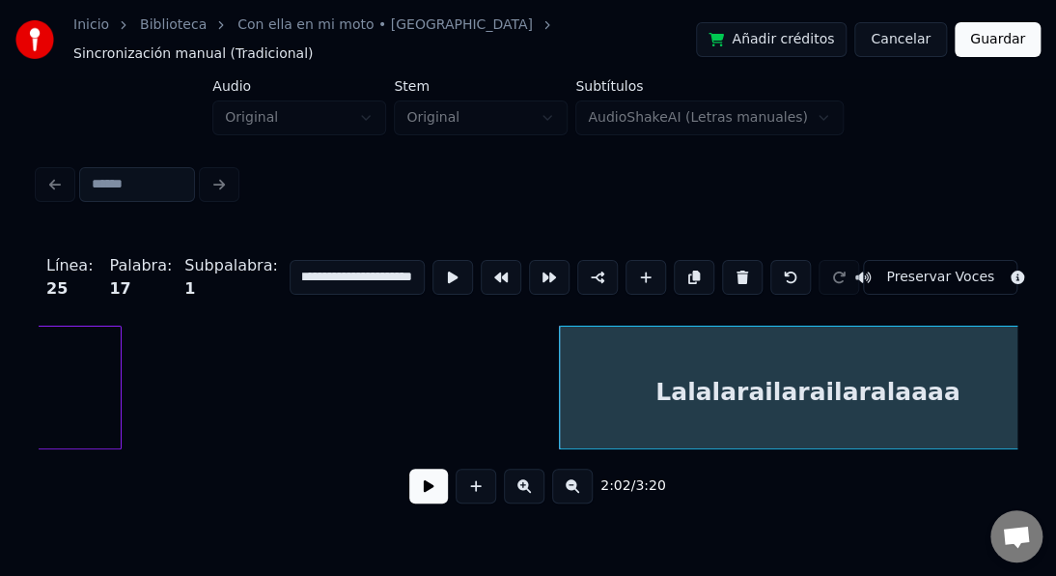
click at [1055, 415] on div "**********" at bounding box center [528, 256] width 1056 height 512
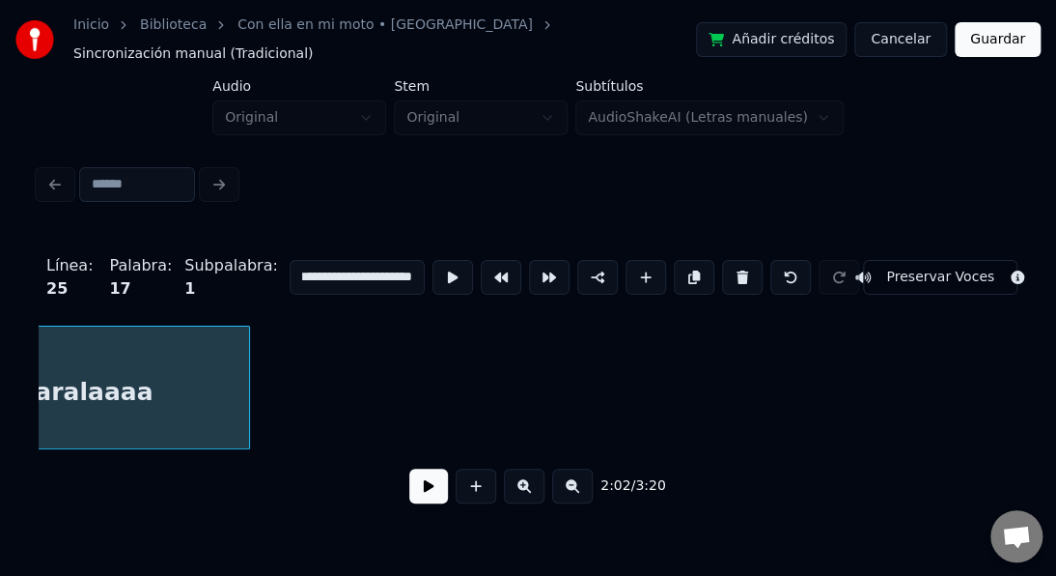
scroll to position [0, 35766]
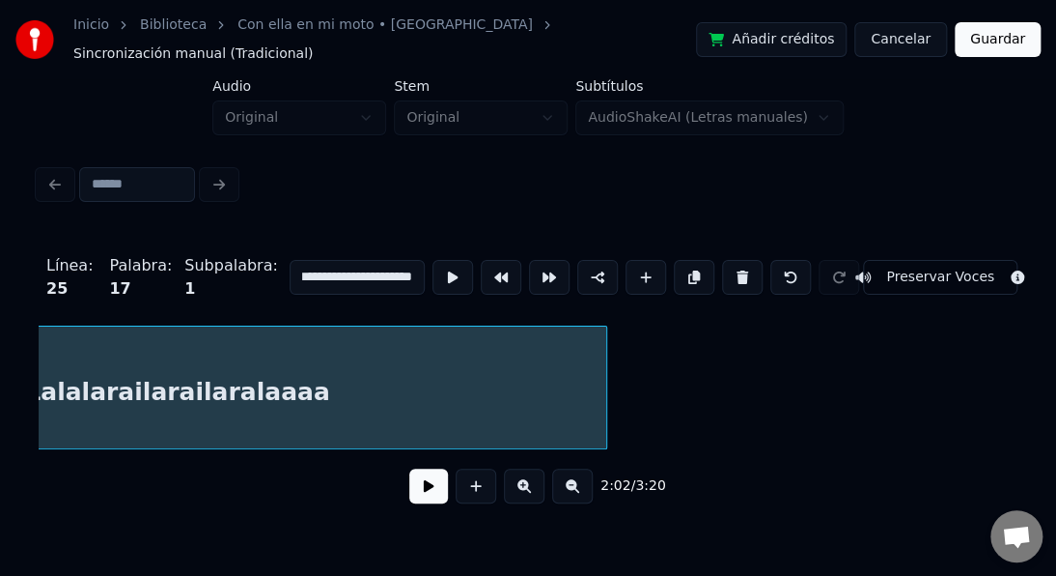
click at [605, 377] on div at bounding box center [604, 387] width 6 height 122
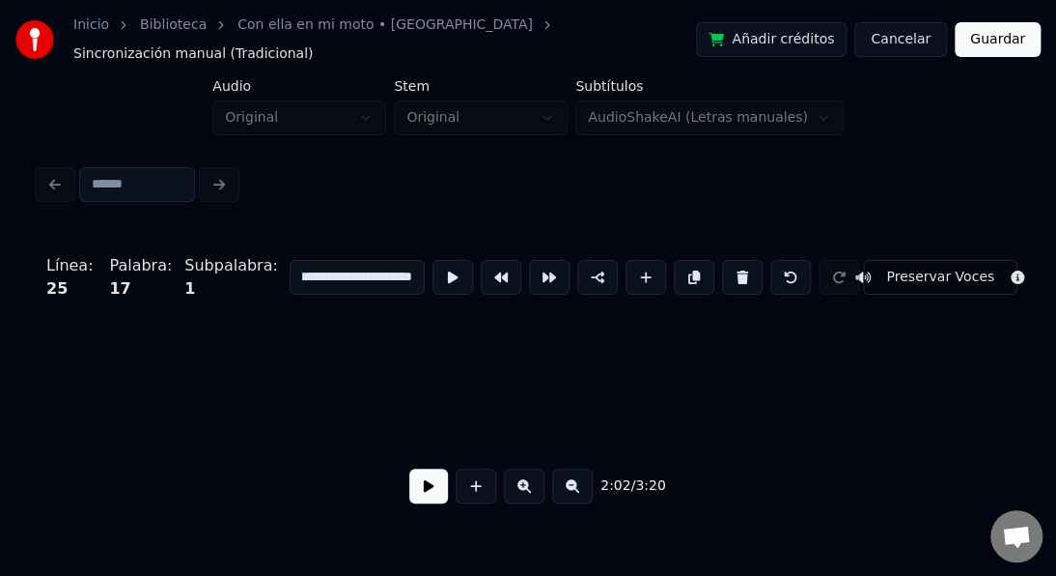
scroll to position [0, 36440]
type input "**********"
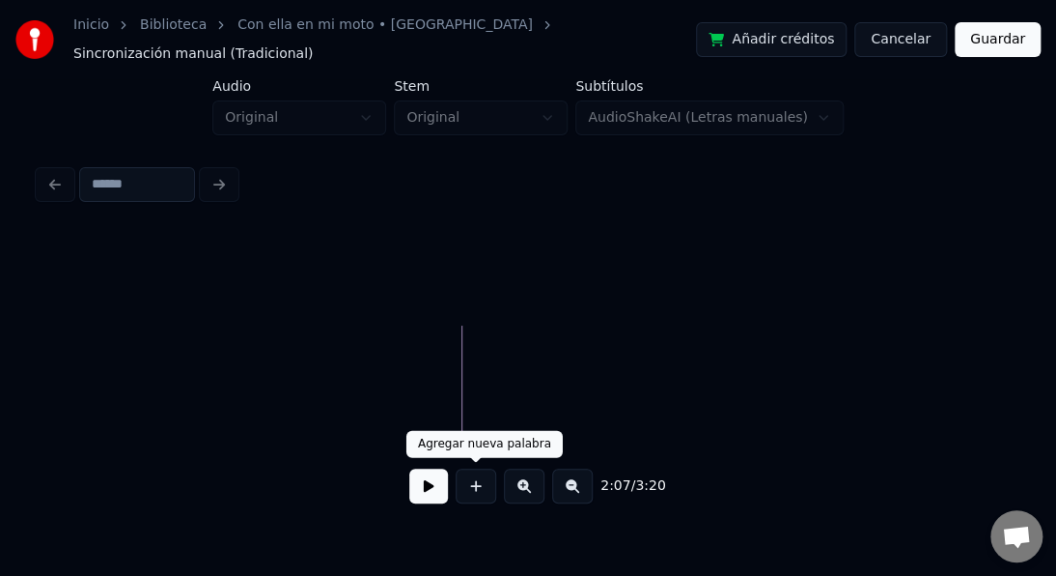
click at [433, 485] on button at bounding box center [428, 485] width 39 height 35
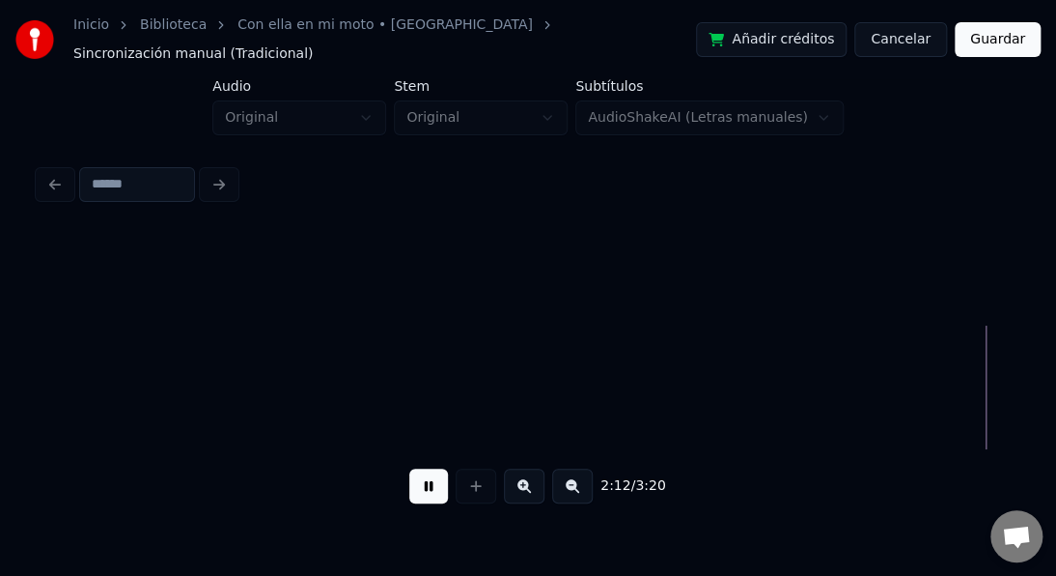
scroll to position [0, 38403]
click at [433, 485] on button at bounding box center [428, 485] width 39 height 35
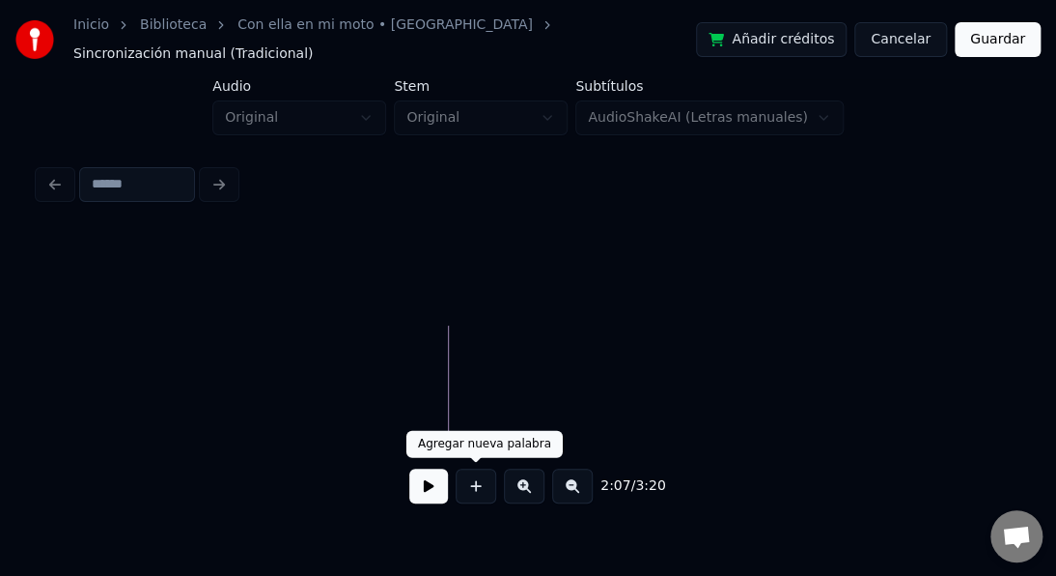
drag, startPoint x: 475, startPoint y: 483, endPoint x: 467, endPoint y: 440, distance: 43.2
click at [470, 483] on button at bounding box center [476, 485] width 41 height 35
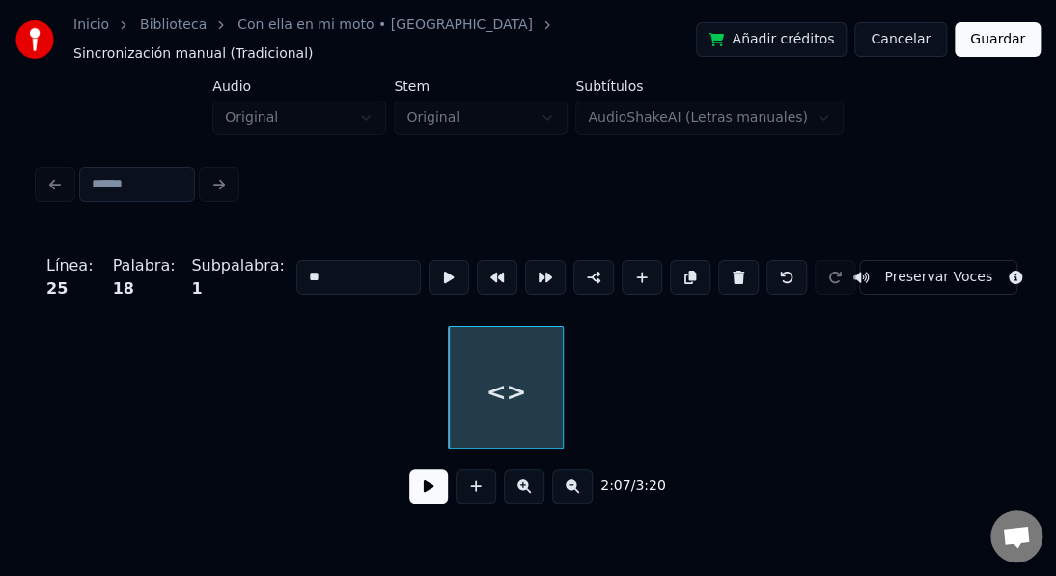
drag, startPoint x: 266, startPoint y: 265, endPoint x: 251, endPoint y: 266, distance: 14.5
click at [251, 266] on div "Línea : 25 Palabra : 18 Subpalabra : 1 ** Preservar Voces" at bounding box center [528, 277] width 979 height 97
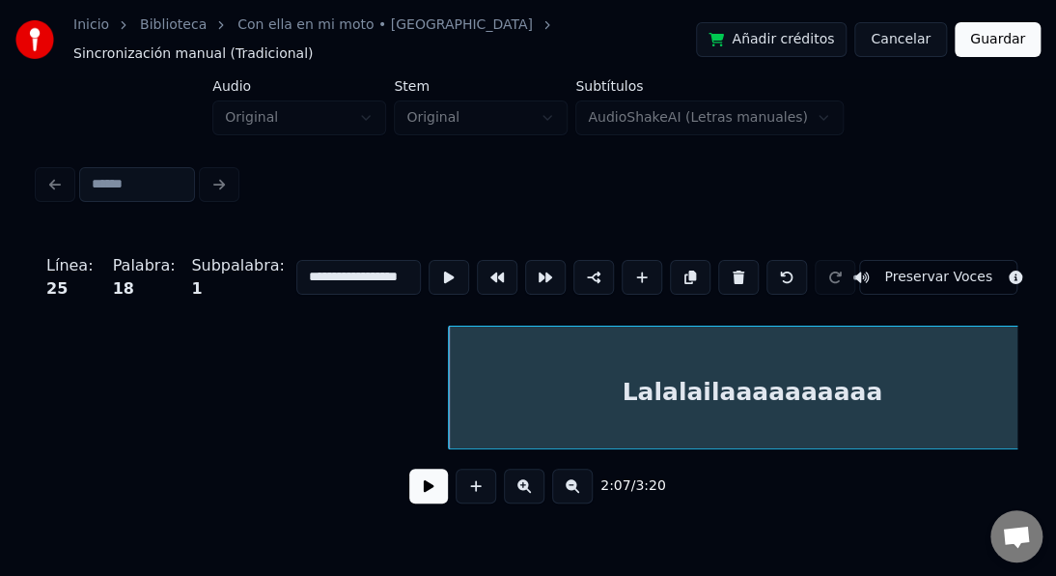
click at [1055, 423] on div "**********" at bounding box center [528, 256] width 1056 height 512
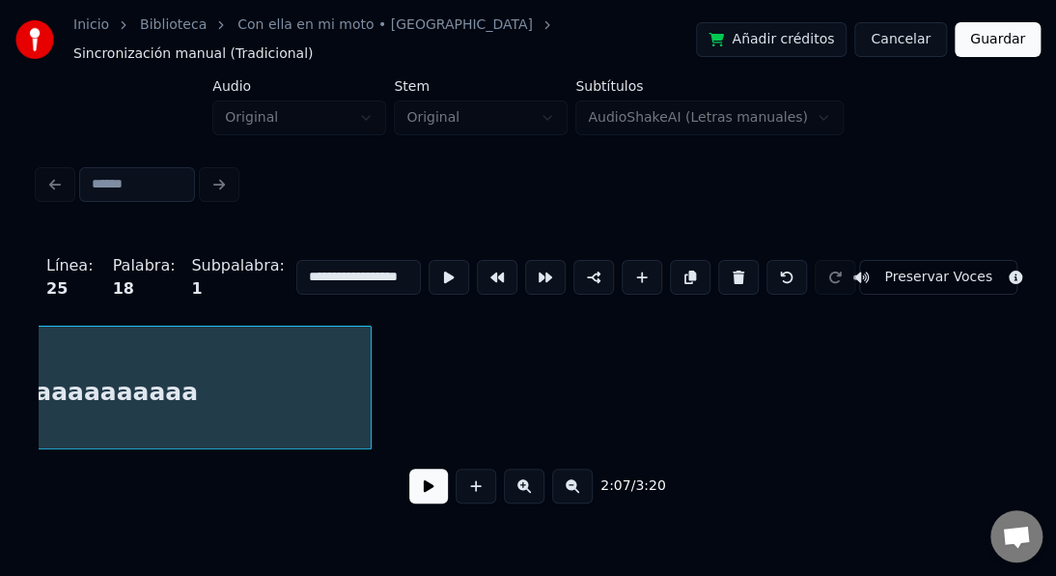
scroll to position [0, 37282]
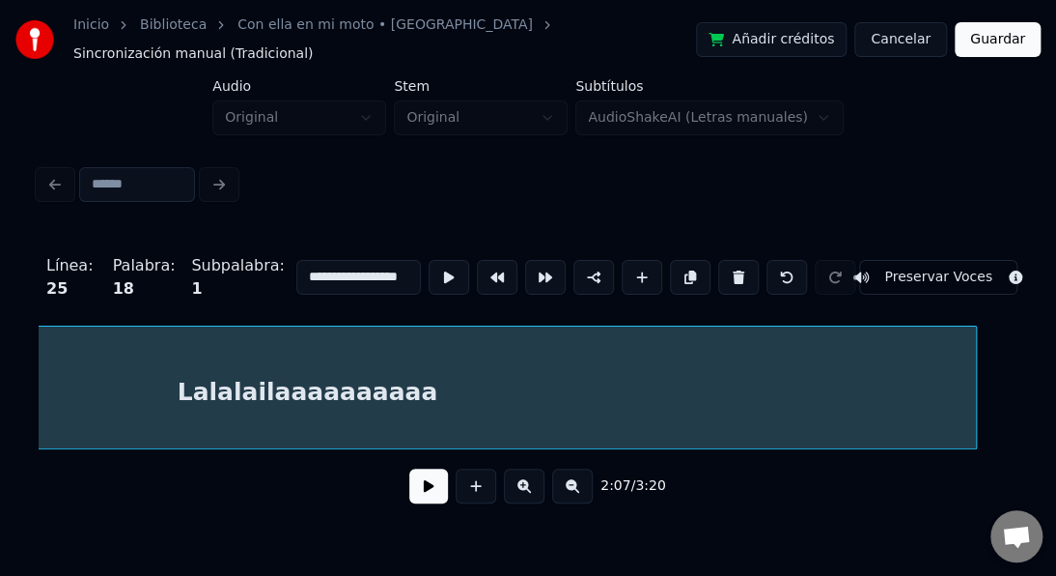
click at [980, 454] on div "**********" at bounding box center [528, 376] width 979 height 294
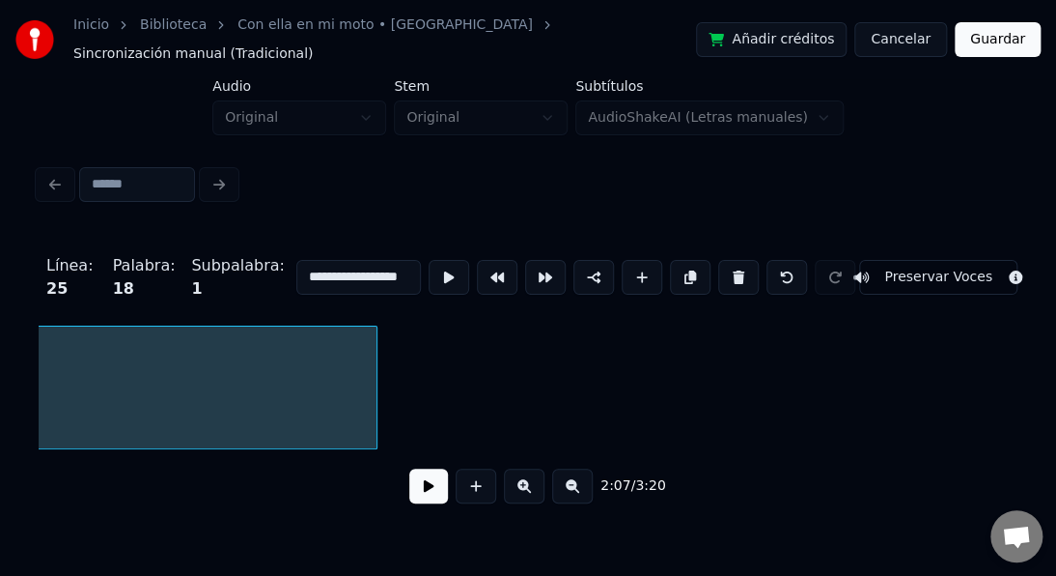
scroll to position [0, 37924]
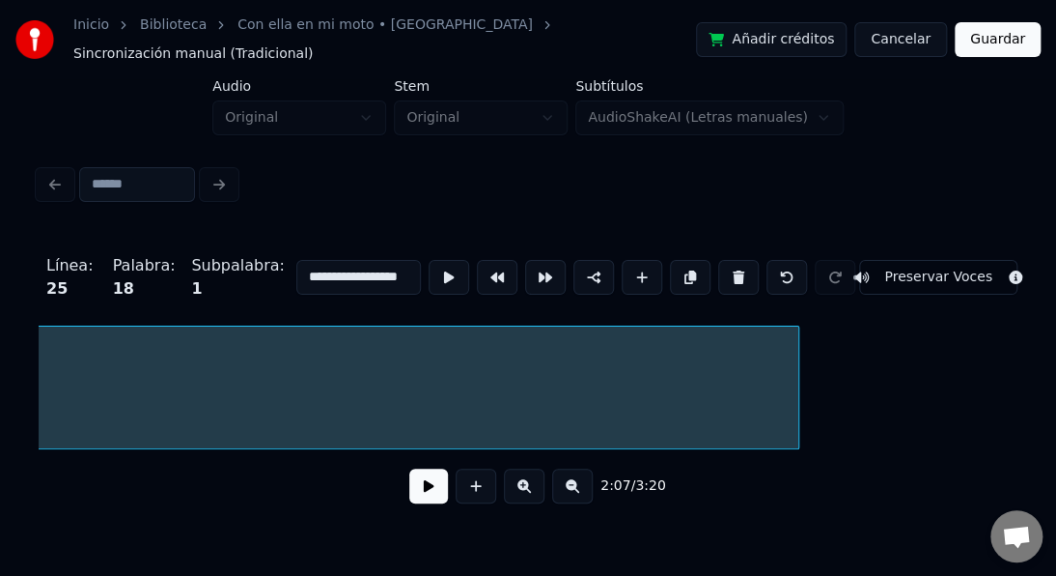
click at [795, 391] on div at bounding box center [796, 387] width 6 height 122
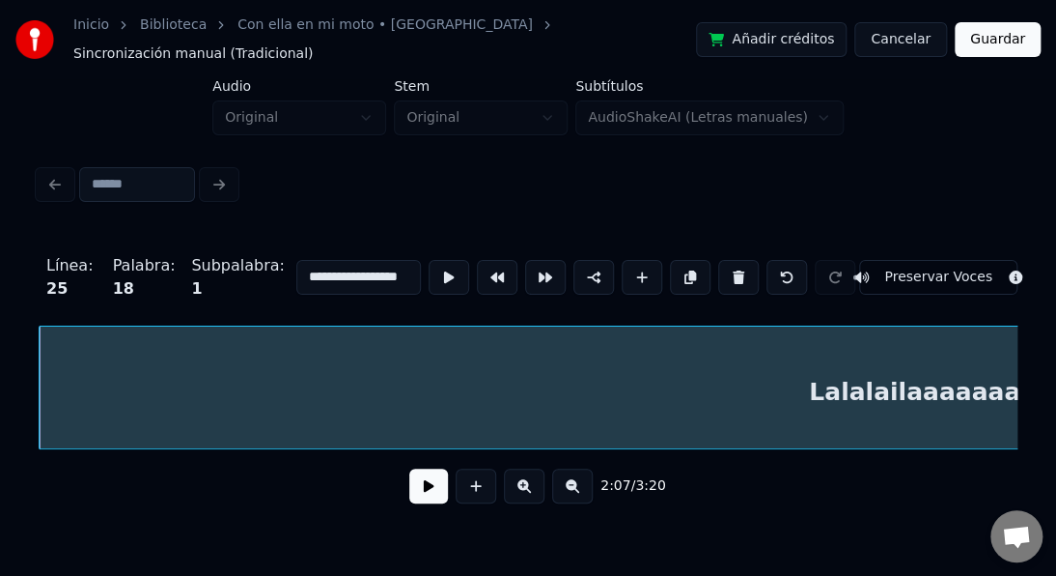
type input "**********"
click at [446, 262] on button at bounding box center [449, 277] width 41 height 35
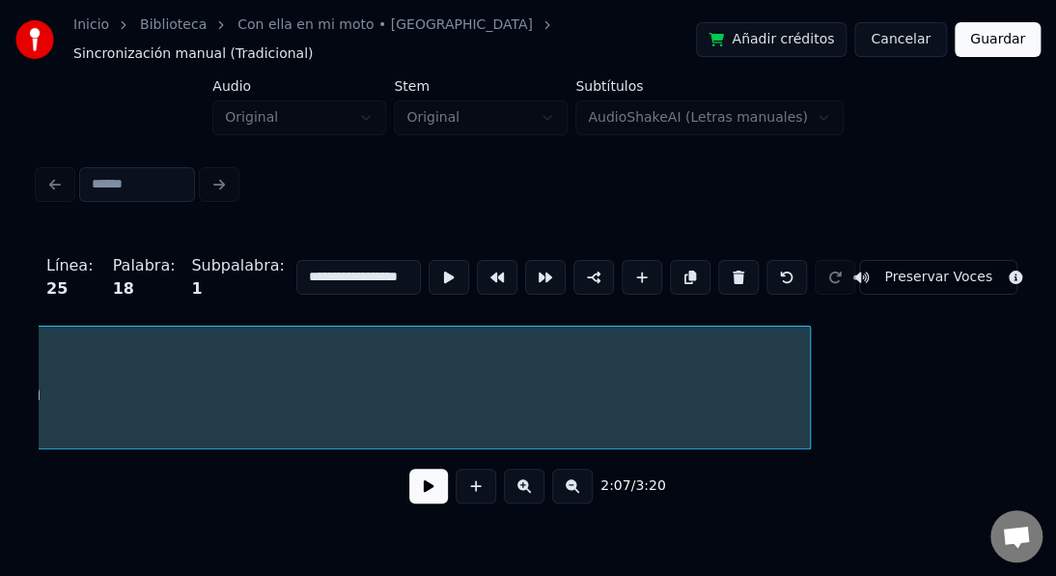
scroll to position [0, 38193]
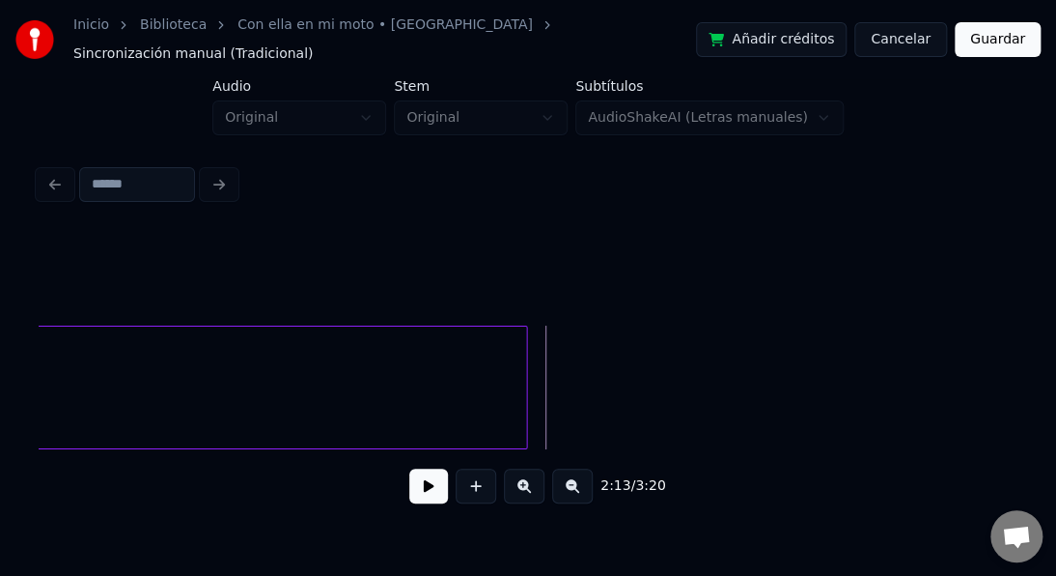
click at [422, 485] on button at bounding box center [428, 485] width 39 height 35
click at [423, 477] on button at bounding box center [428, 485] width 39 height 35
click at [422, 486] on button at bounding box center [428, 485] width 39 height 35
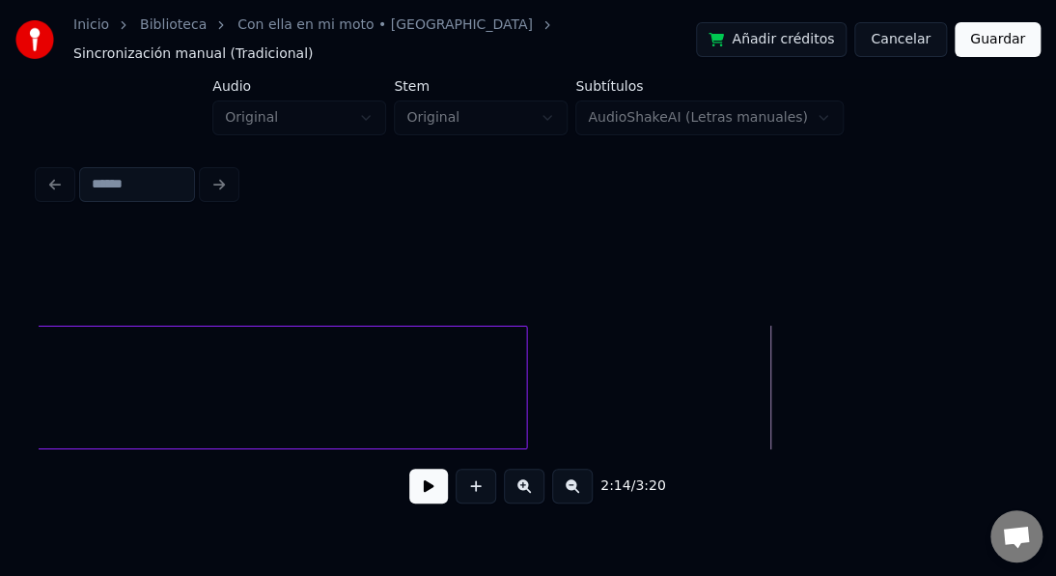
click at [476, 476] on button at bounding box center [476, 485] width 41 height 35
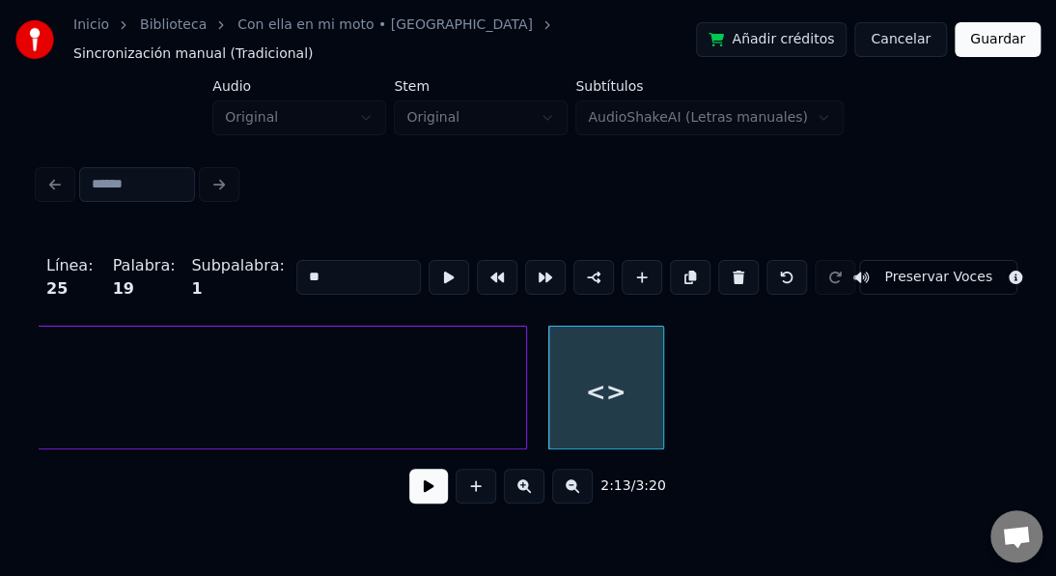
drag, startPoint x: 360, startPoint y: 264, endPoint x: 250, endPoint y: 263, distance: 110.1
click at [254, 265] on div "Línea : 25 Palabra : 19 Subpalabra : 1 ** Preservar Voces" at bounding box center [528, 277] width 979 height 97
click at [626, 418] on div at bounding box center [628, 387] width 6 height 122
type input "*****"
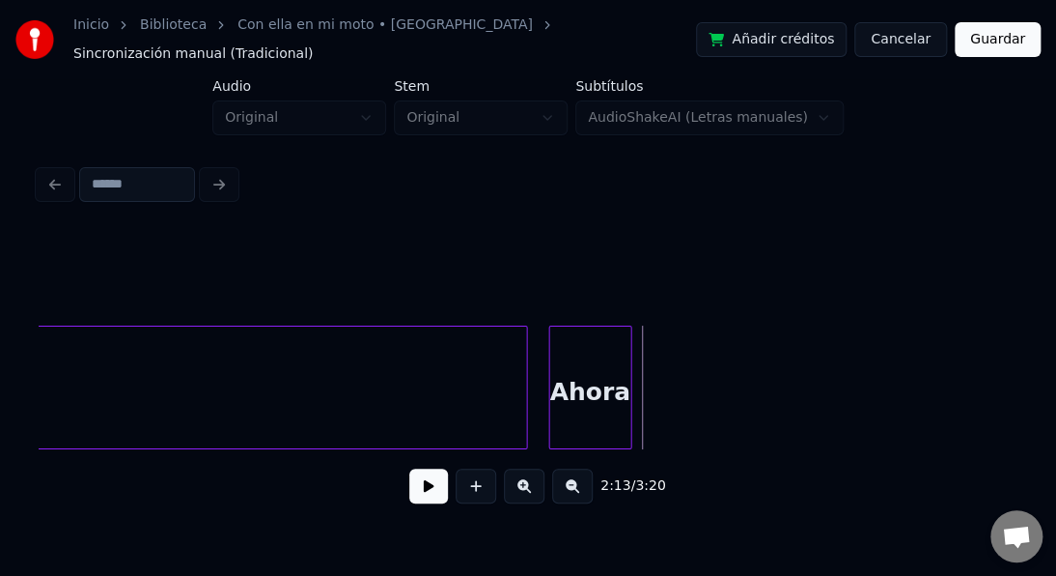
click at [434, 491] on button at bounding box center [428, 485] width 39 height 35
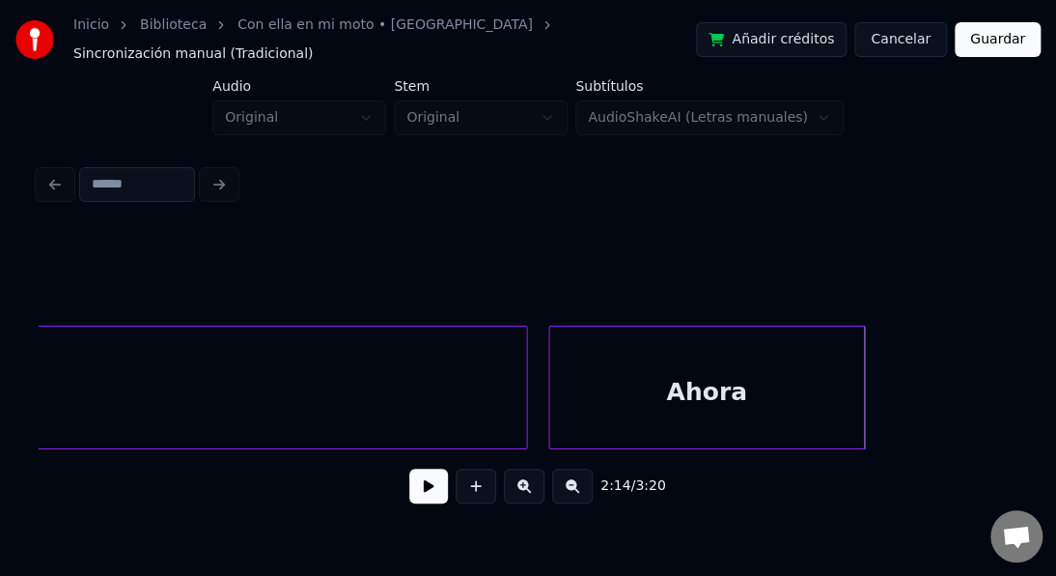
click at [861, 435] on div "Lalalailaaaaaaaaaa Ahora" at bounding box center [528, 387] width 979 height 124
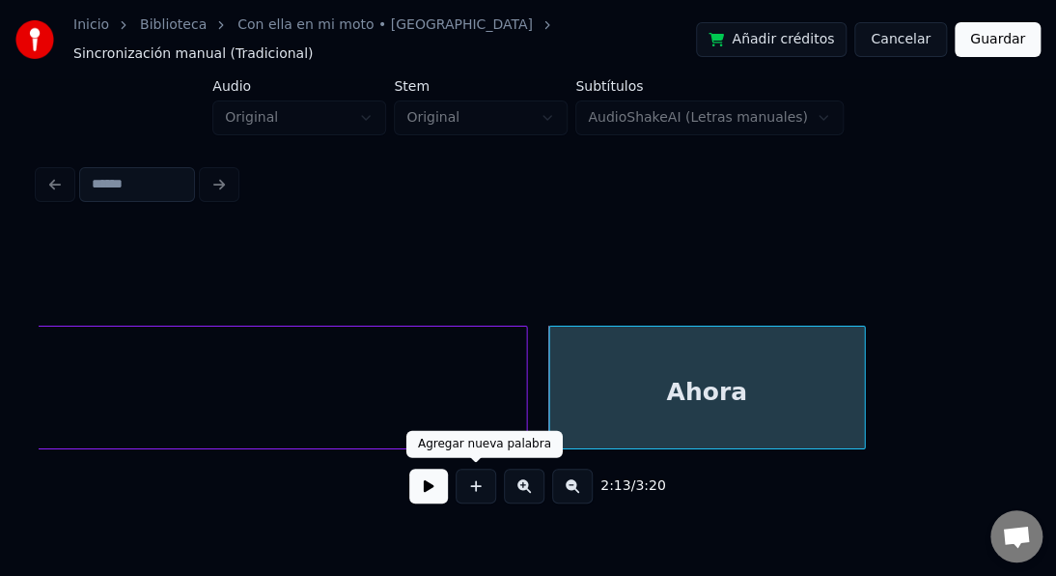
click at [417, 473] on button at bounding box center [428, 485] width 39 height 35
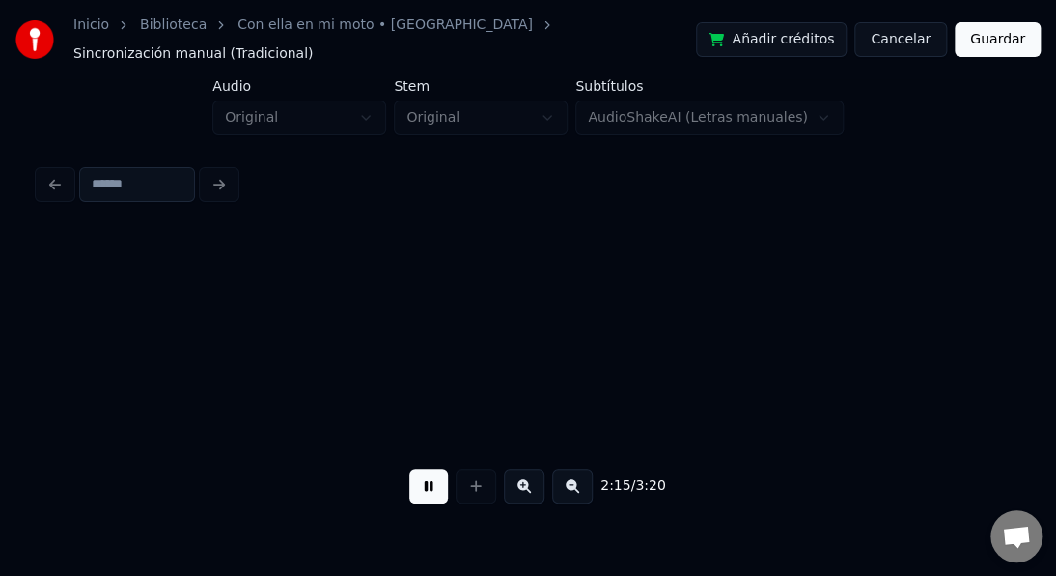
scroll to position [0, 39176]
click at [417, 473] on button at bounding box center [428, 485] width 39 height 35
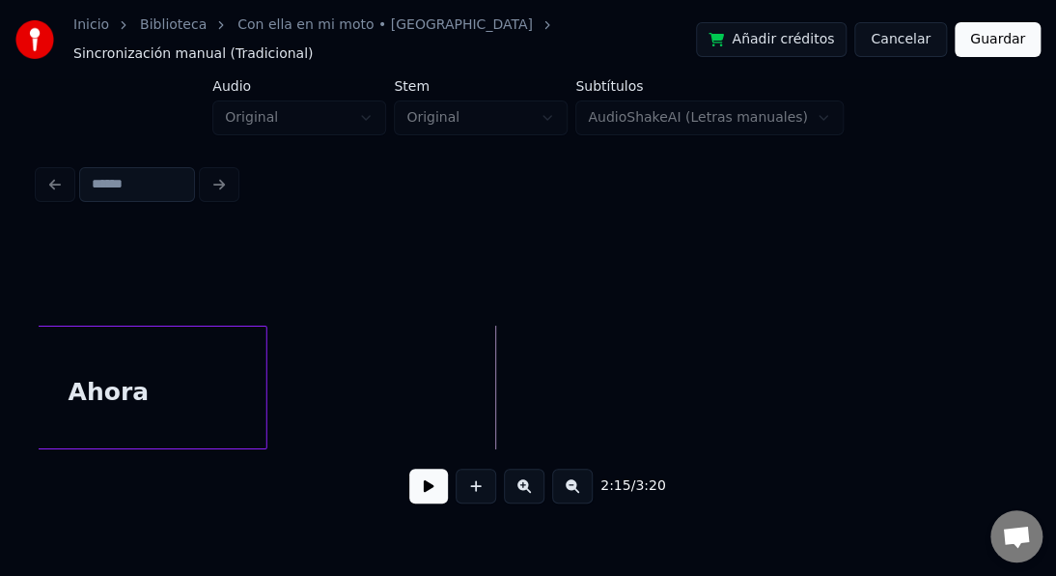
scroll to position [0, 38790]
drag, startPoint x: 282, startPoint y: 406, endPoint x: 291, endPoint y: 401, distance: 9.9
click at [286, 409] on div at bounding box center [284, 387] width 6 height 122
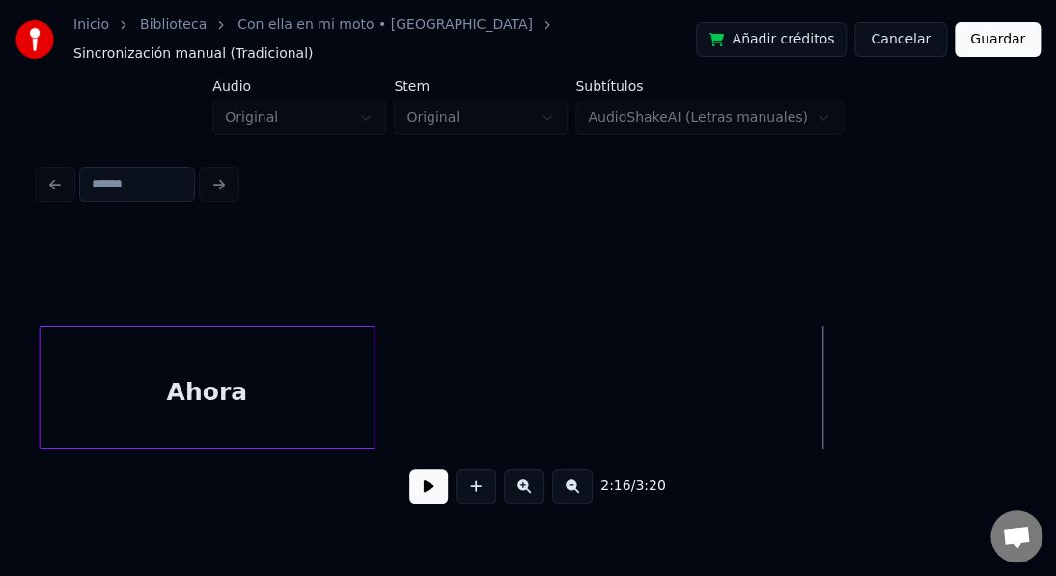
click at [427, 487] on button at bounding box center [428, 485] width 39 height 35
click at [427, 489] on button at bounding box center [428, 485] width 39 height 35
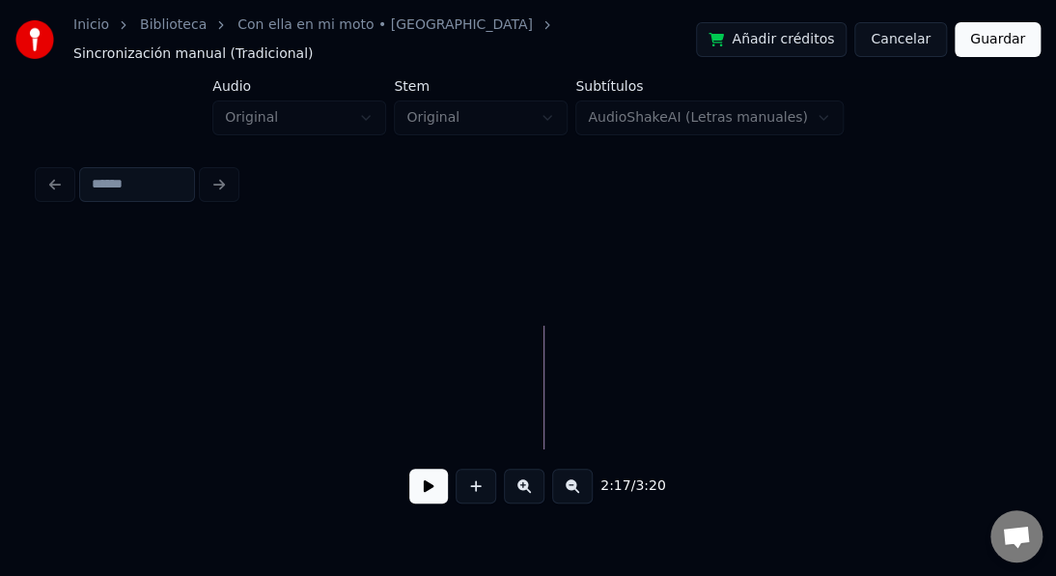
scroll to position [0, 39181]
drag, startPoint x: 203, startPoint y: 394, endPoint x: 277, endPoint y: 432, distance: 83.4
click at [436, 486] on button at bounding box center [428, 485] width 39 height 35
click at [436, 484] on button at bounding box center [428, 485] width 39 height 35
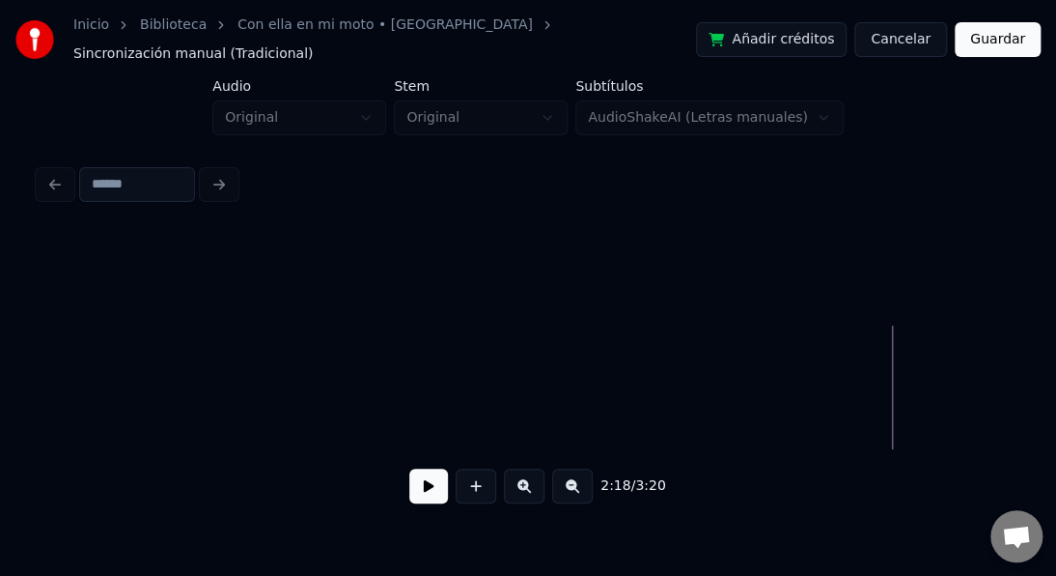
scroll to position [0, 39142]
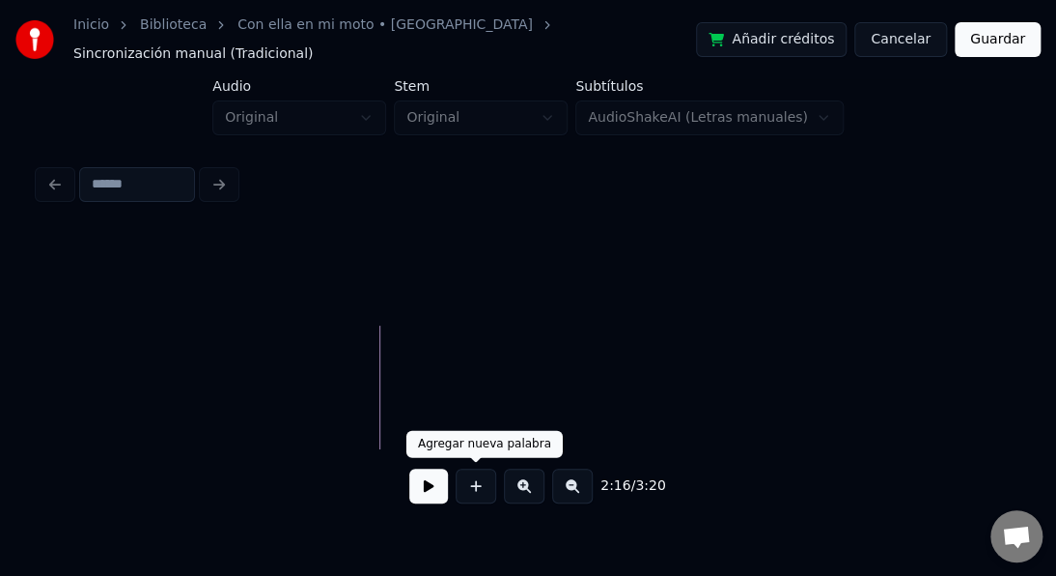
drag, startPoint x: 477, startPoint y: 489, endPoint x: 464, endPoint y: 452, distance: 39.1
click at [475, 482] on button at bounding box center [476, 485] width 41 height 35
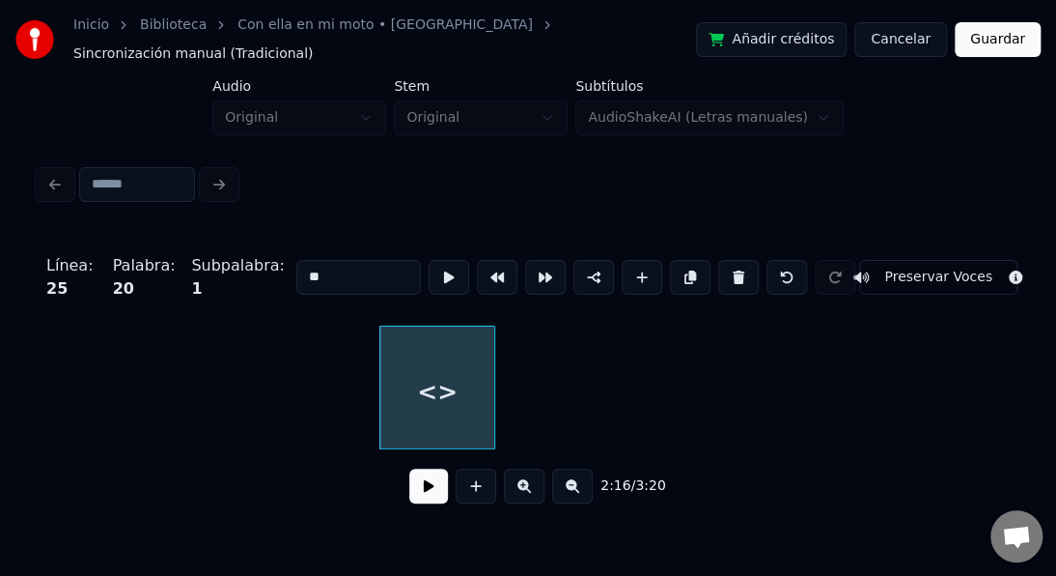
drag, startPoint x: 333, startPoint y: 254, endPoint x: 239, endPoint y: 250, distance: 93.8
click at [247, 250] on div "Línea : 25 Palabra : 20 Subpalabra : 1 ** Preservar Voces" at bounding box center [528, 277] width 979 height 97
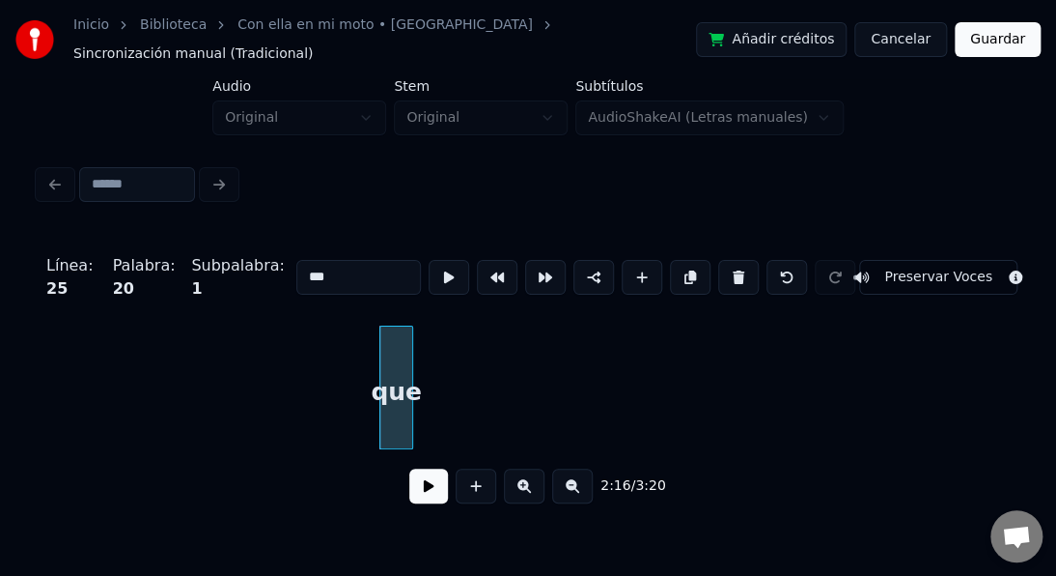
click at [412, 402] on div at bounding box center [410, 387] width 6 height 122
type input "***"
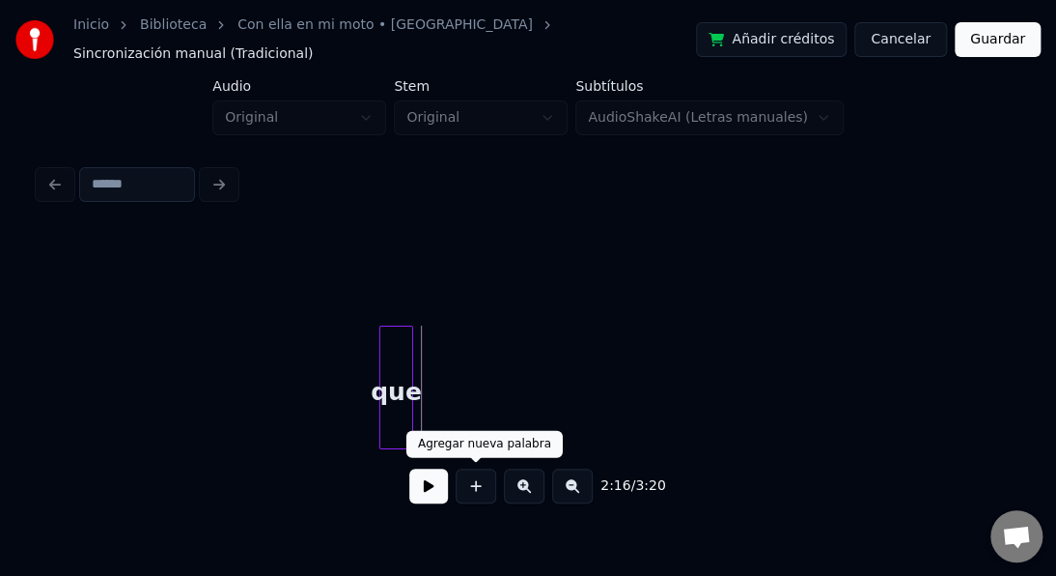
drag, startPoint x: 472, startPoint y: 485, endPoint x: 454, endPoint y: 436, distance: 52.6
click at [467, 479] on button at bounding box center [476, 485] width 41 height 35
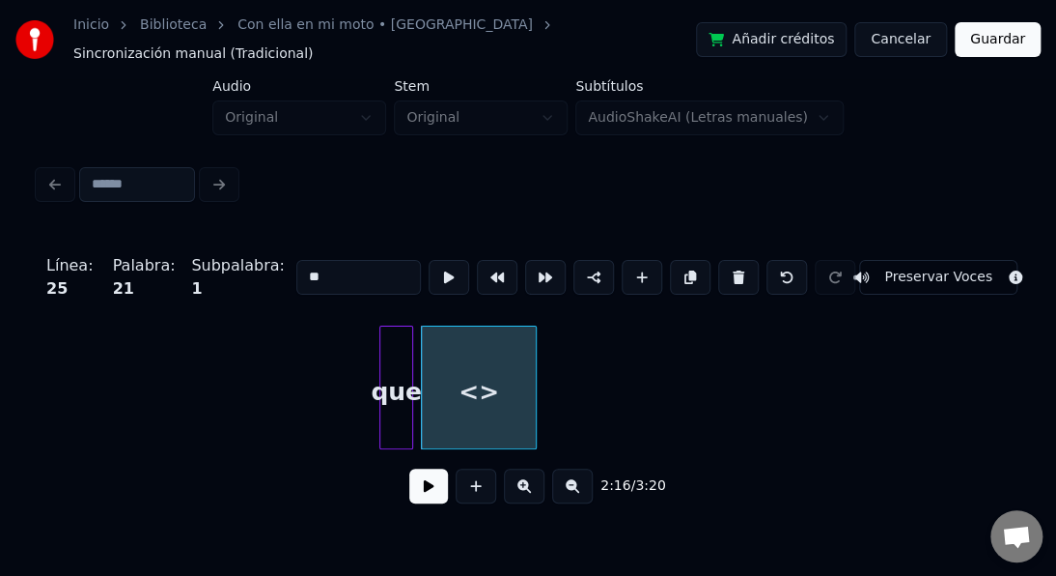
drag, startPoint x: 353, startPoint y: 257, endPoint x: 270, endPoint y: 266, distance: 83.5
click at [270, 266] on div "Línea : 25 Palabra : 21 Subpalabra : 1 ** Preservar Voces" at bounding box center [528, 277] width 979 height 97
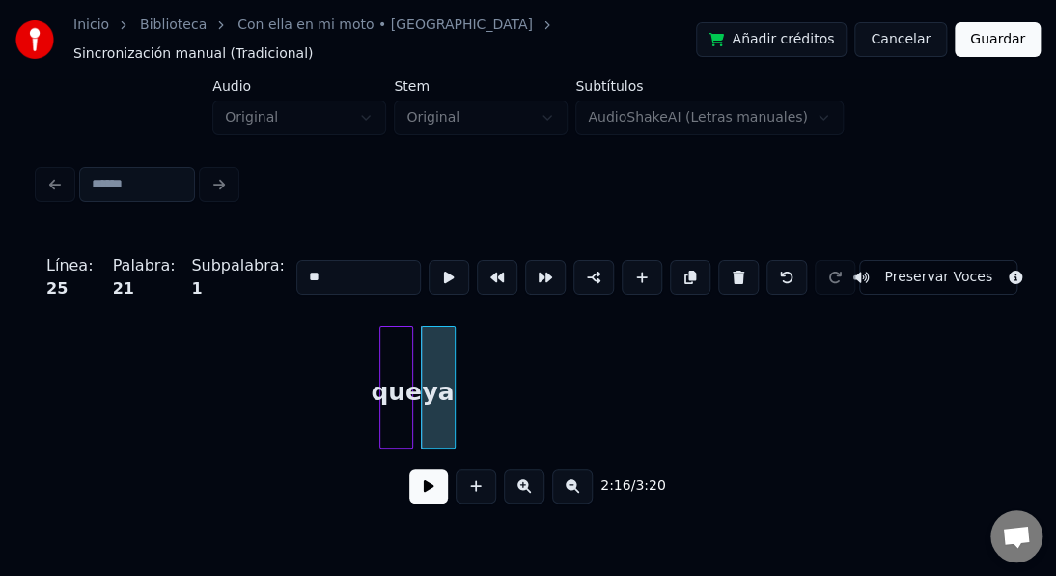
click at [453, 418] on div at bounding box center [452, 387] width 6 height 122
type input "**"
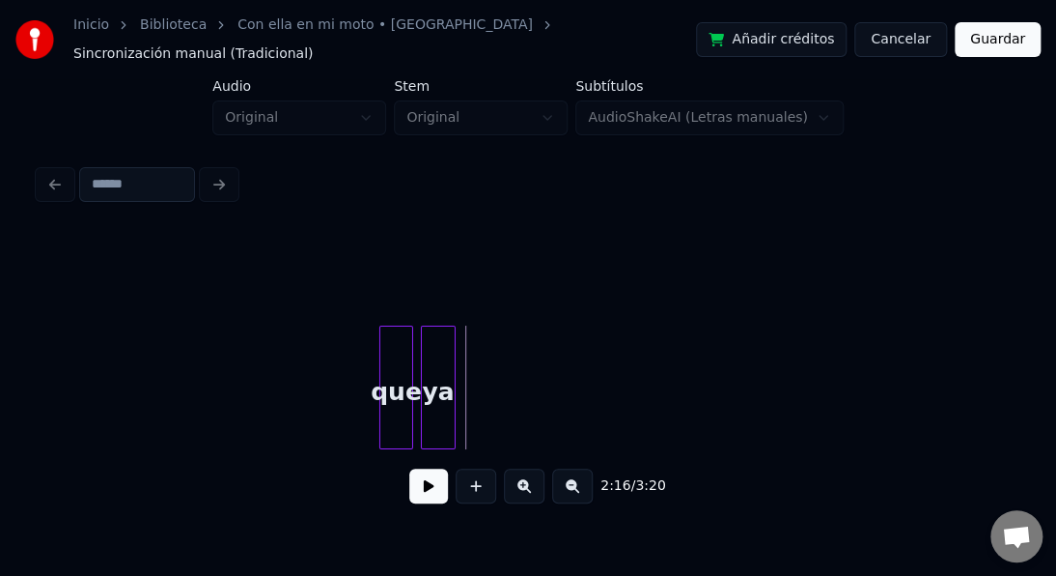
drag, startPoint x: 475, startPoint y: 482, endPoint x: 440, endPoint y: 409, distance: 80.3
click at [475, 477] on button at bounding box center [476, 485] width 41 height 35
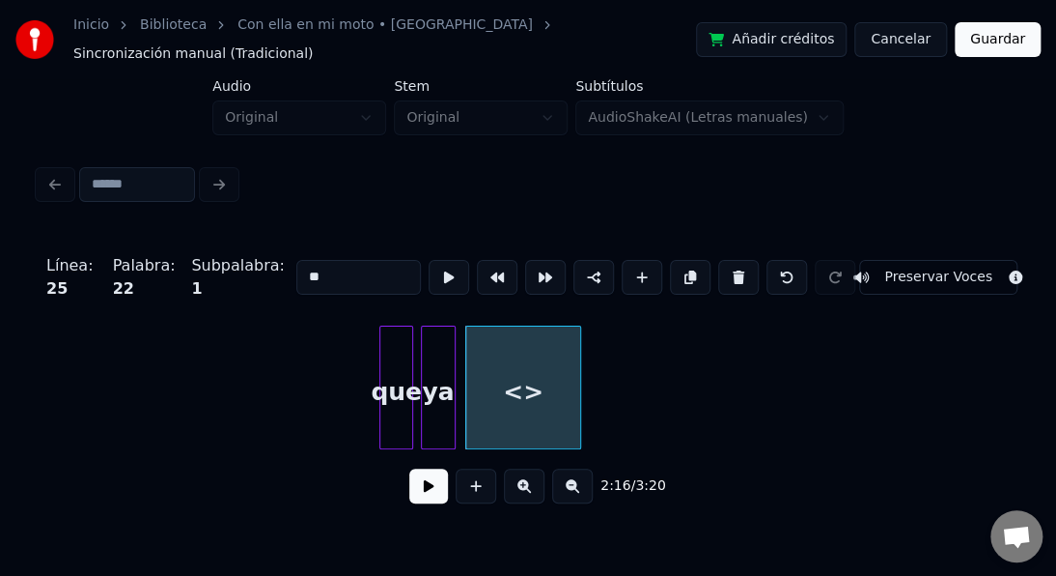
drag, startPoint x: 334, startPoint y: 266, endPoint x: 247, endPoint y: 264, distance: 86.9
click at [247, 264] on div "Línea : 25 Palabra : 22 Subpalabra : 1 ** Preservar Voces" at bounding box center [528, 277] width 979 height 97
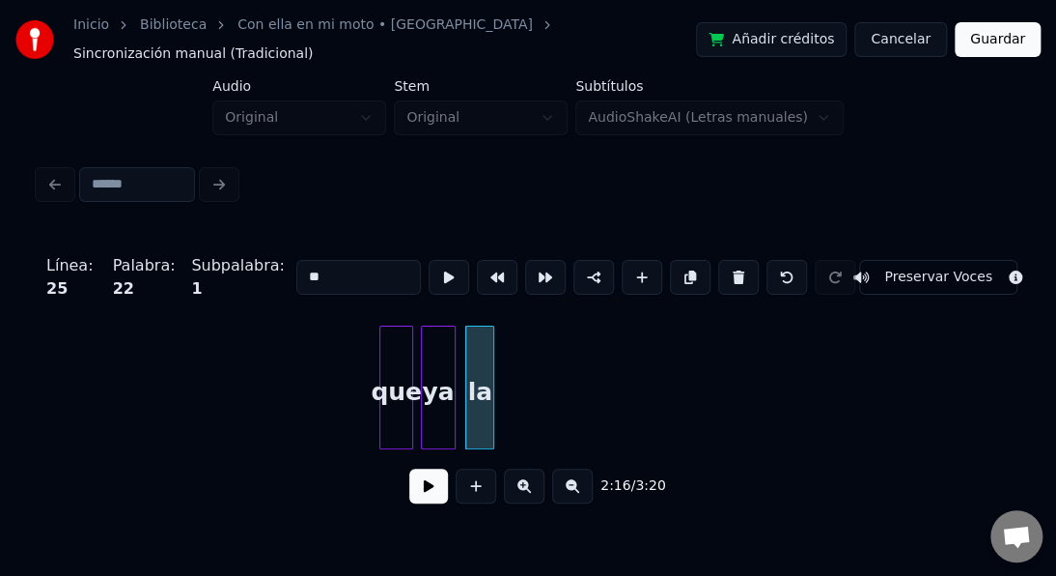
click at [492, 403] on div at bounding box center [491, 387] width 6 height 122
type input "**"
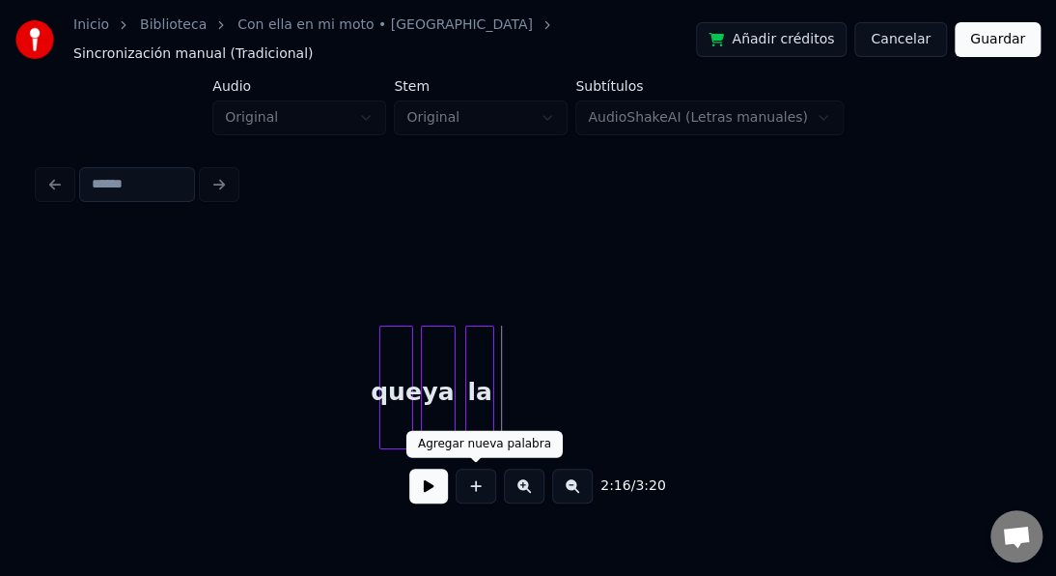
click at [480, 485] on button at bounding box center [476, 485] width 41 height 35
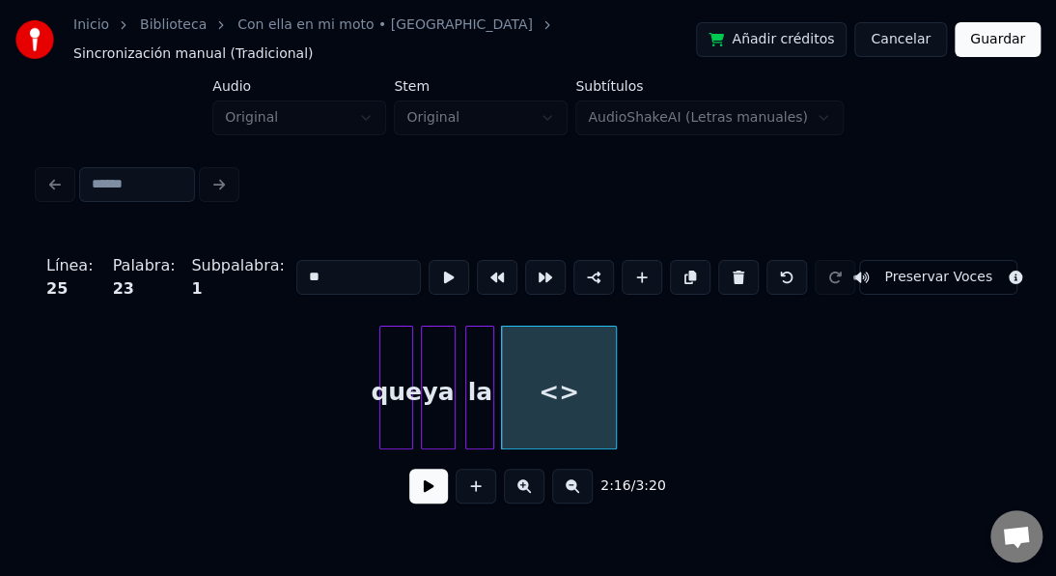
drag, startPoint x: 336, startPoint y: 256, endPoint x: 231, endPoint y: 239, distance: 106.5
click at [232, 239] on div "Línea : 25 Palabra : 23 Subpalabra : 1 ** Preservar Voces" at bounding box center [528, 277] width 979 height 97
type input "*****"
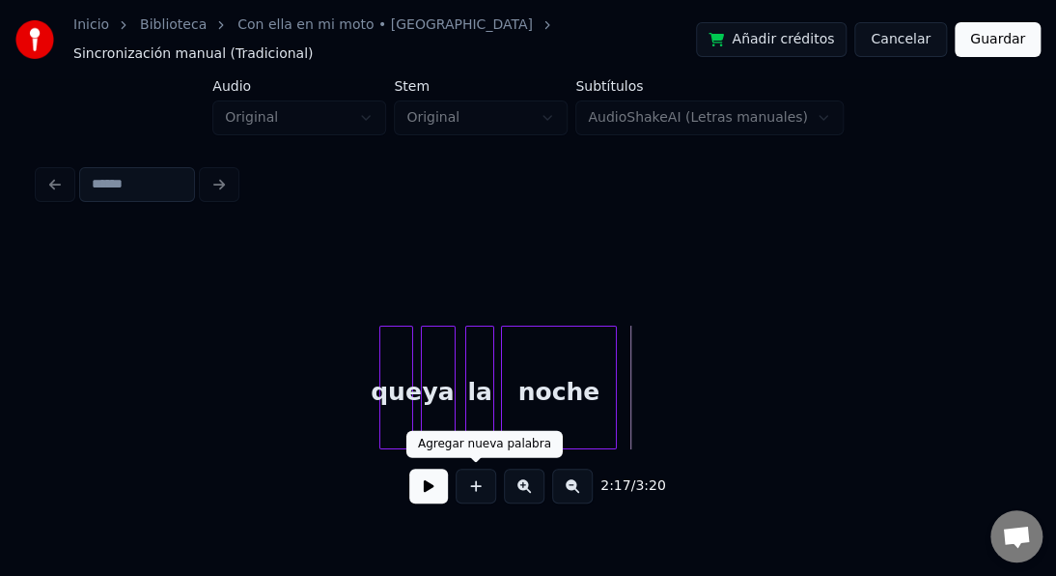
drag, startPoint x: 474, startPoint y: 489, endPoint x: 464, endPoint y: 435, distance: 55.1
click at [473, 484] on button at bounding box center [476, 485] width 41 height 35
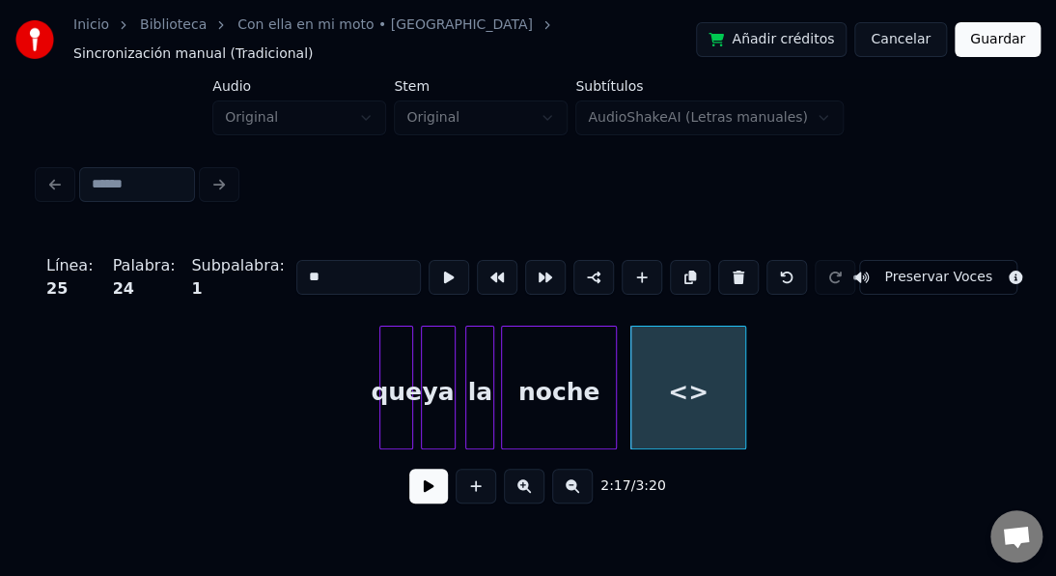
drag, startPoint x: 300, startPoint y: 255, endPoint x: 269, endPoint y: 249, distance: 31.4
click at [269, 249] on div "Línea : 25 Palabra : 24 Subpalabra : 1 ** Preservar Voces" at bounding box center [528, 277] width 979 height 97
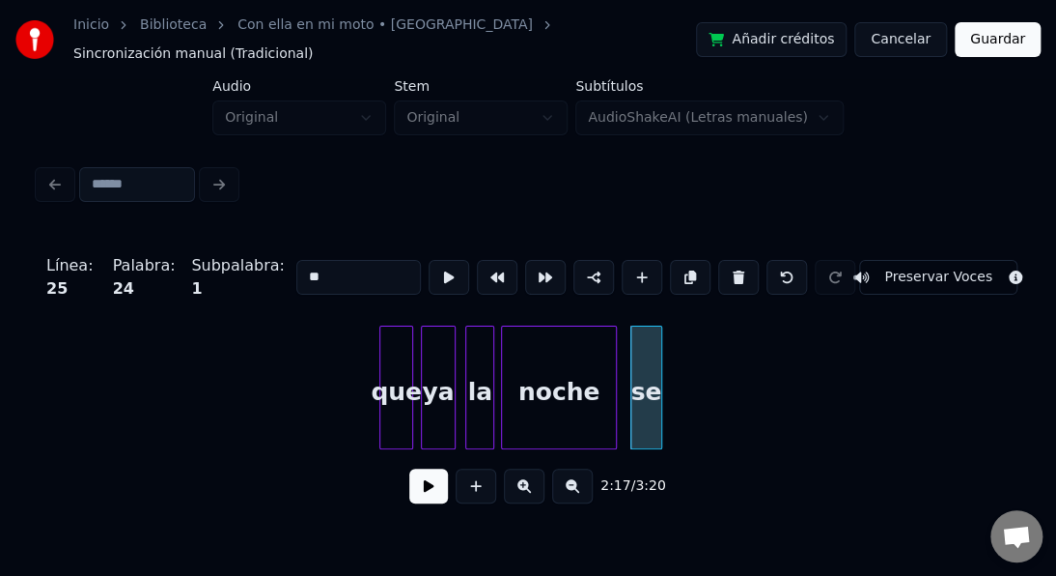
click at [661, 422] on div at bounding box center [659, 387] width 6 height 122
type input "**"
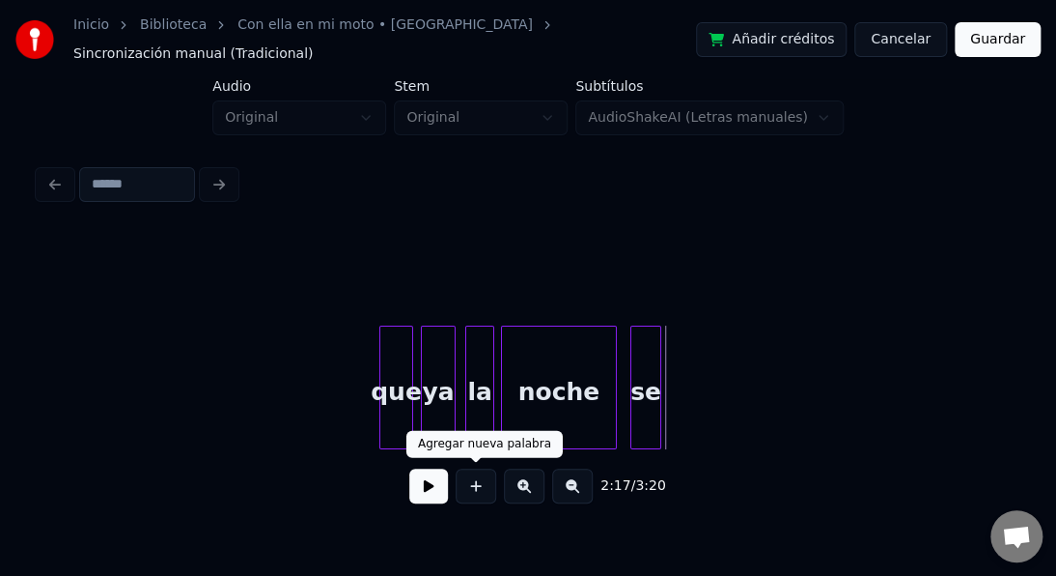
click at [470, 481] on button at bounding box center [476, 485] width 41 height 35
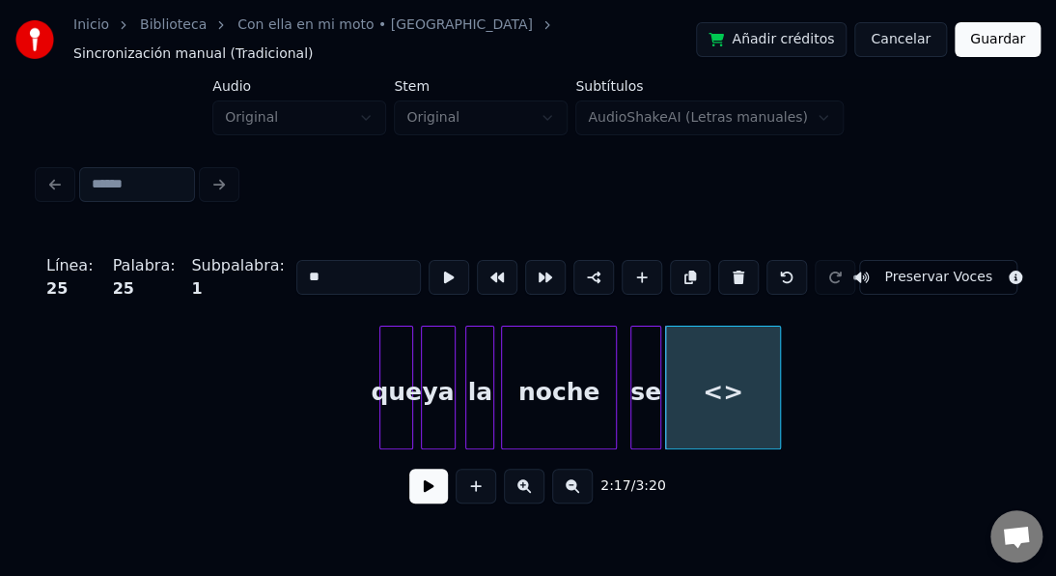
click at [296, 260] on input "**" at bounding box center [358, 277] width 125 height 35
click at [400, 363] on div "que" at bounding box center [396, 391] width 32 height 131
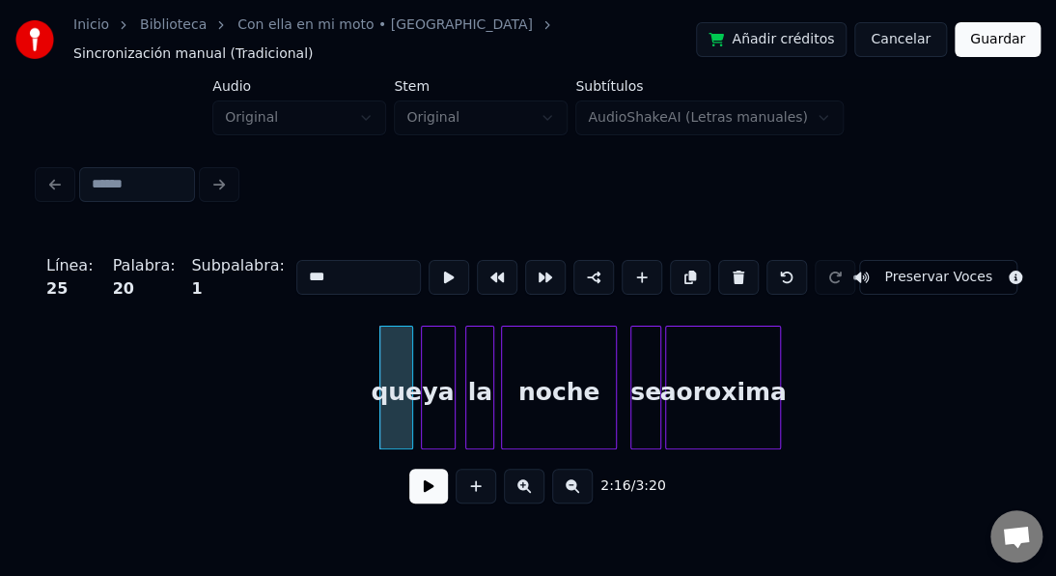
type input "***"
click at [425, 479] on button at bounding box center [428, 485] width 39 height 35
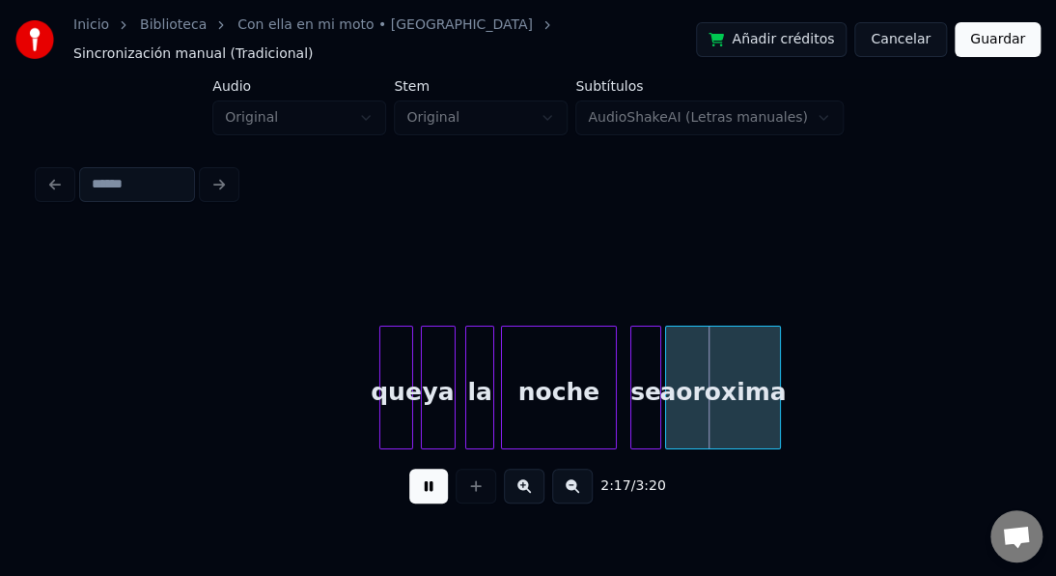
click at [425, 477] on button at bounding box center [428, 485] width 39 height 35
click at [691, 378] on div "aoroxima" at bounding box center [723, 391] width 114 height 131
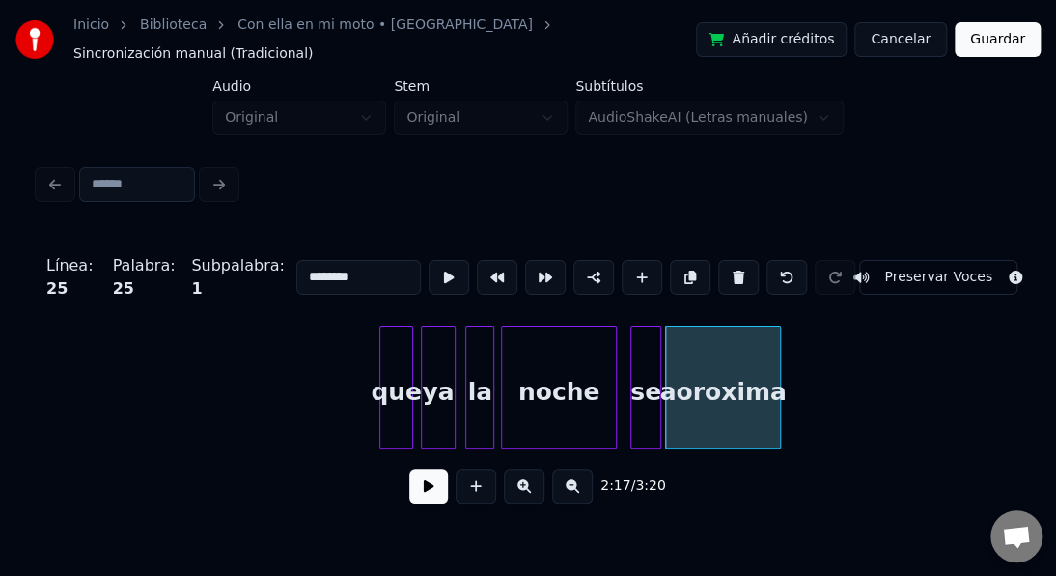
click at [319, 260] on input "********" at bounding box center [358, 277] width 125 height 35
click at [310, 260] on input "********" at bounding box center [358, 277] width 125 height 35
type input "********"
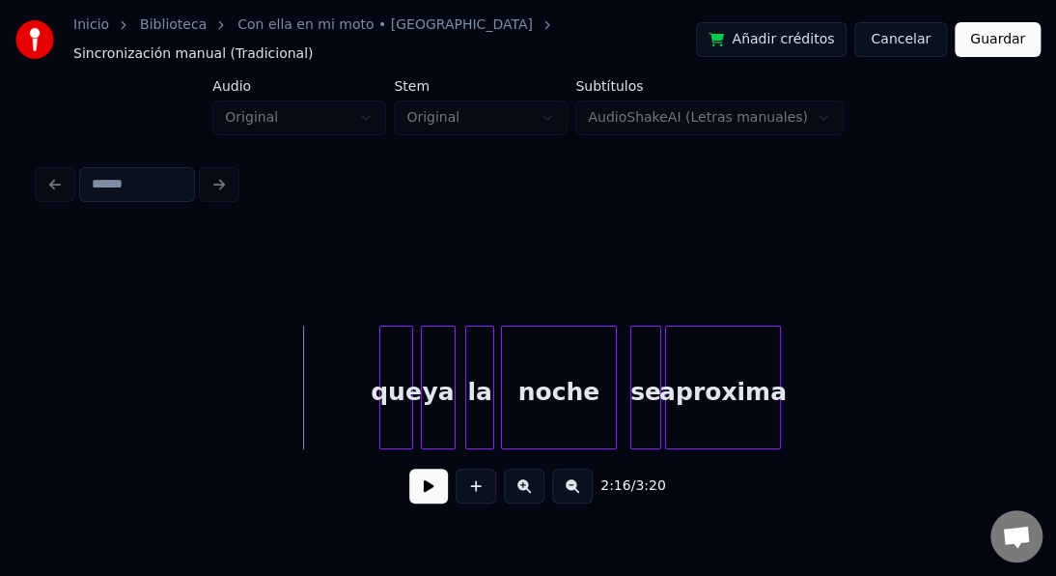
click at [428, 489] on button at bounding box center [428, 485] width 39 height 35
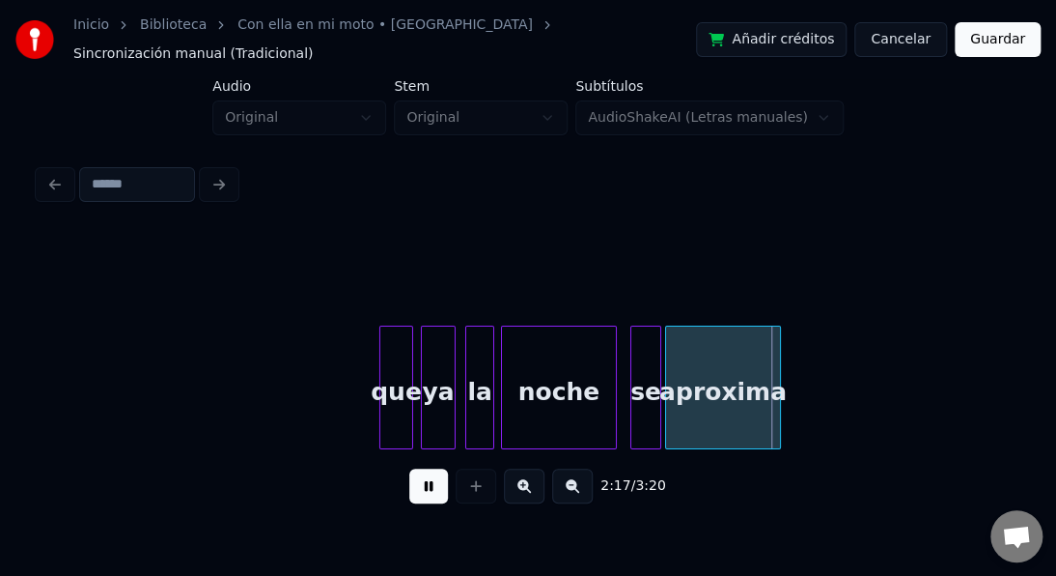
click at [428, 488] on button at bounding box center [428, 485] width 39 height 35
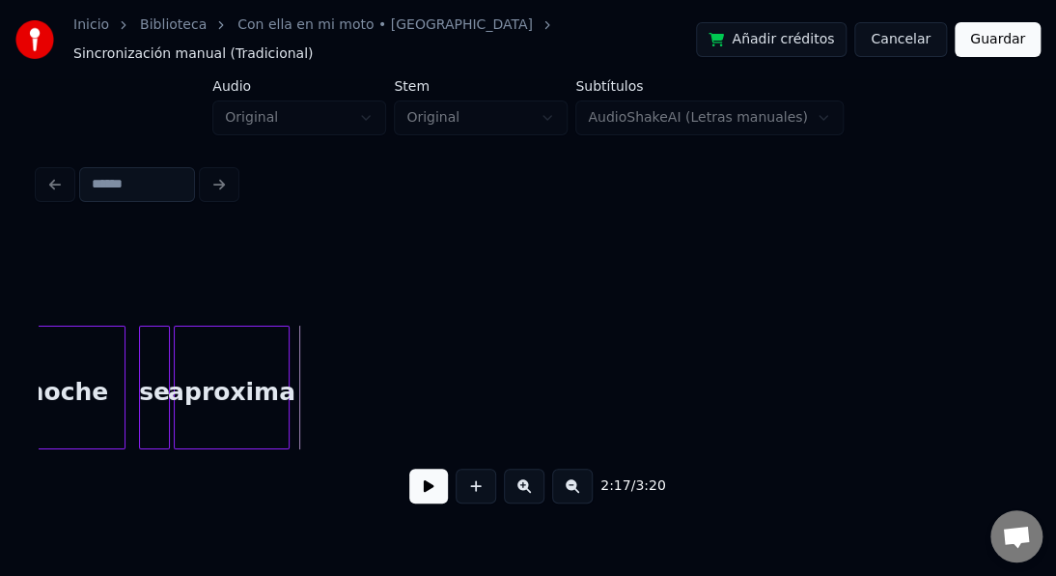
scroll to position [0, 39644]
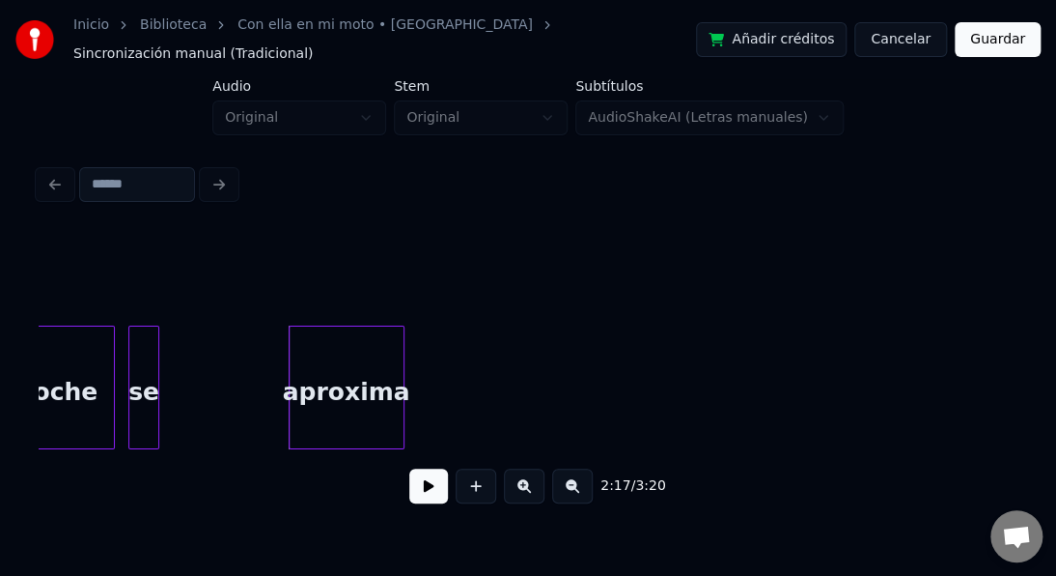
click at [340, 356] on div "aproxima" at bounding box center [347, 391] width 114 height 131
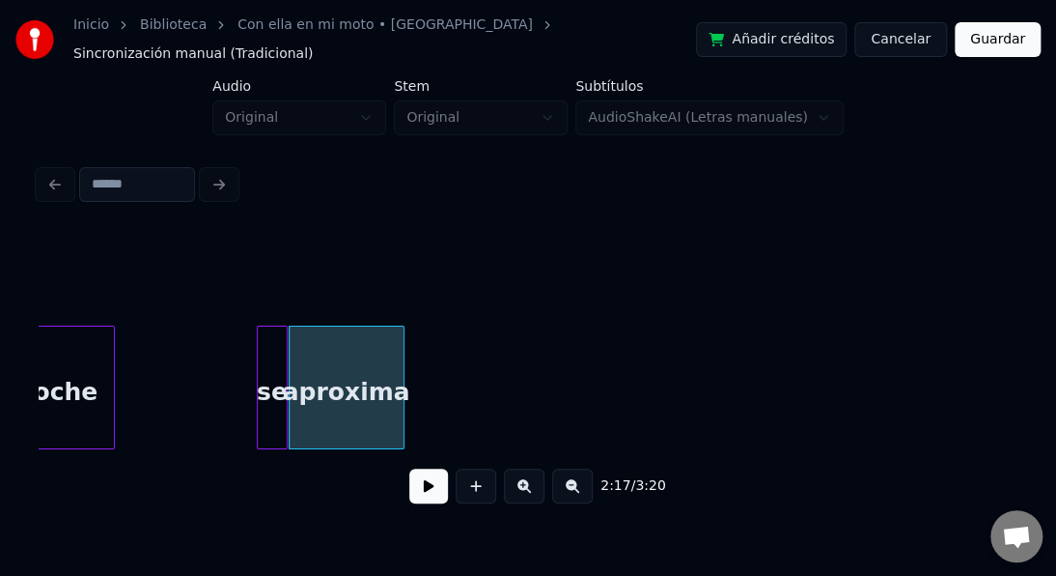
click at [266, 344] on div "se" at bounding box center [272, 391] width 29 height 131
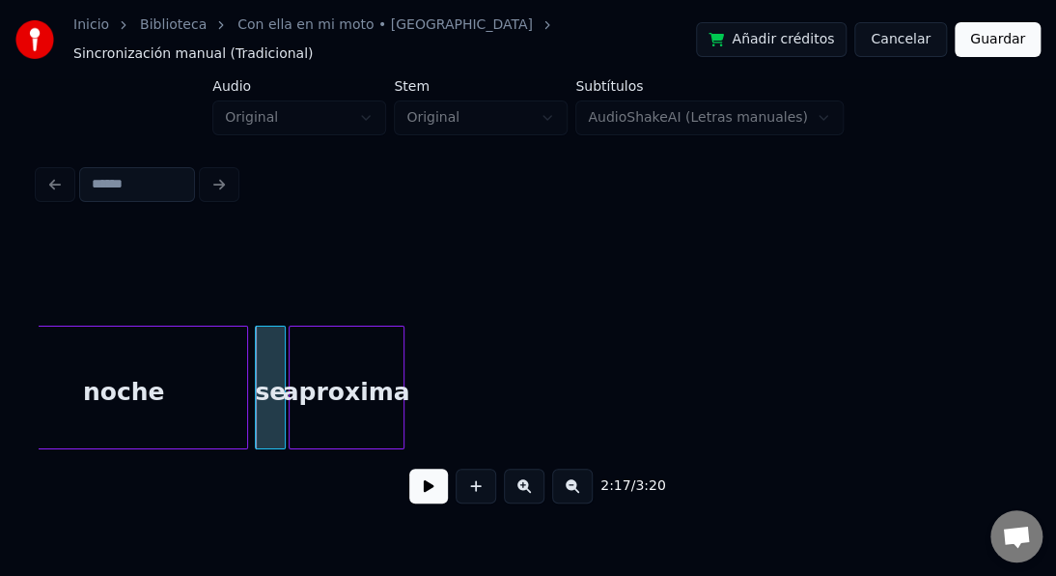
click at [242, 354] on div at bounding box center [244, 387] width 6 height 122
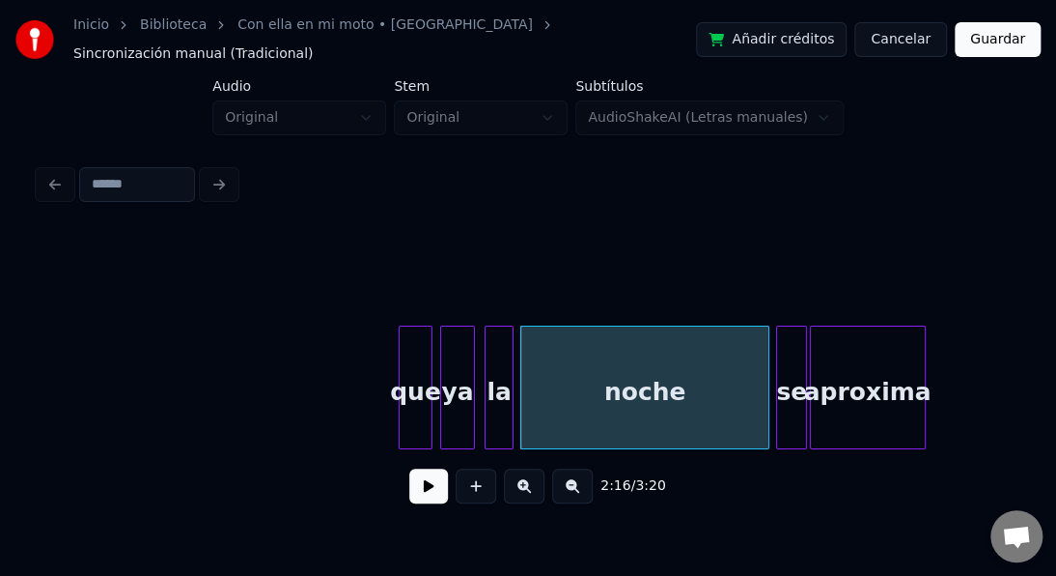
scroll to position [0, 39103]
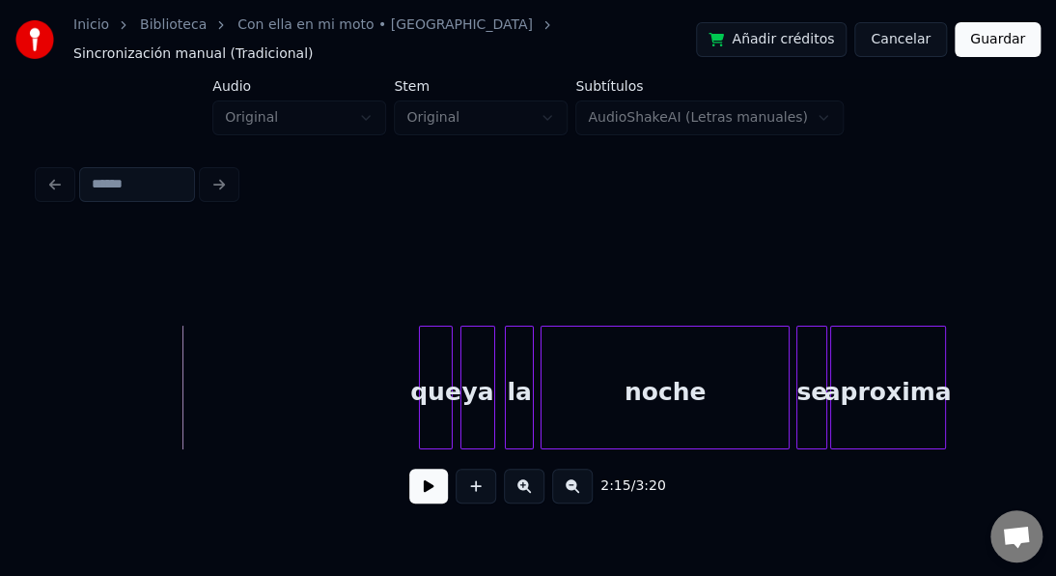
click at [430, 483] on button at bounding box center [428, 485] width 39 height 35
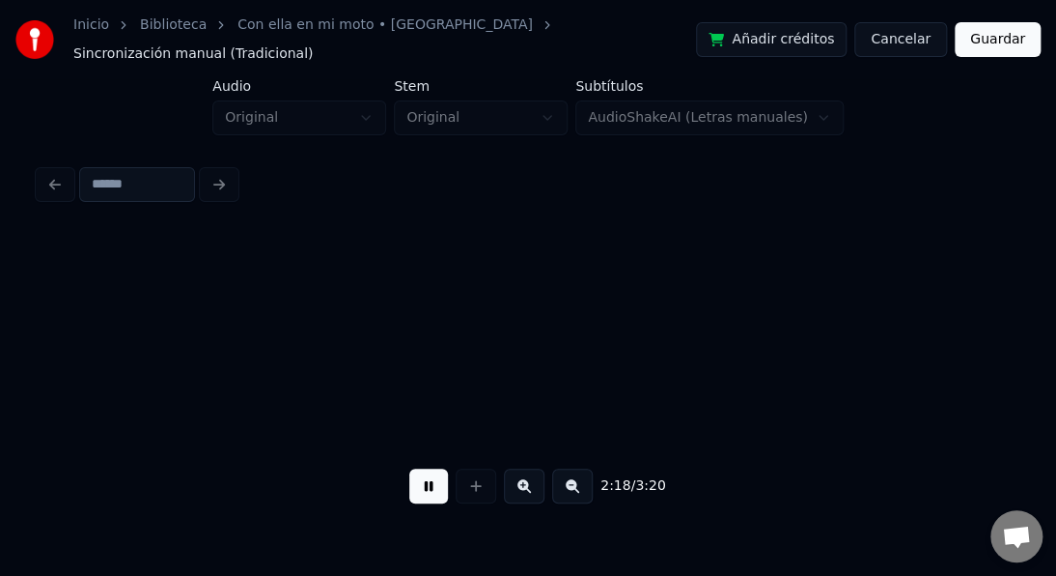
click at [433, 482] on button at bounding box center [428, 485] width 39 height 35
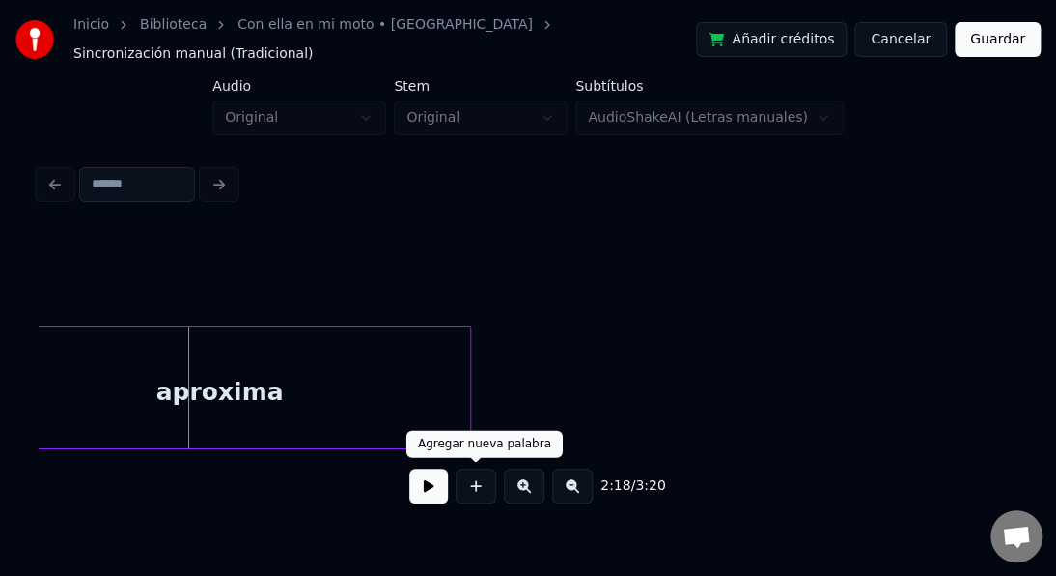
click at [466, 452] on body "Inicio Biblioteca Con ella en mi moto • Los Galos Sincronización manual (Tradic…" at bounding box center [528, 256] width 1056 height 512
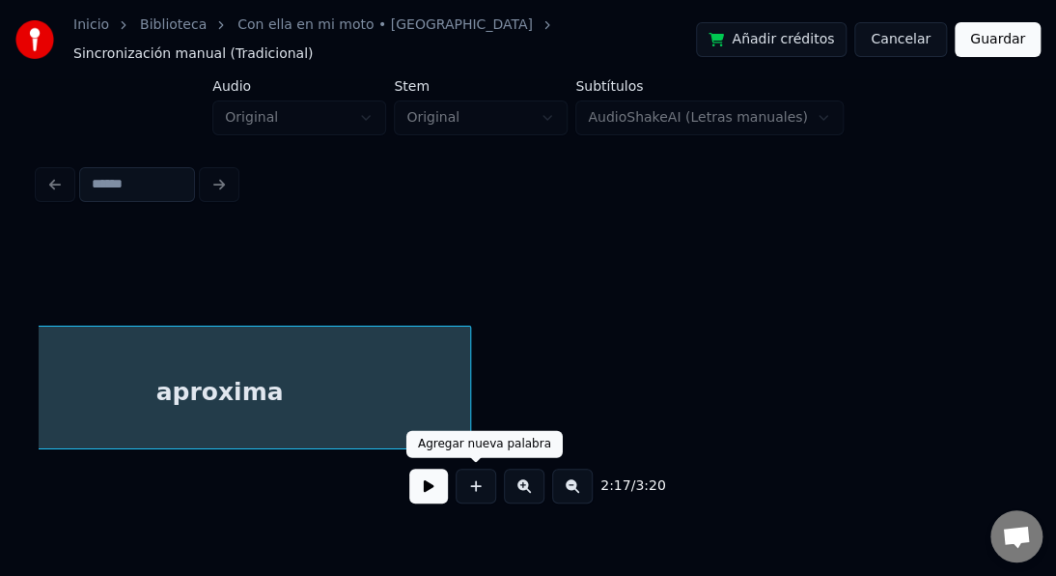
scroll to position [0, 39894]
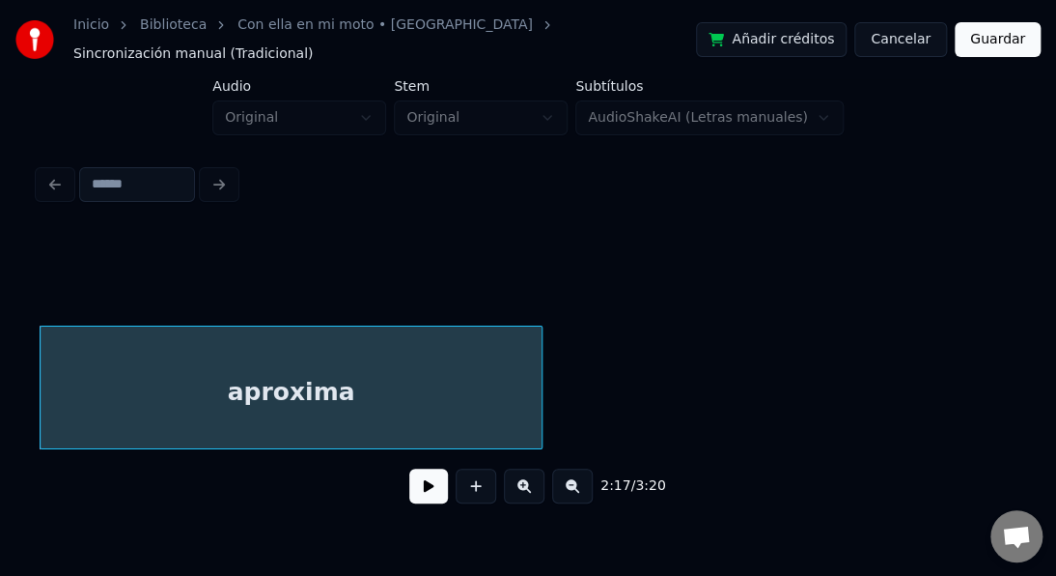
click at [425, 484] on button at bounding box center [428, 485] width 39 height 35
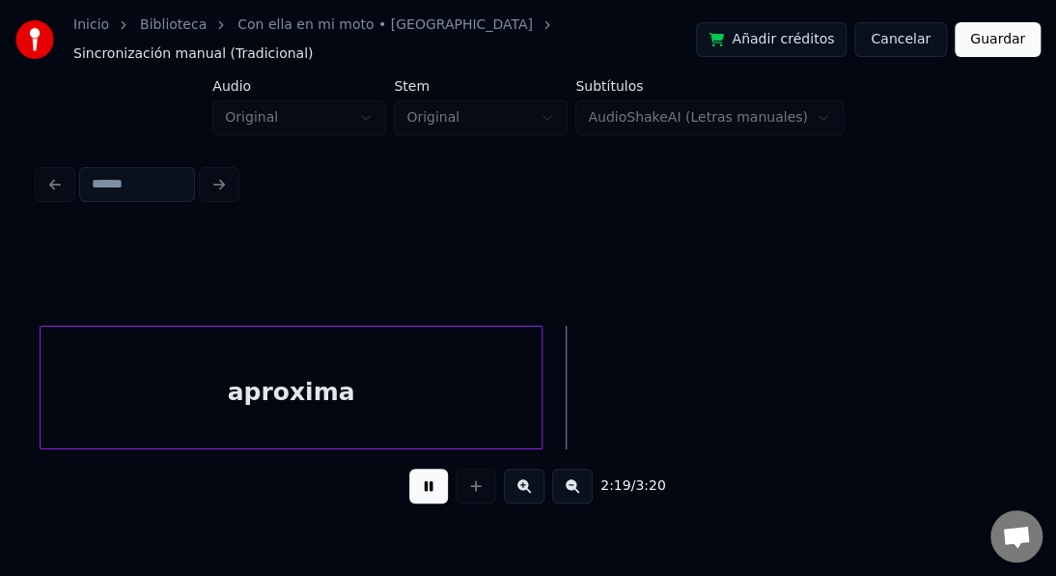
click at [426, 483] on button at bounding box center [428, 485] width 39 height 35
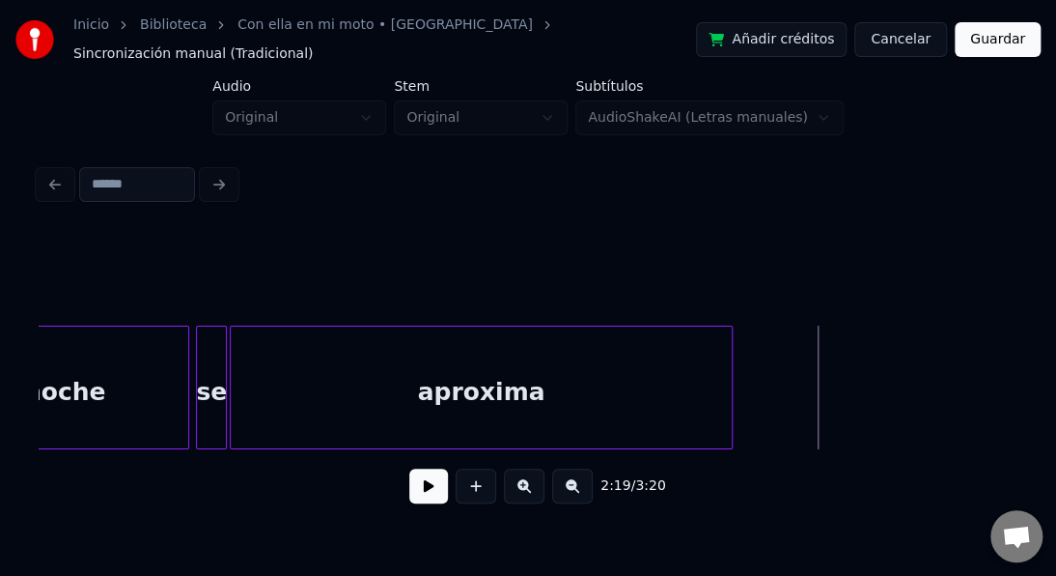
scroll to position [0, 39701]
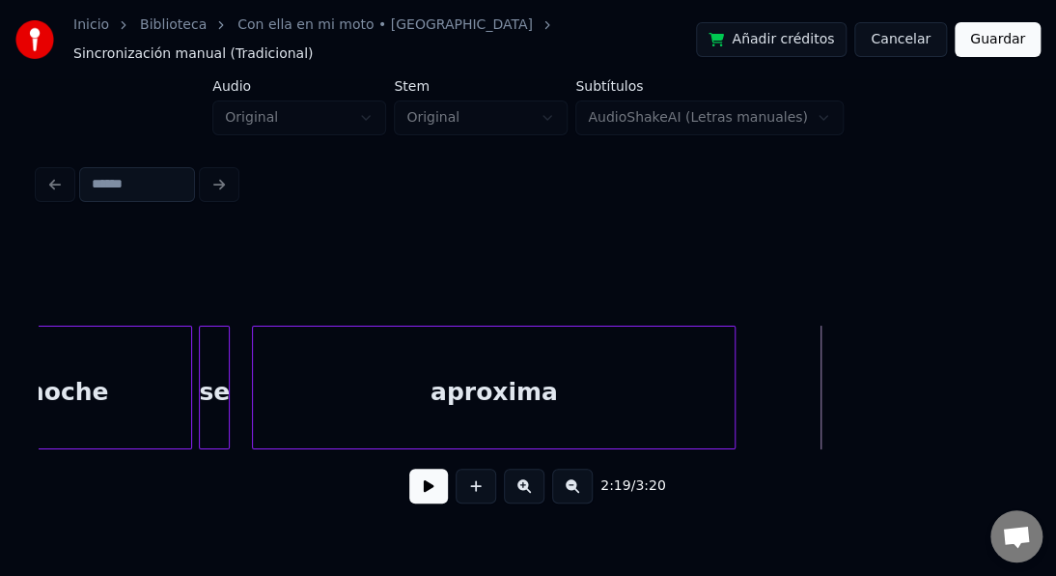
click at [253, 397] on div at bounding box center [256, 387] width 6 height 122
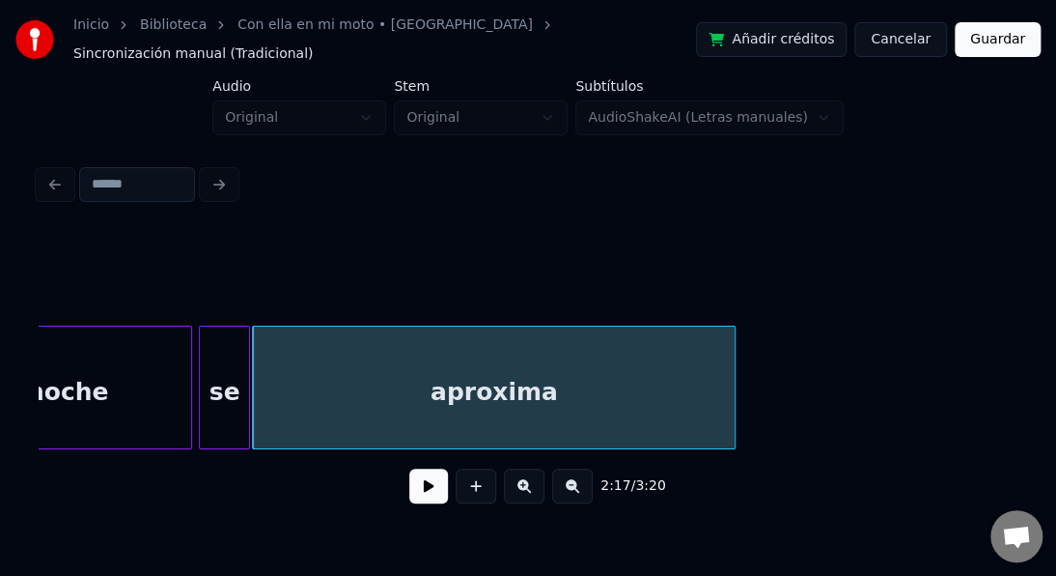
click at [244, 396] on div at bounding box center [246, 387] width 6 height 122
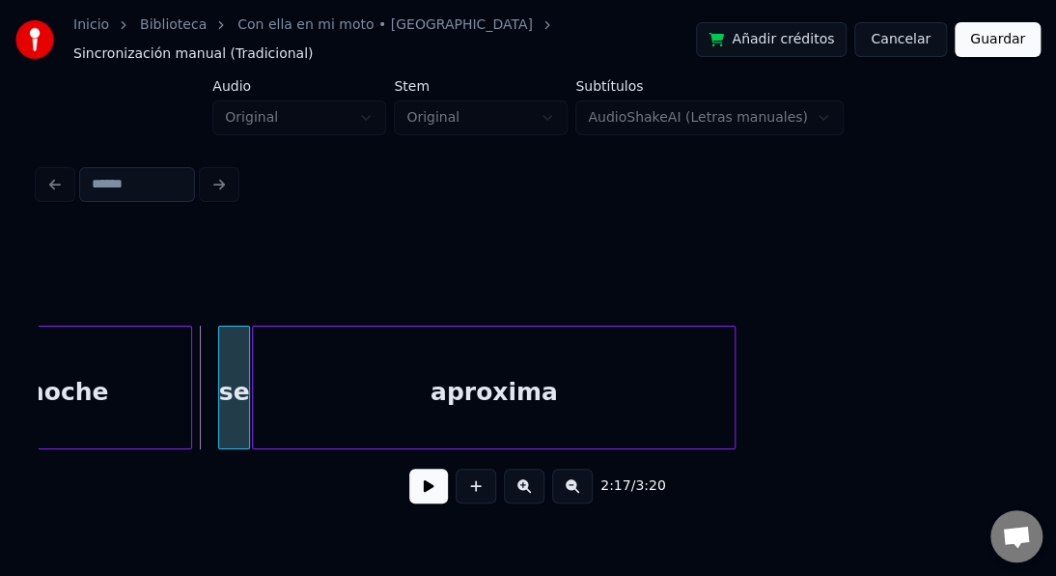
click at [219, 398] on div at bounding box center [222, 387] width 6 height 122
click at [211, 408] on div at bounding box center [212, 387] width 6 height 122
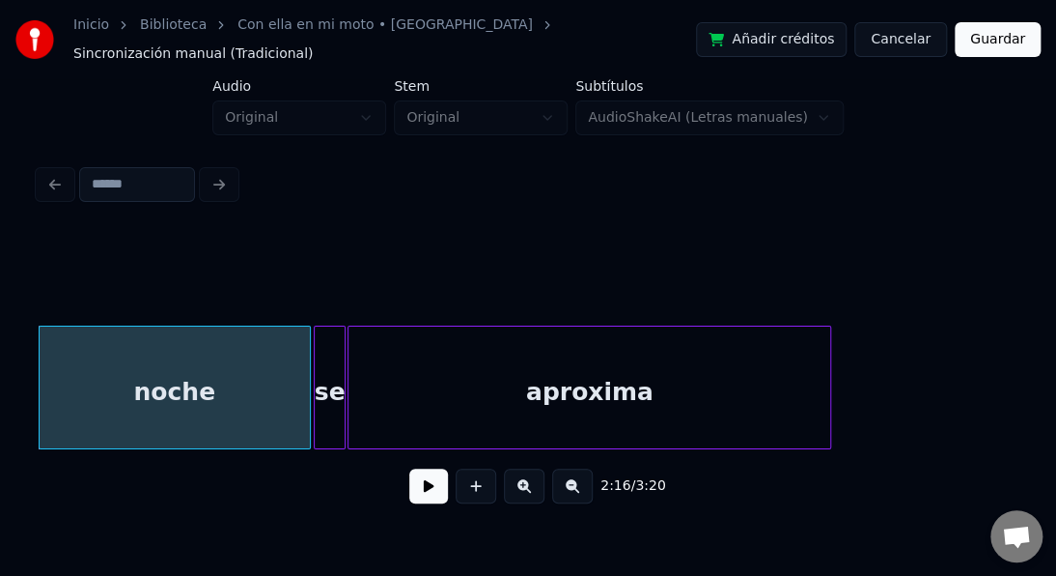
click at [419, 479] on button at bounding box center [428, 485] width 39 height 35
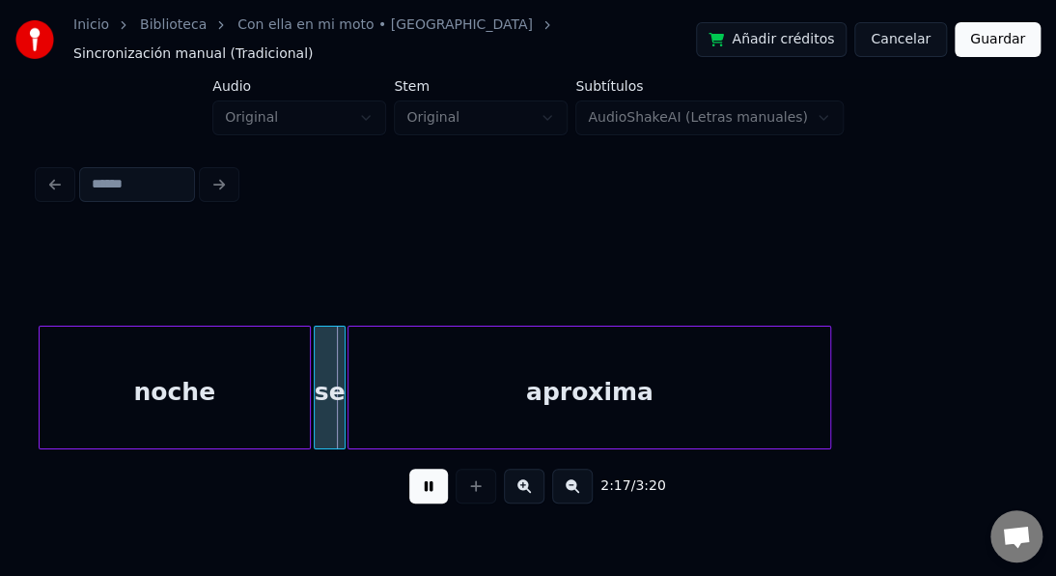
click at [414, 479] on button at bounding box center [428, 485] width 39 height 35
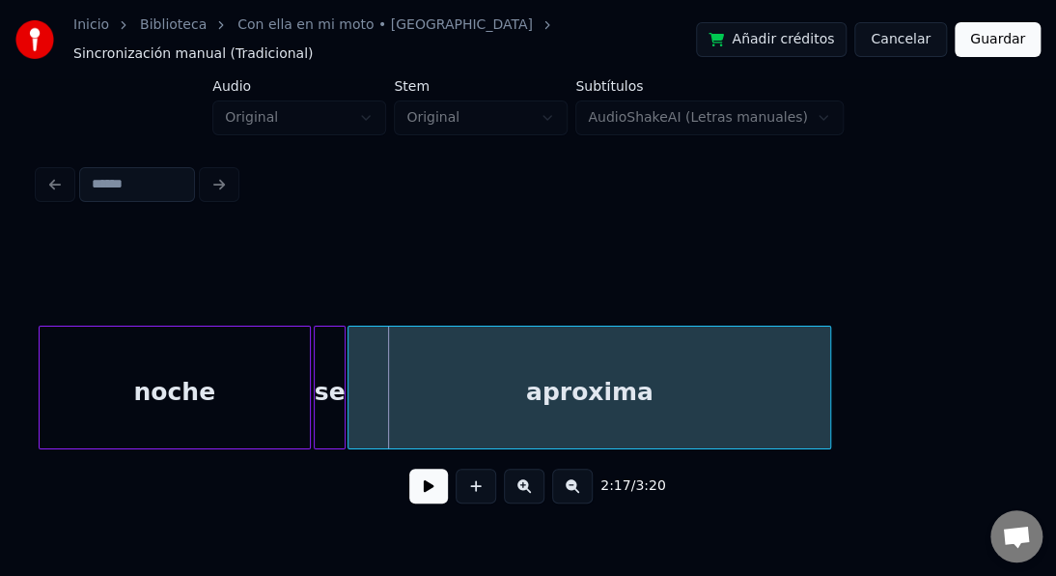
click at [158, 403] on div "noche" at bounding box center [175, 391] width 270 height 131
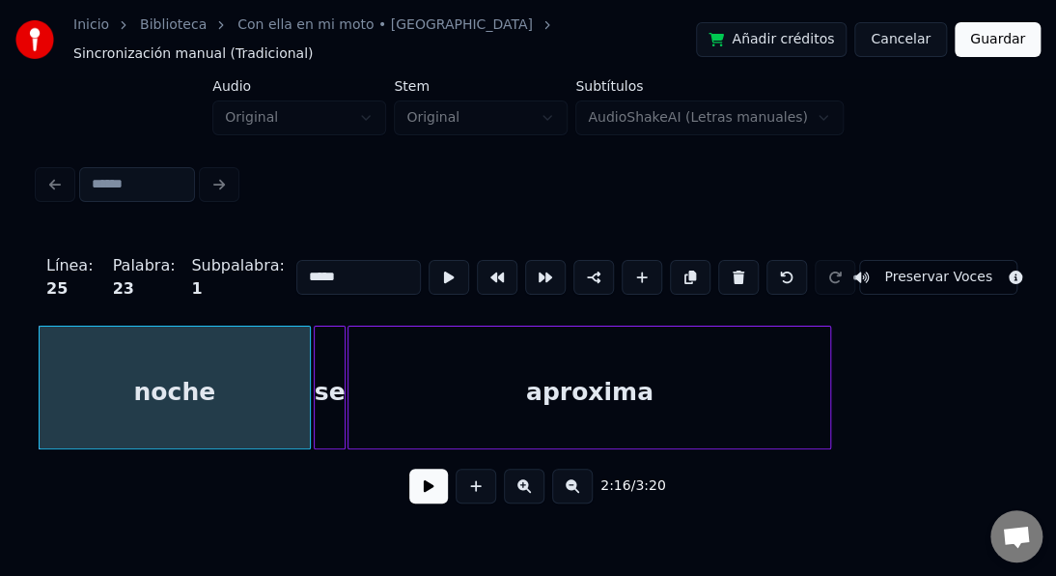
click at [435, 485] on button at bounding box center [428, 485] width 39 height 35
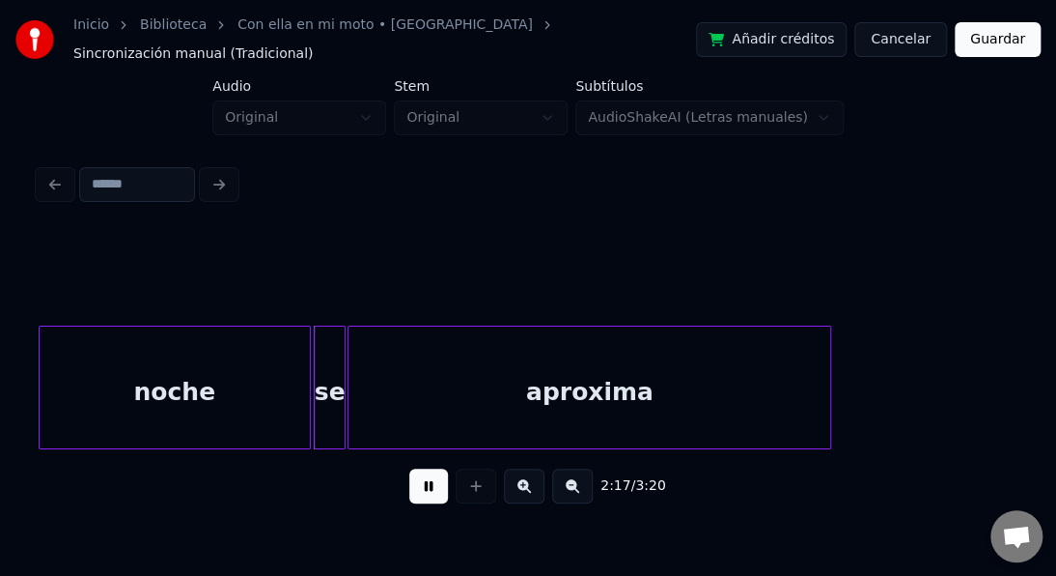
click at [436, 480] on button at bounding box center [428, 485] width 39 height 35
click at [140, 395] on div "noche" at bounding box center [175, 391] width 270 height 131
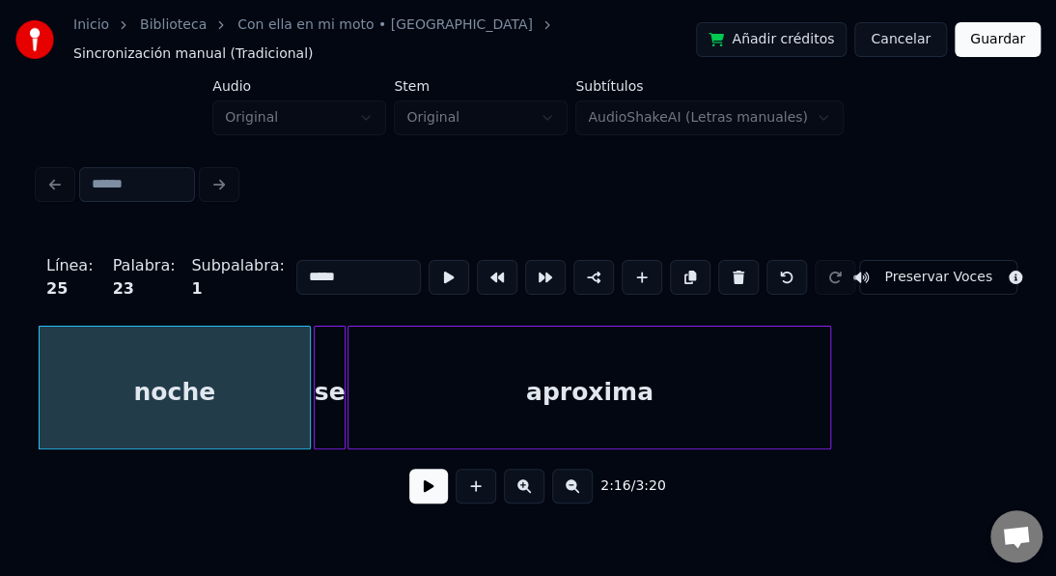
click at [433, 479] on button at bounding box center [428, 485] width 39 height 35
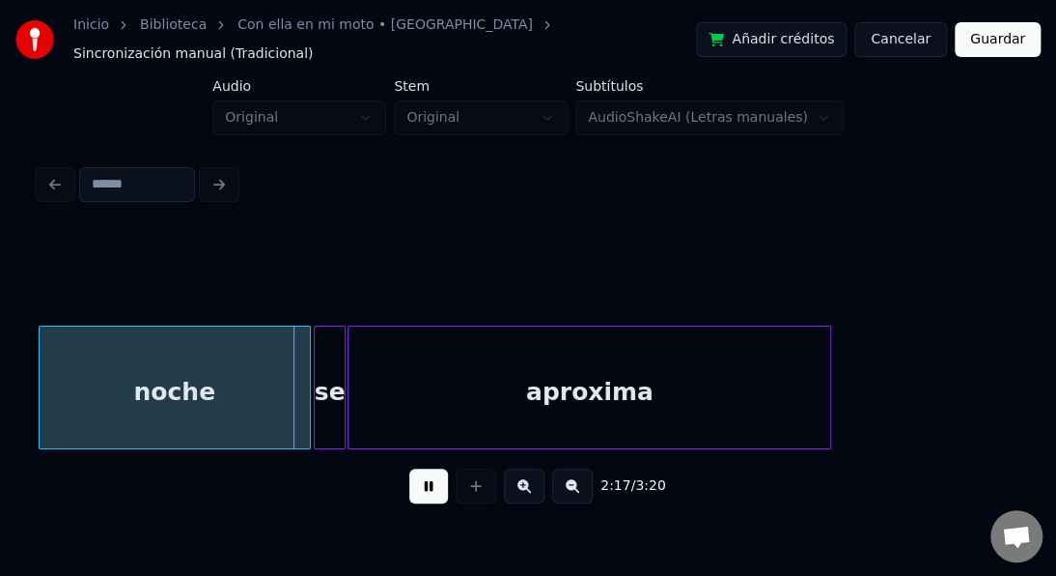
click at [432, 479] on button at bounding box center [428, 485] width 39 height 35
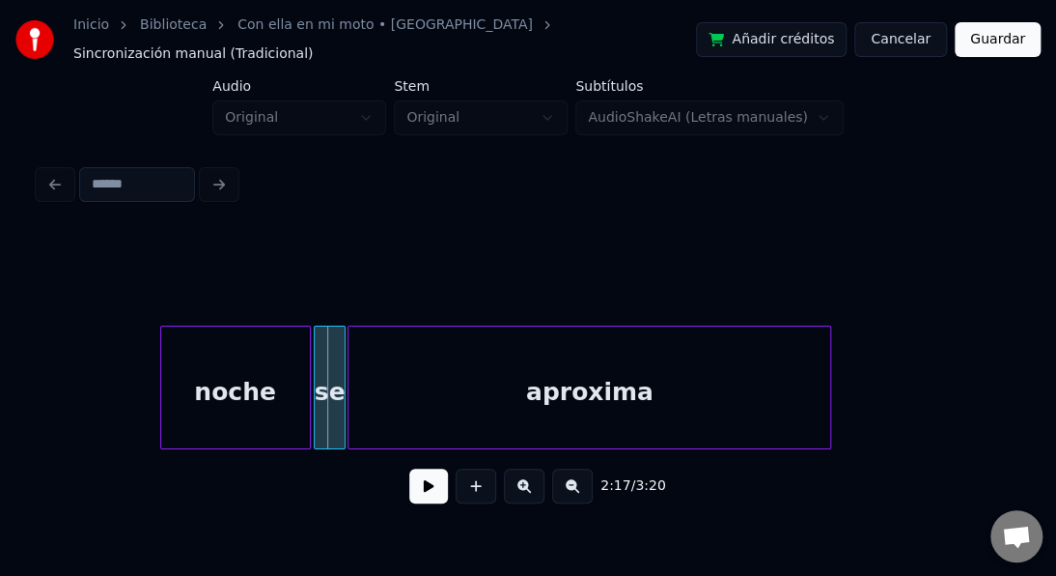
click at [163, 386] on div at bounding box center [164, 387] width 6 height 122
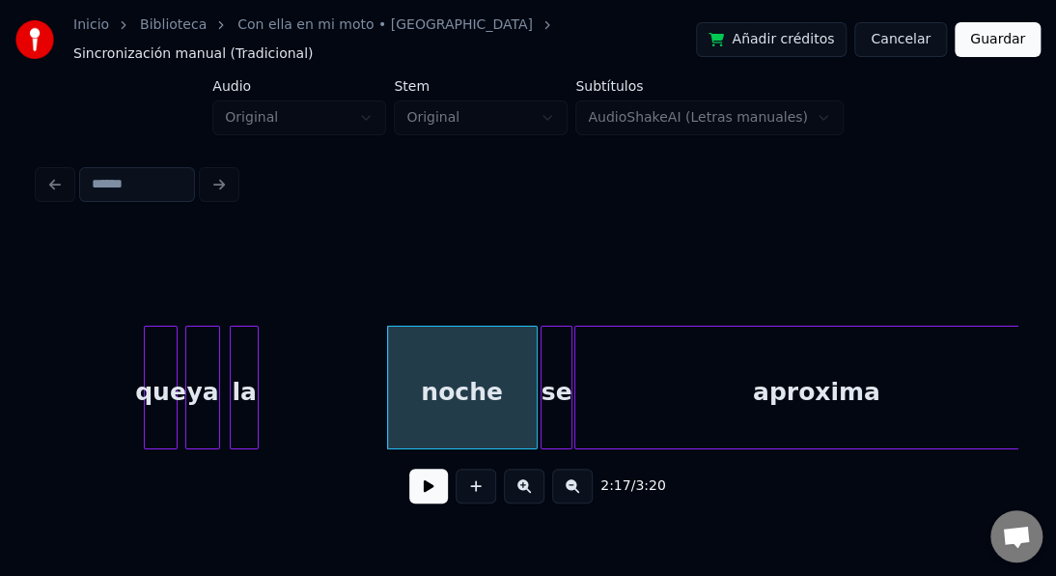
scroll to position [0, 39373]
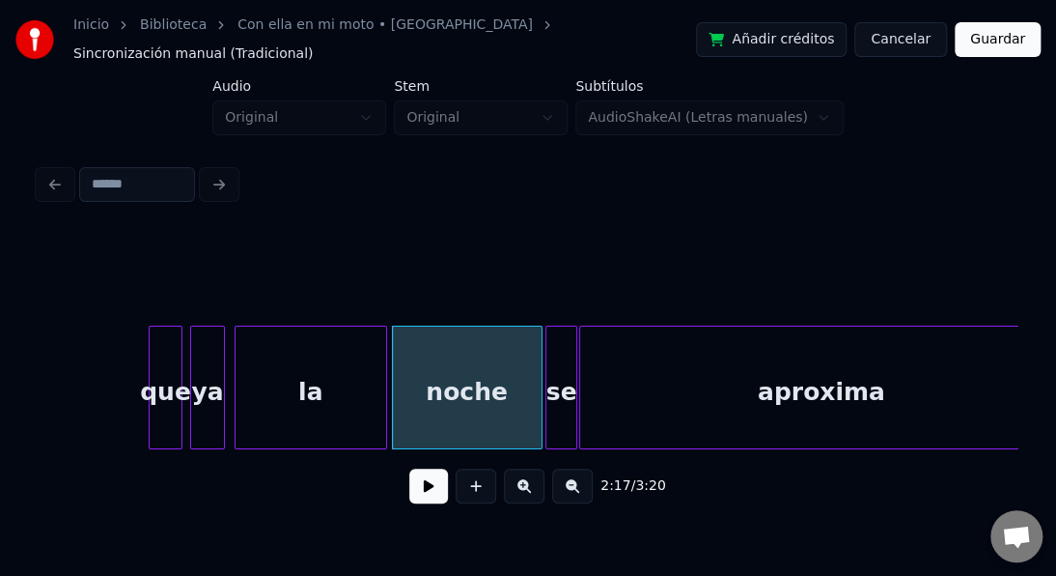
click at [385, 413] on div at bounding box center [383, 387] width 6 height 122
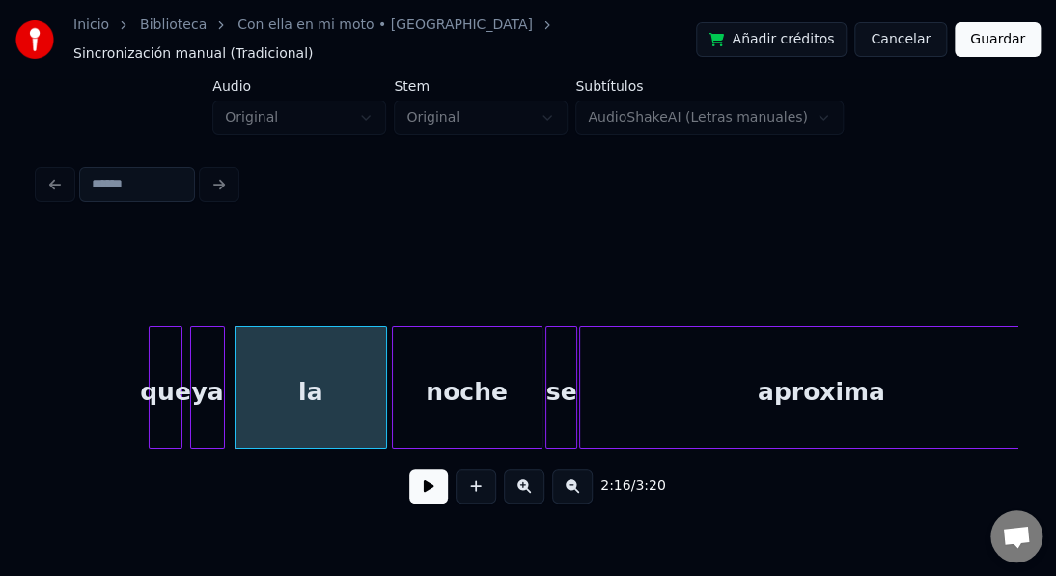
click at [428, 484] on button at bounding box center [428, 485] width 39 height 35
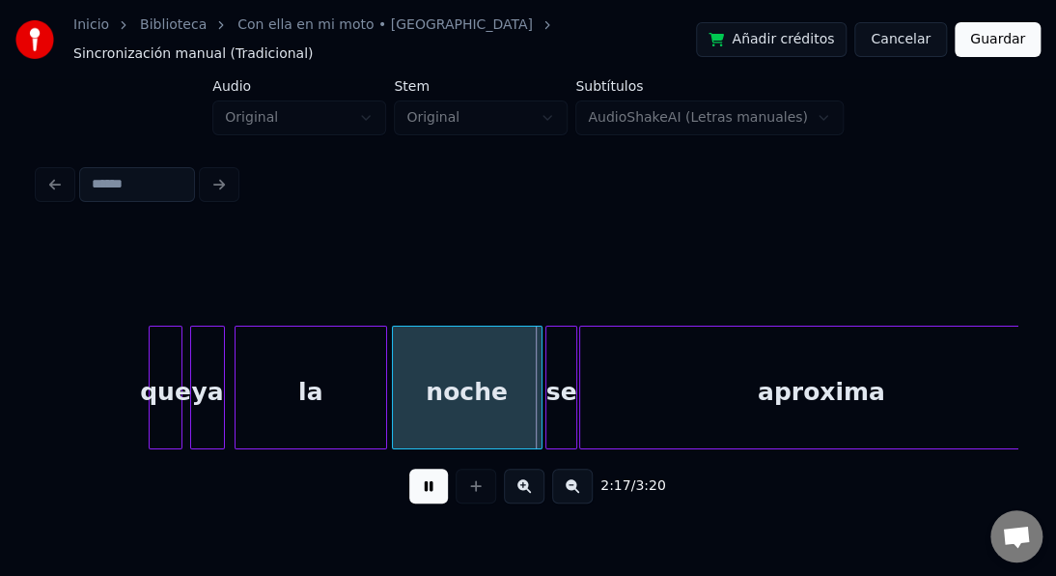
click at [427, 484] on button at bounding box center [428, 485] width 39 height 35
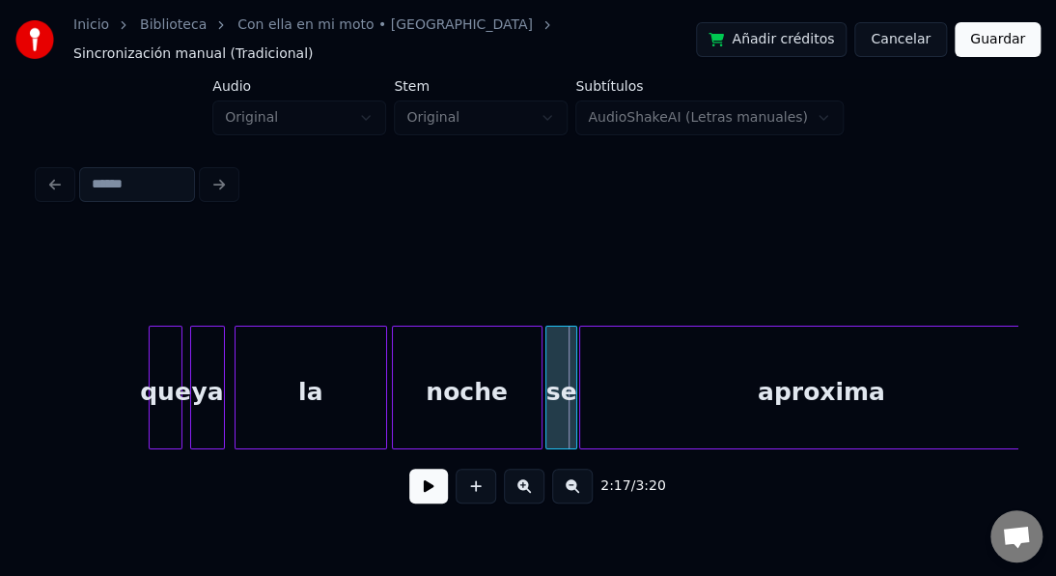
click at [206, 404] on div "ya" at bounding box center [207, 391] width 33 height 131
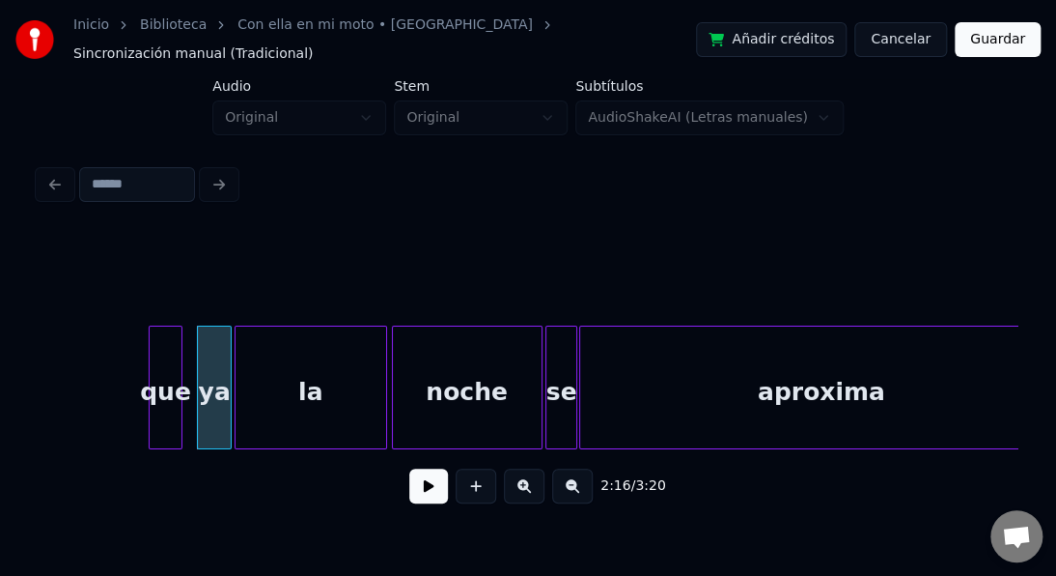
click at [423, 484] on button at bounding box center [428, 485] width 39 height 35
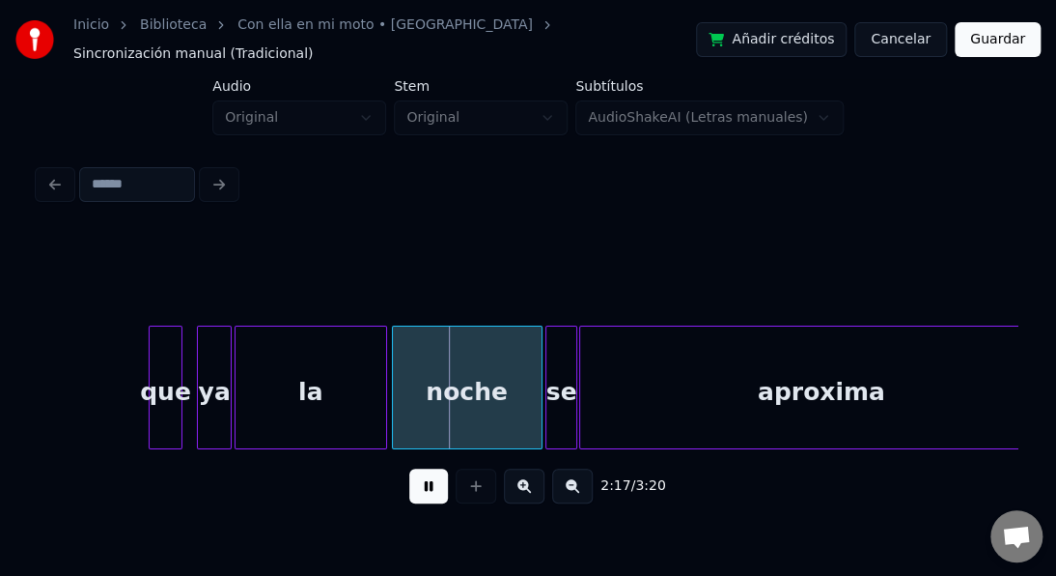
click at [423, 484] on button at bounding box center [428, 485] width 39 height 35
click at [188, 399] on div at bounding box center [191, 387] width 6 height 122
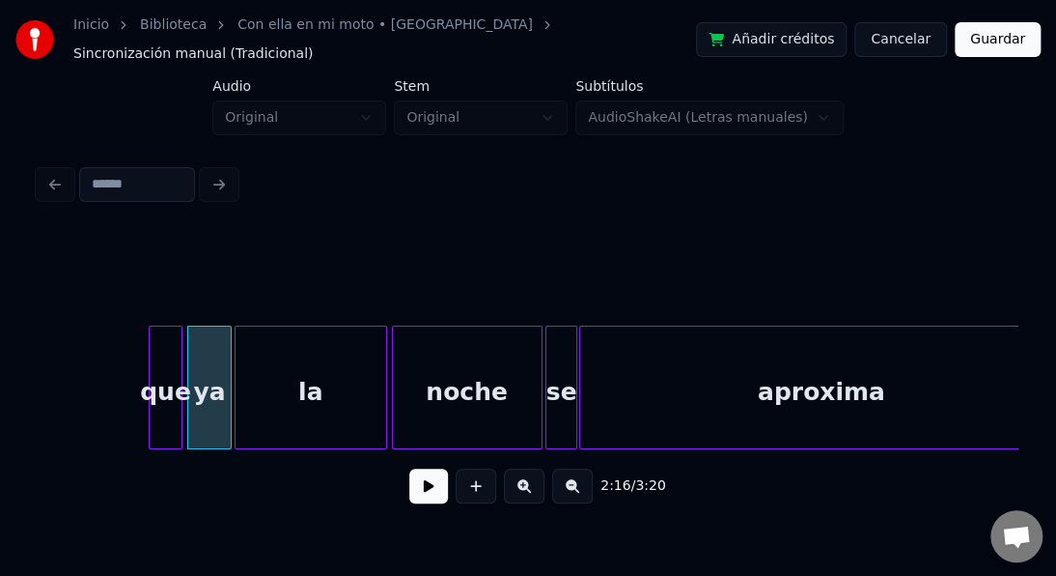
click at [429, 483] on button at bounding box center [428, 485] width 39 height 35
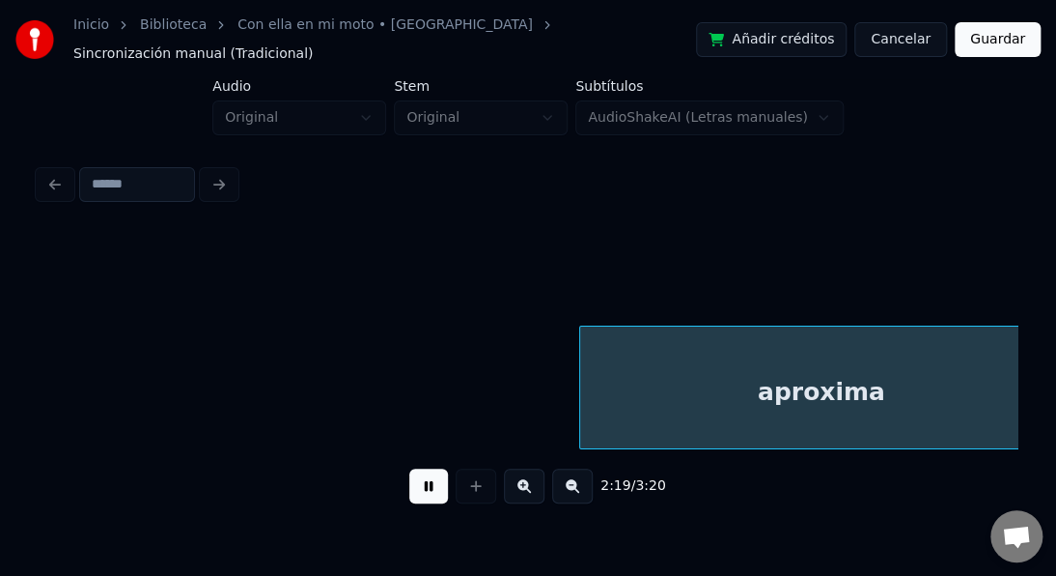
scroll to position [0, 40355]
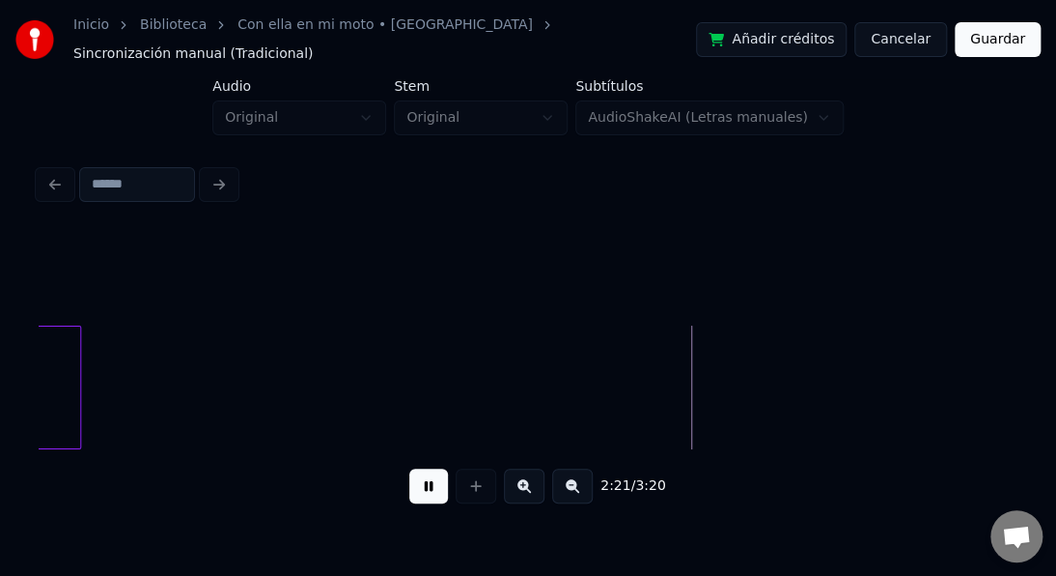
click at [433, 479] on button at bounding box center [428, 485] width 39 height 35
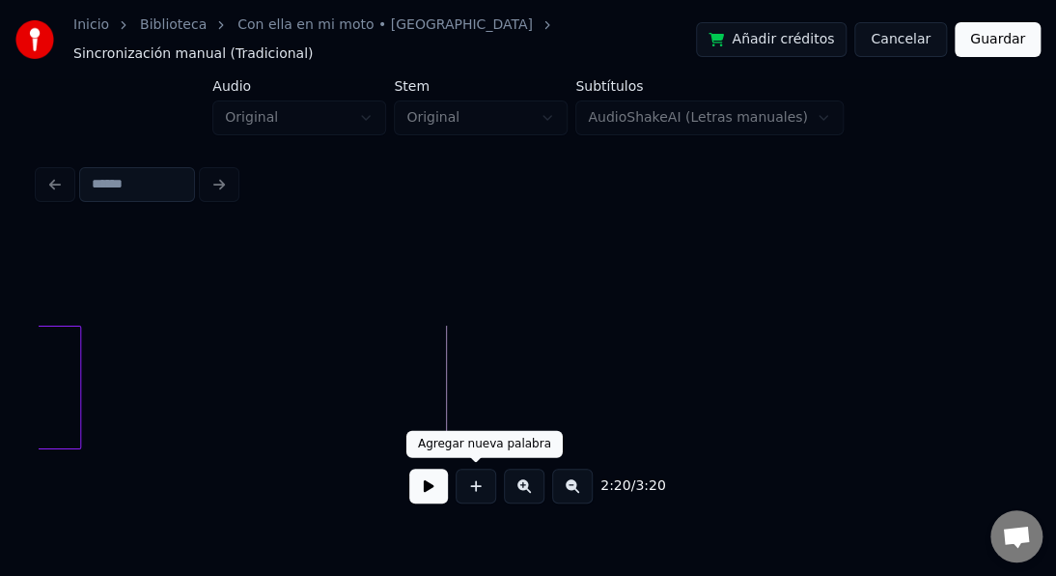
click at [463, 484] on button at bounding box center [476, 485] width 41 height 35
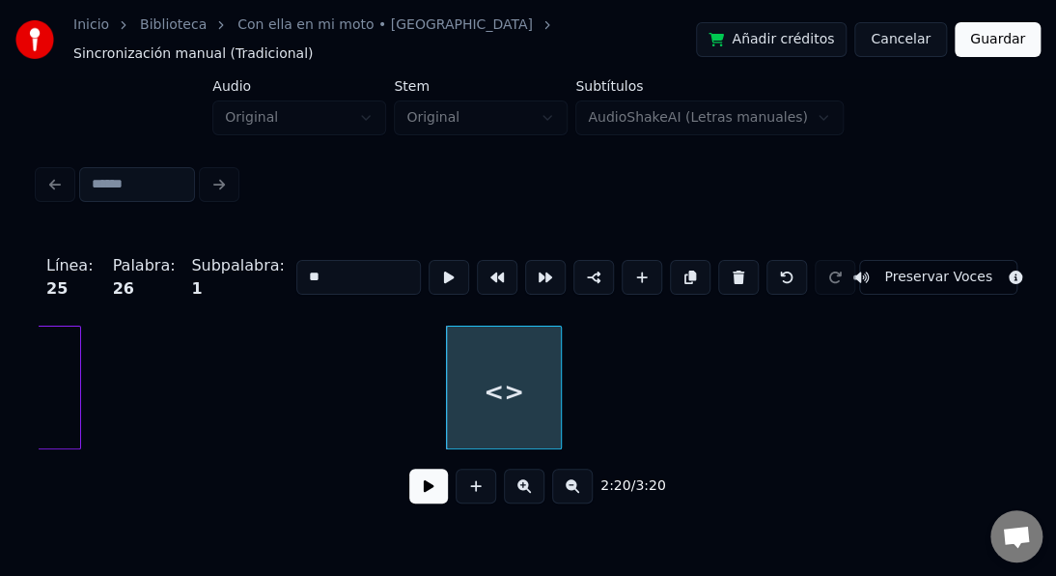
drag, startPoint x: 352, startPoint y: 263, endPoint x: 296, endPoint y: 259, distance: 57.1
click at [298, 261] on input "**" at bounding box center [358, 277] width 125 height 35
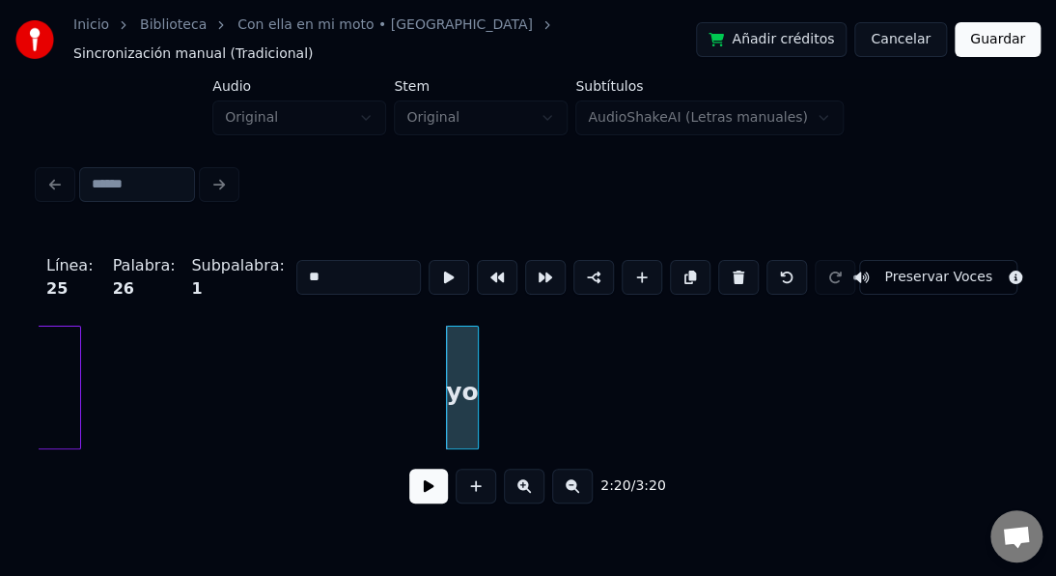
click at [478, 352] on div at bounding box center [475, 387] width 6 height 122
type input "**"
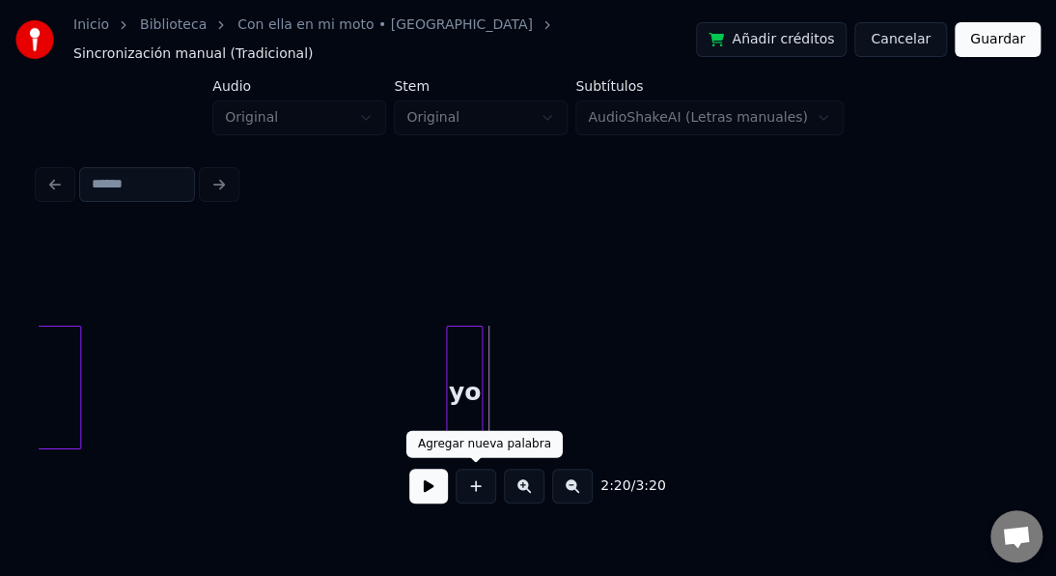
drag, startPoint x: 467, startPoint y: 487, endPoint x: 465, endPoint y: 474, distance: 12.7
click at [467, 484] on button at bounding box center [476, 485] width 41 height 35
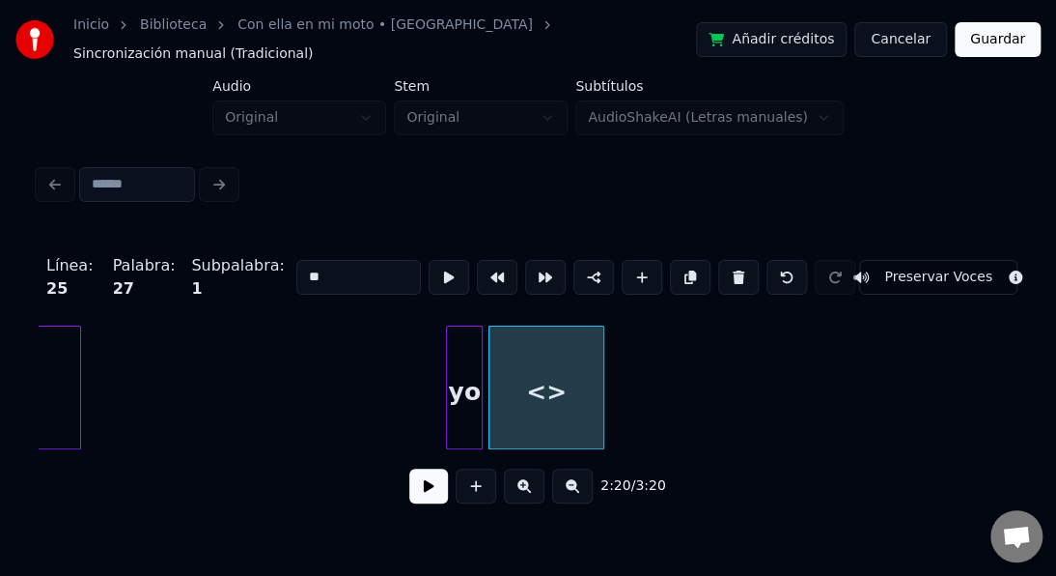
drag, startPoint x: 300, startPoint y: 261, endPoint x: 258, endPoint y: 256, distance: 42.8
click at [259, 258] on div "Línea : 25 Palabra : 27 Subpalabra : 1 ** Preservar Voces" at bounding box center [528, 277] width 979 height 97
type input "*****"
click at [445, 266] on button at bounding box center [449, 277] width 41 height 35
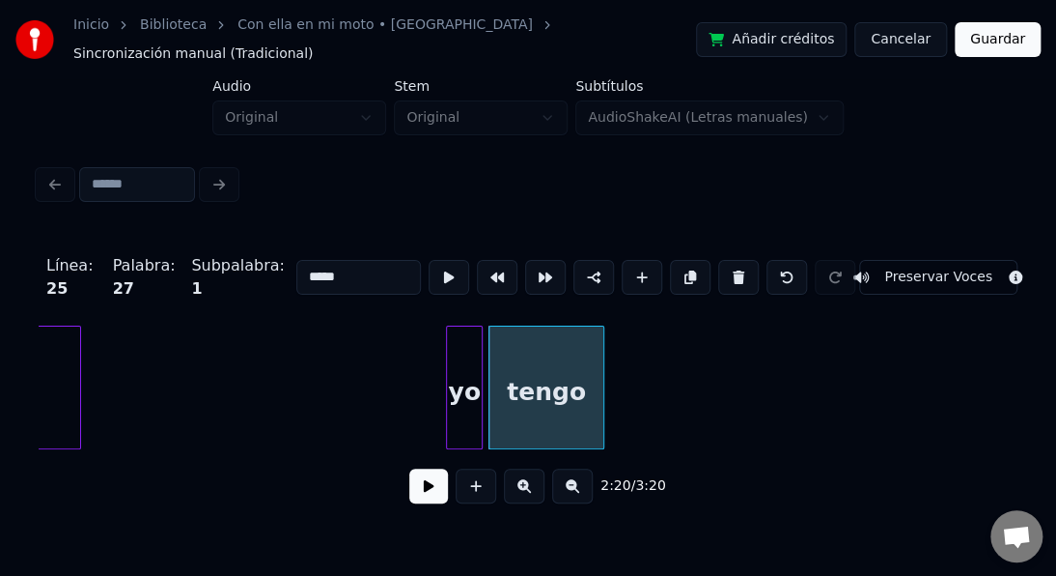
click at [445, 266] on button at bounding box center [449, 277] width 41 height 35
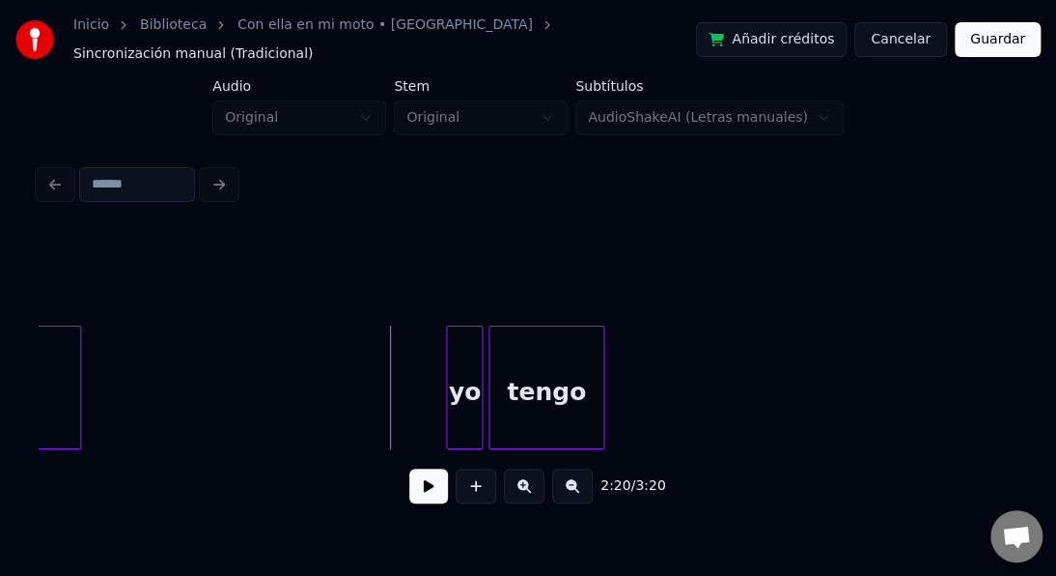
click at [458, 350] on div "yo" at bounding box center [464, 391] width 35 height 131
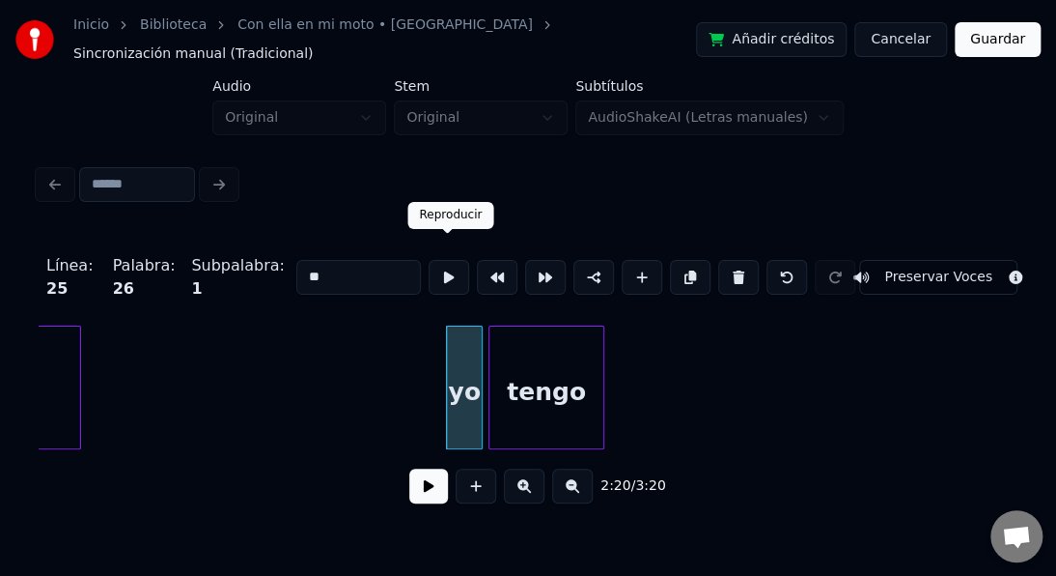
click at [448, 260] on button at bounding box center [449, 277] width 41 height 35
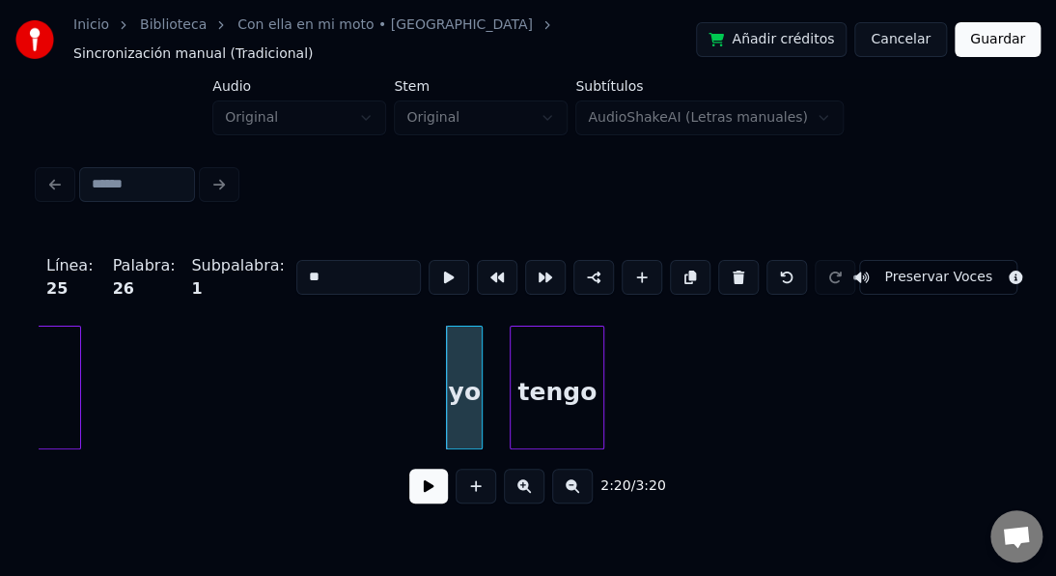
click at [511, 376] on div at bounding box center [514, 387] width 6 height 122
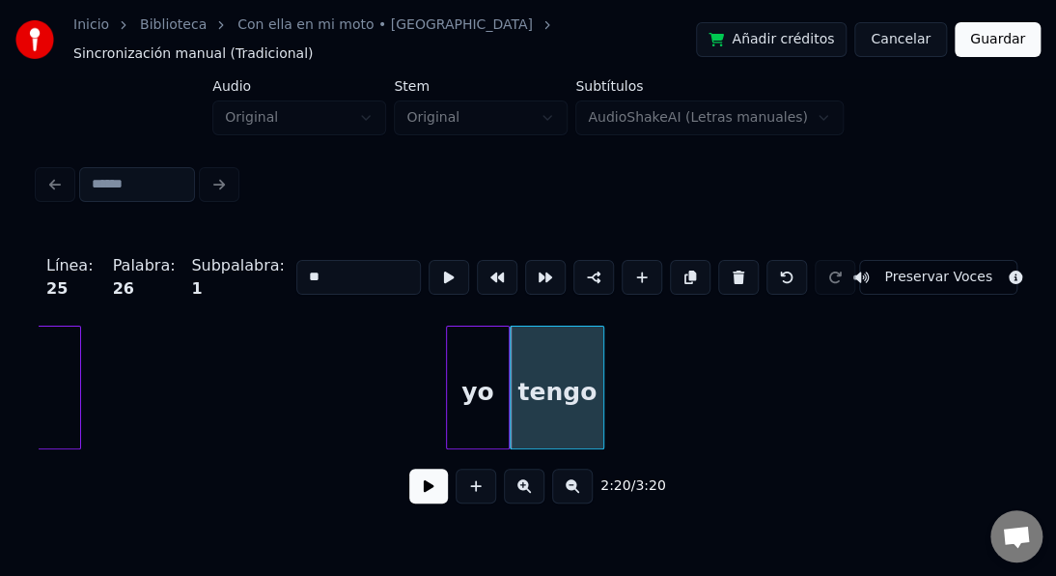
click at [508, 359] on div at bounding box center [506, 387] width 6 height 122
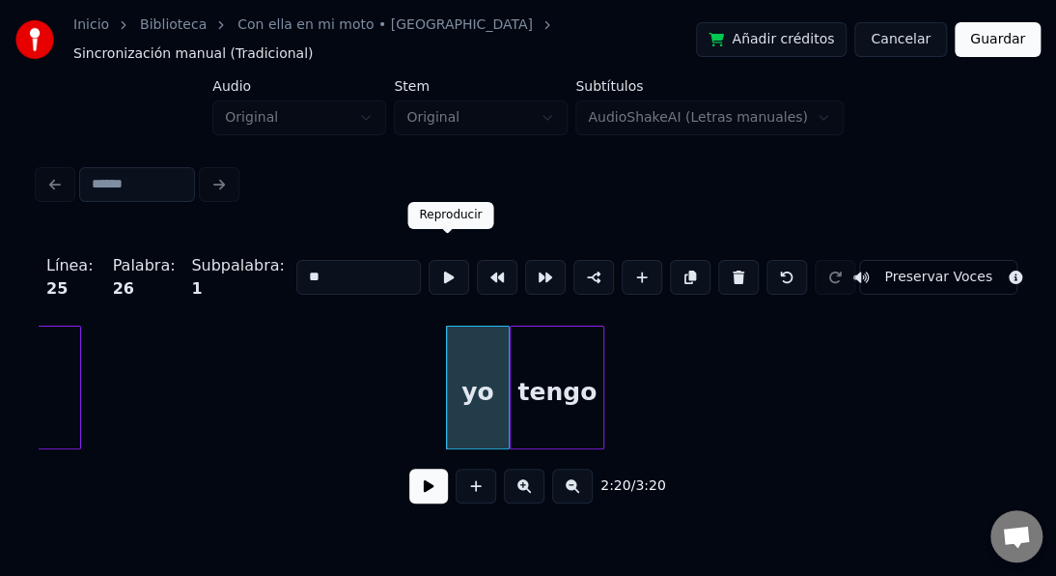
click at [444, 263] on button at bounding box center [449, 277] width 41 height 35
click at [420, 488] on button at bounding box center [428, 485] width 39 height 35
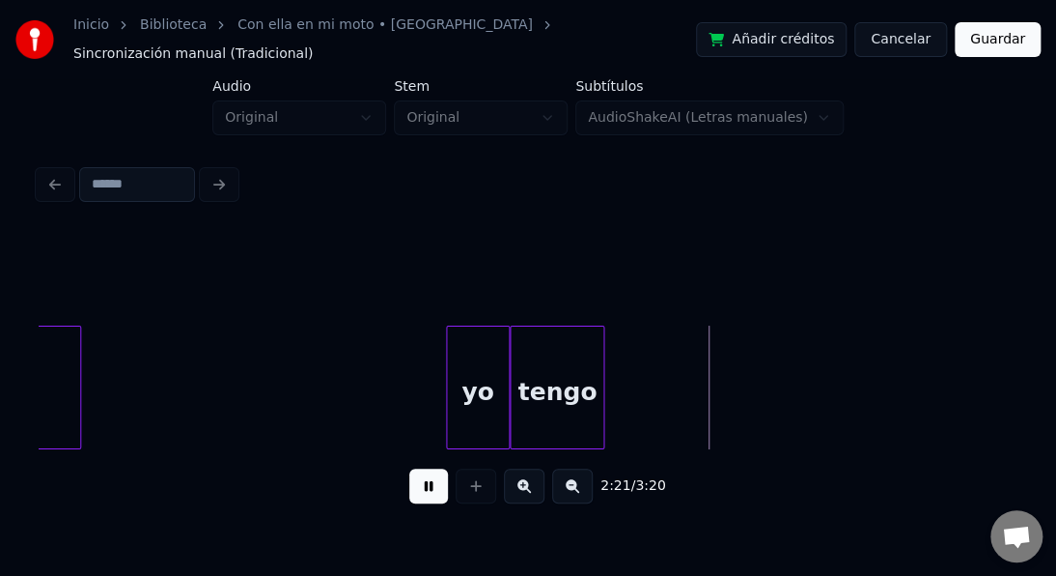
click at [422, 483] on button at bounding box center [428, 485] width 39 height 35
click at [537, 388] on div at bounding box center [539, 387] width 6 height 122
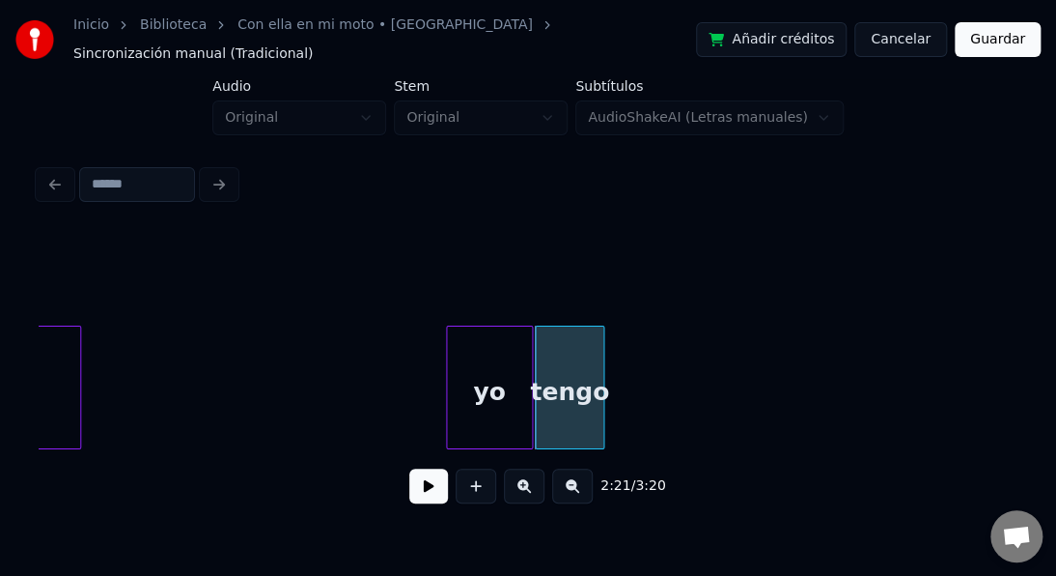
click at [529, 386] on div at bounding box center [529, 387] width 6 height 122
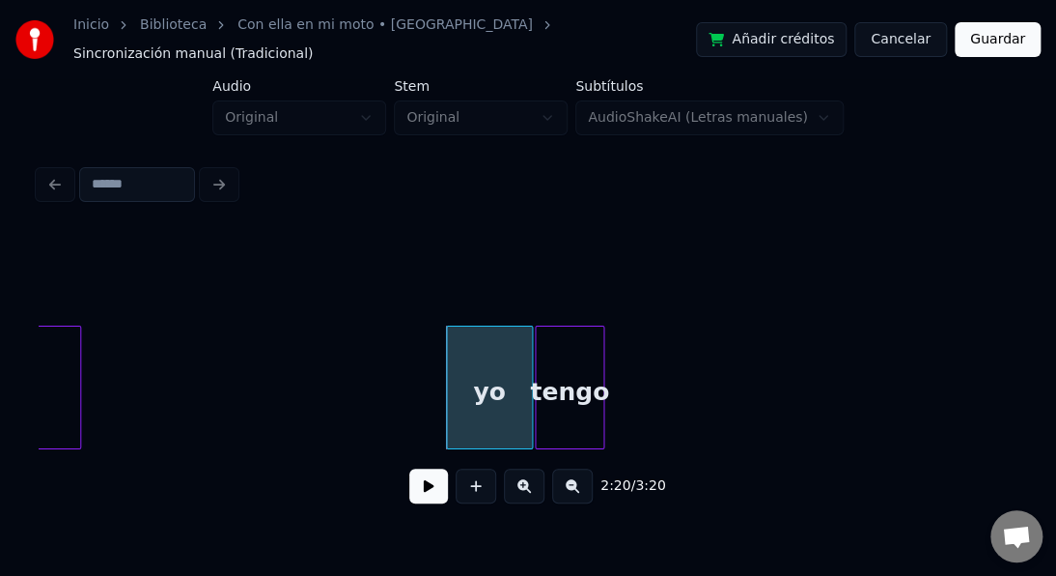
click at [420, 477] on button at bounding box center [428, 485] width 39 height 35
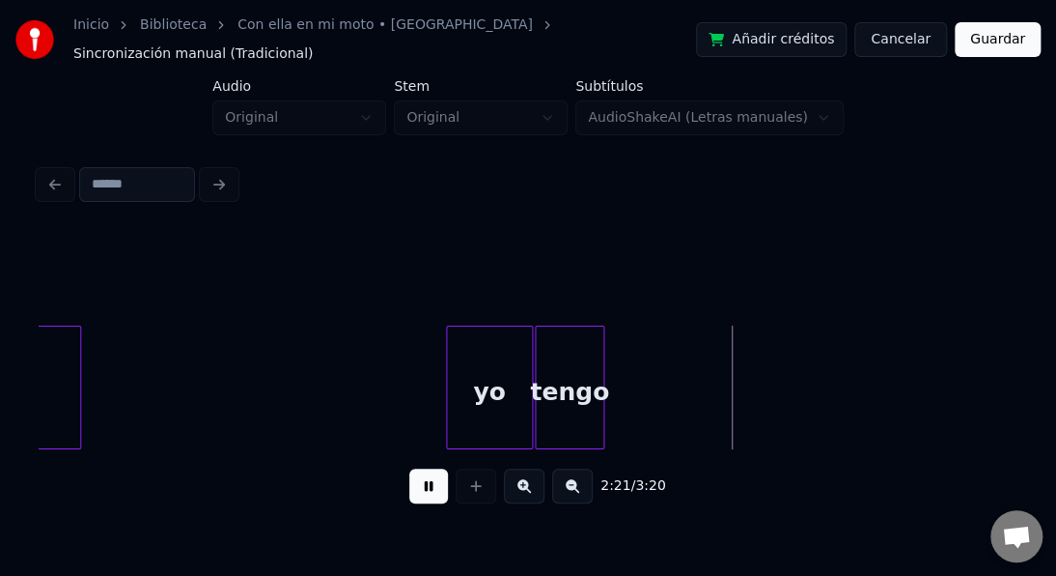
click at [421, 477] on button at bounding box center [428, 485] width 39 height 35
click at [423, 484] on button at bounding box center [428, 485] width 39 height 35
click at [421, 485] on button at bounding box center [428, 485] width 39 height 35
click at [560, 404] on div at bounding box center [562, 387] width 6 height 122
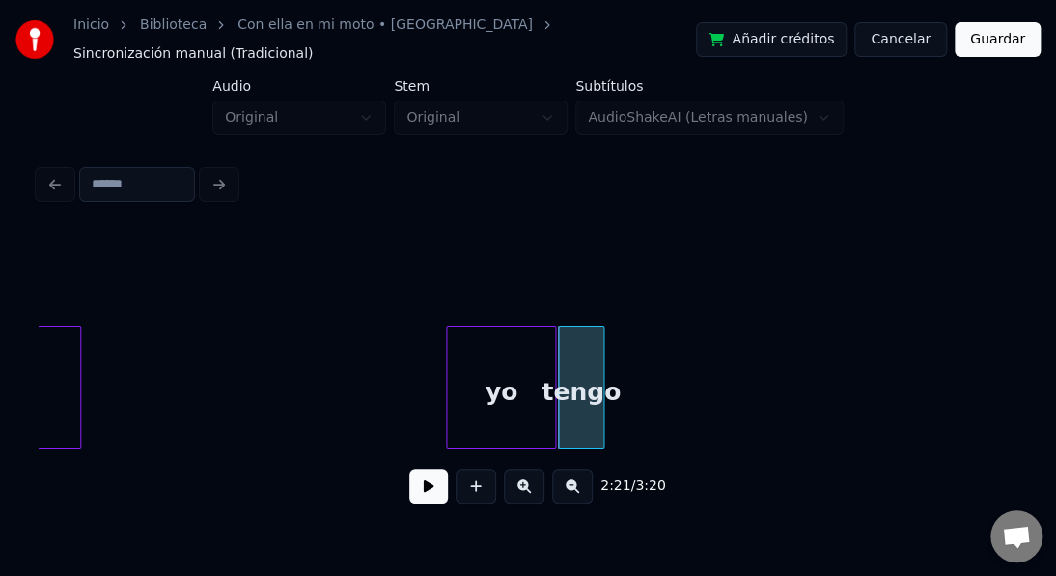
click at [553, 405] on div at bounding box center [552, 387] width 6 height 122
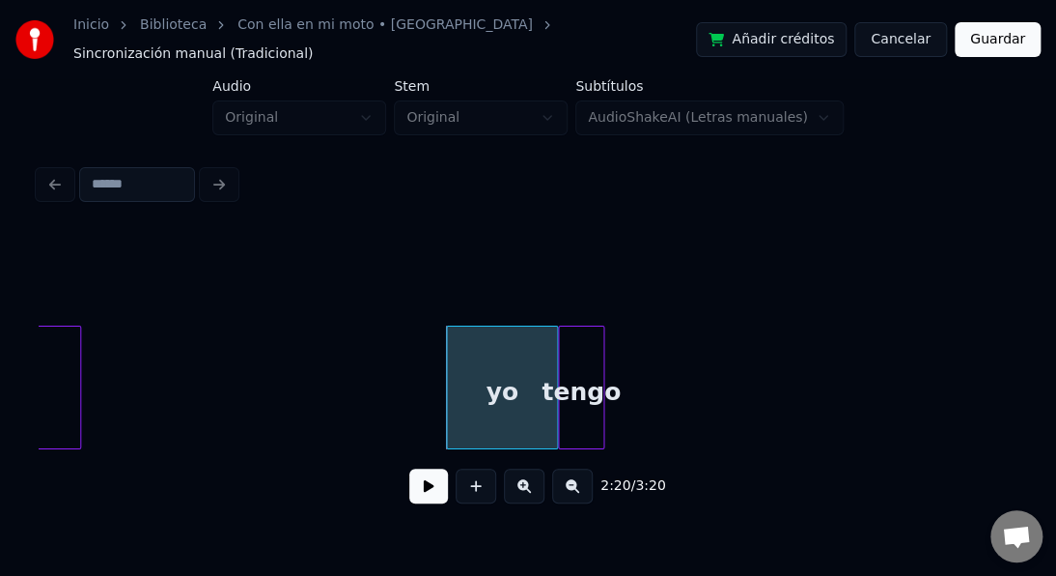
click at [462, 479] on button at bounding box center [476, 485] width 41 height 35
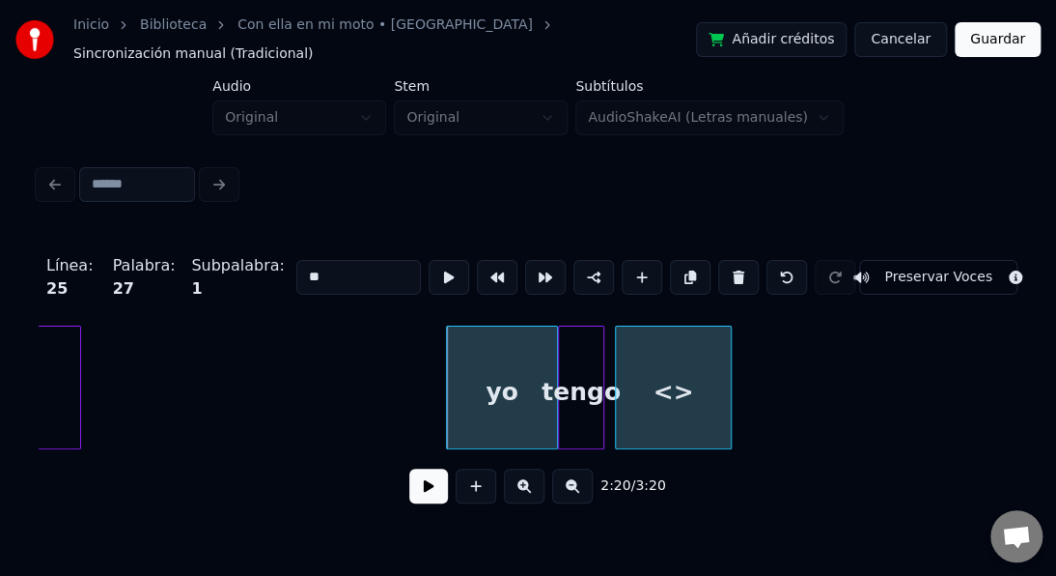
click at [684, 352] on div "<>" at bounding box center [673, 391] width 114 height 131
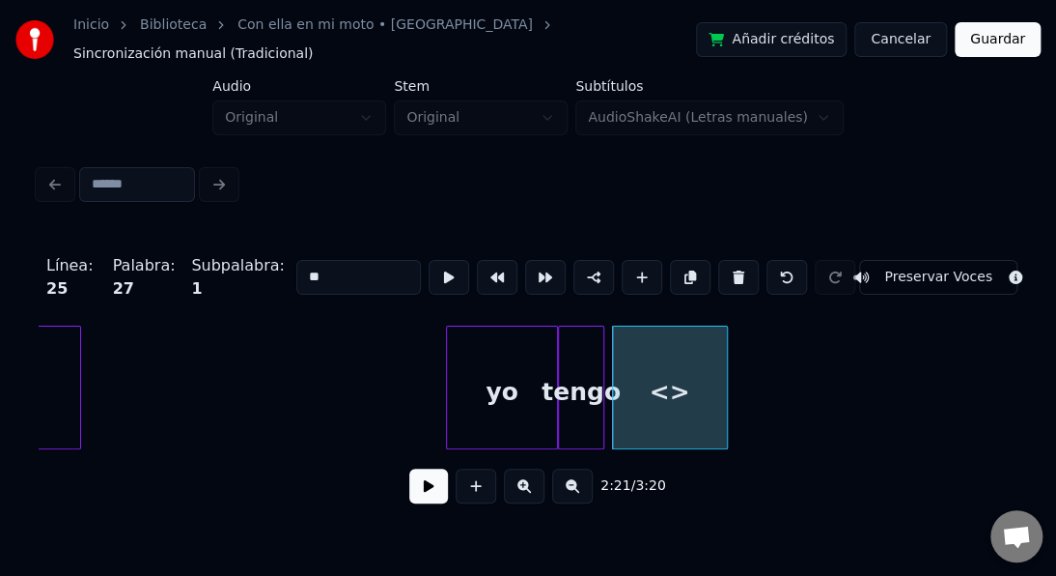
click at [488, 370] on div "yo" at bounding box center [502, 391] width 110 height 131
type input "**"
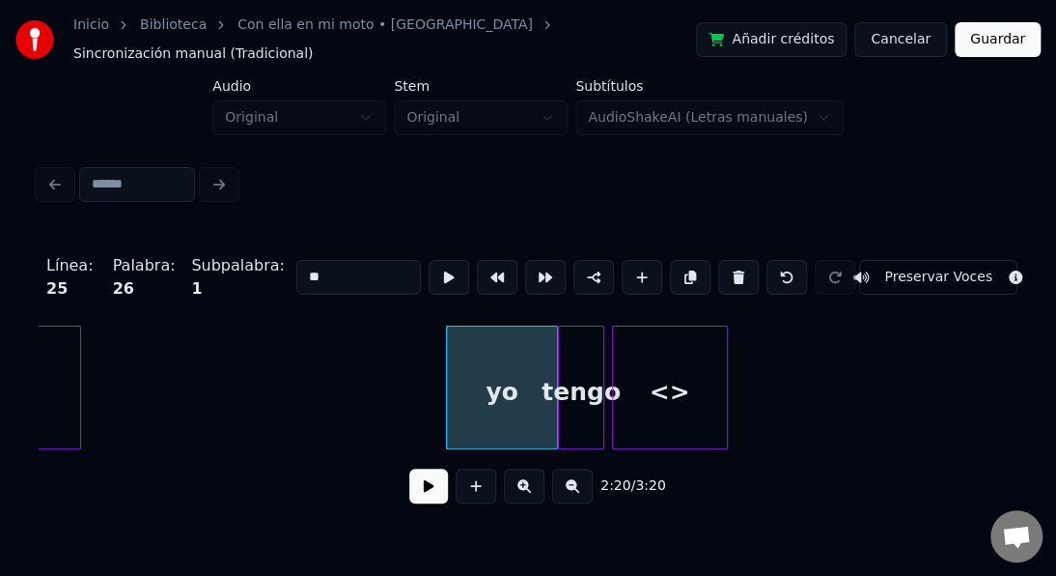
click at [421, 484] on button at bounding box center [428, 485] width 39 height 35
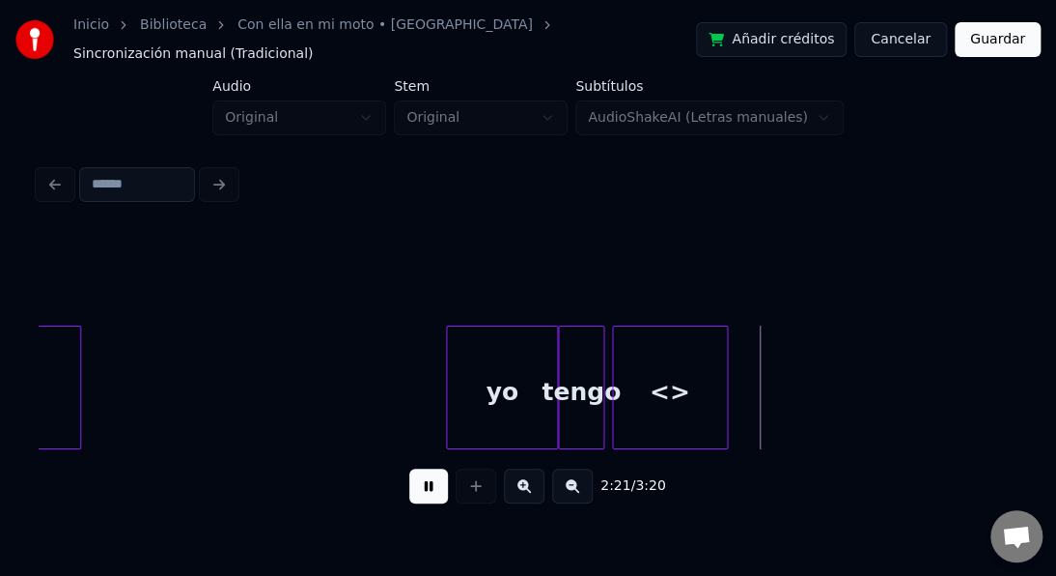
drag, startPoint x: 421, startPoint y: 485, endPoint x: 461, endPoint y: 469, distance: 42.5
click at [425, 483] on button at bounding box center [428, 485] width 39 height 35
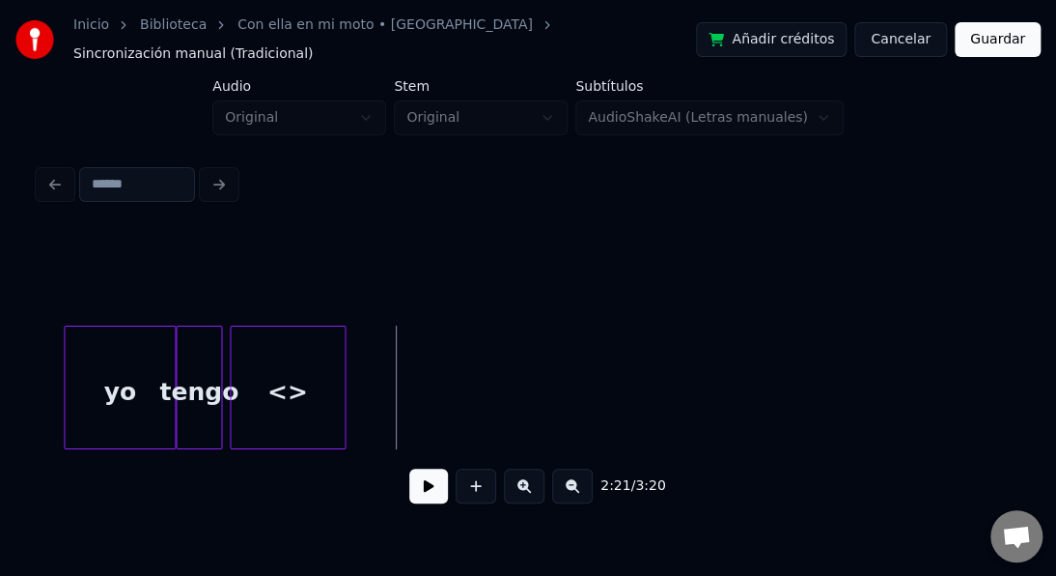
scroll to position [0, 40742]
click at [289, 328] on div "<>" at bounding box center [284, 391] width 114 height 131
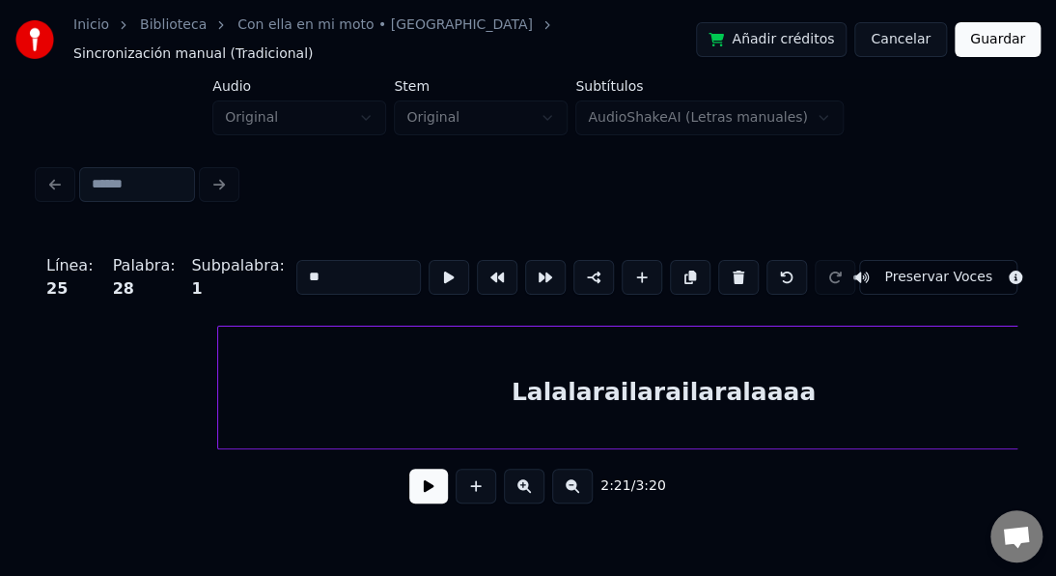
scroll to position [0, 33943]
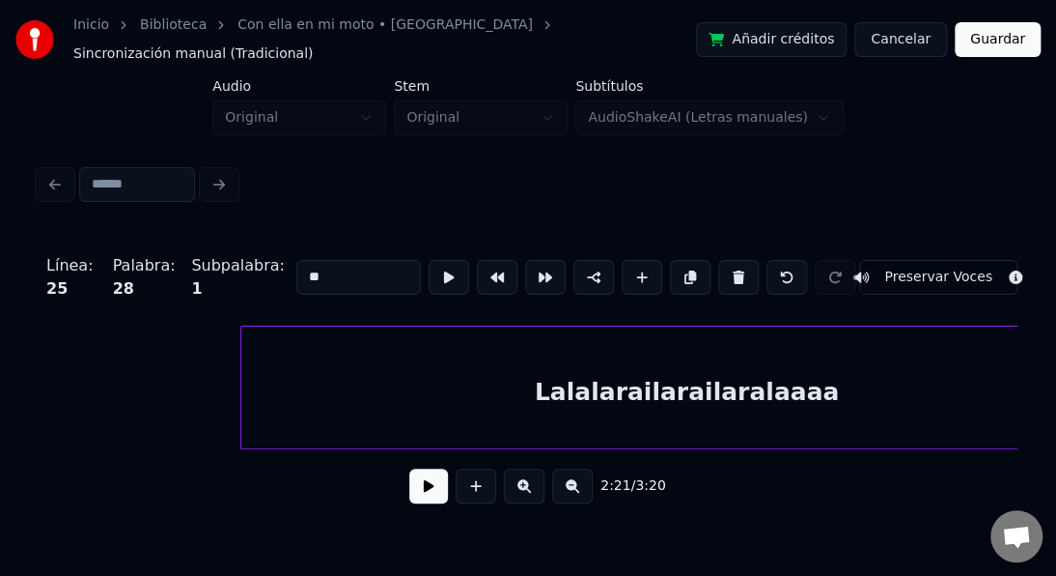
click at [259, 381] on div "Lalalarailarailaralaaaa" at bounding box center [686, 391] width 891 height 131
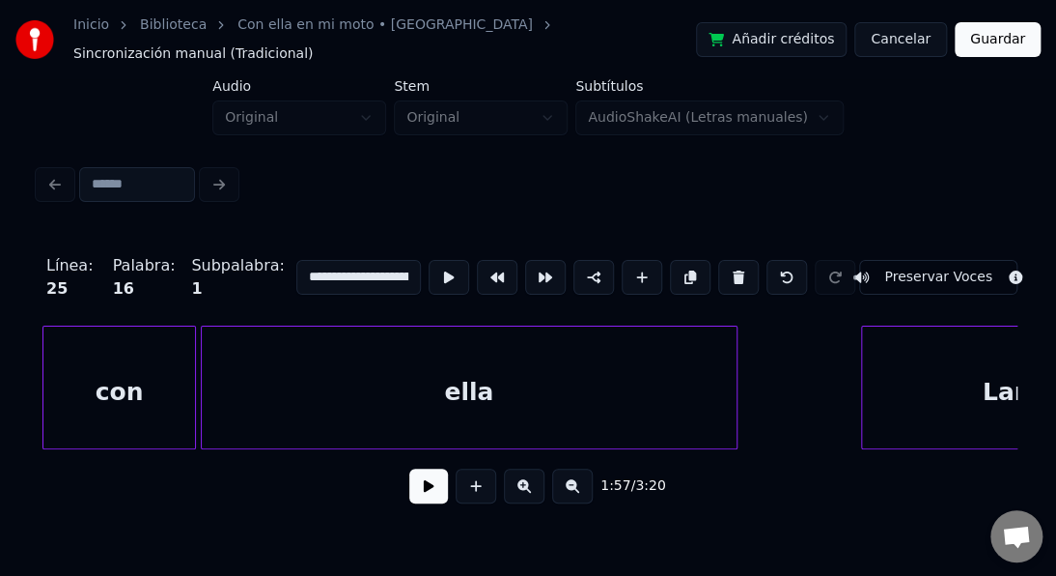
scroll to position [0, 32552]
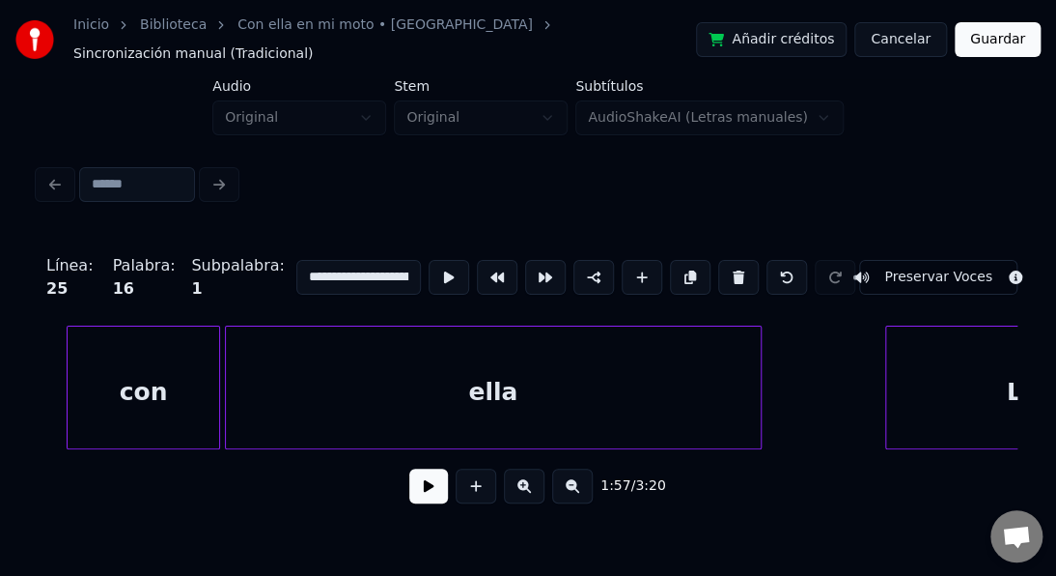
click at [317, 373] on div "ella" at bounding box center [493, 391] width 535 height 131
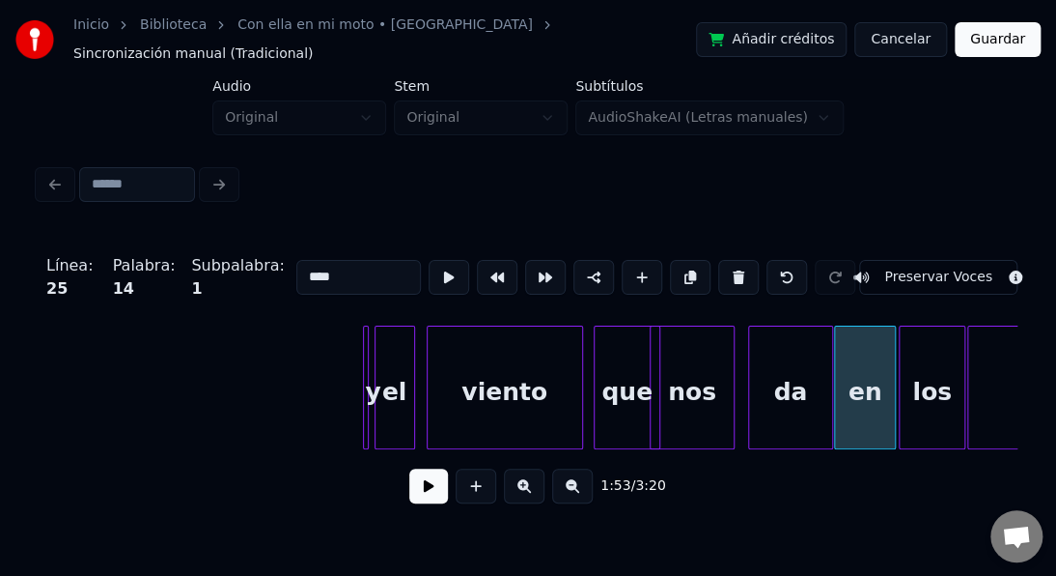
scroll to position [0, 29810]
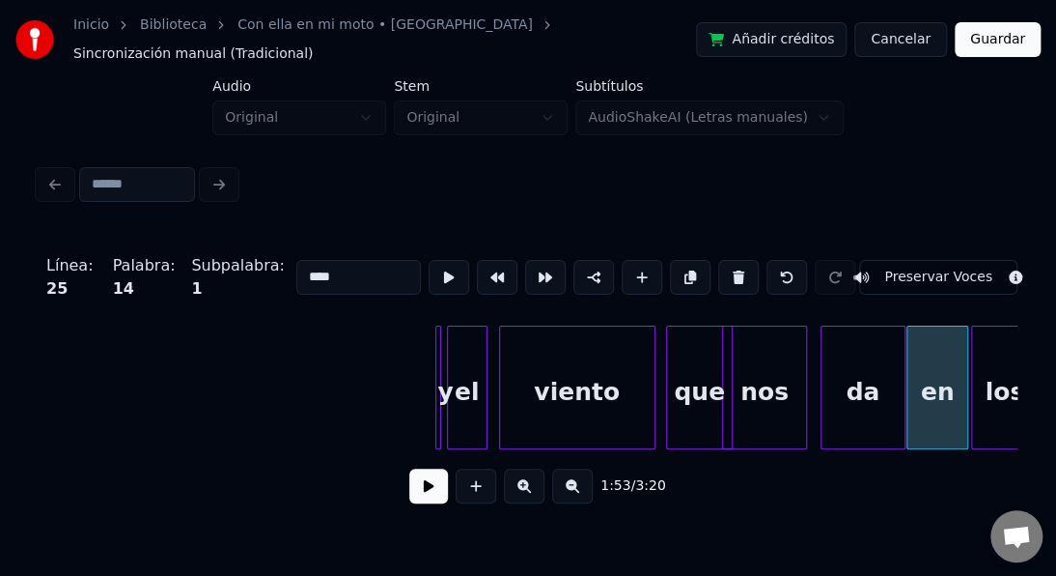
click at [435, 342] on div at bounding box center [438, 387] width 6 height 122
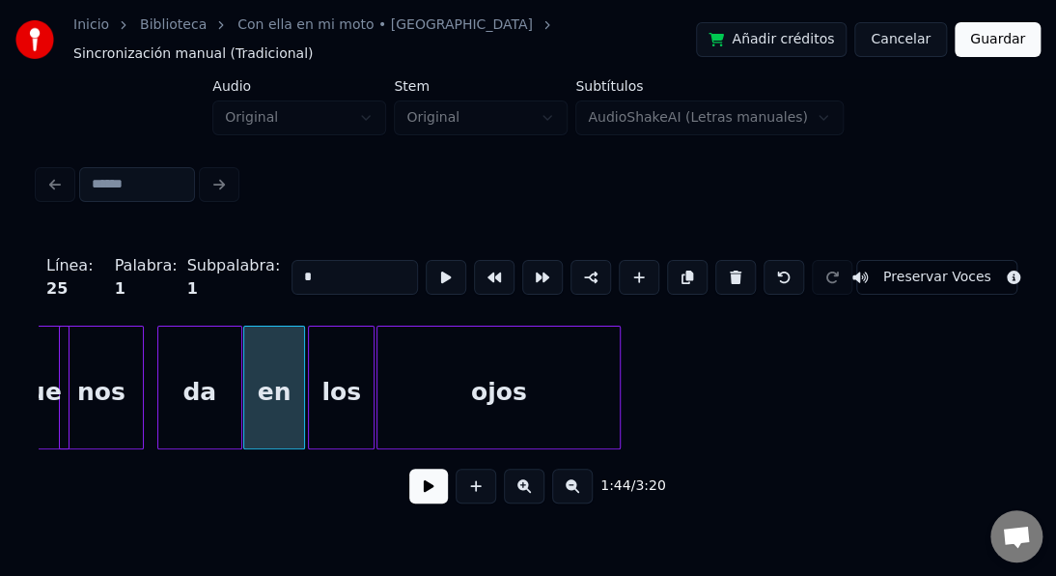
scroll to position [0, 30505]
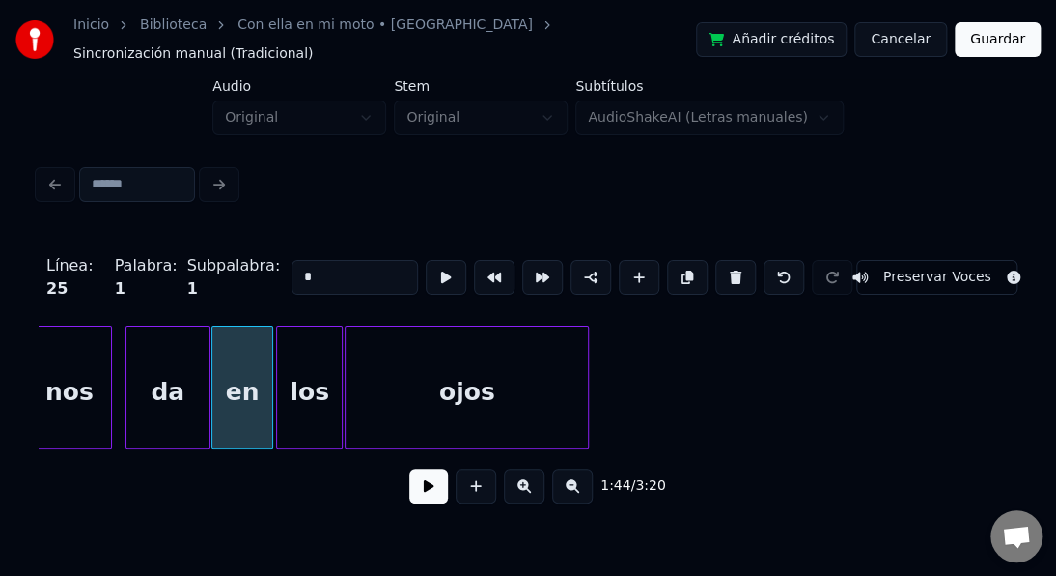
click at [563, 346] on div "ojos" at bounding box center [467, 391] width 242 height 131
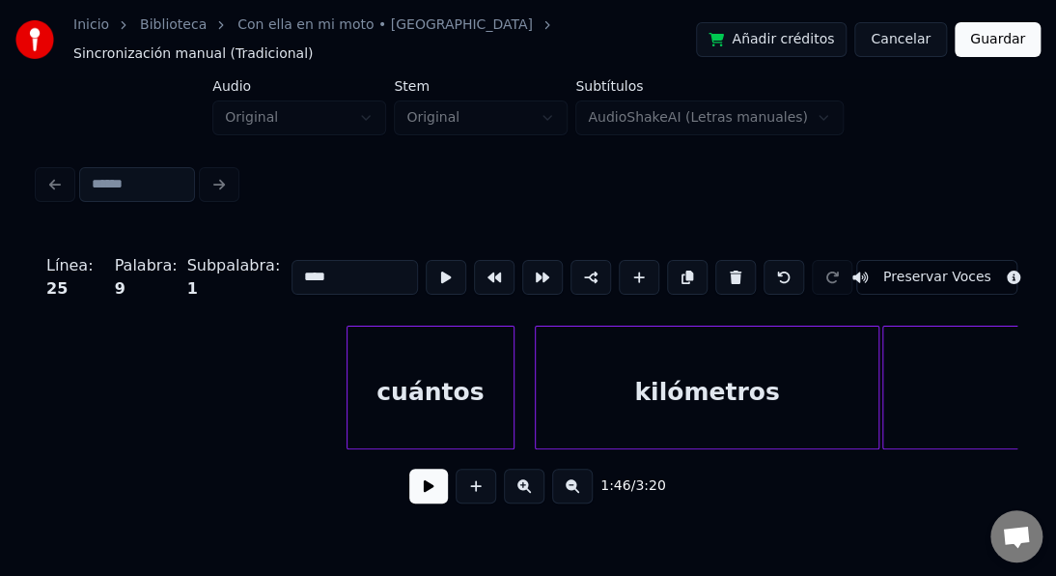
scroll to position [0, 31200]
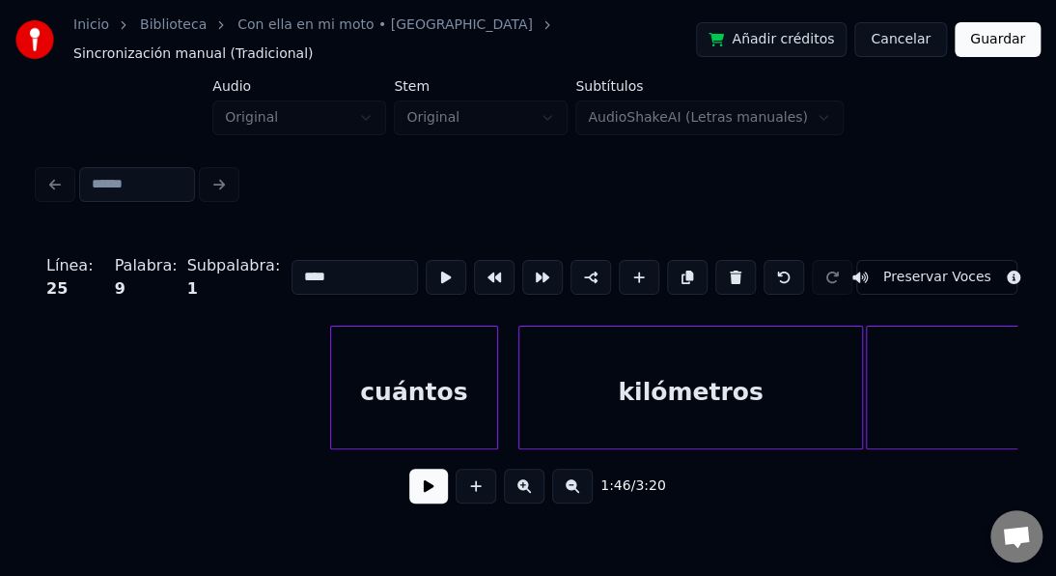
click at [373, 332] on div "cuántos" at bounding box center [414, 391] width 166 height 131
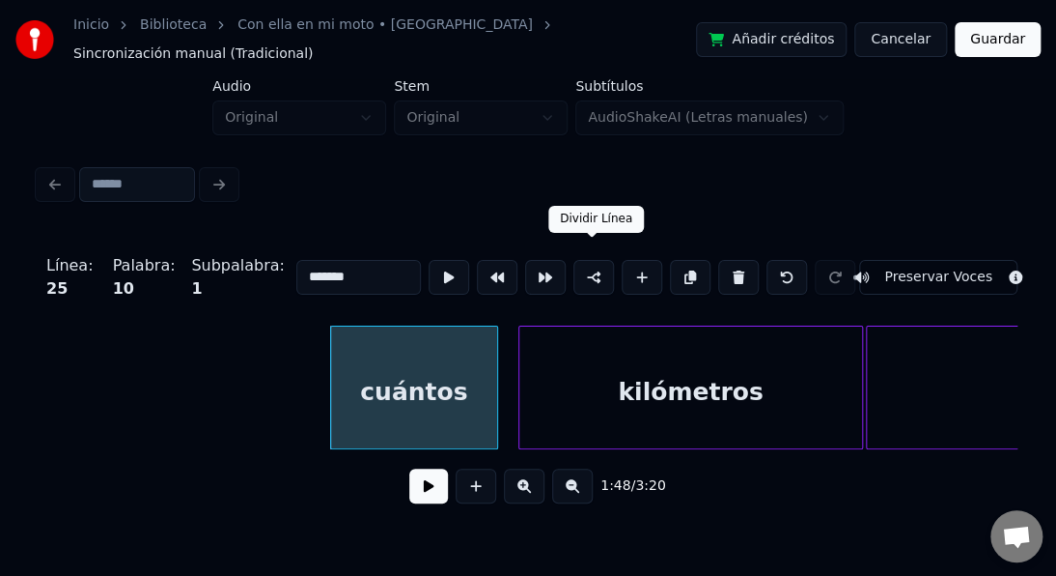
click at [596, 262] on button at bounding box center [594, 277] width 41 height 35
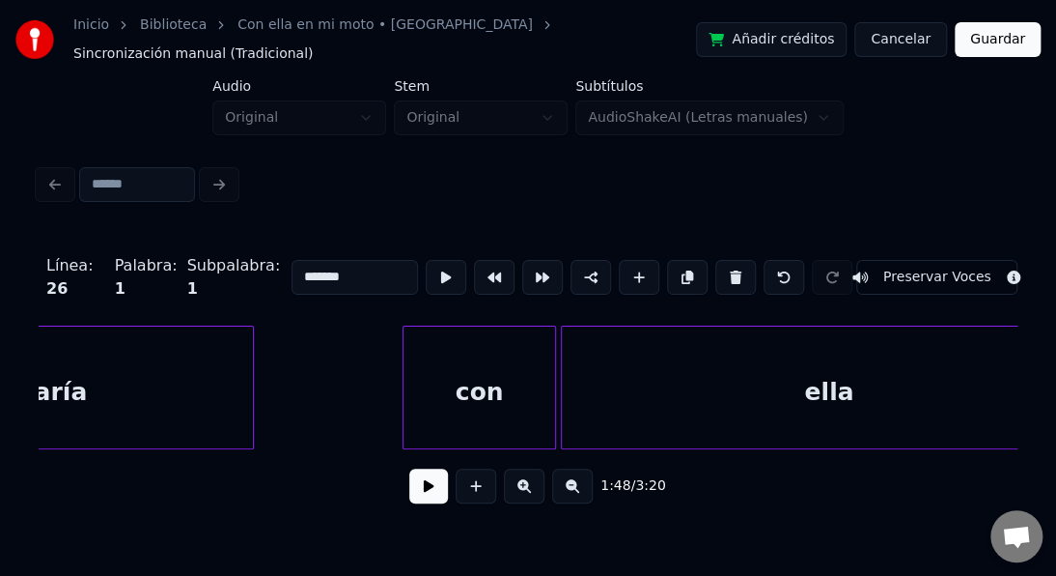
scroll to position [0, 32243]
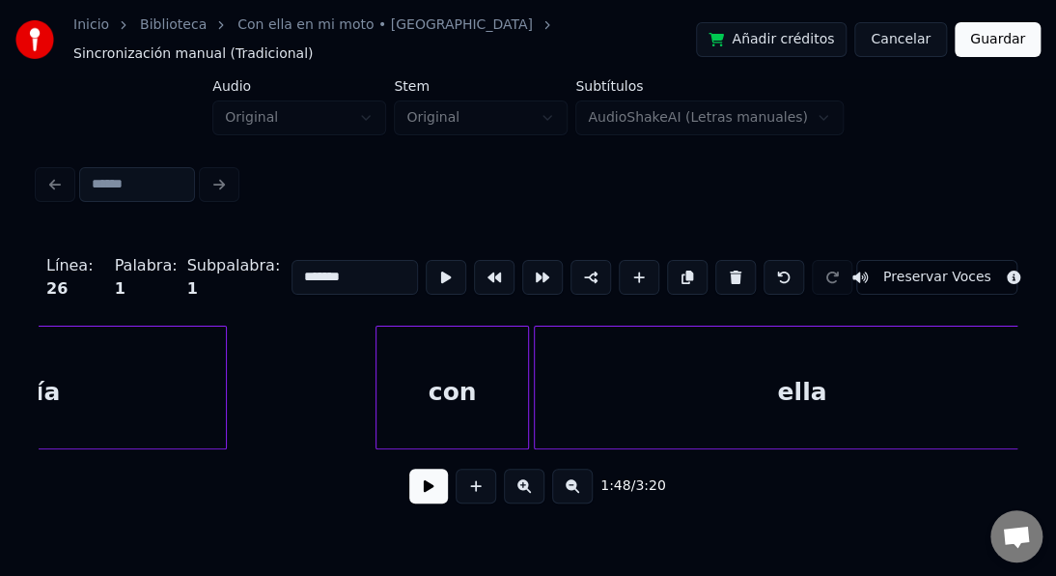
click at [444, 336] on div "con" at bounding box center [452, 391] width 151 height 131
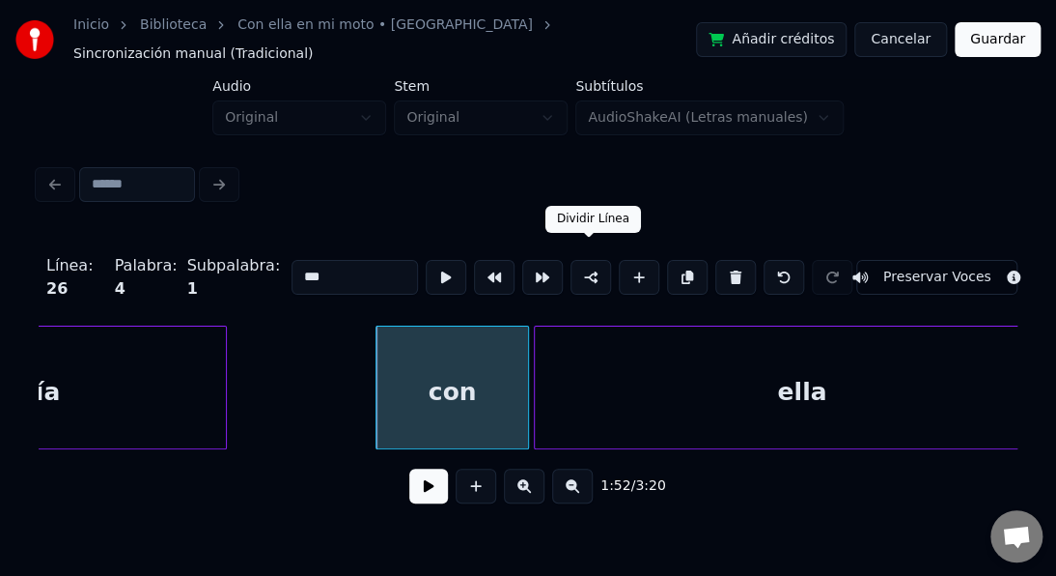
click at [587, 260] on button at bounding box center [591, 277] width 41 height 35
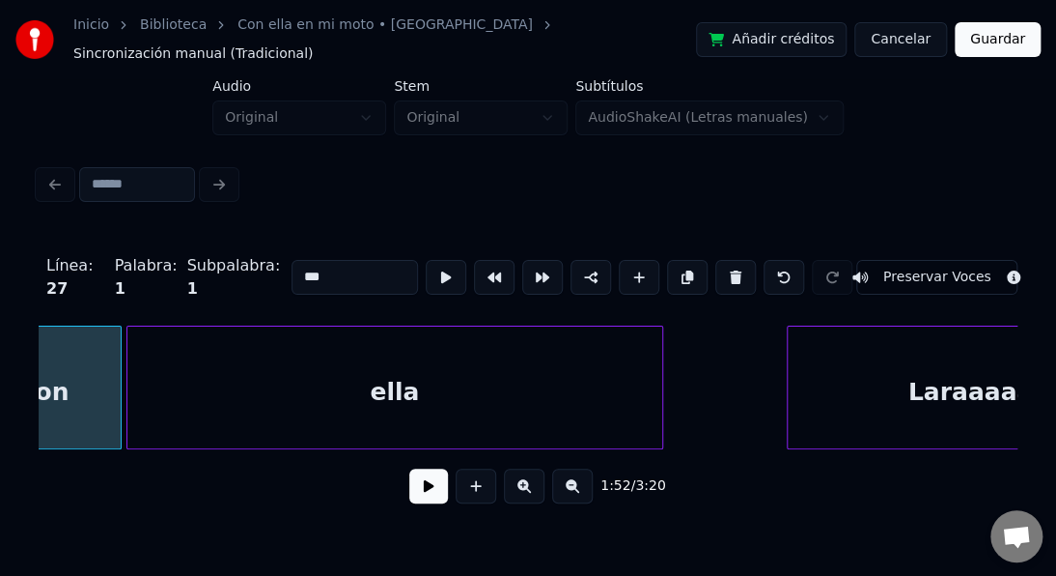
scroll to position [0, 32668]
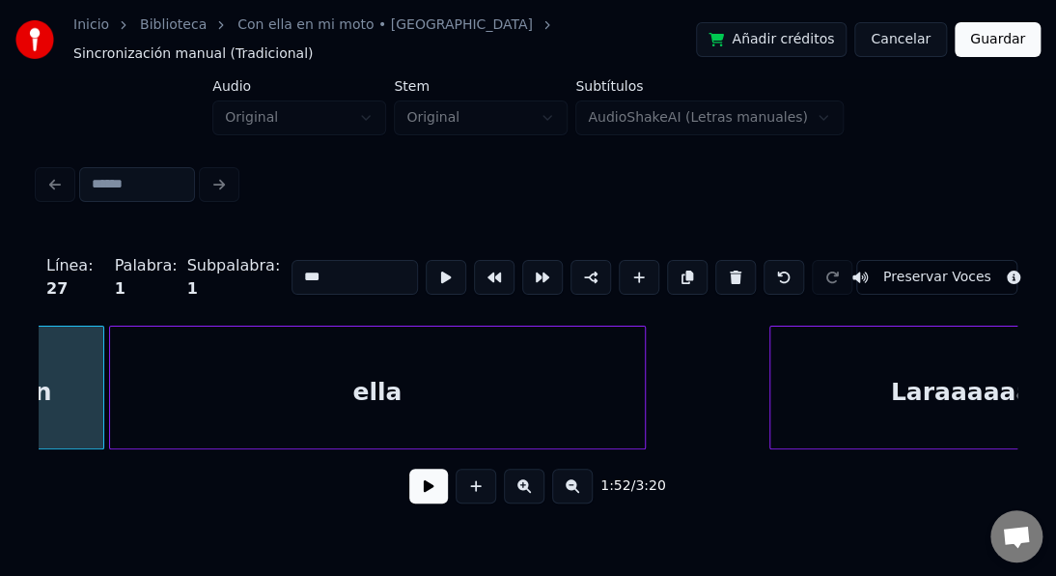
click at [823, 358] on div "Laraaaaaaaaaiiii" at bounding box center [1003, 391] width 465 height 131
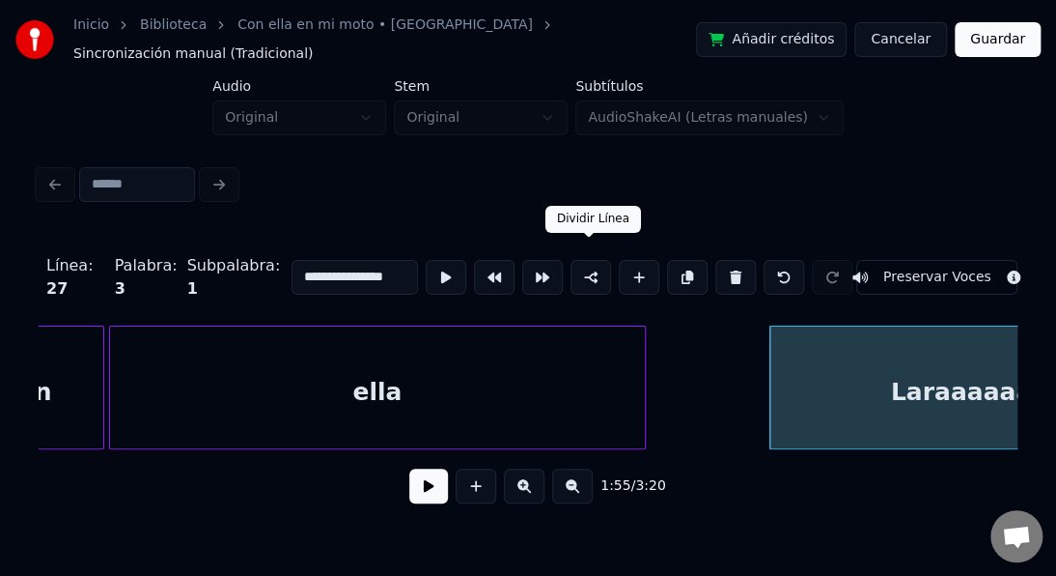
drag, startPoint x: 592, startPoint y: 257, endPoint x: 698, endPoint y: 297, distance: 113.7
click at [593, 260] on button at bounding box center [591, 277] width 41 height 35
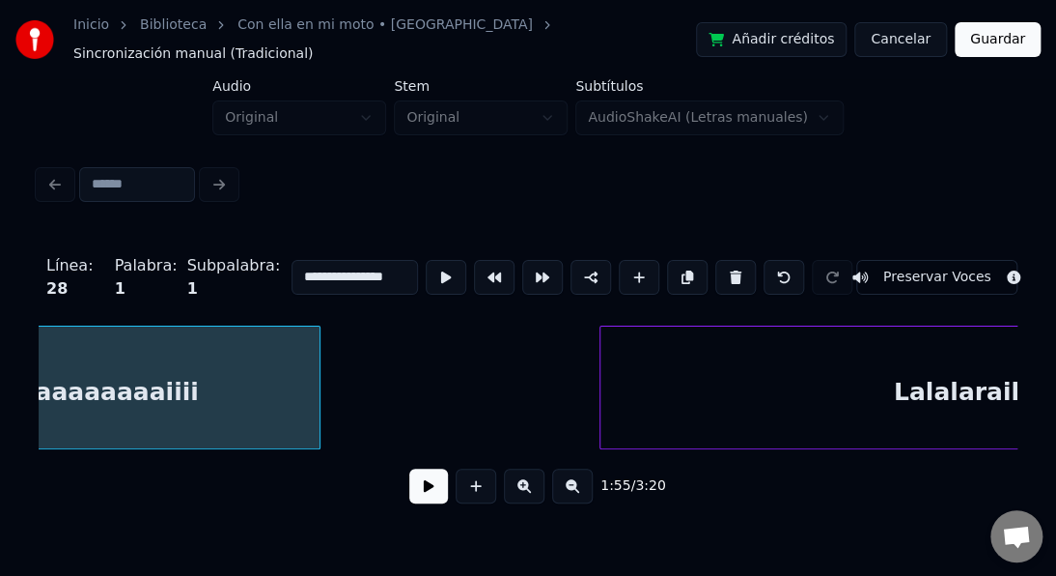
scroll to position [0, 33595]
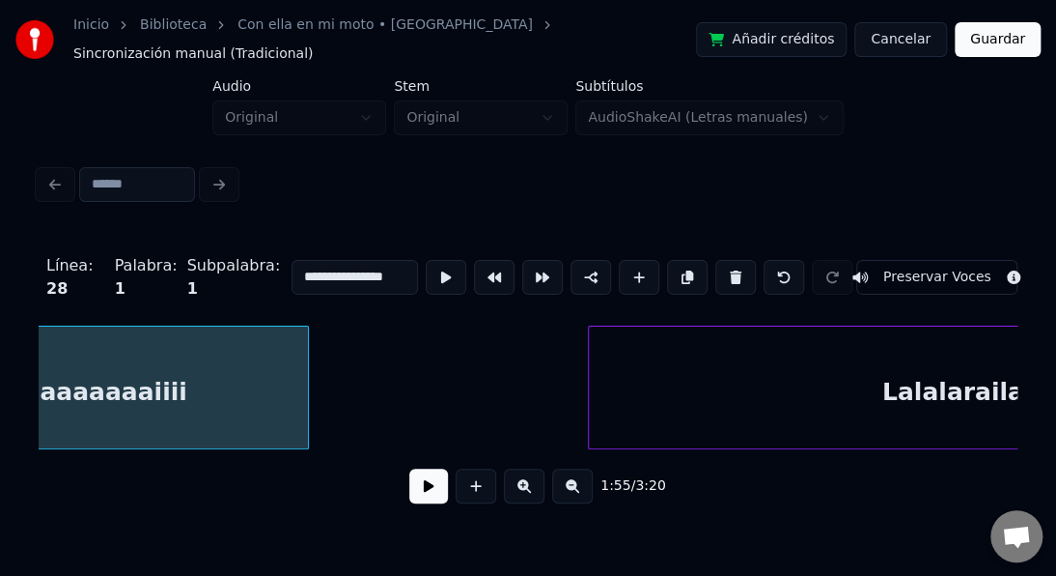
click at [629, 338] on div "Lalalarailarailaralaaaa" at bounding box center [1034, 391] width 891 height 131
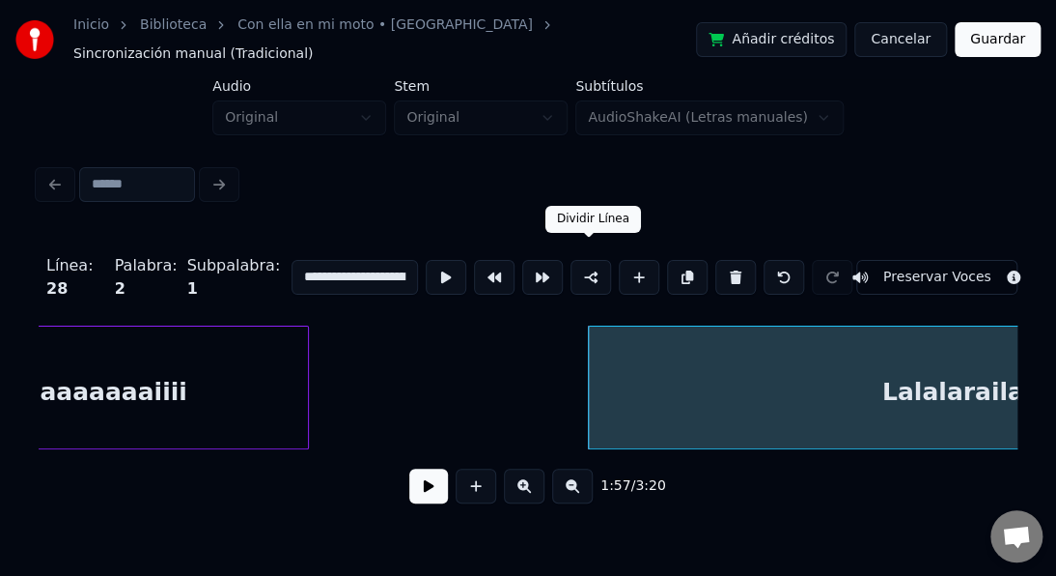
click at [594, 271] on button at bounding box center [591, 277] width 41 height 35
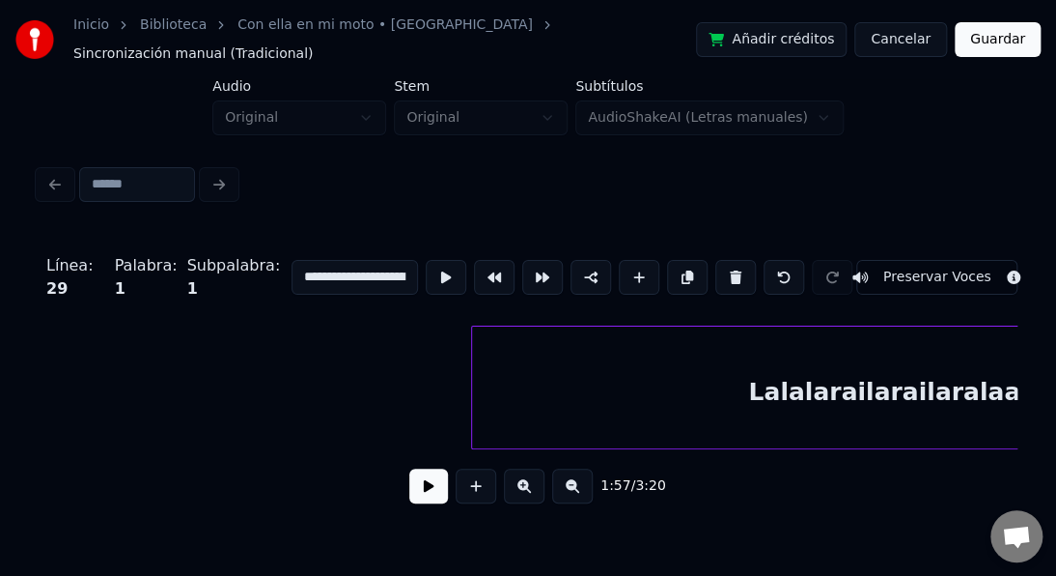
scroll to position [0, 35063]
click at [515, 363] on div "Lalalarailarailaralaaaa" at bounding box center [881, 391] width 858 height 131
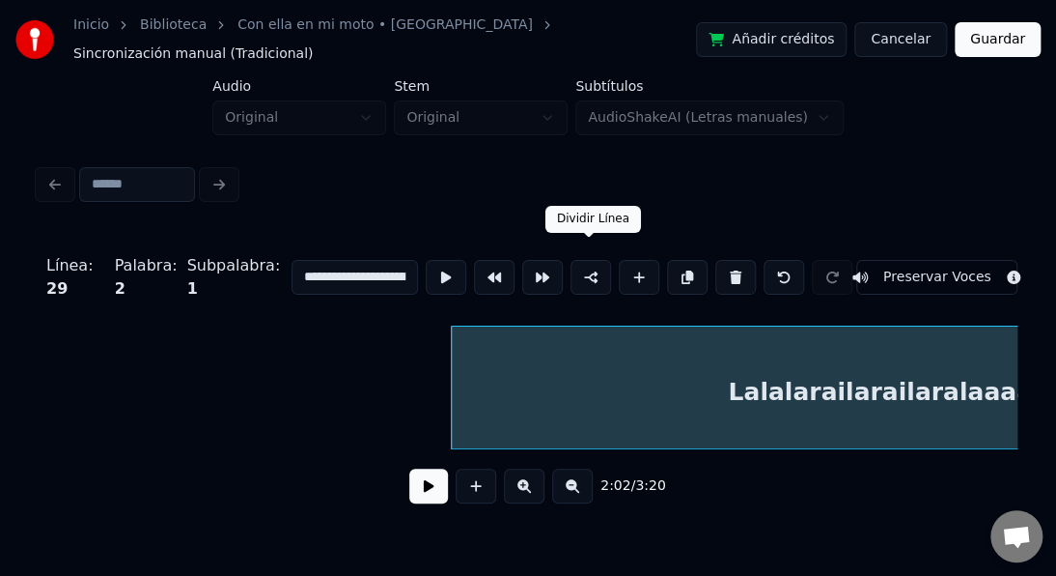
drag, startPoint x: 591, startPoint y: 255, endPoint x: 923, endPoint y: 428, distance: 374.5
click at [602, 260] on button at bounding box center [591, 277] width 41 height 35
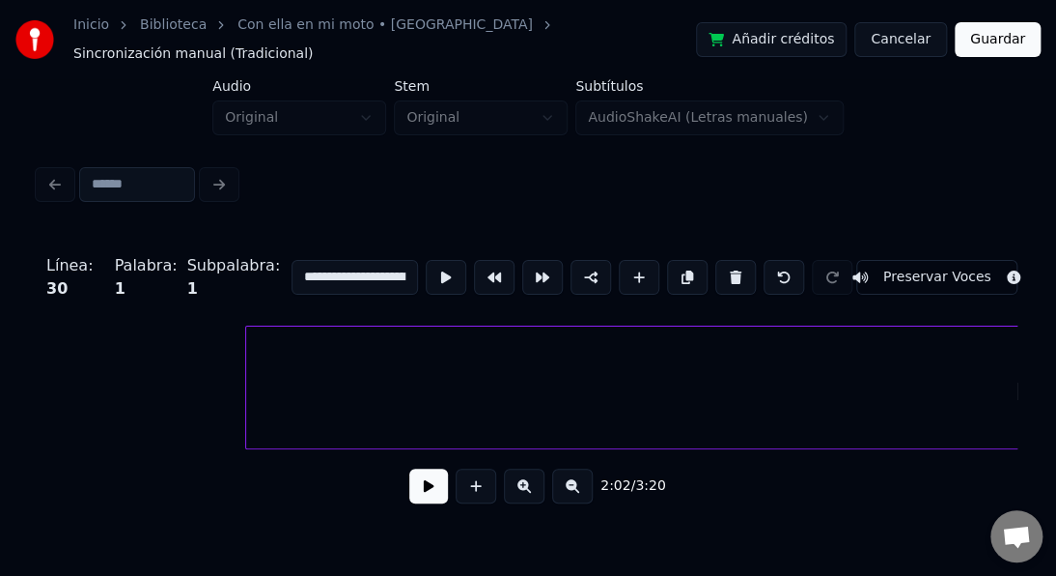
scroll to position [0, 36686]
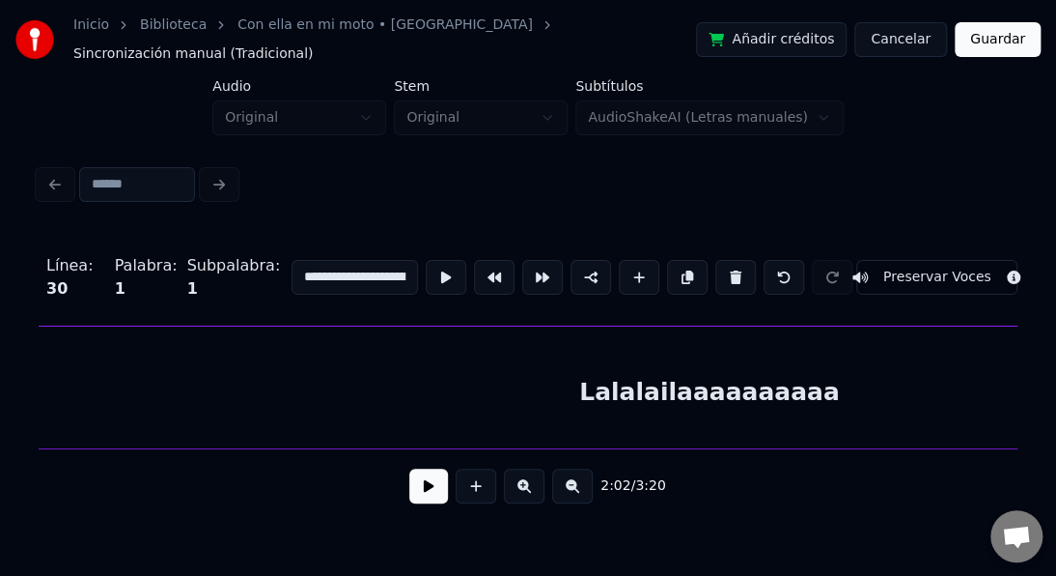
click at [649, 363] on div "Lalalailaaaaaaaaaa" at bounding box center [709, 391] width 1799 height 131
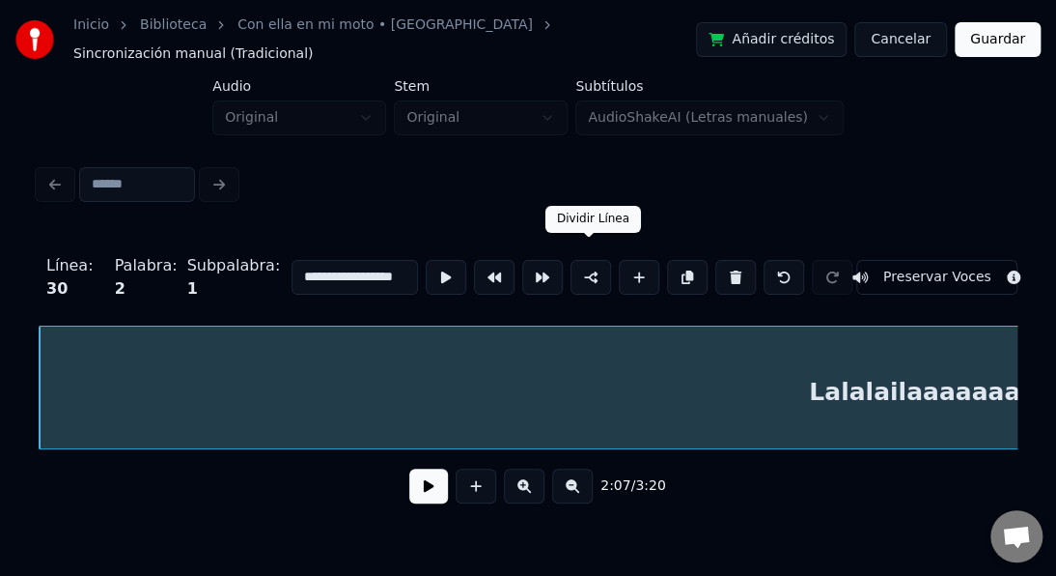
click at [606, 268] on button at bounding box center [591, 277] width 41 height 35
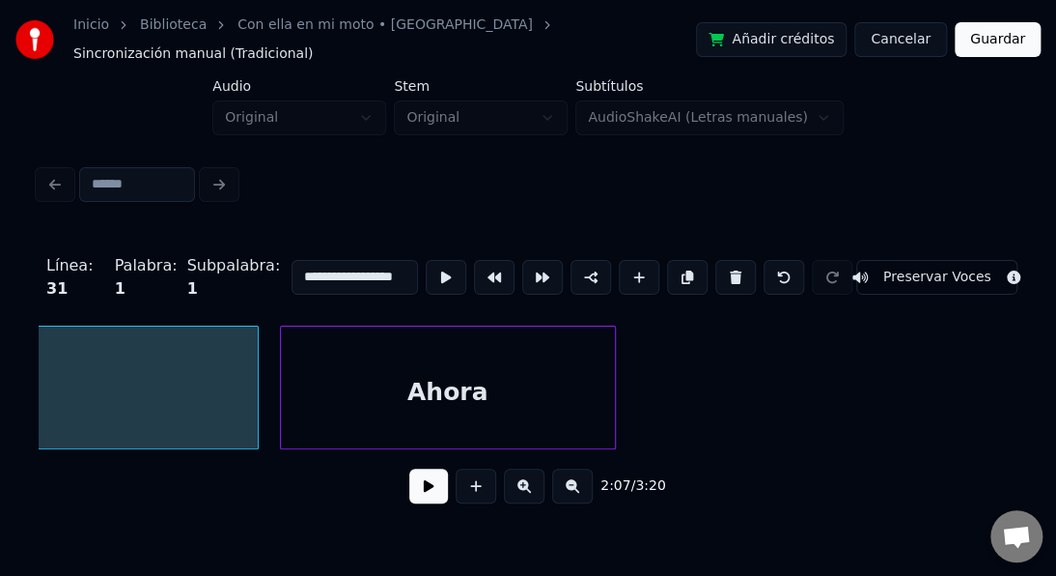
scroll to position [0, 38464]
click at [342, 332] on div "Ahora" at bounding box center [445, 391] width 334 height 131
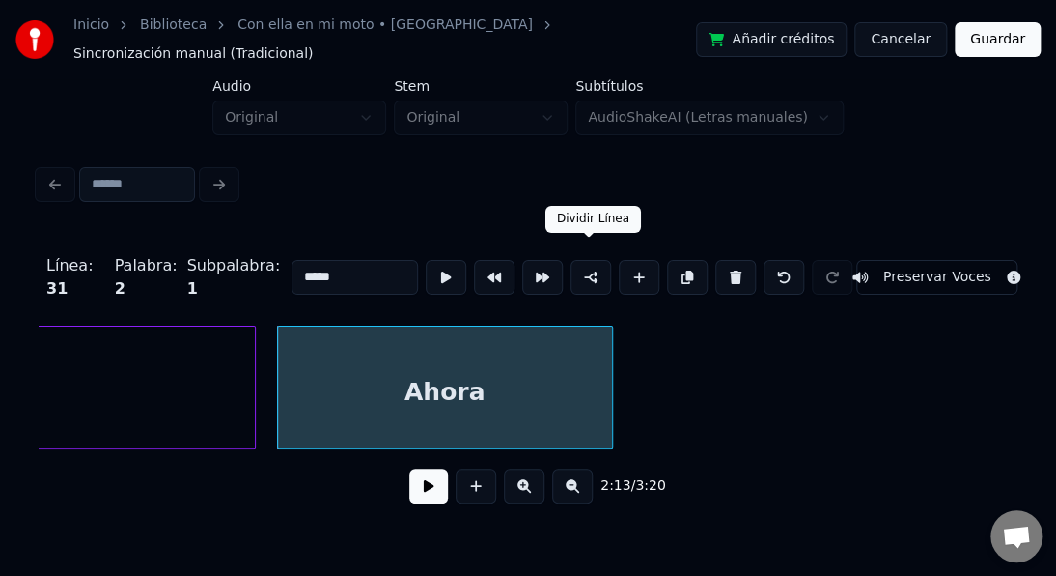
click at [584, 263] on button at bounding box center [591, 277] width 41 height 35
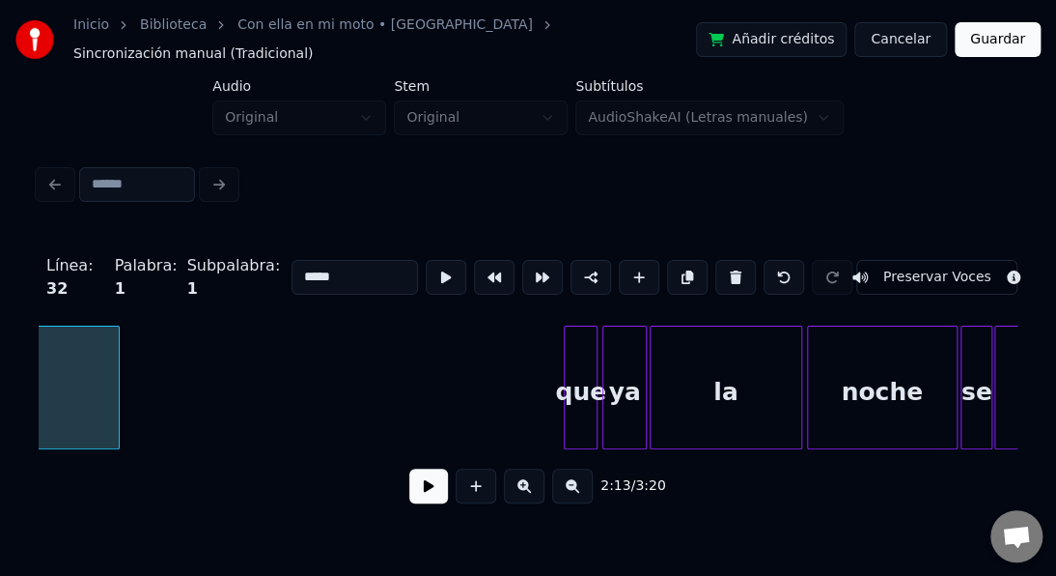
scroll to position [0, 38967]
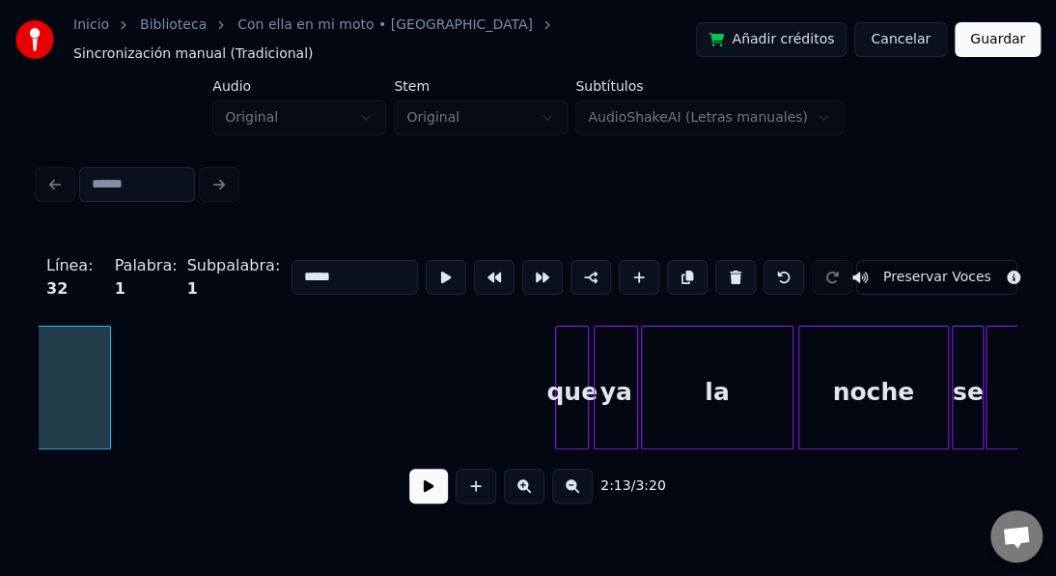
click at [568, 340] on div "que" at bounding box center [572, 391] width 32 height 131
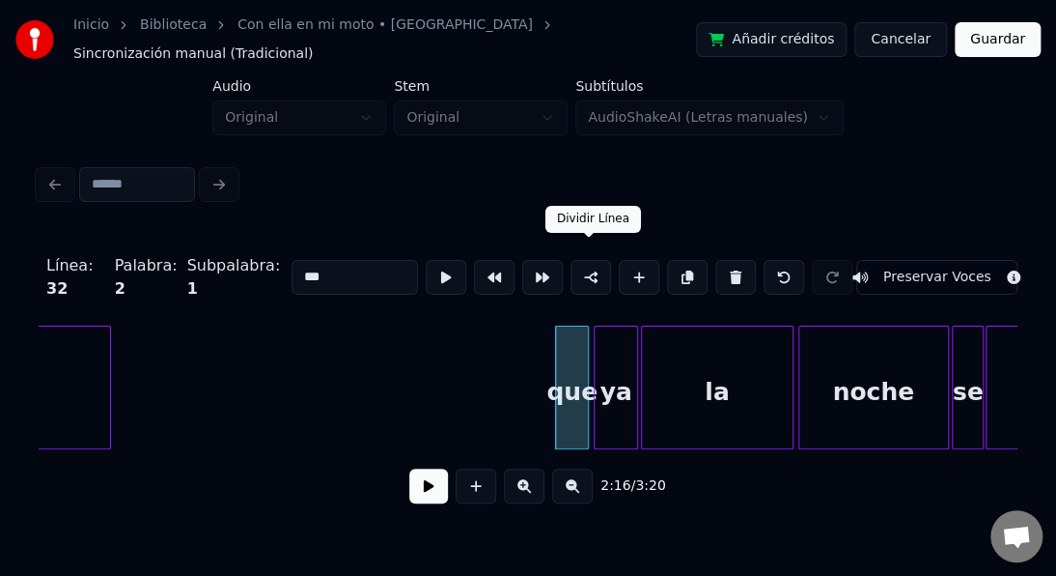
click at [599, 260] on button at bounding box center [591, 277] width 41 height 35
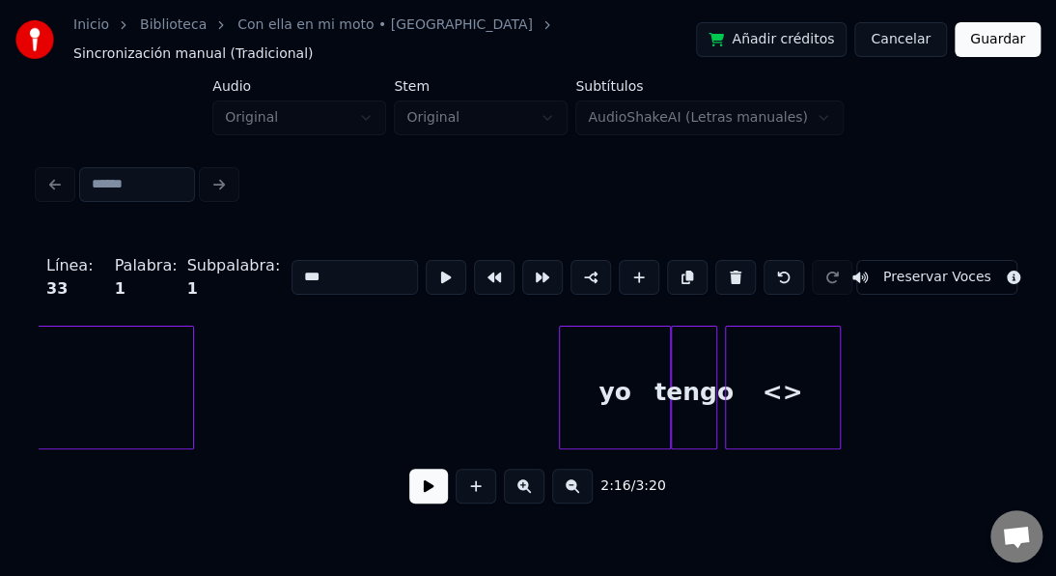
scroll to position [0, 40280]
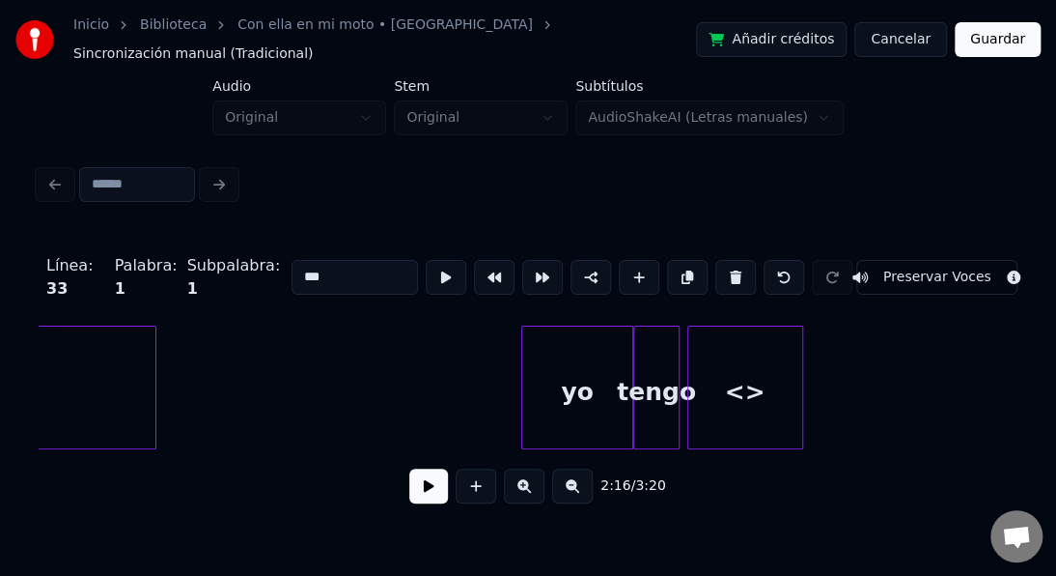
click at [558, 348] on div "yo" at bounding box center [577, 391] width 110 height 131
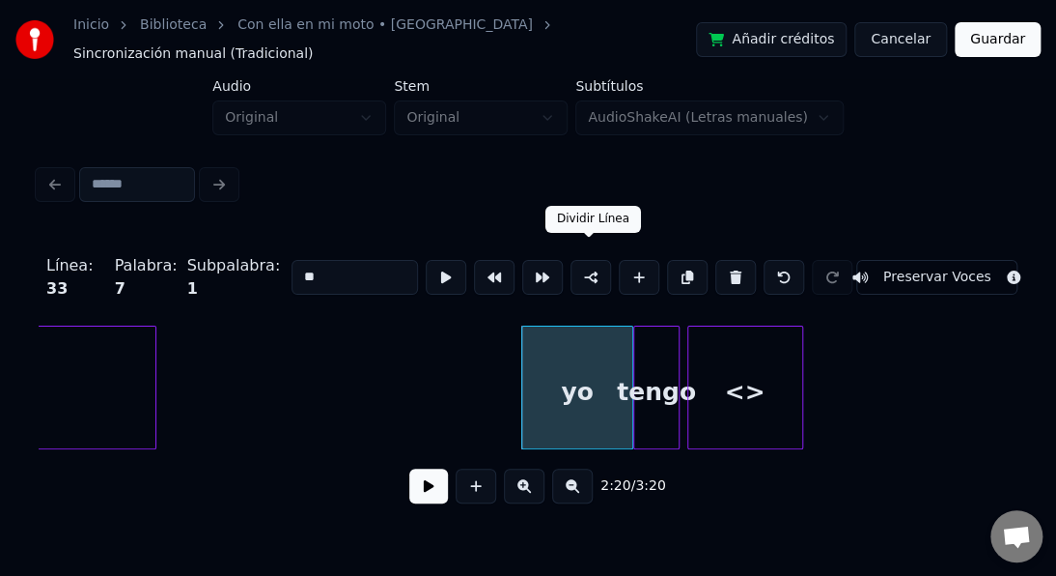
click at [588, 260] on button at bounding box center [591, 277] width 41 height 35
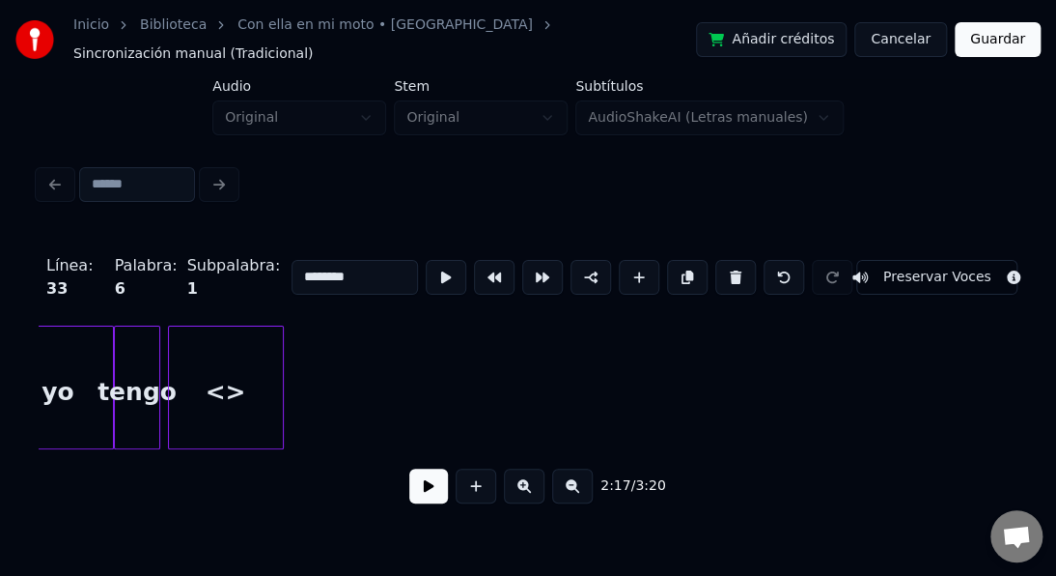
scroll to position [0, 40802]
click at [220, 356] on div "<>" at bounding box center [223, 391] width 114 height 131
type input "**"
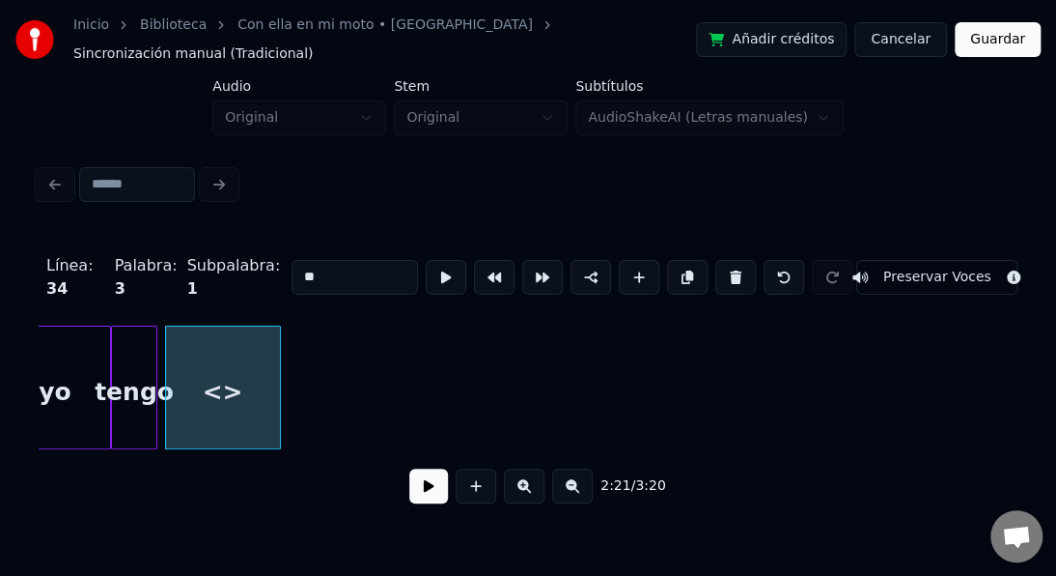
drag, startPoint x: 328, startPoint y: 263, endPoint x: 290, endPoint y: 263, distance: 38.6
click at [301, 263] on input "**" at bounding box center [355, 277] width 127 height 35
drag, startPoint x: 294, startPoint y: 268, endPoint x: 327, endPoint y: 261, distance: 34.5
click at [324, 263] on input "**" at bounding box center [355, 277] width 127 height 35
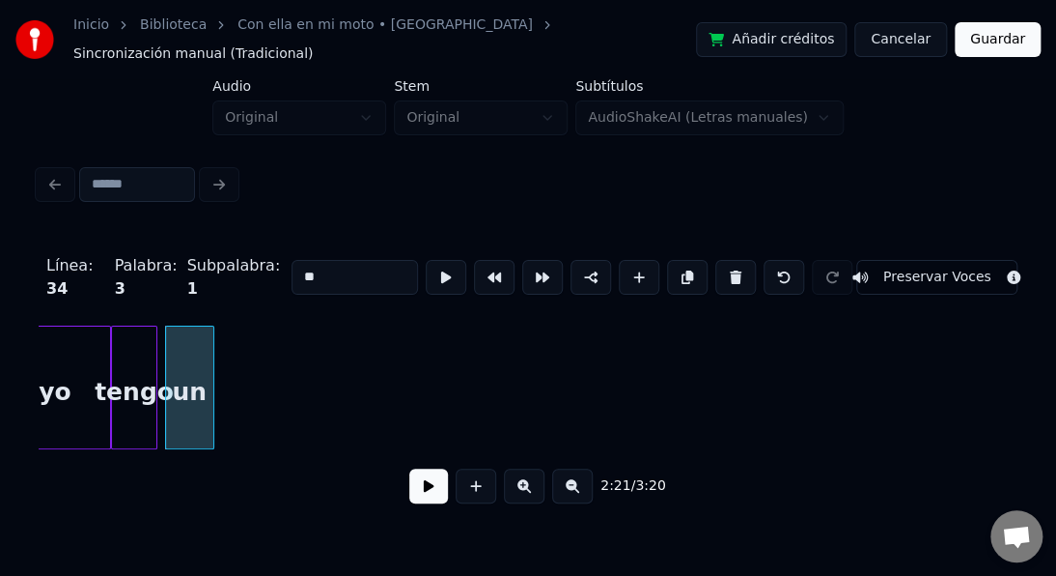
click at [210, 405] on div at bounding box center [211, 387] width 6 height 122
type input "**"
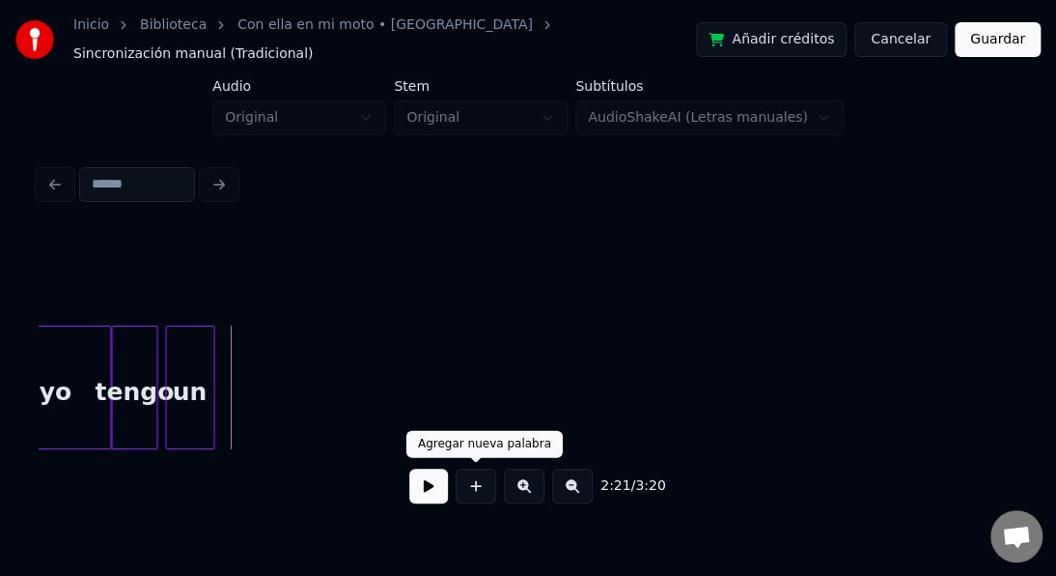
click at [490, 489] on button at bounding box center [476, 485] width 41 height 35
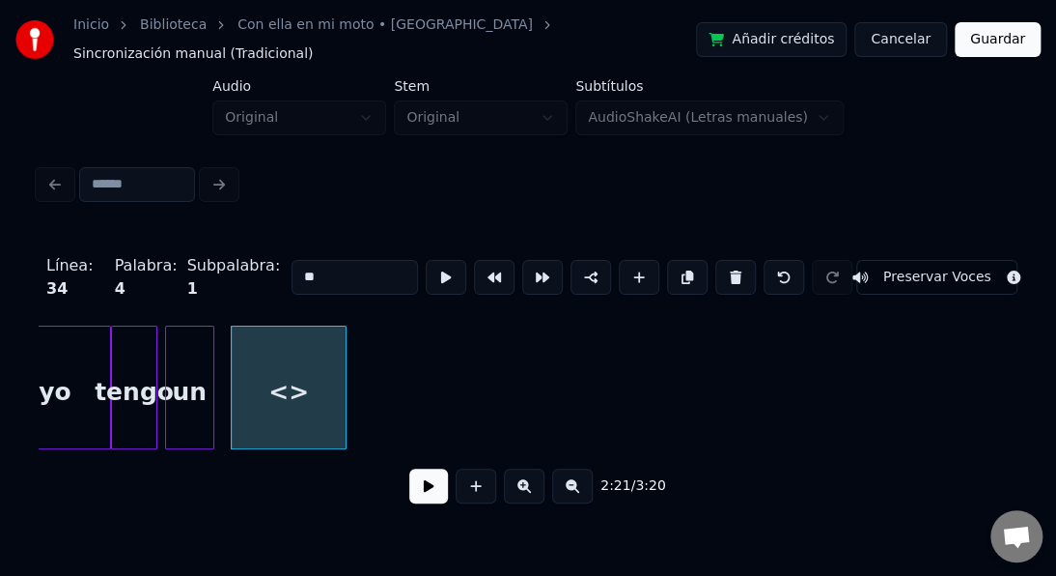
click at [311, 383] on div "<>" at bounding box center [289, 391] width 114 height 131
drag, startPoint x: 313, startPoint y: 254, endPoint x: 279, endPoint y: 259, distance: 34.1
click at [292, 260] on input "**" at bounding box center [355, 277] width 127 height 35
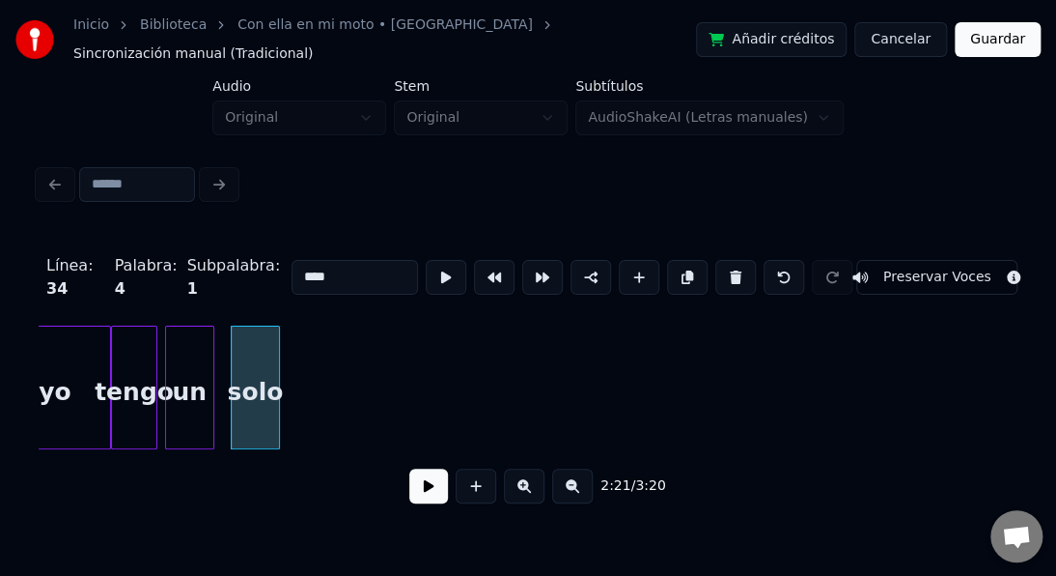
click at [274, 395] on div at bounding box center [276, 387] width 6 height 122
type input "****"
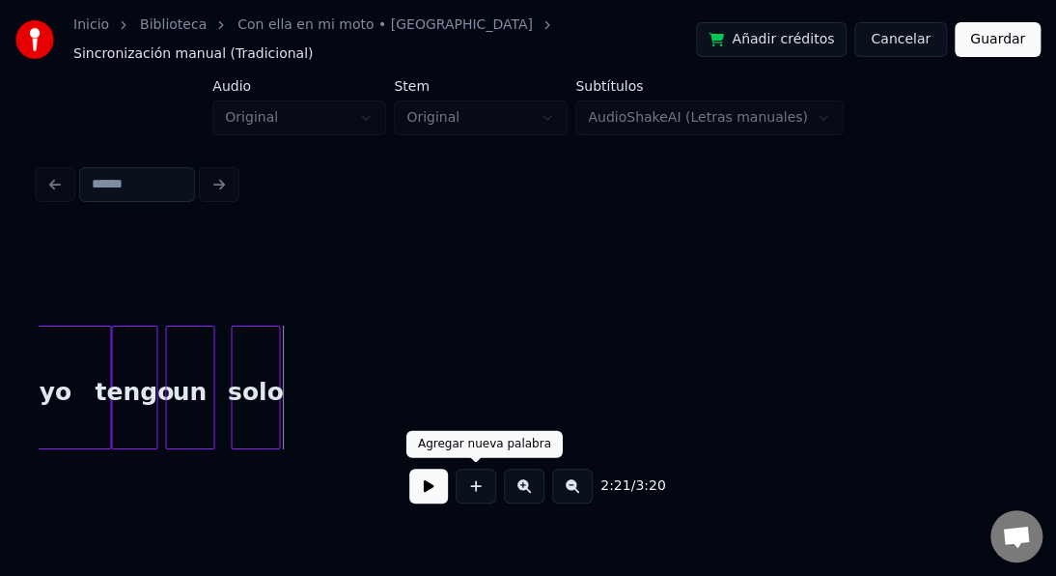
click at [469, 487] on button at bounding box center [476, 485] width 41 height 35
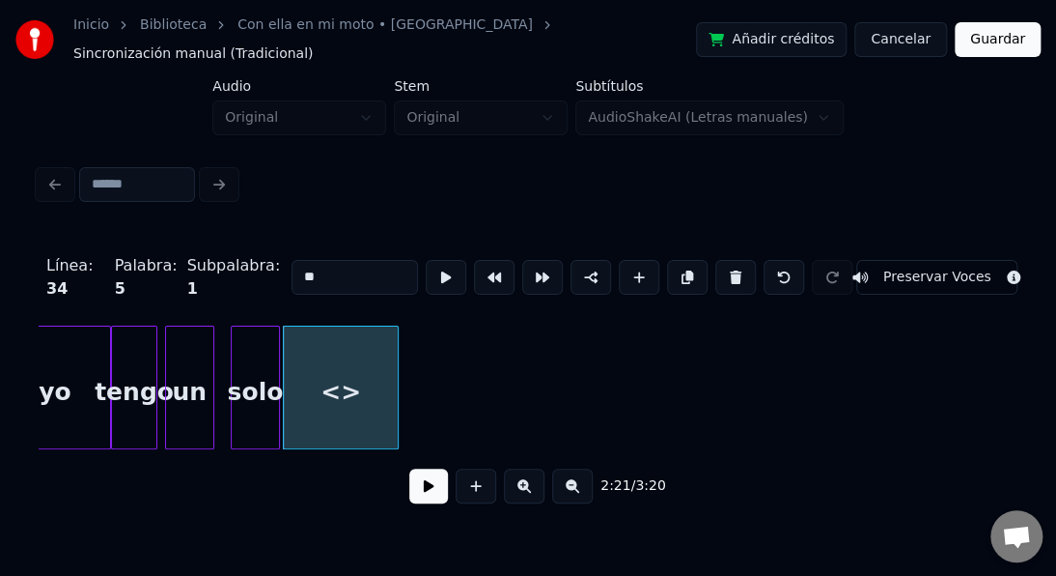
drag, startPoint x: 285, startPoint y: 263, endPoint x: 270, endPoint y: 264, distance: 14.5
click at [270, 264] on div "Línea : 34 Palabra : 5 Subpalabra : 1 ** Preservar Voces" at bounding box center [528, 277] width 979 height 97
click at [305, 260] on input "**********" at bounding box center [355, 277] width 127 height 35
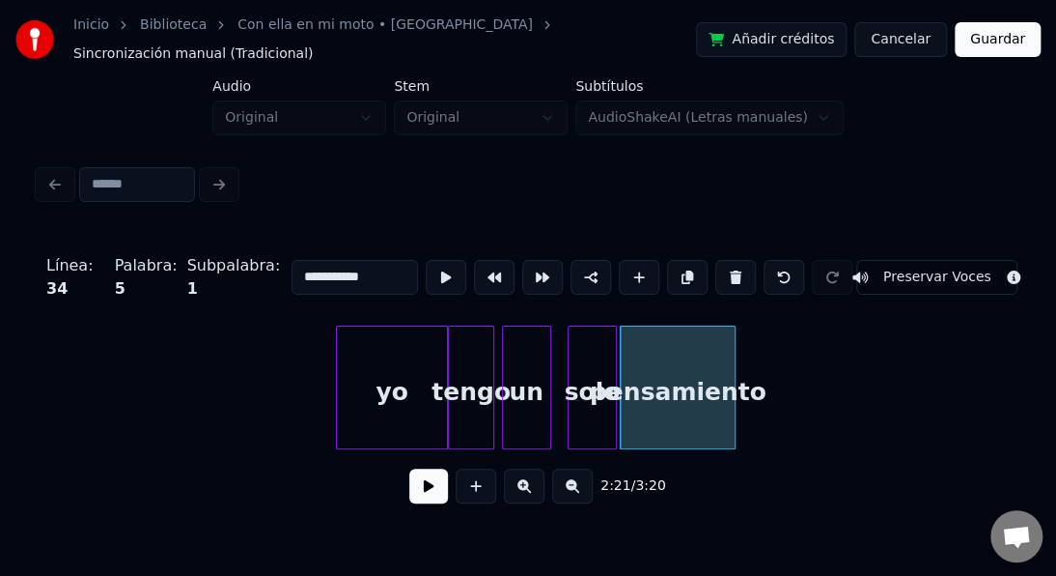
scroll to position [0, 40455]
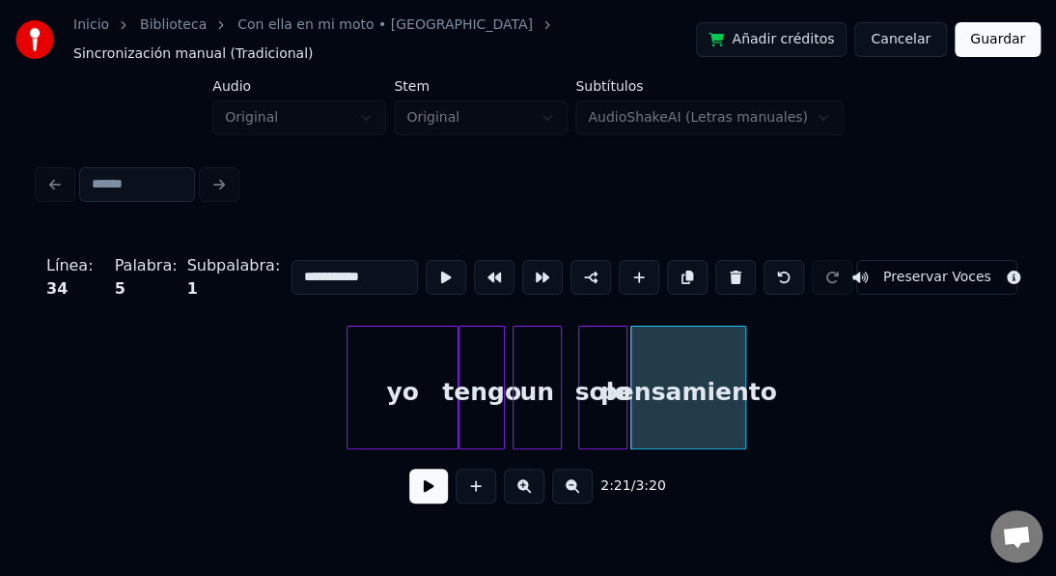
type input "**********"
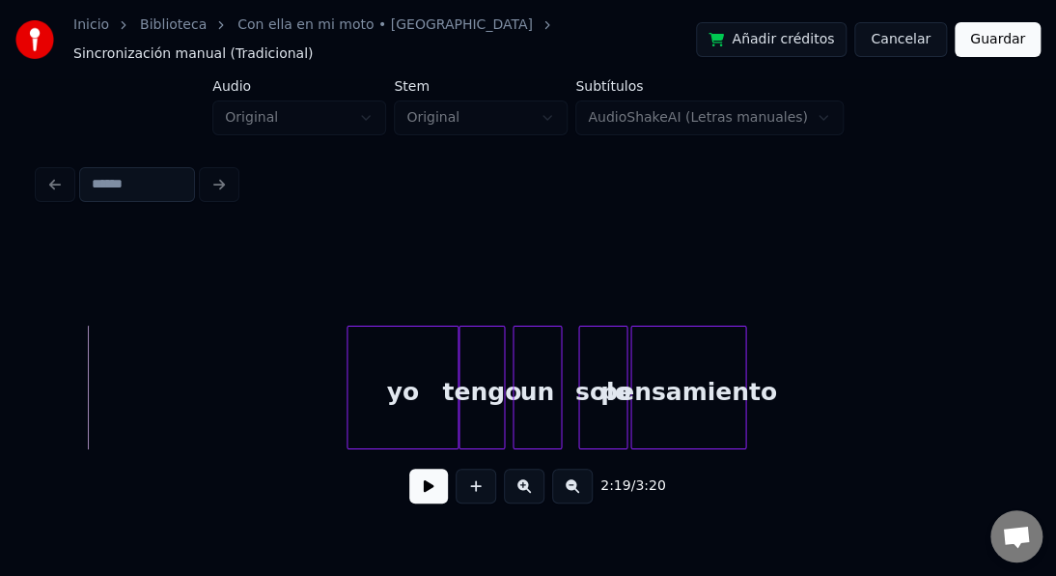
click at [427, 489] on button at bounding box center [428, 485] width 39 height 35
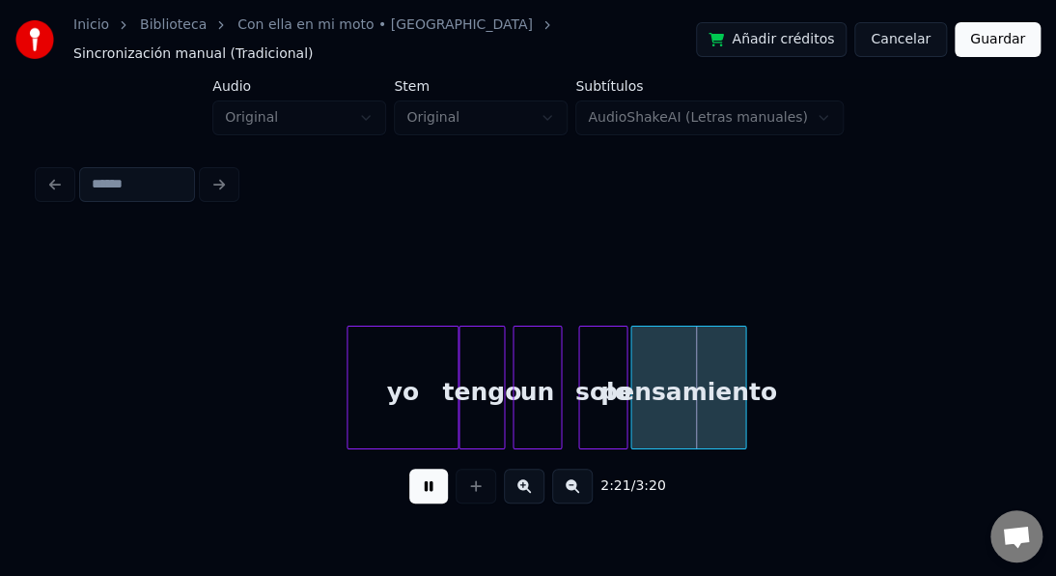
click at [429, 487] on button at bounding box center [428, 485] width 39 height 35
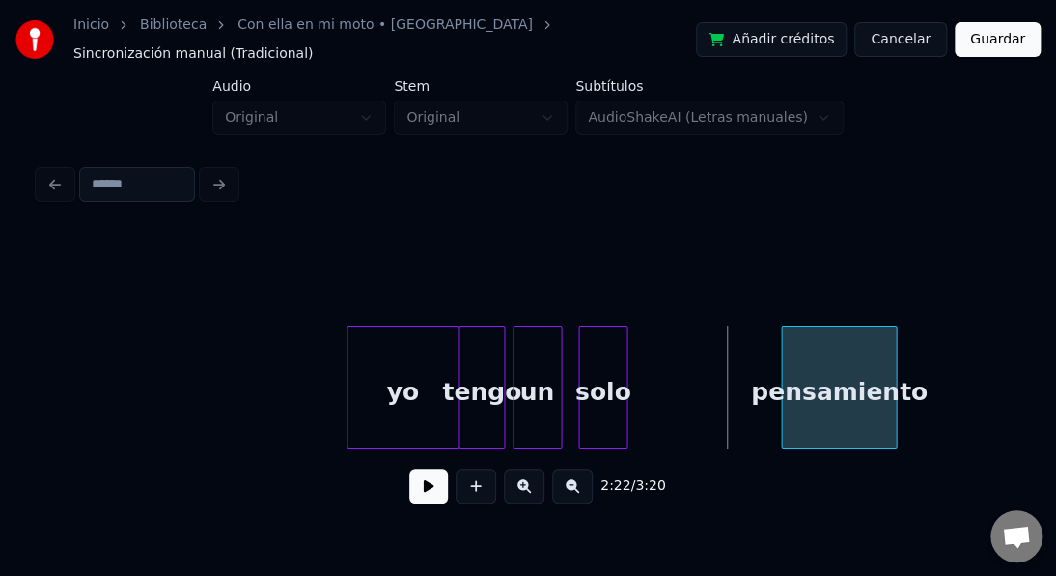
click at [834, 332] on div "pensamiento" at bounding box center [839, 391] width 114 height 131
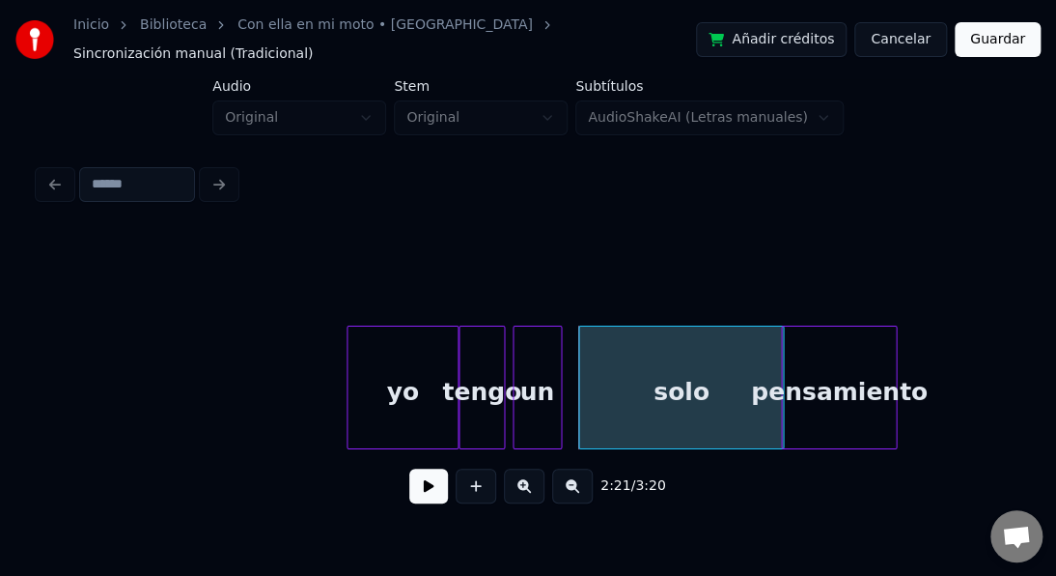
click at [415, 492] on button at bounding box center [428, 485] width 39 height 35
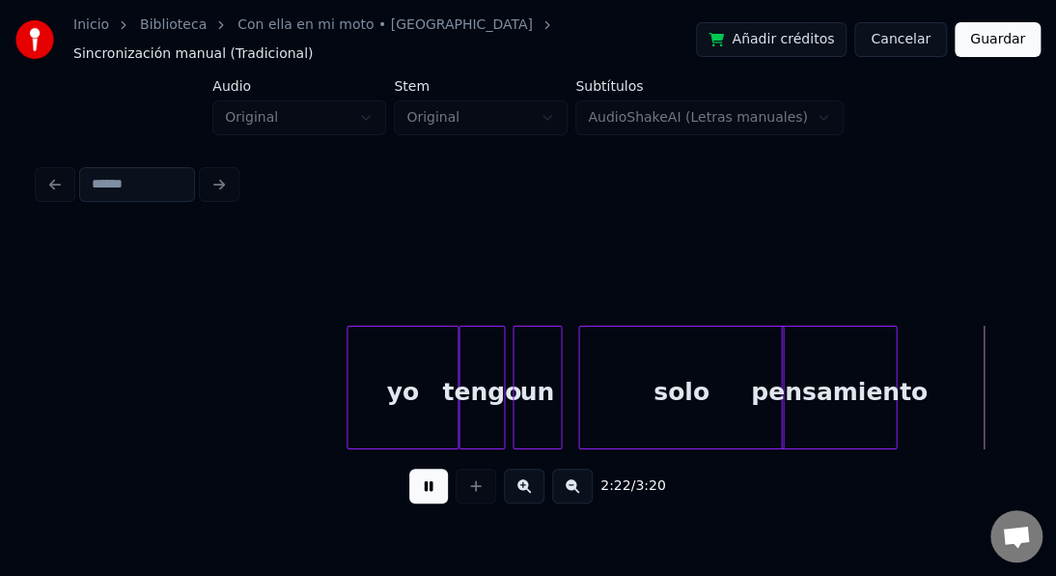
click at [415, 490] on button at bounding box center [428, 485] width 39 height 35
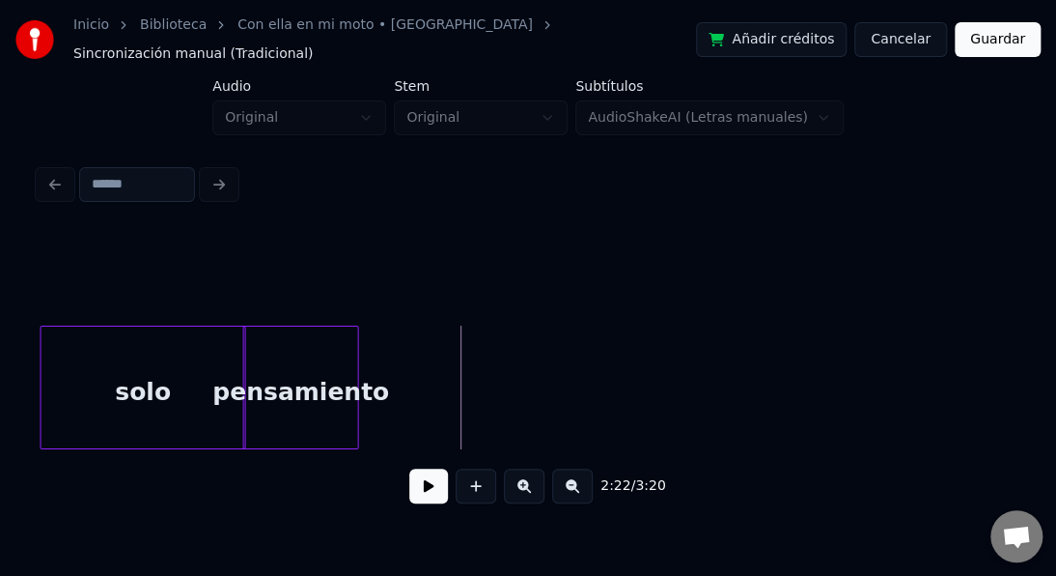
scroll to position [0, 40996]
click at [189, 387] on div "solo" at bounding box center [141, 391] width 204 height 131
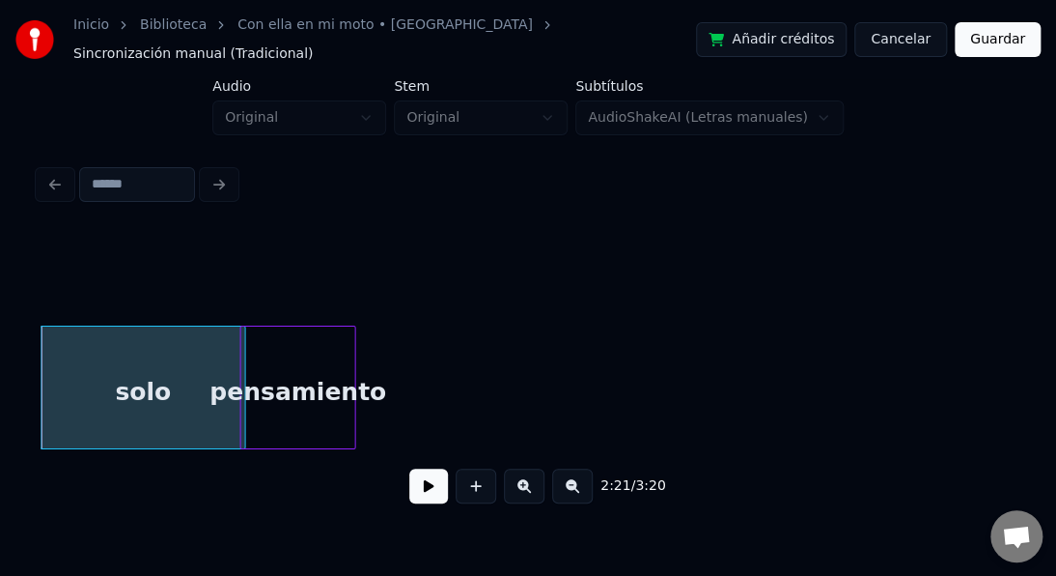
click at [429, 480] on button at bounding box center [428, 485] width 39 height 35
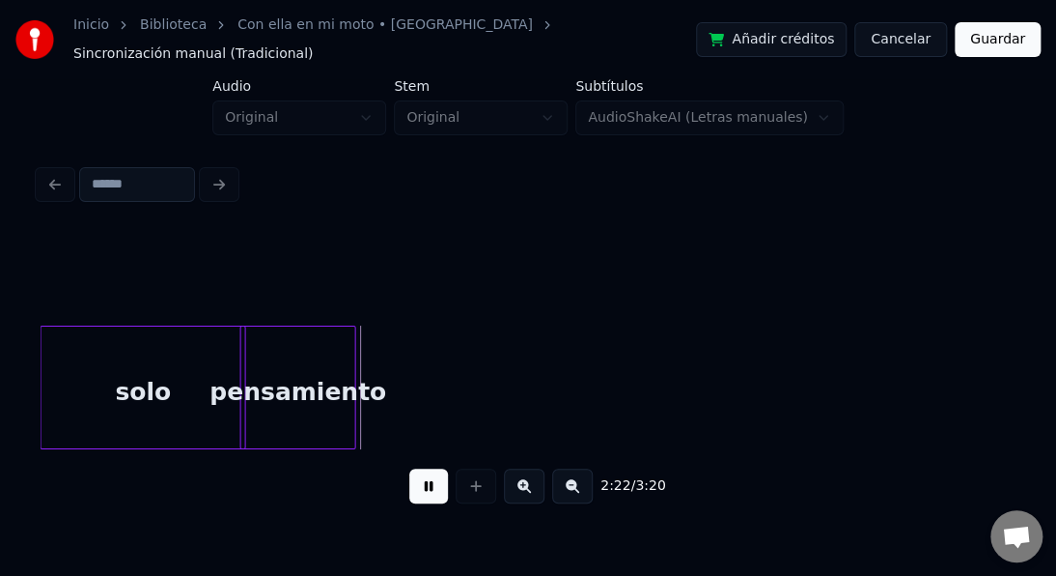
drag, startPoint x: 429, startPoint y: 480, endPoint x: 418, endPoint y: 460, distance: 22.9
click at [426, 471] on button at bounding box center [428, 485] width 39 height 35
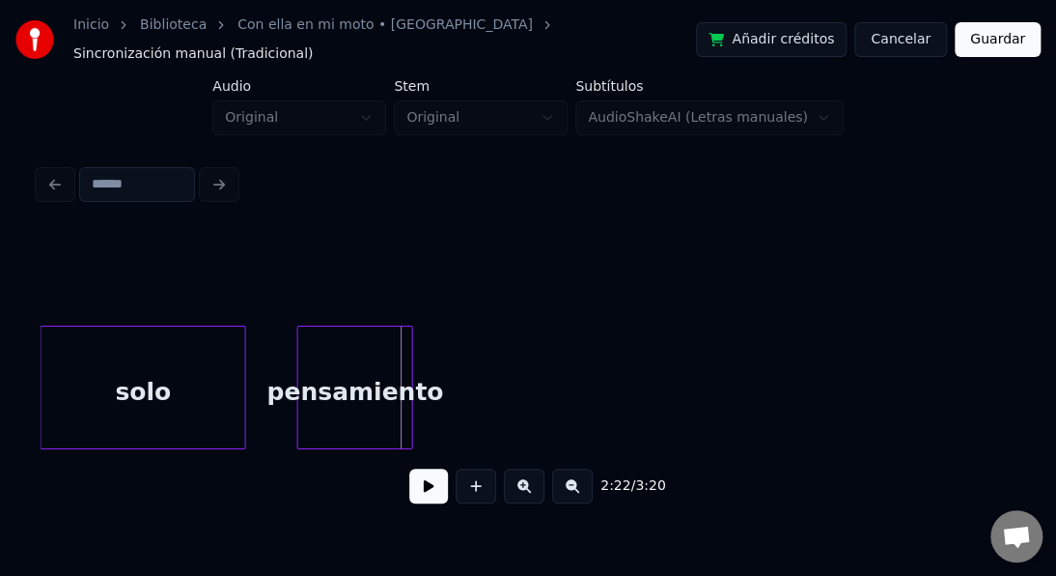
click at [347, 352] on div "pensamiento" at bounding box center [355, 391] width 114 height 131
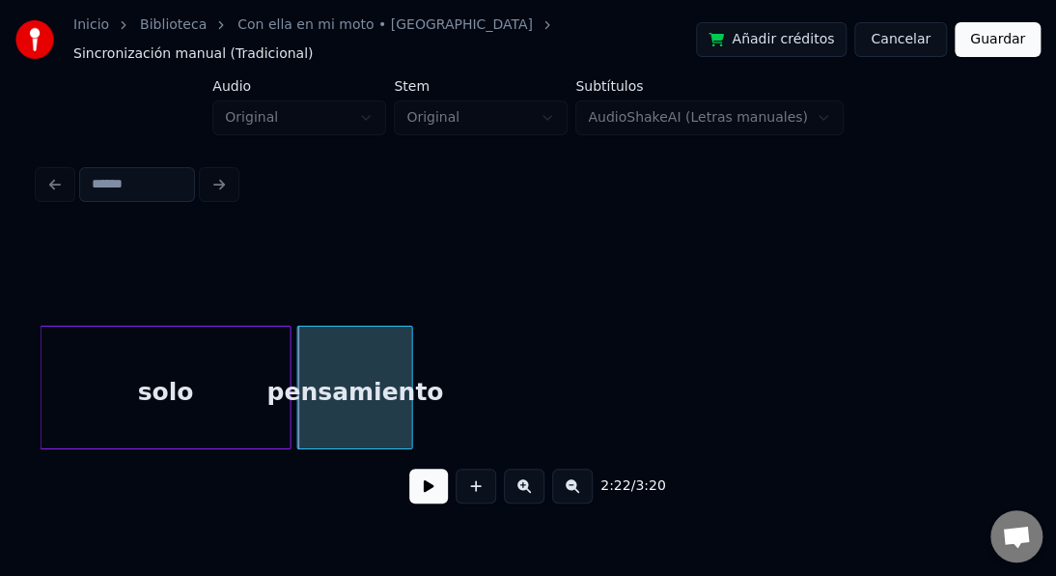
click at [285, 372] on div at bounding box center [288, 387] width 6 height 122
